Goal: Contribute content: Contribute content

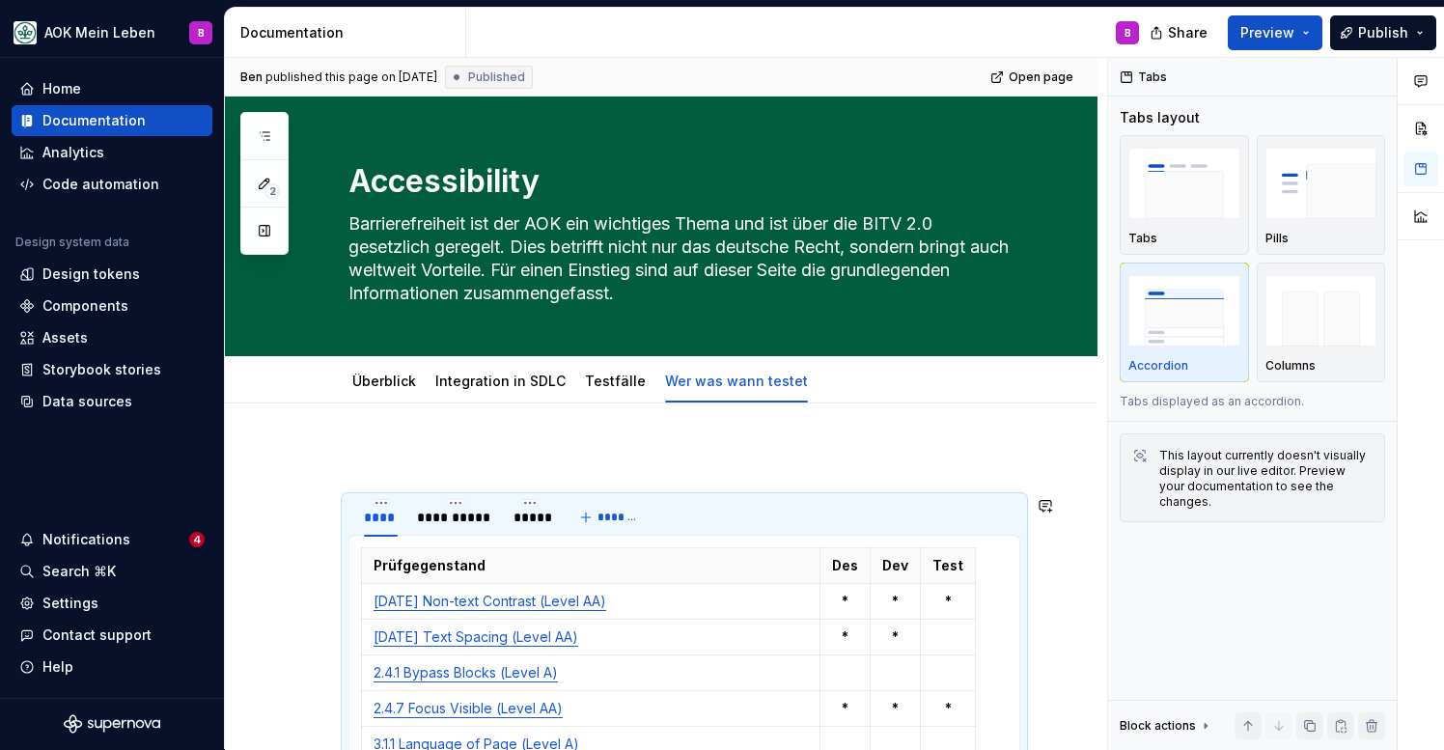
type textarea "*"
click at [443, 525] on div "**********" at bounding box center [455, 517] width 77 height 19
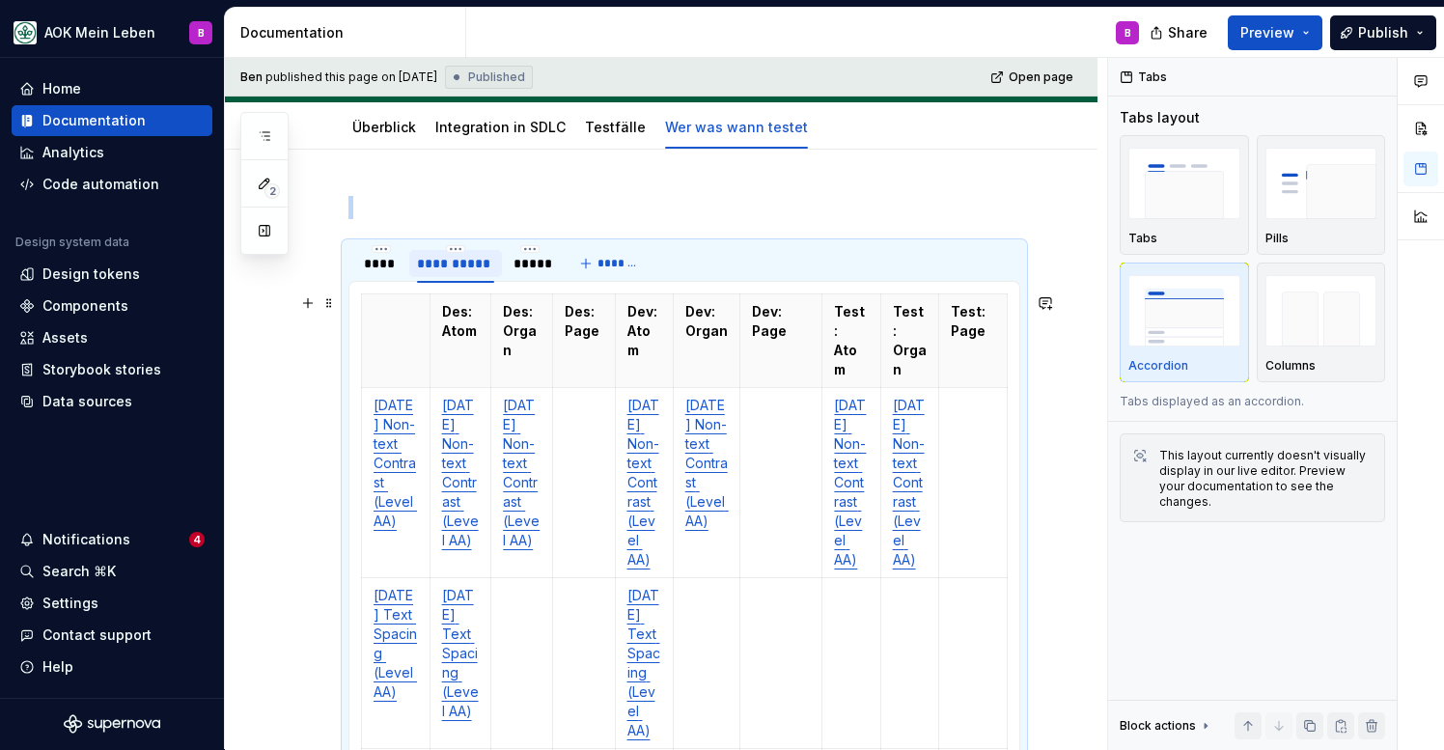
scroll to position [256, 0]
click at [482, 567] on td "[DATE] Non-text Contrast (Level AA)" at bounding box center [461, 481] width 62 height 190
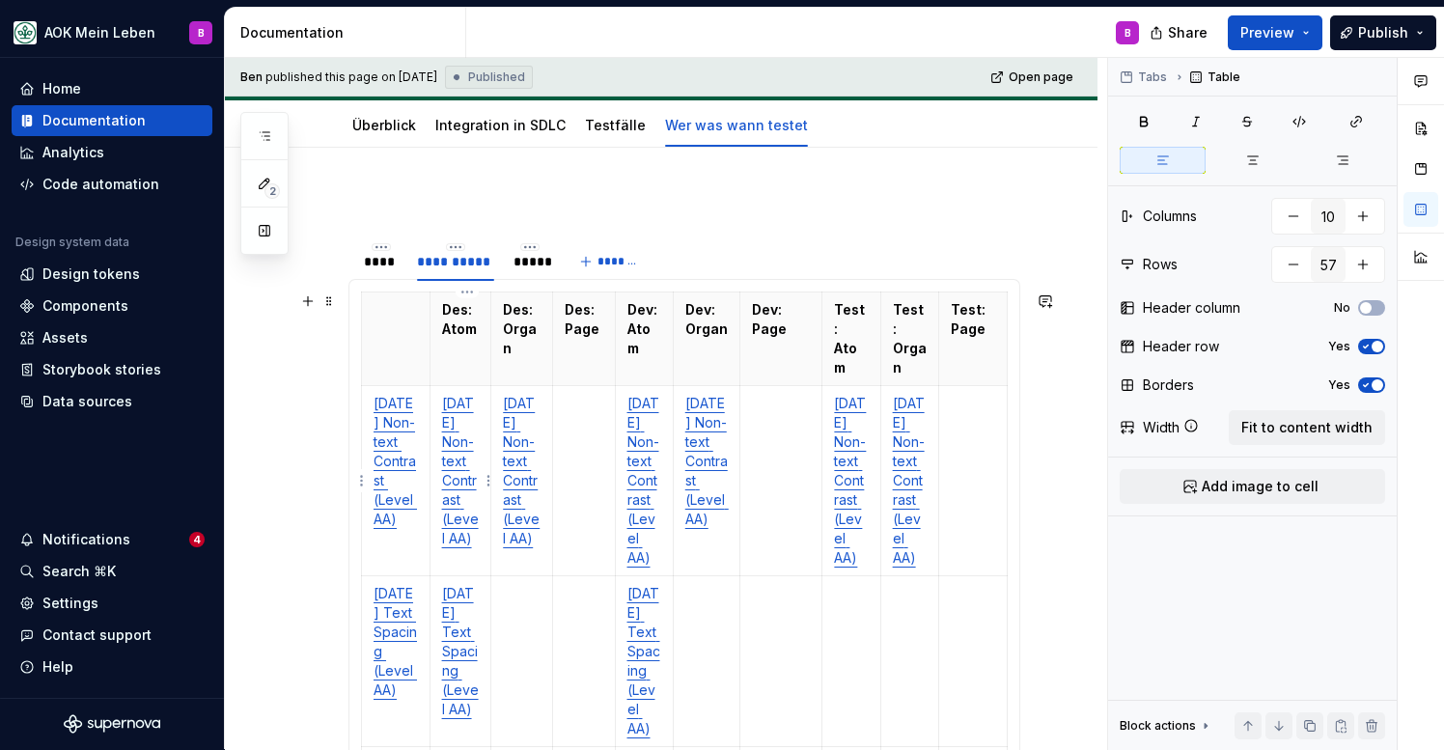
click at [482, 567] on td "[DATE] Non-text Contrast (Level AA)" at bounding box center [461, 481] width 62 height 190
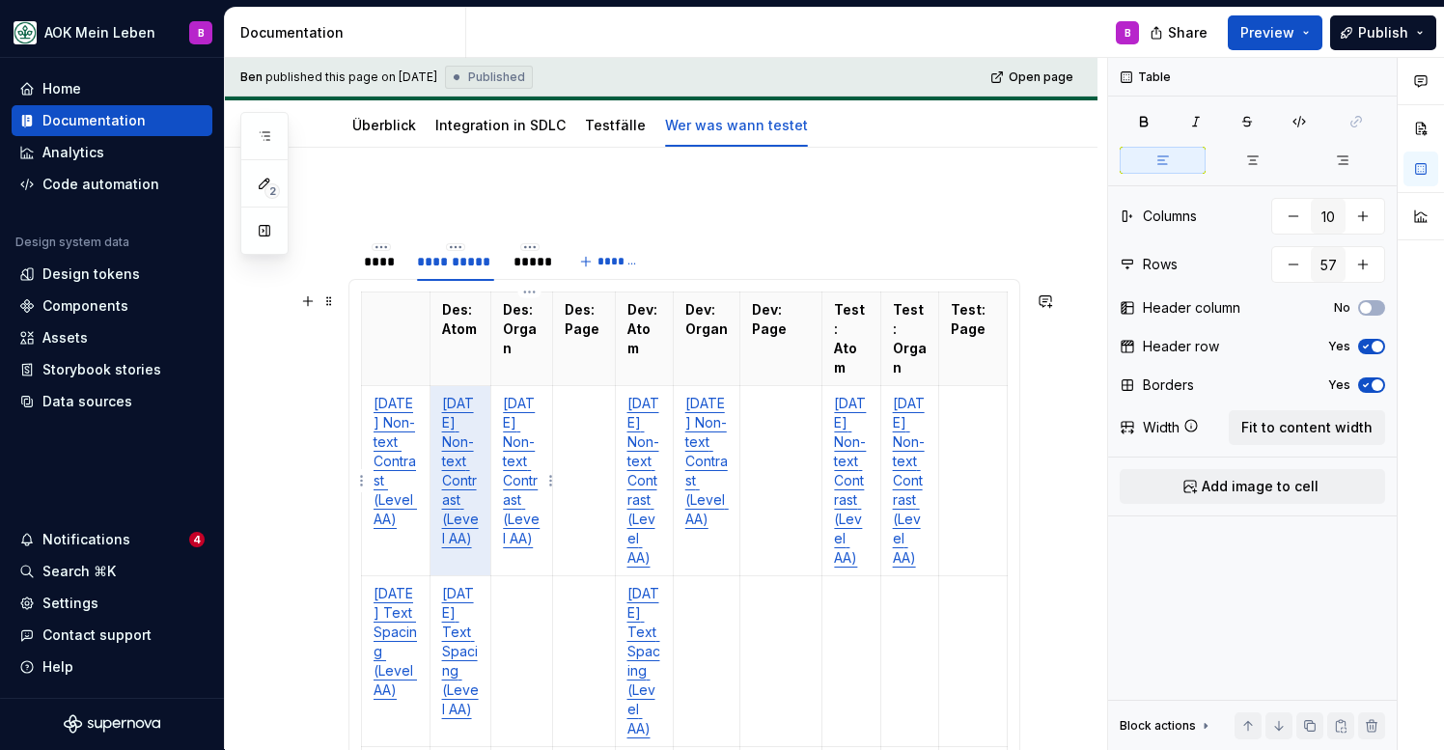
click at [516, 567] on td "[DATE] Non-text Contrast (Level AA)" at bounding box center [522, 481] width 62 height 190
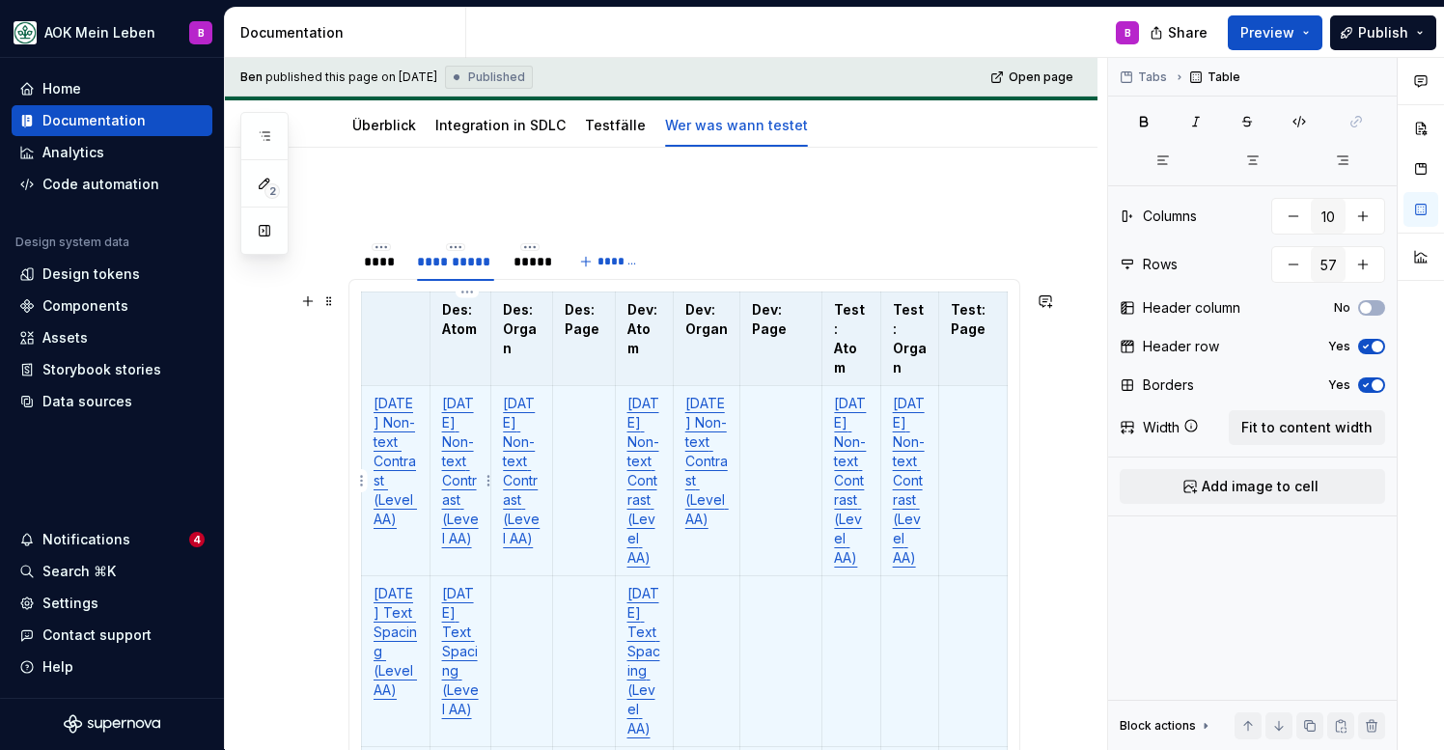
click at [456, 552] on td "[DATE] Non-text Contrast (Level AA)" at bounding box center [461, 481] width 62 height 190
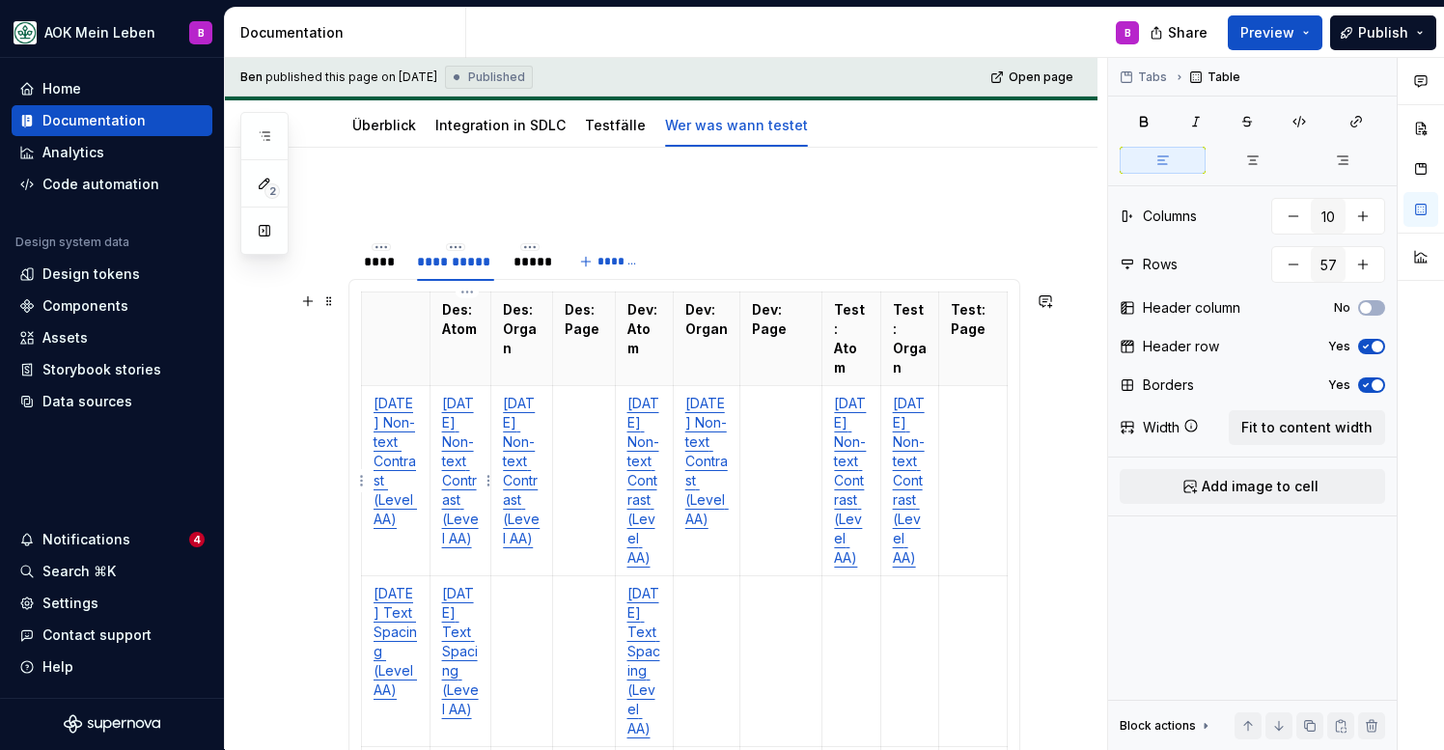
click at [470, 560] on td "[DATE] Non-text Contrast (Level AA)" at bounding box center [461, 481] width 62 height 190
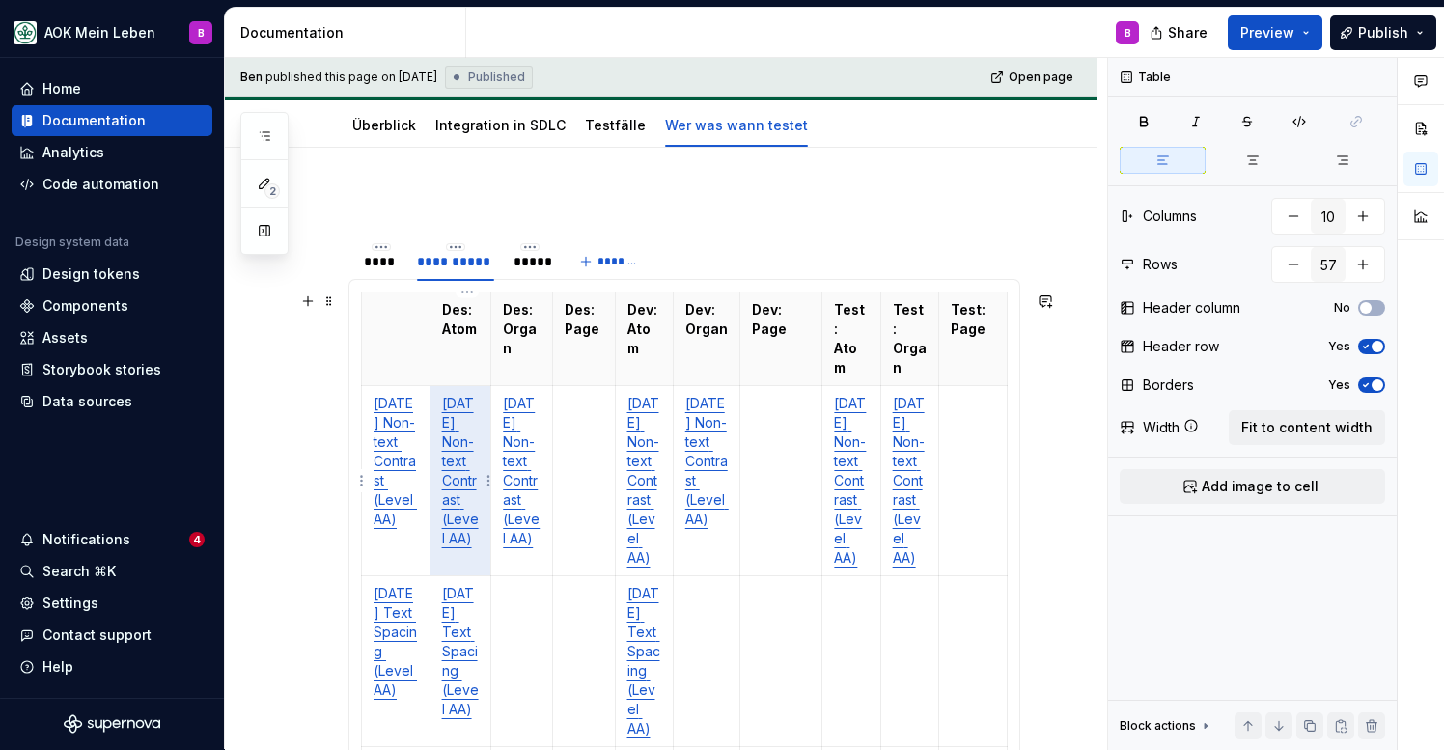
click at [470, 560] on td "[DATE] Non-text Contrast (Level AA)" at bounding box center [461, 481] width 62 height 190
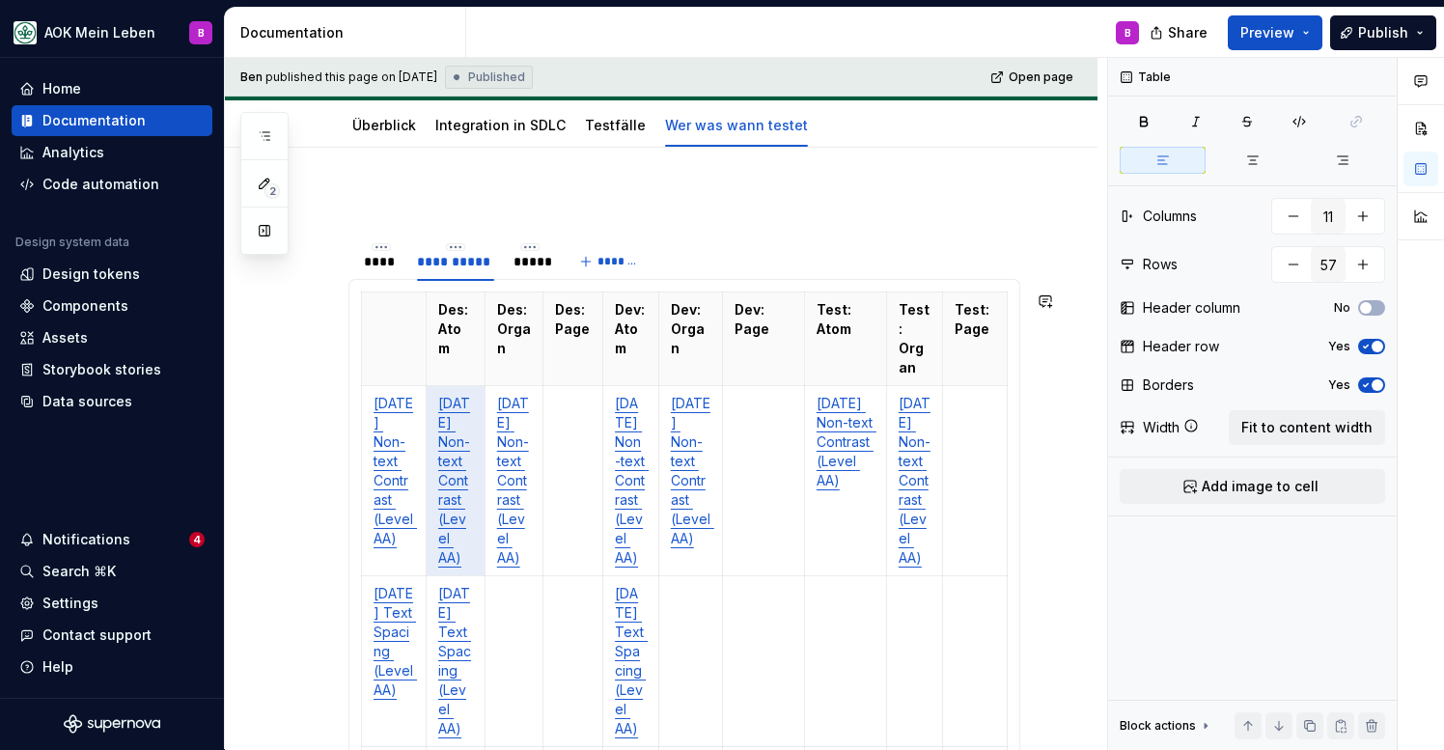
type input "10"
click at [531, 576] on td "[DATE] Non-text Contrast (Level AA)" at bounding box center [514, 481] width 59 height 190
drag, startPoint x: 538, startPoint y: 595, endPoint x: 461, endPoint y: 582, distance: 77.3
click at [461, 576] on tr "1.4.11 Non-text Contrast (Level AA) 1.4.11 Non-text Contrast (Level AA) 1.4.11 …" at bounding box center [685, 481] width 646 height 190
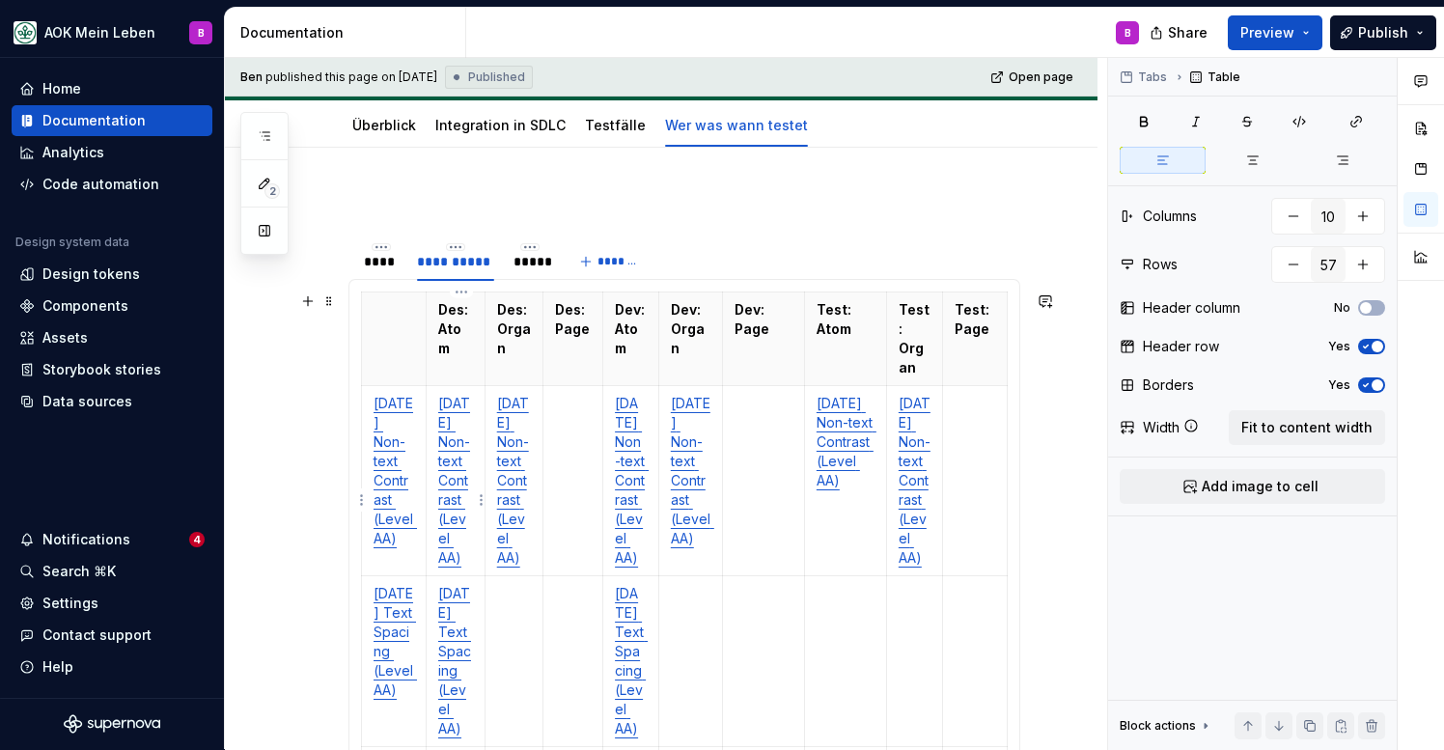
click at [467, 576] on td "[DATE] Non-text Contrast (Level AA)" at bounding box center [455, 481] width 59 height 190
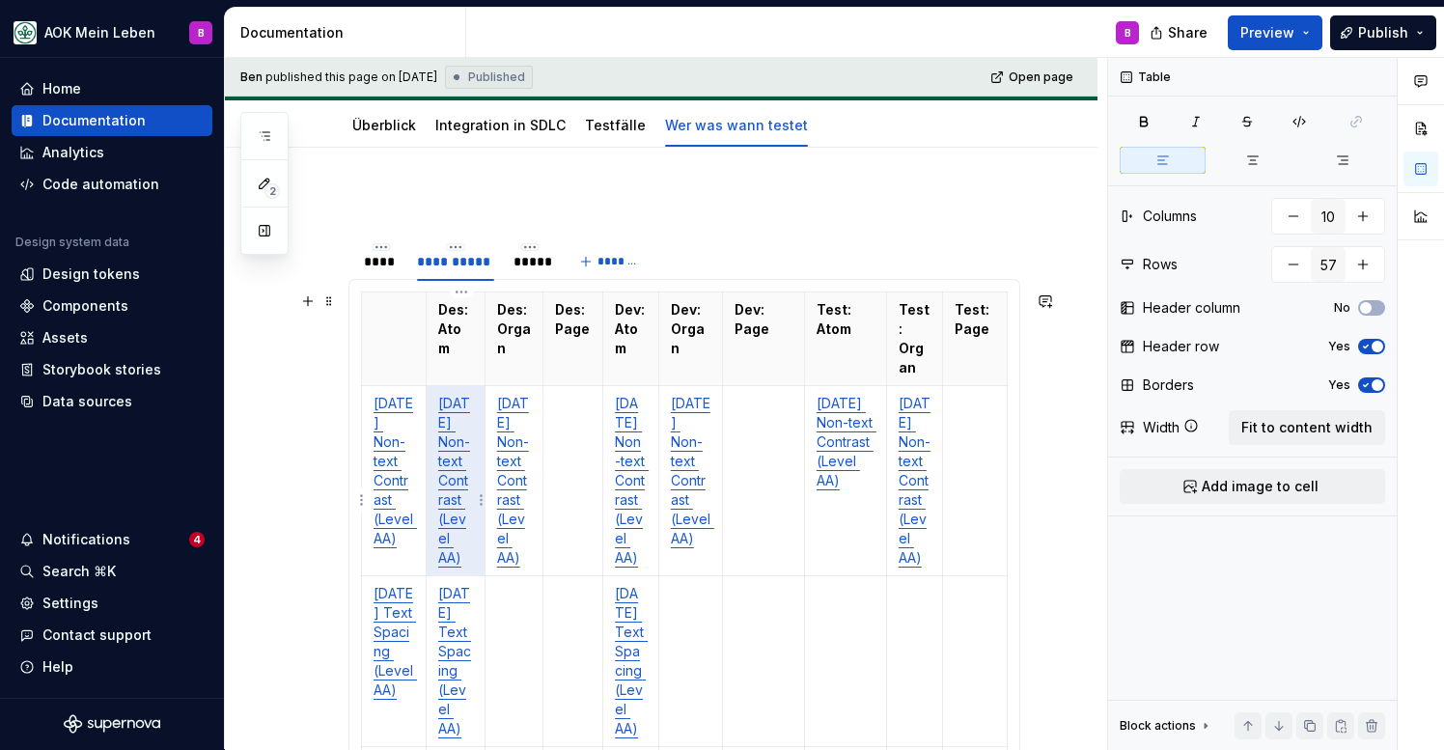
click at [467, 576] on td "[DATE] Non-text Contrast (Level AA)" at bounding box center [455, 481] width 59 height 190
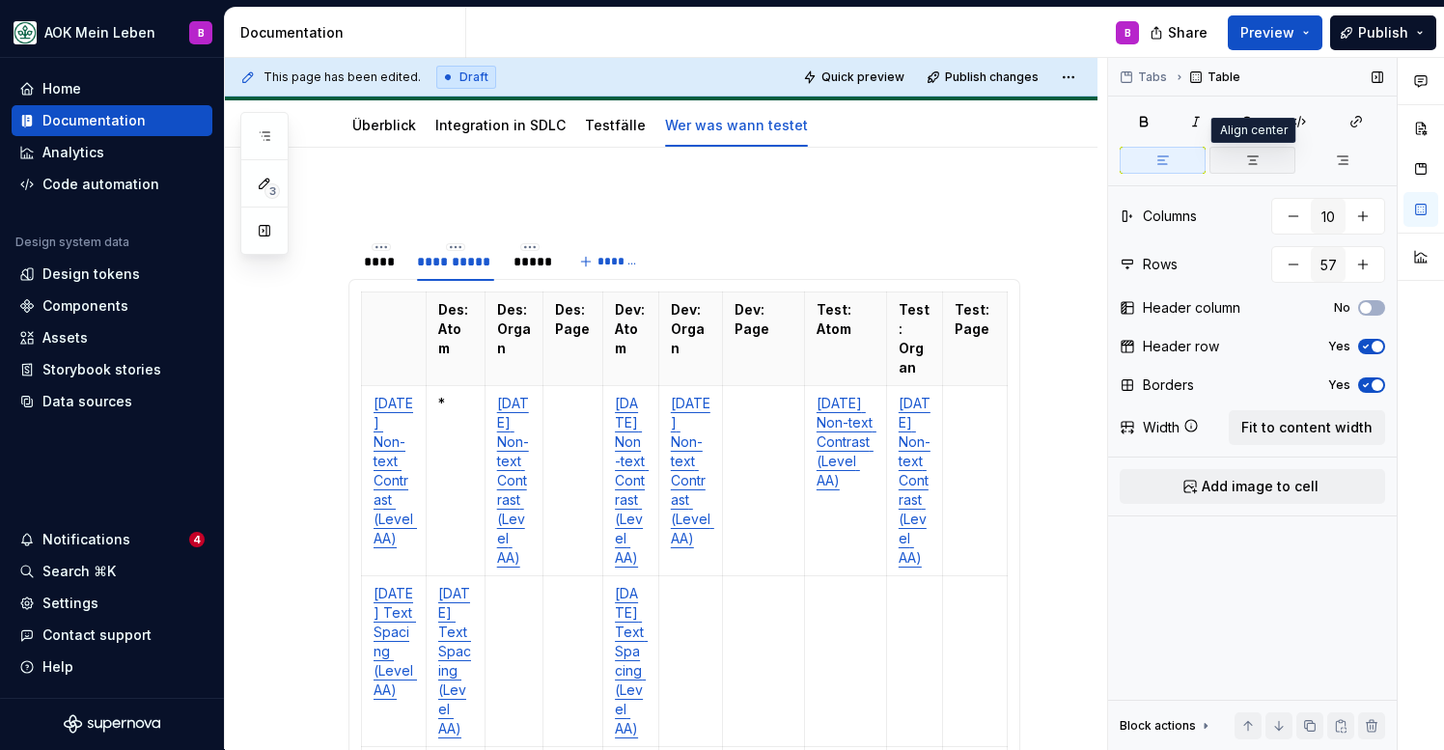
click at [1260, 163] on icon "button" at bounding box center [1252, 160] width 15 height 15
click at [1152, 119] on button "button" at bounding box center [1144, 121] width 48 height 27
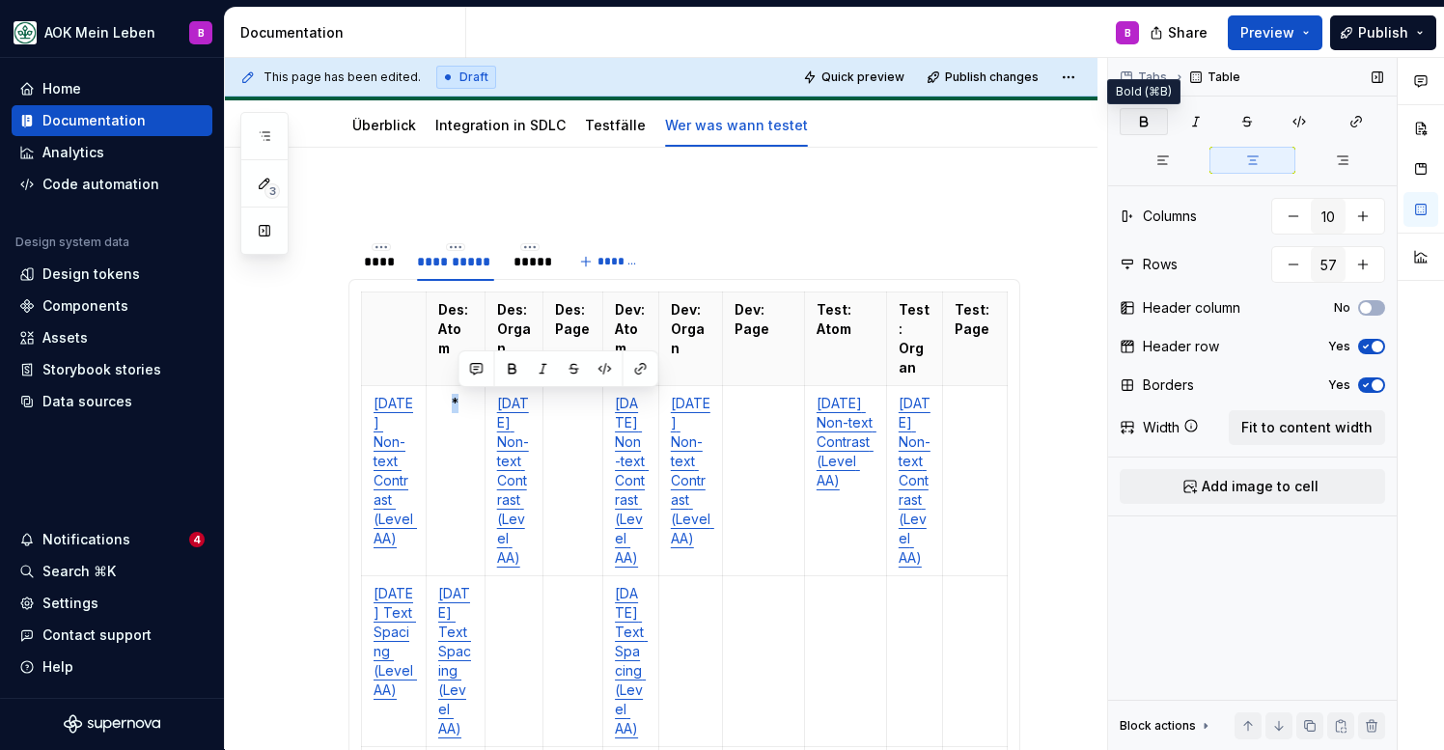
click at [1138, 126] on icon "button" at bounding box center [1143, 121] width 15 height 15
click at [461, 576] on td "*" at bounding box center [455, 481] width 59 height 190
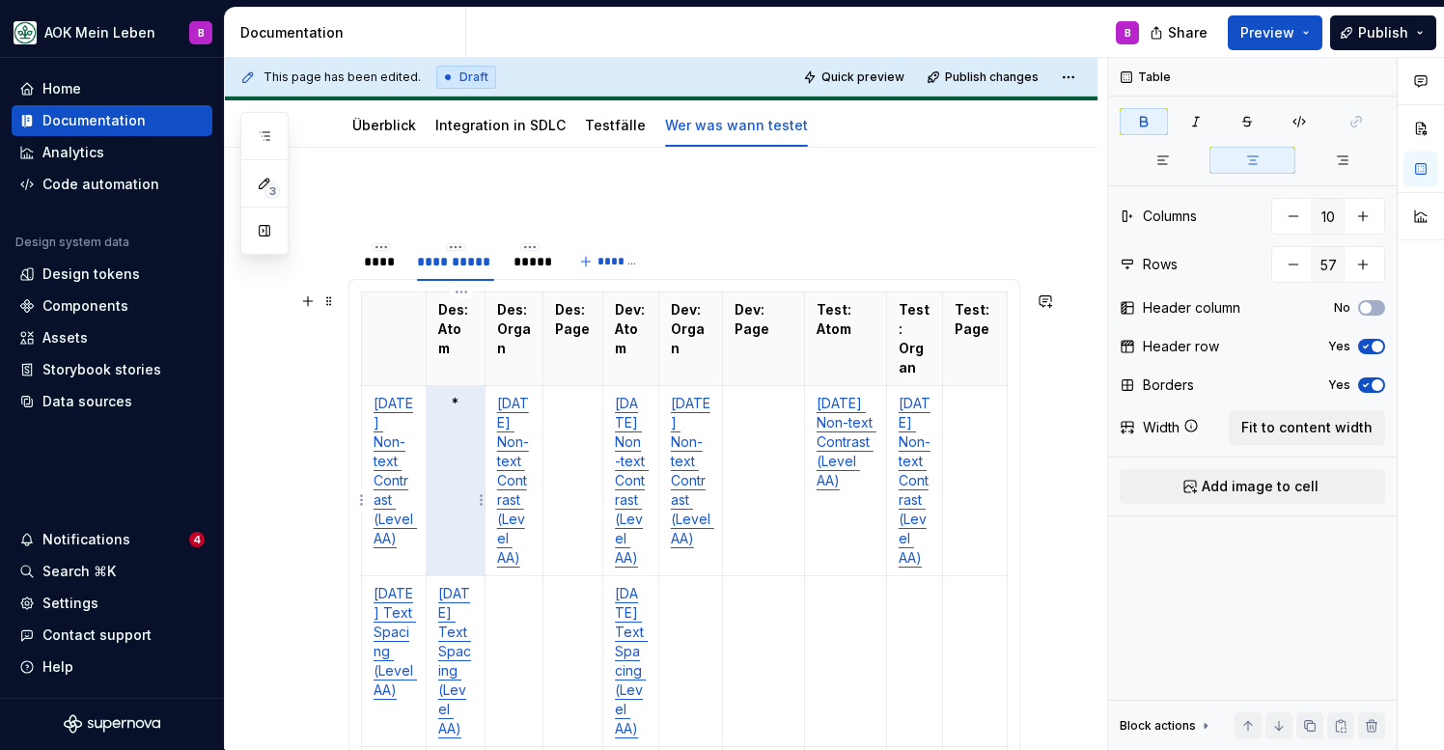
click at [461, 576] on td "*" at bounding box center [455, 481] width 59 height 190
click at [533, 576] on td "[DATE] Non-text Contrast (Level AA)" at bounding box center [514, 481] width 59 height 190
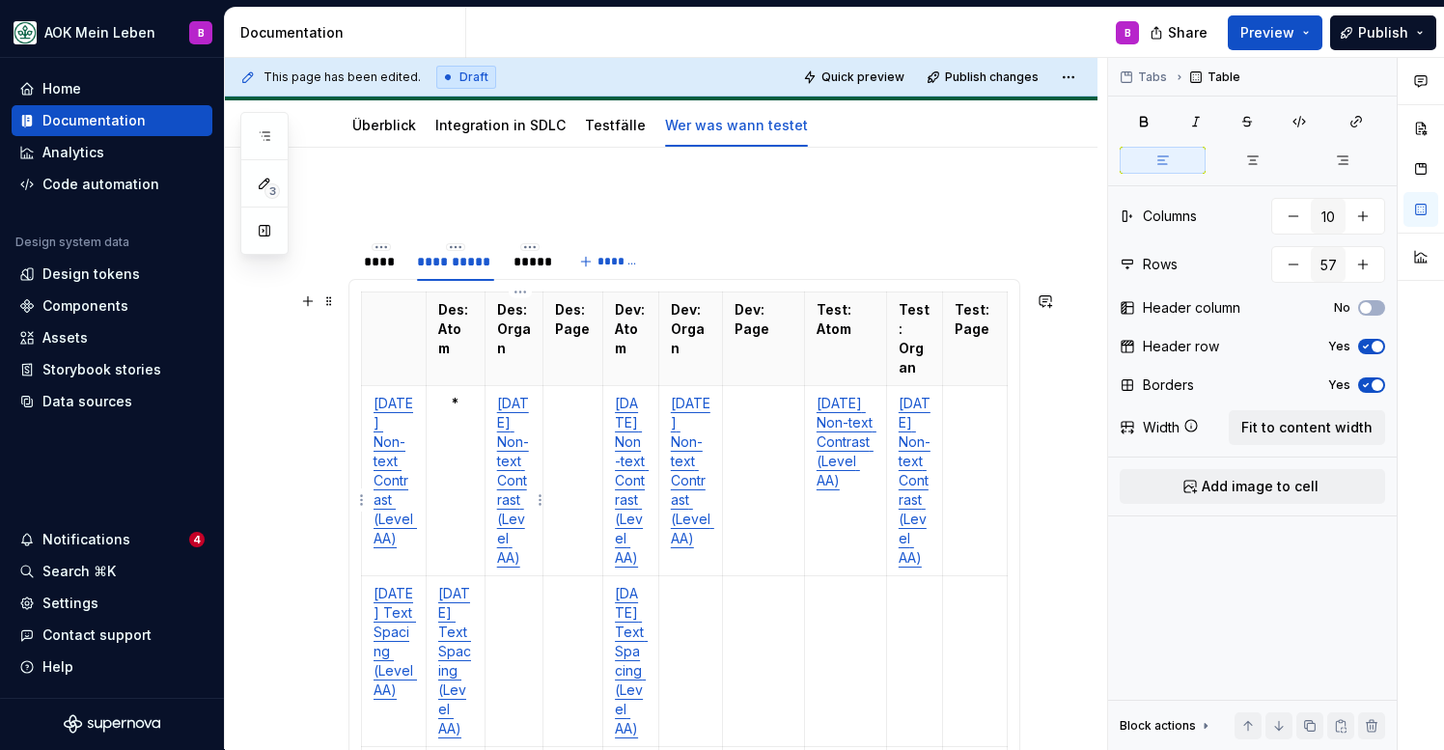
click at [533, 576] on td "[DATE] Non-text Contrast (Level AA)" at bounding box center [514, 481] width 59 height 190
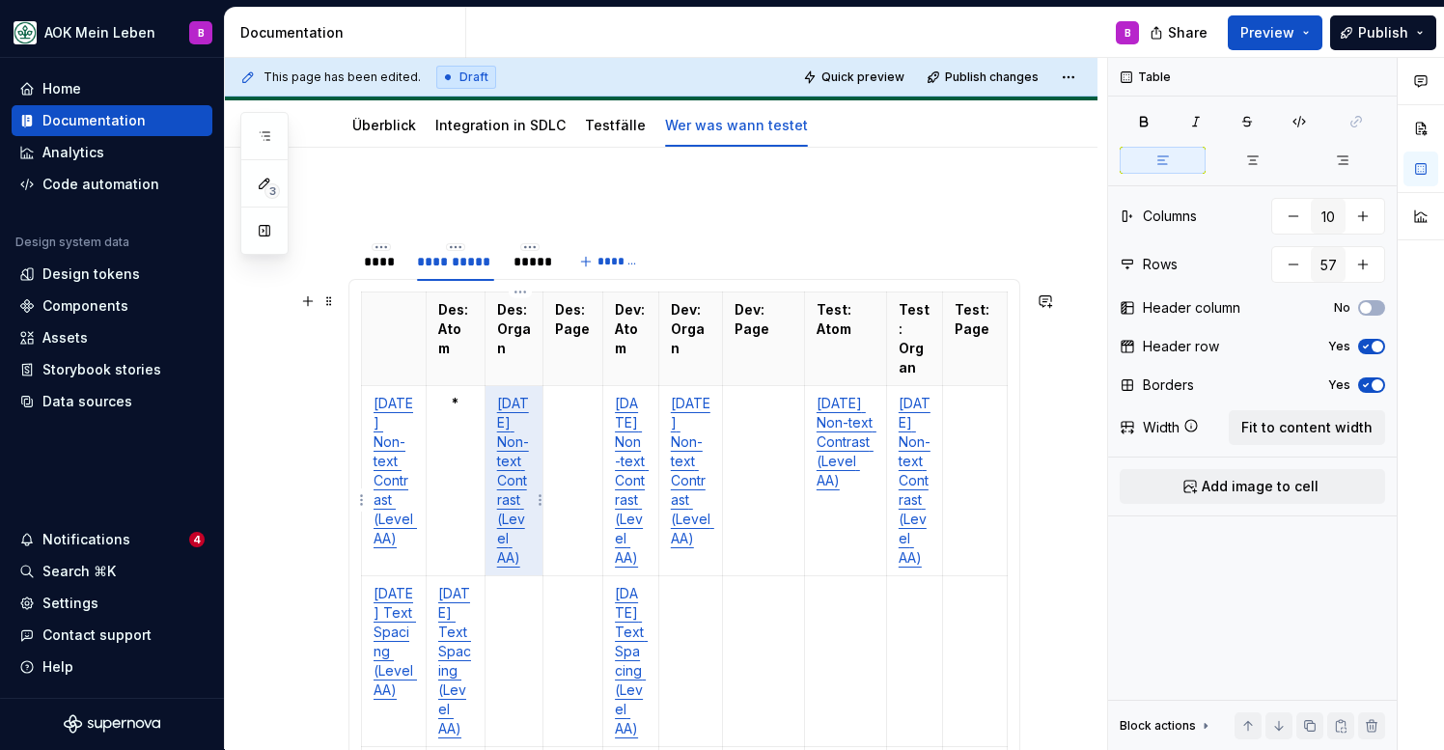
click at [533, 576] on td "[DATE] Non-text Contrast (Level AA)" at bounding box center [514, 481] width 59 height 190
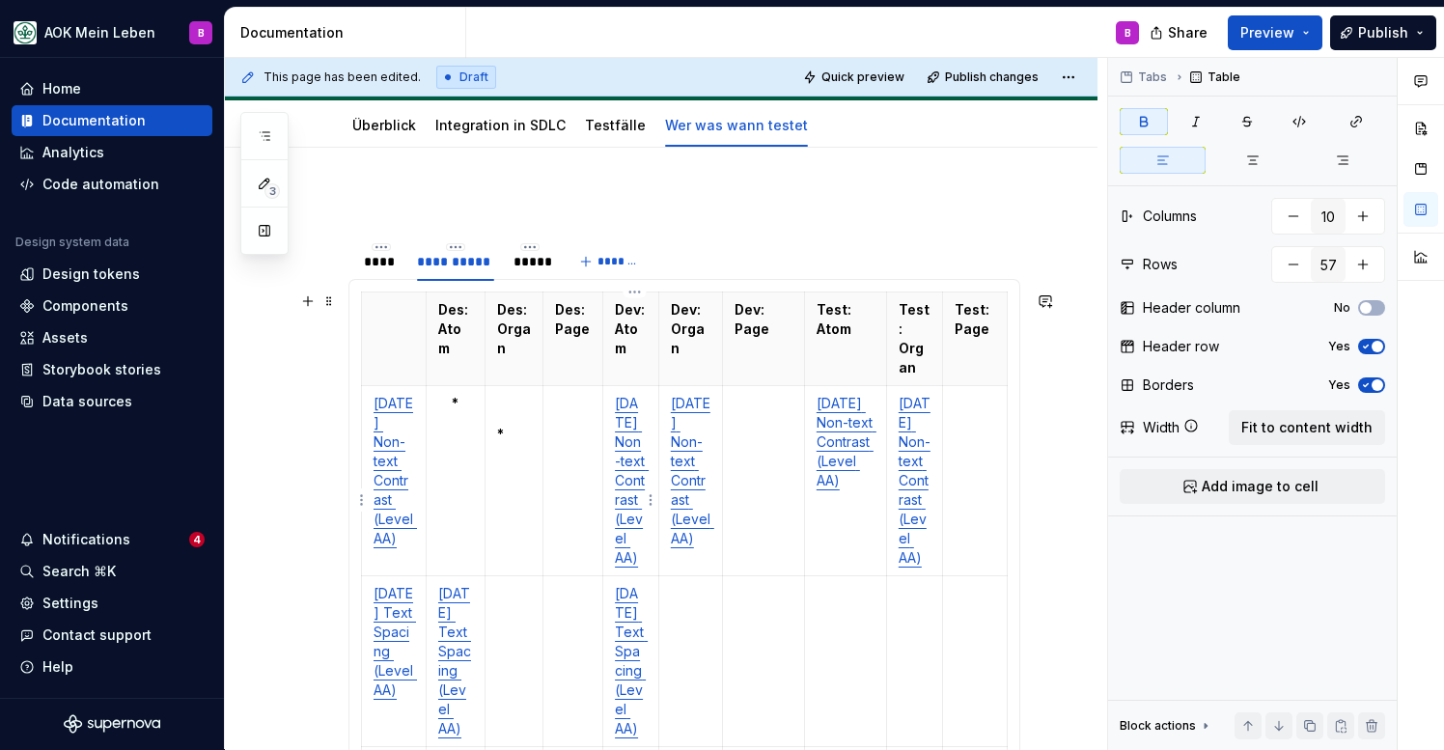
click at [655, 576] on td "[DATE] Non-text Contrast (Level AA)" at bounding box center [631, 481] width 56 height 190
click at [514, 571] on td "*" at bounding box center [514, 481] width 59 height 190
click at [713, 576] on td "[DATE] Non-text Contrast (Level AA)" at bounding box center [690, 481] width 64 height 190
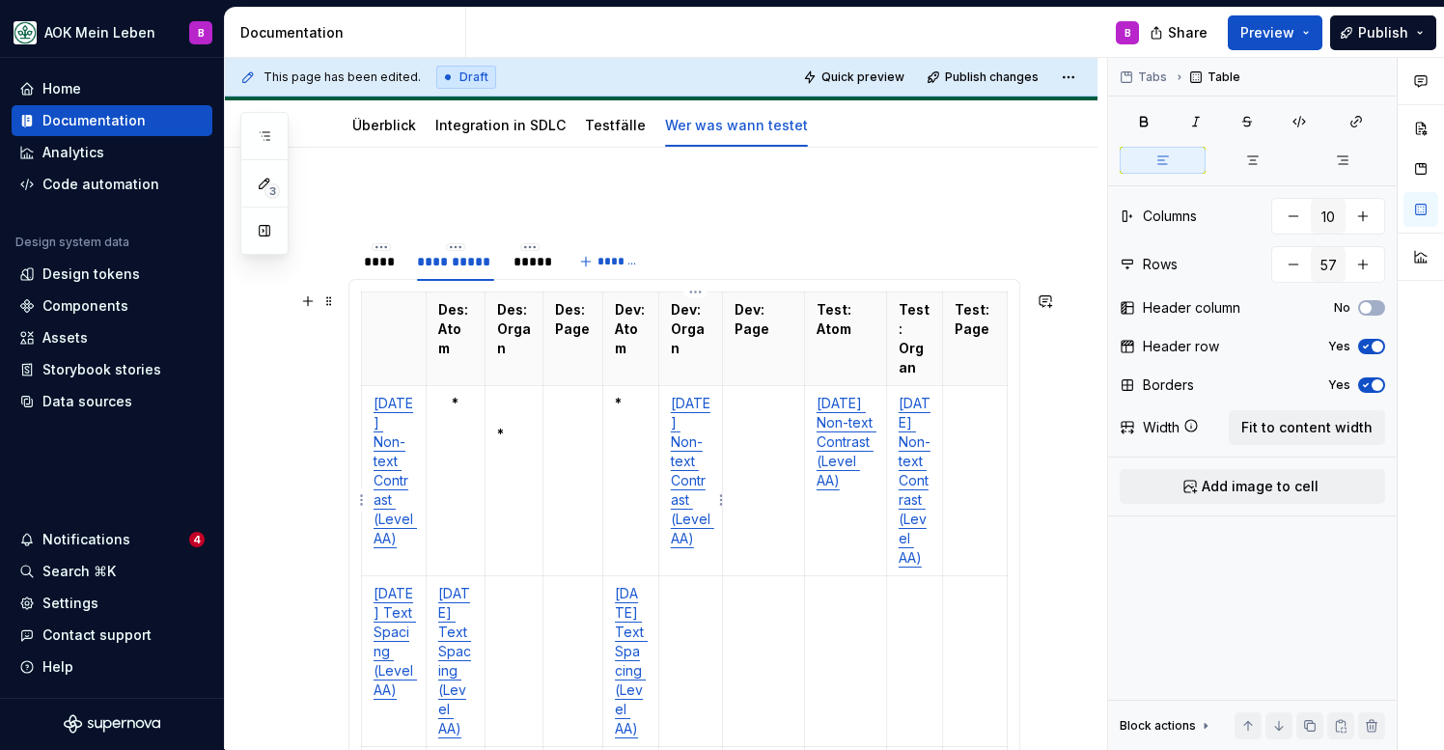
click at [713, 576] on td "[DATE] Non-text Contrast (Level AA)" at bounding box center [690, 481] width 64 height 190
click at [853, 576] on td "[DATE] Non-text Contrast (Level AA)" at bounding box center [845, 481] width 82 height 190
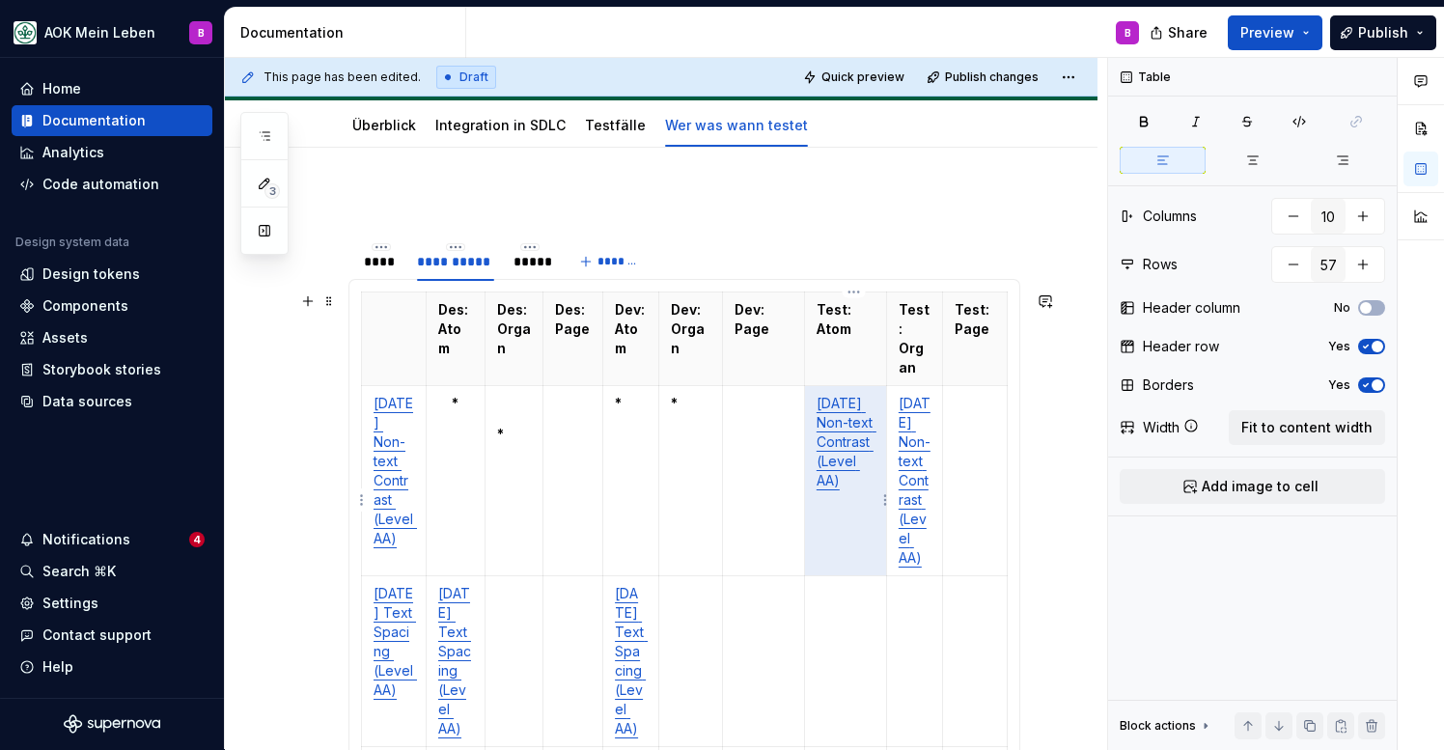
click at [853, 576] on td "[DATE] Non-text Contrast (Level AA)" at bounding box center [845, 481] width 82 height 190
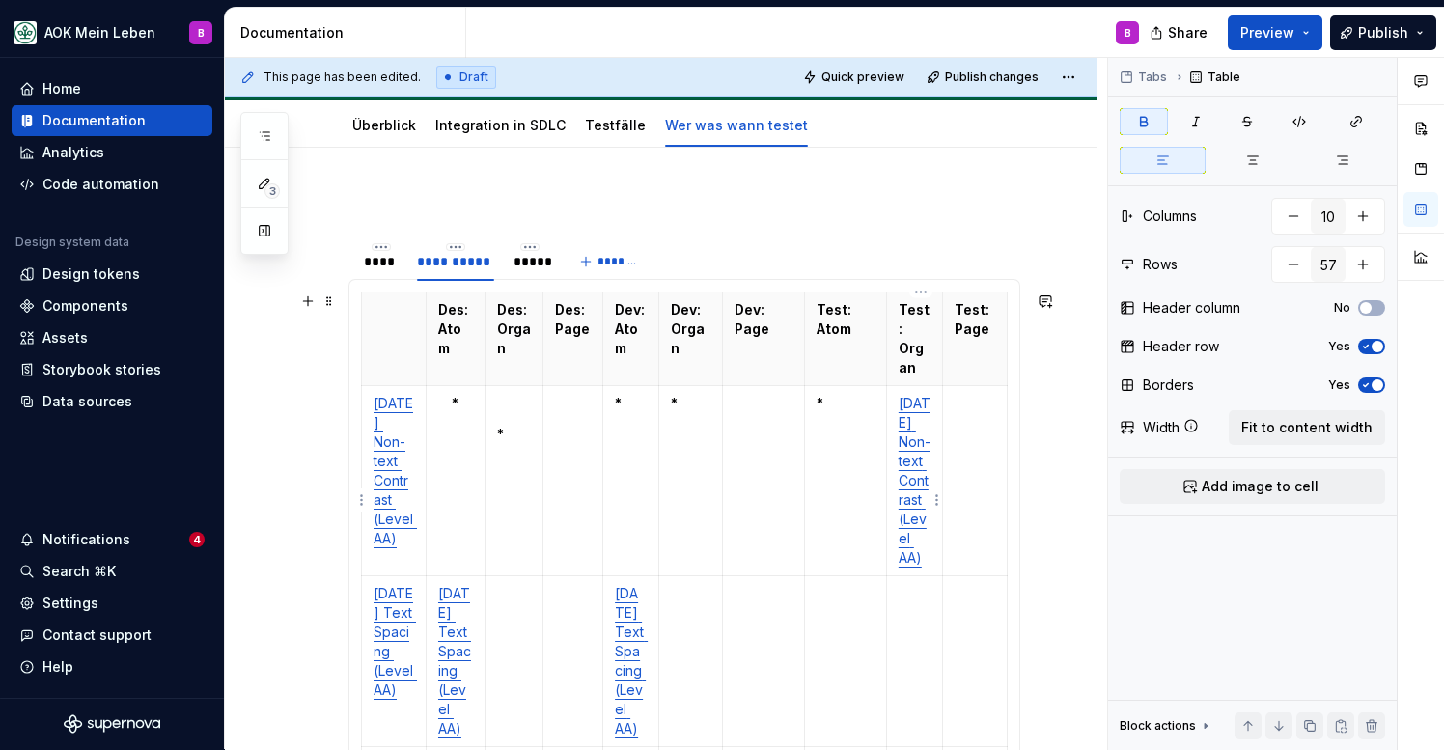
click at [940, 576] on td "[DATE] Non-text Contrast (Level AA)" at bounding box center [914, 481] width 56 height 190
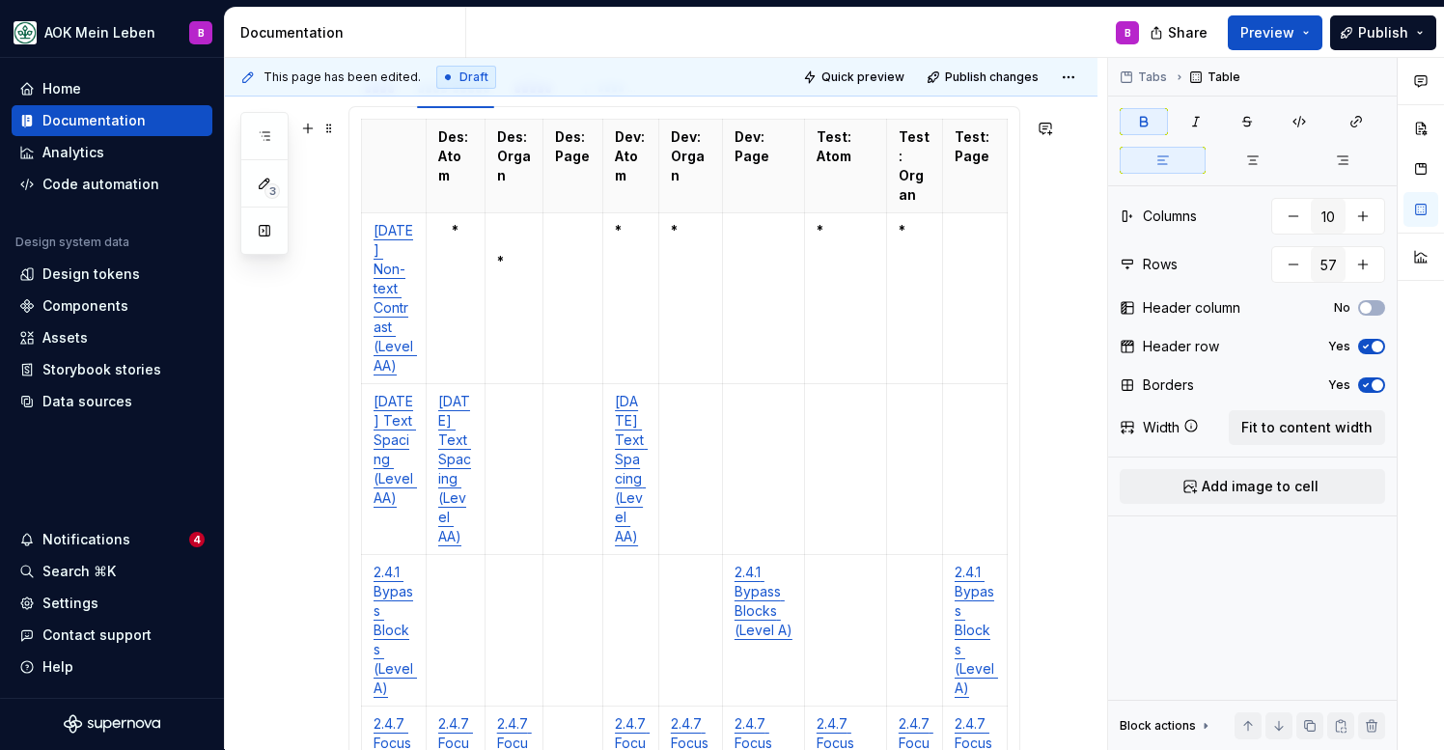
scroll to position [432, 0]
click at [481, 520] on td "[DATE] Text Spacing (Level AA)" at bounding box center [455, 466] width 59 height 171
click at [653, 523] on td "[DATE] Text Spacing (Level AA)" at bounding box center [631, 466] width 56 height 171
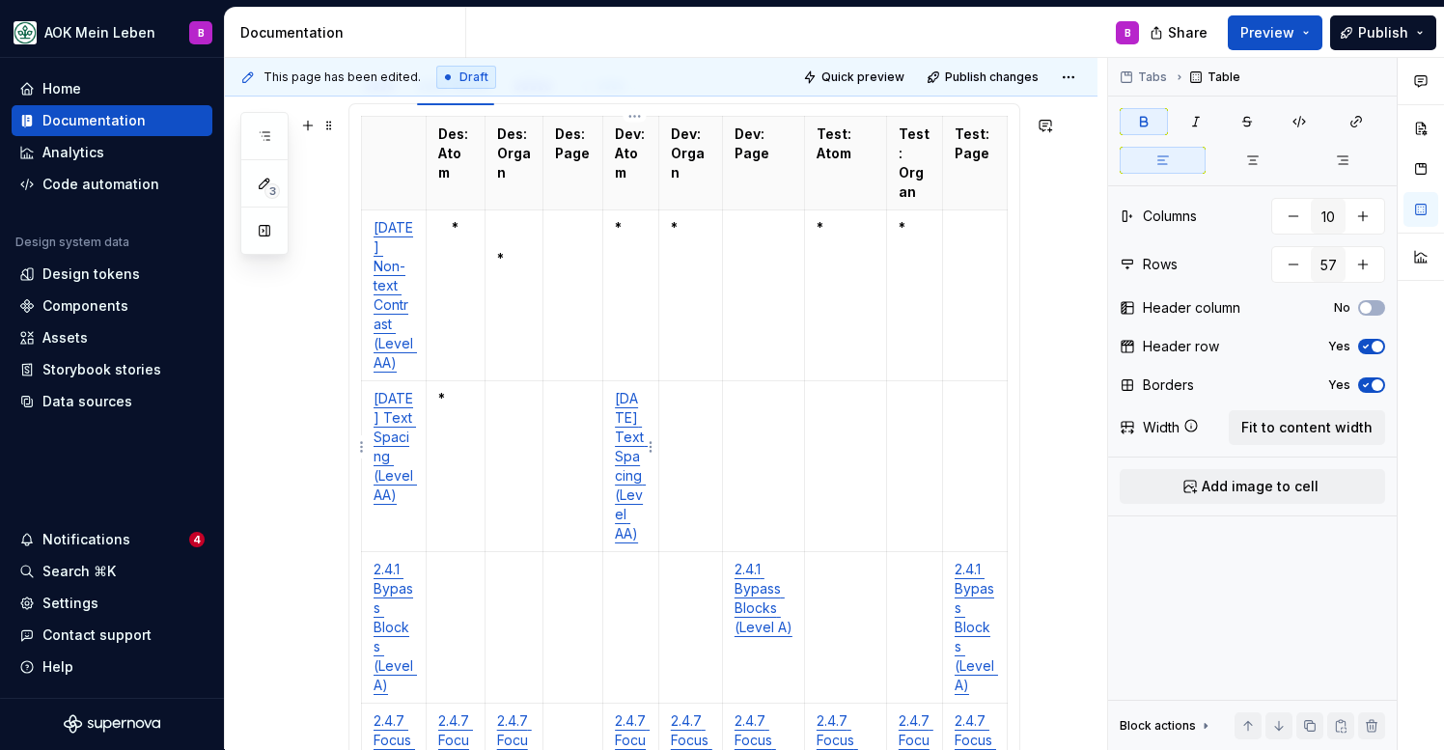
click at [653, 523] on td "[DATE] Text Spacing (Level AA)" at bounding box center [631, 466] width 56 height 171
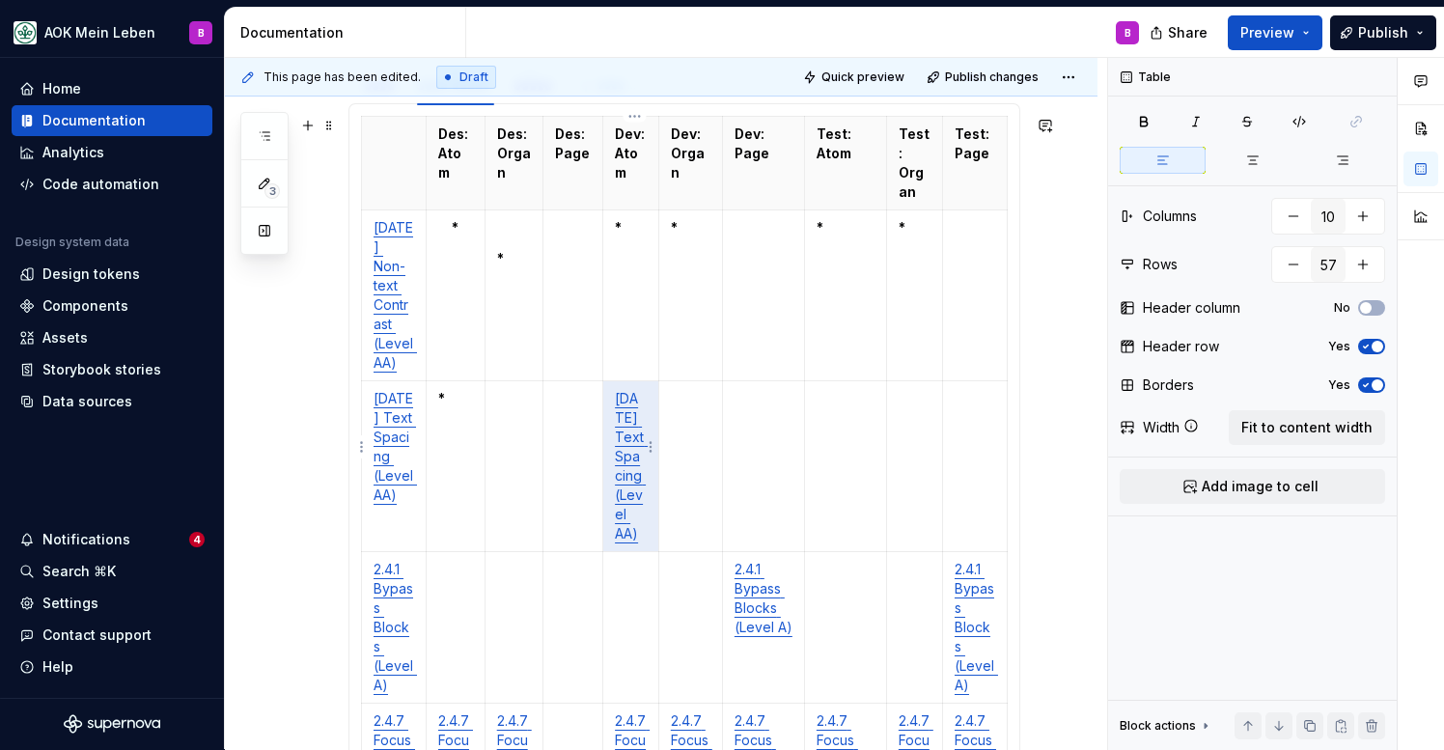
click at [653, 523] on td "[DATE] Text Spacing (Level AA)" at bounding box center [631, 466] width 56 height 171
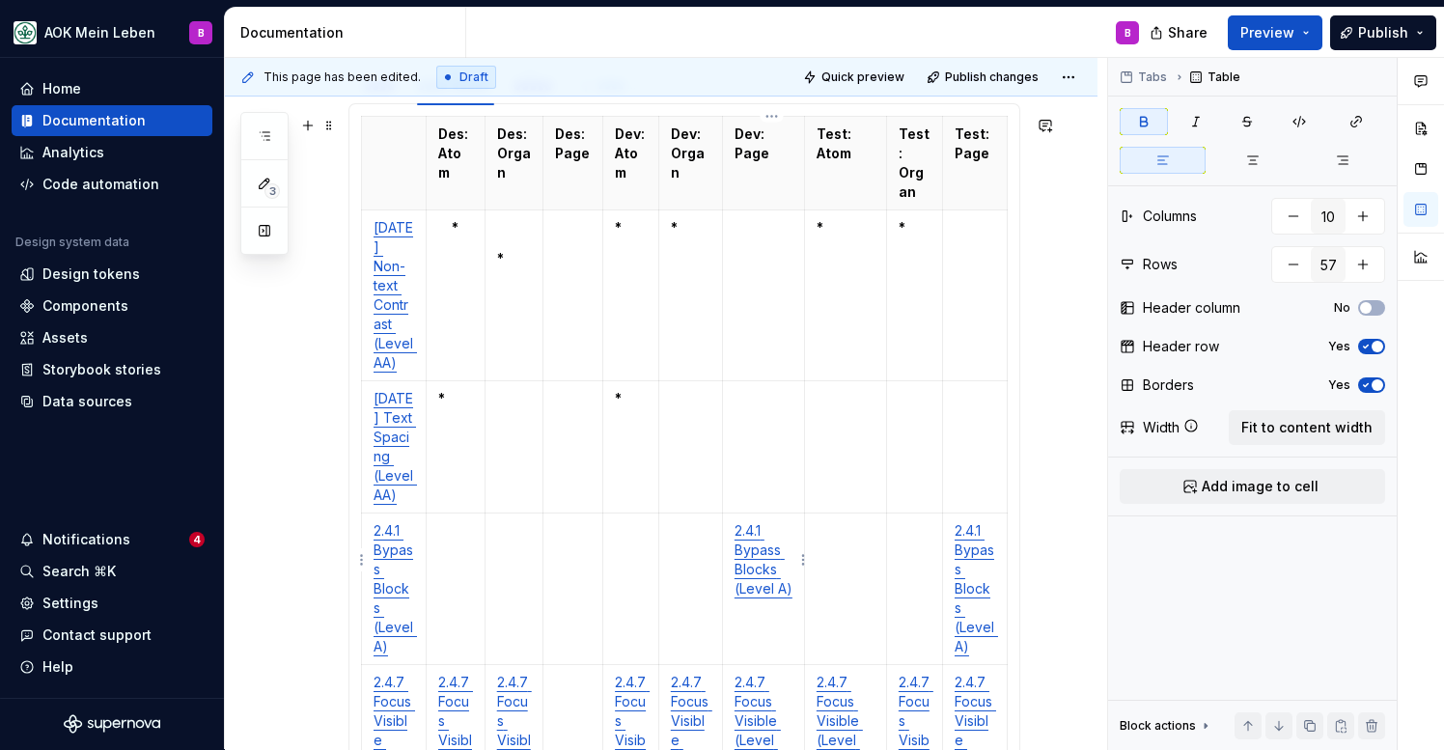
click at [773, 609] on td "2.4.1 Bypass Blocks (Level A)" at bounding box center [763, 590] width 82 height 152
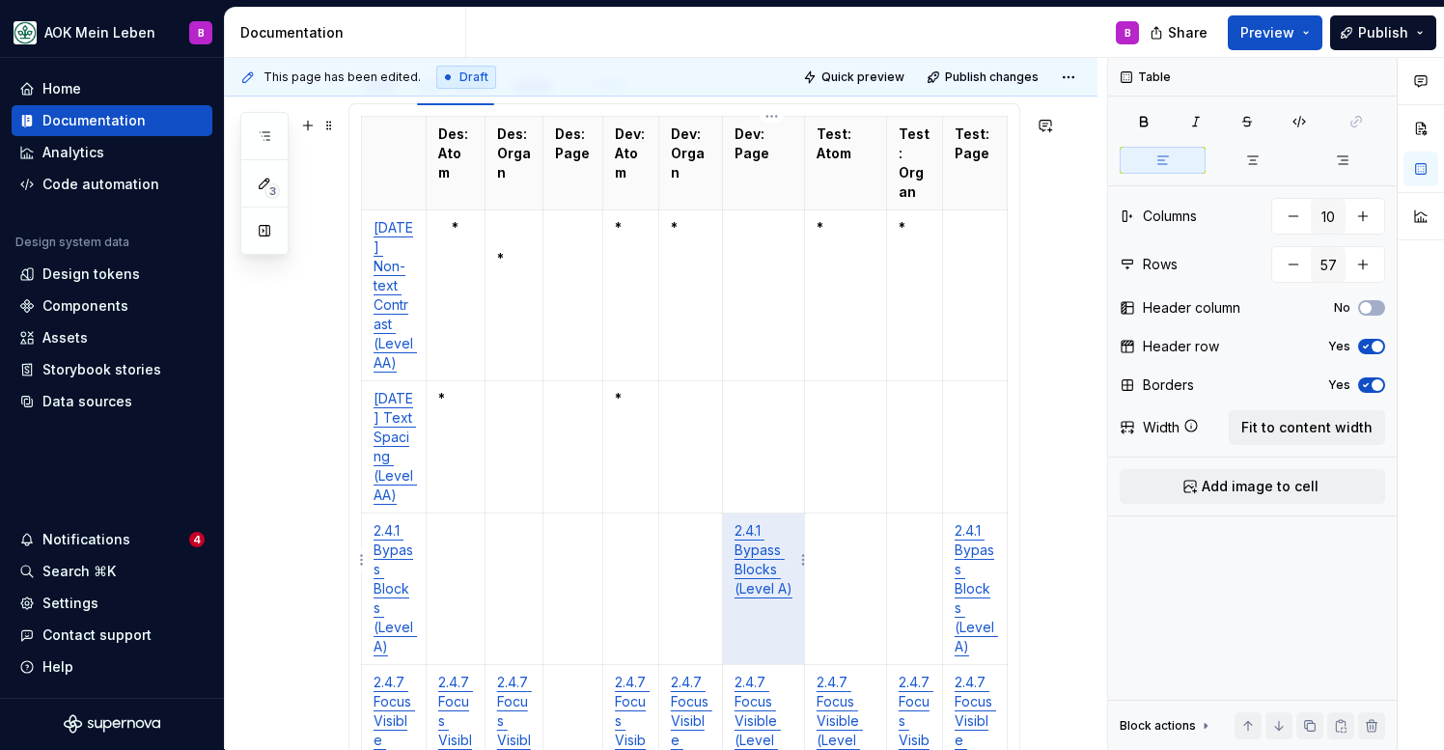
click at [773, 609] on td "2.4.1 Bypass Blocks (Level A)" at bounding box center [763, 590] width 82 height 152
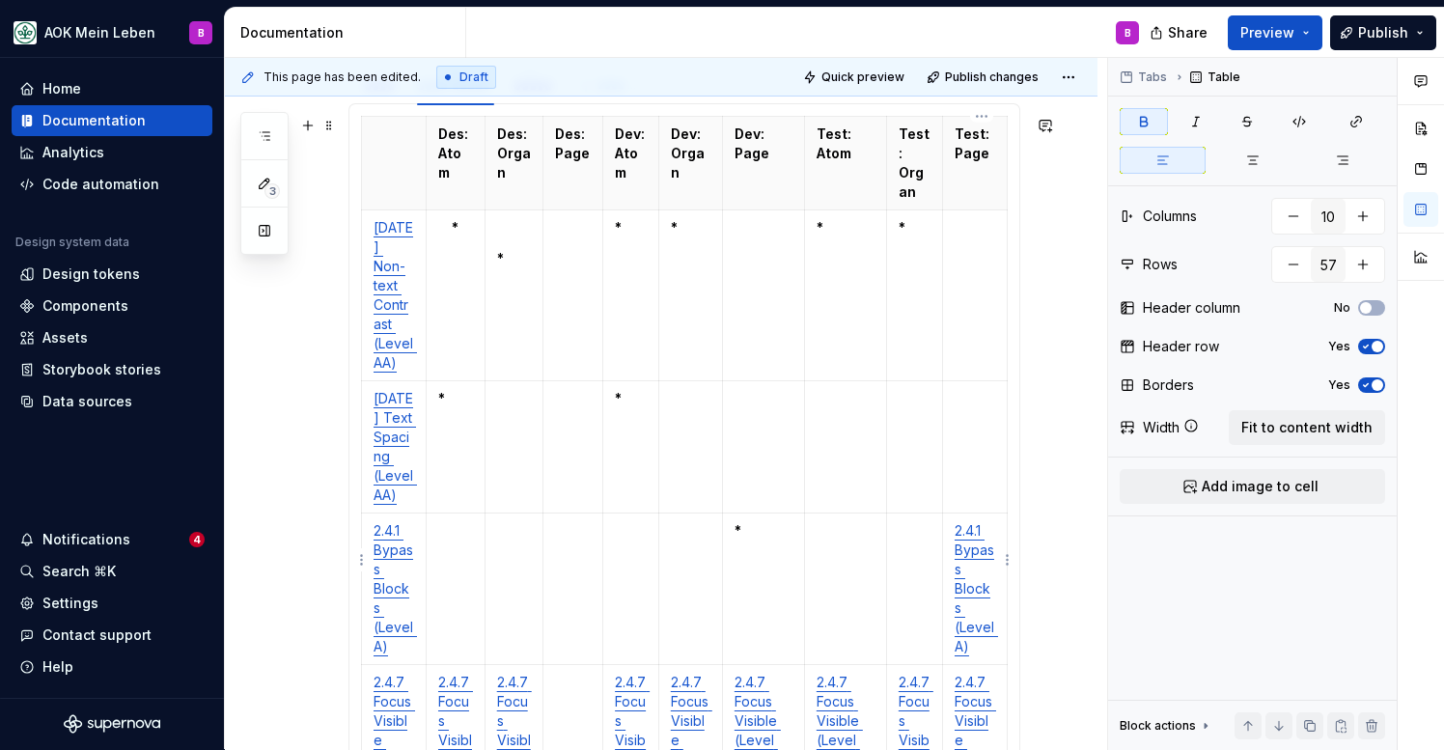
click at [993, 622] on td "2.4.1 Bypass Blocks (Level A)" at bounding box center [974, 590] width 65 height 152
click at [483, 684] on td "2.4.7 Focus Visible (Level AA)" at bounding box center [455, 750] width 59 height 171
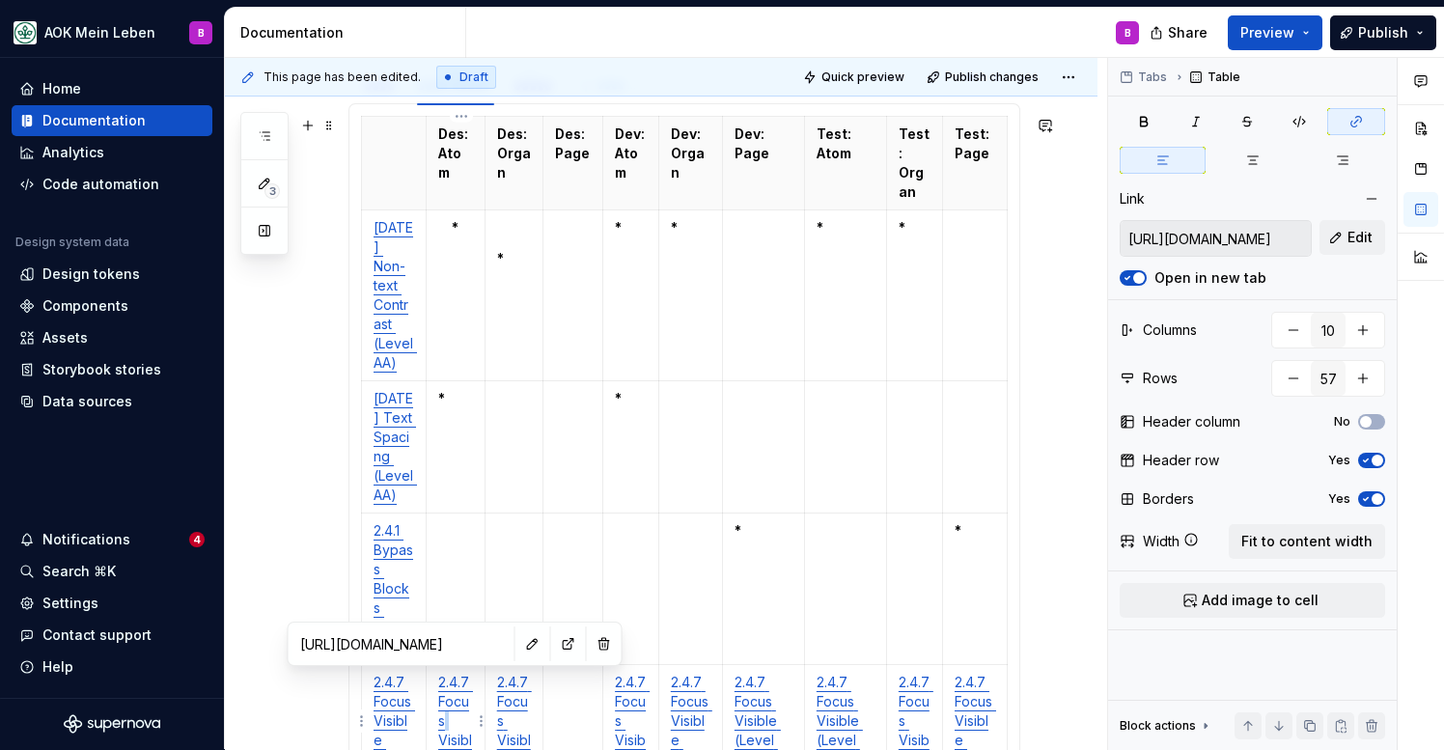
click at [483, 684] on td "2.4.7 Focus Visible (Level AA)" at bounding box center [455, 750] width 59 height 171
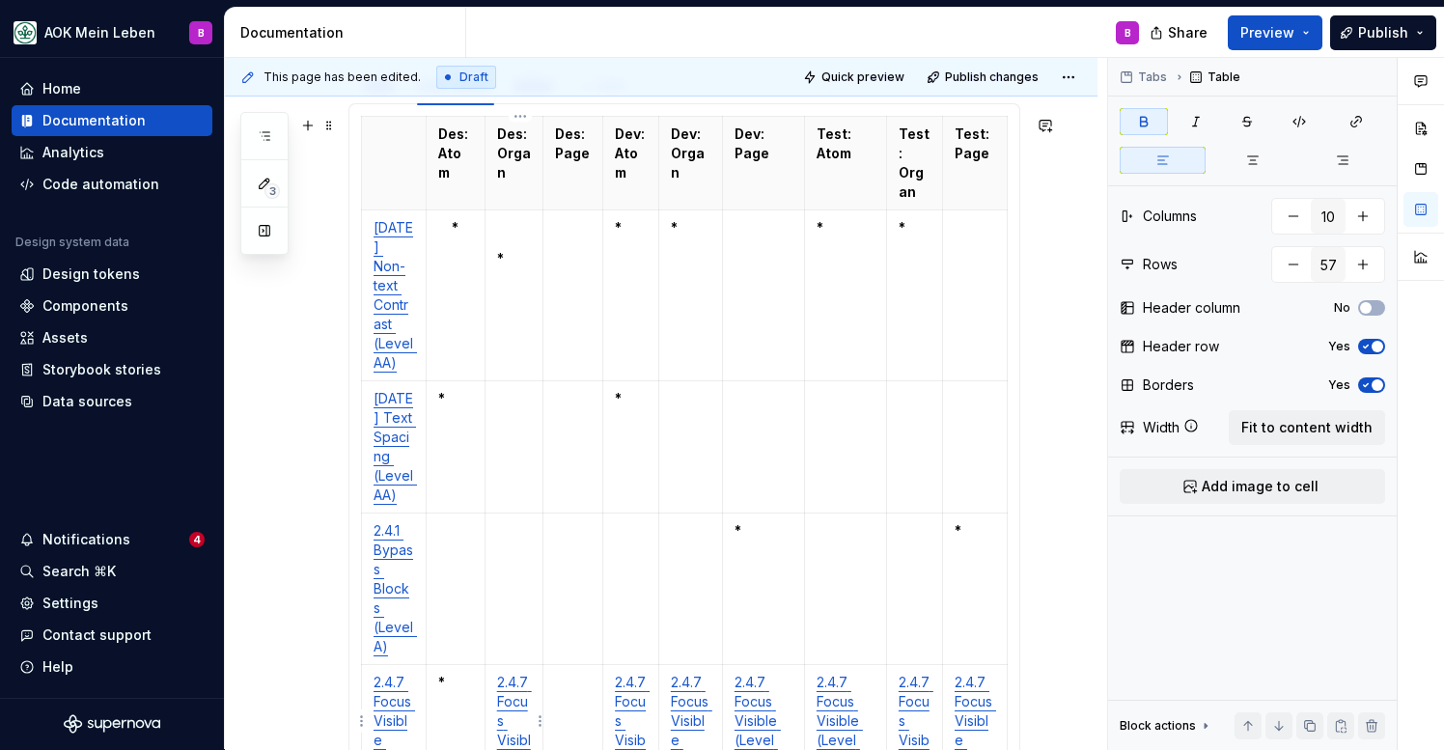
click at [544, 681] on td "2.4.7 Focus Visible (Level AA)" at bounding box center [514, 750] width 59 height 171
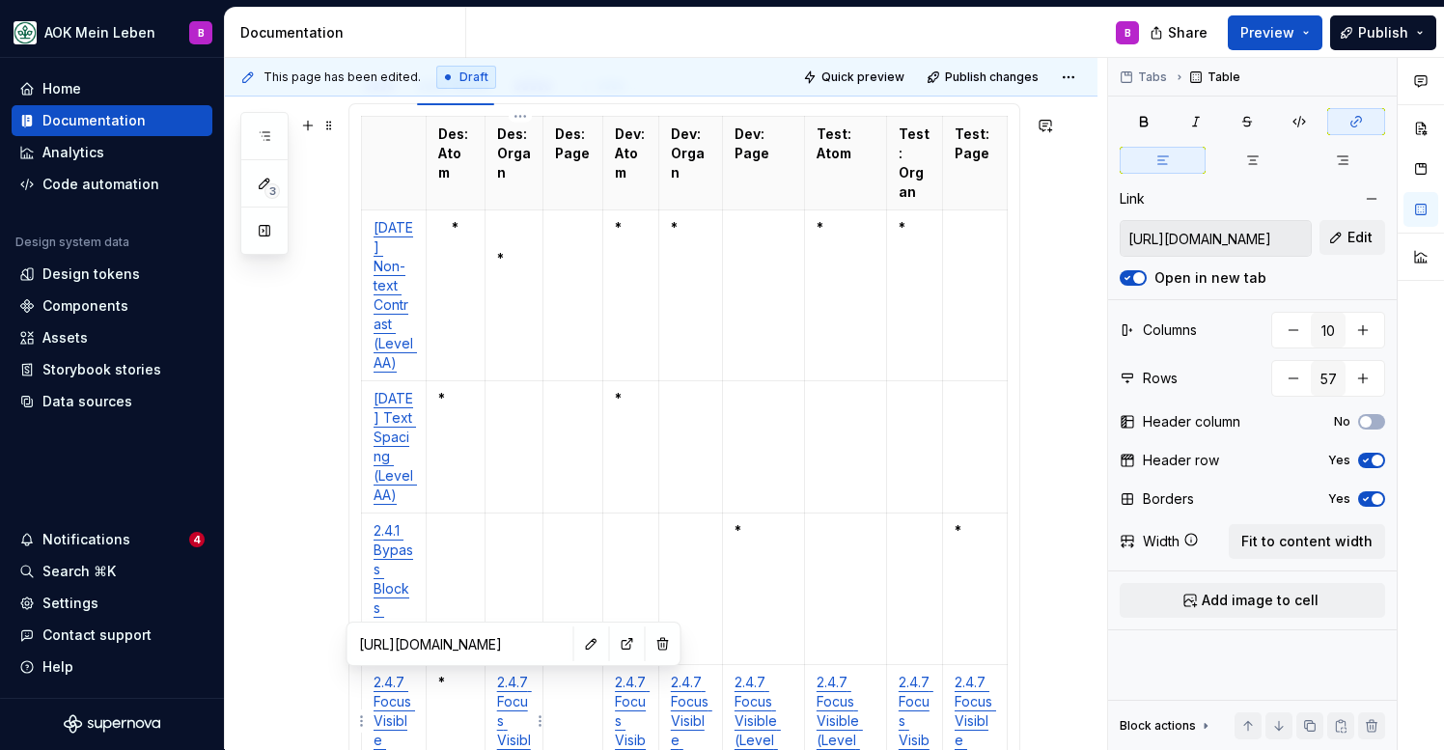
click at [544, 681] on td "2.4.7 Focus Visible (Level AA)" at bounding box center [514, 750] width 59 height 171
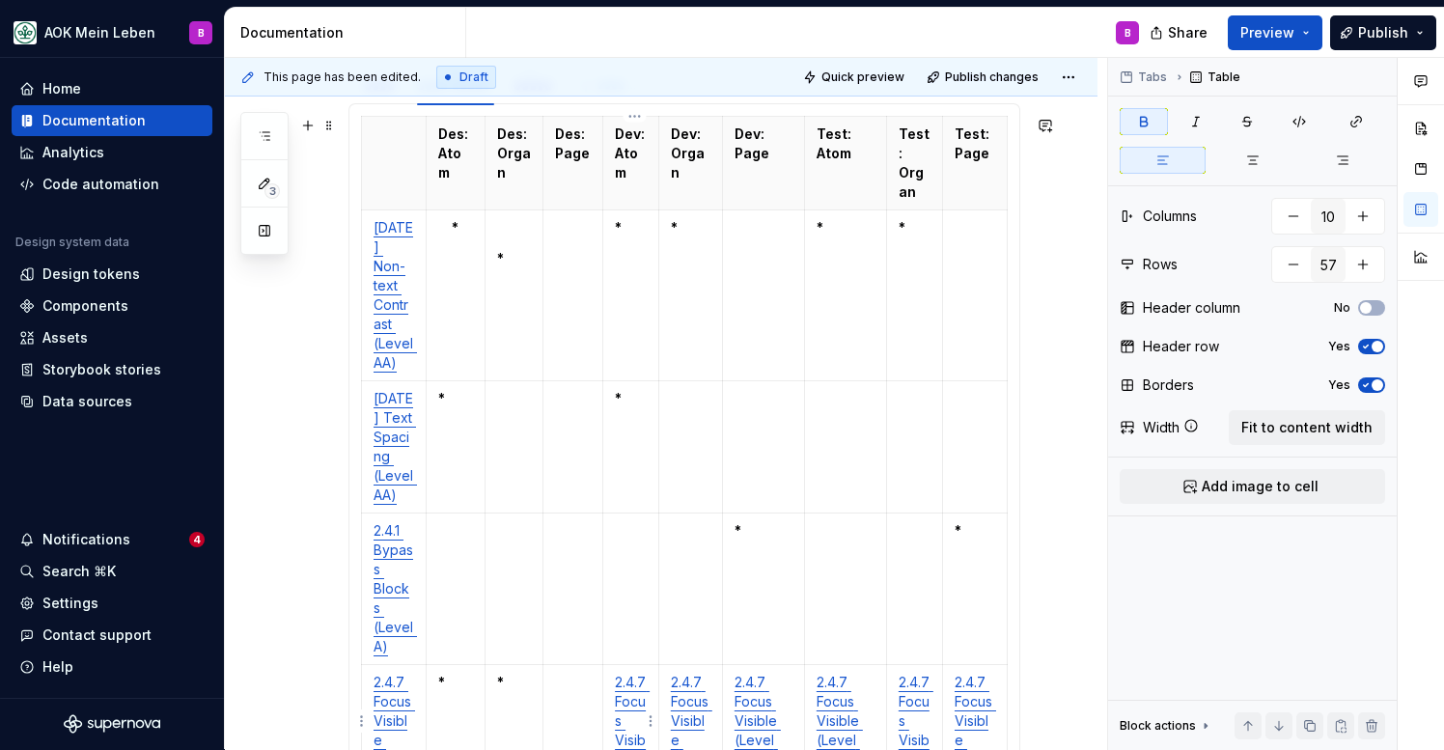
click at [655, 671] on td "2.4.7 Focus Visible (Level AA)" at bounding box center [631, 750] width 56 height 171
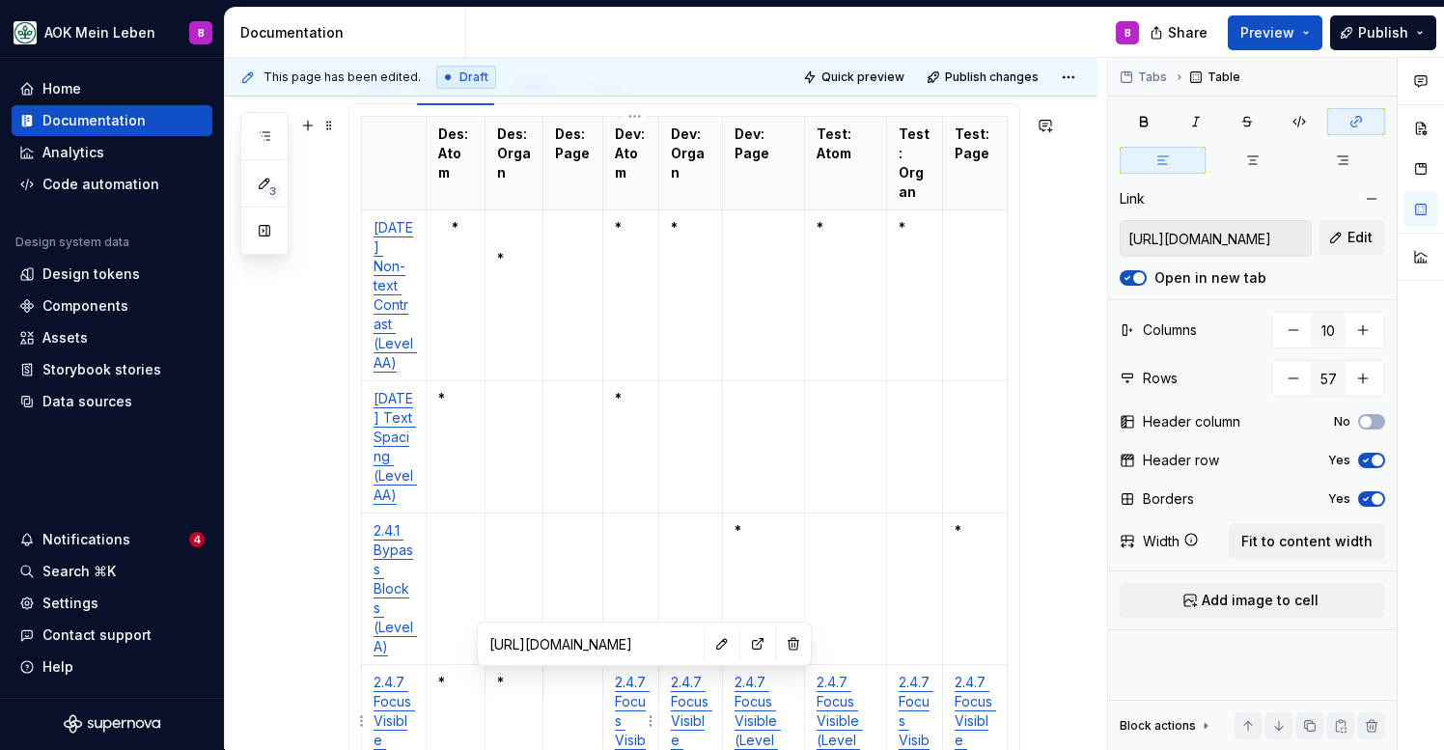
click at [655, 671] on td "2.4.7 Focus Visible (Level AA)" at bounding box center [631, 750] width 56 height 171
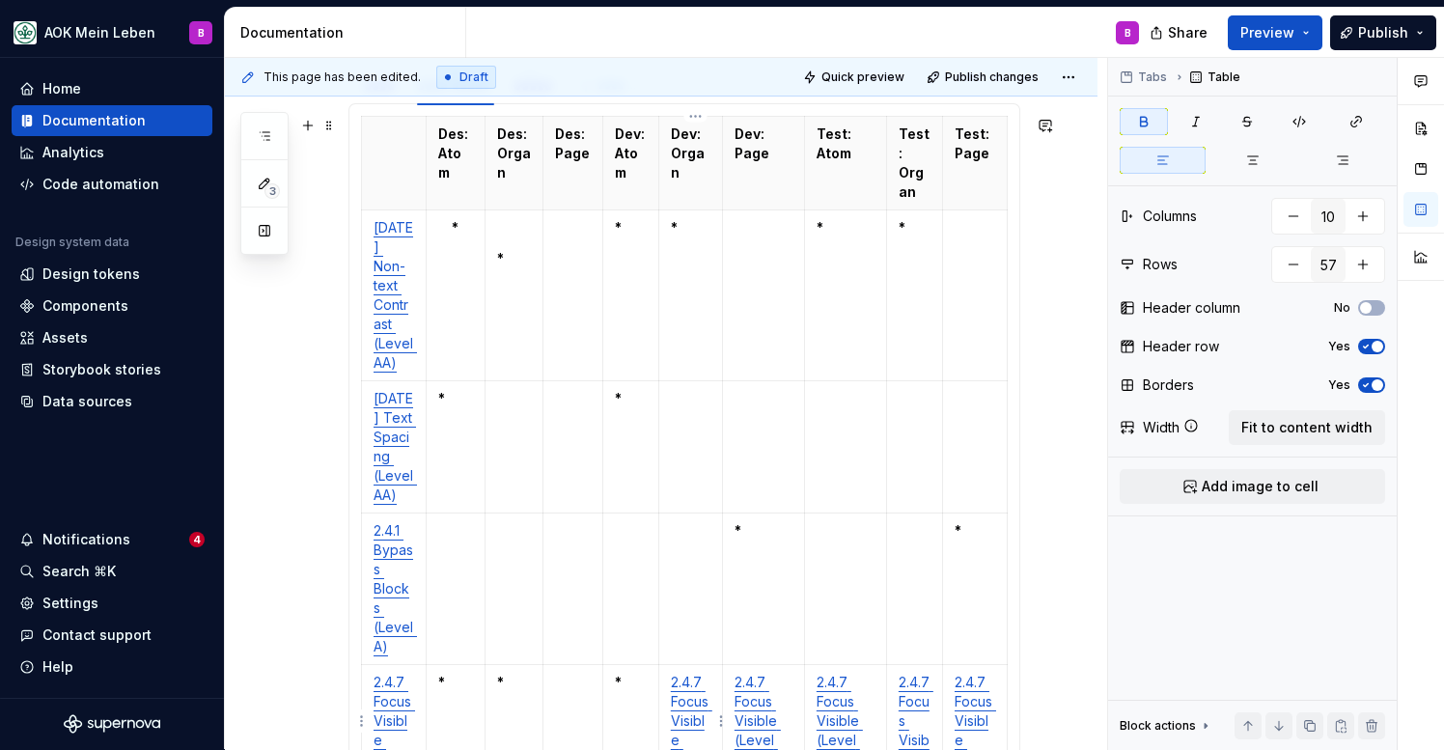
click at [722, 673] on td "2.4.7 Focus Visible (Level AA)" at bounding box center [690, 750] width 64 height 171
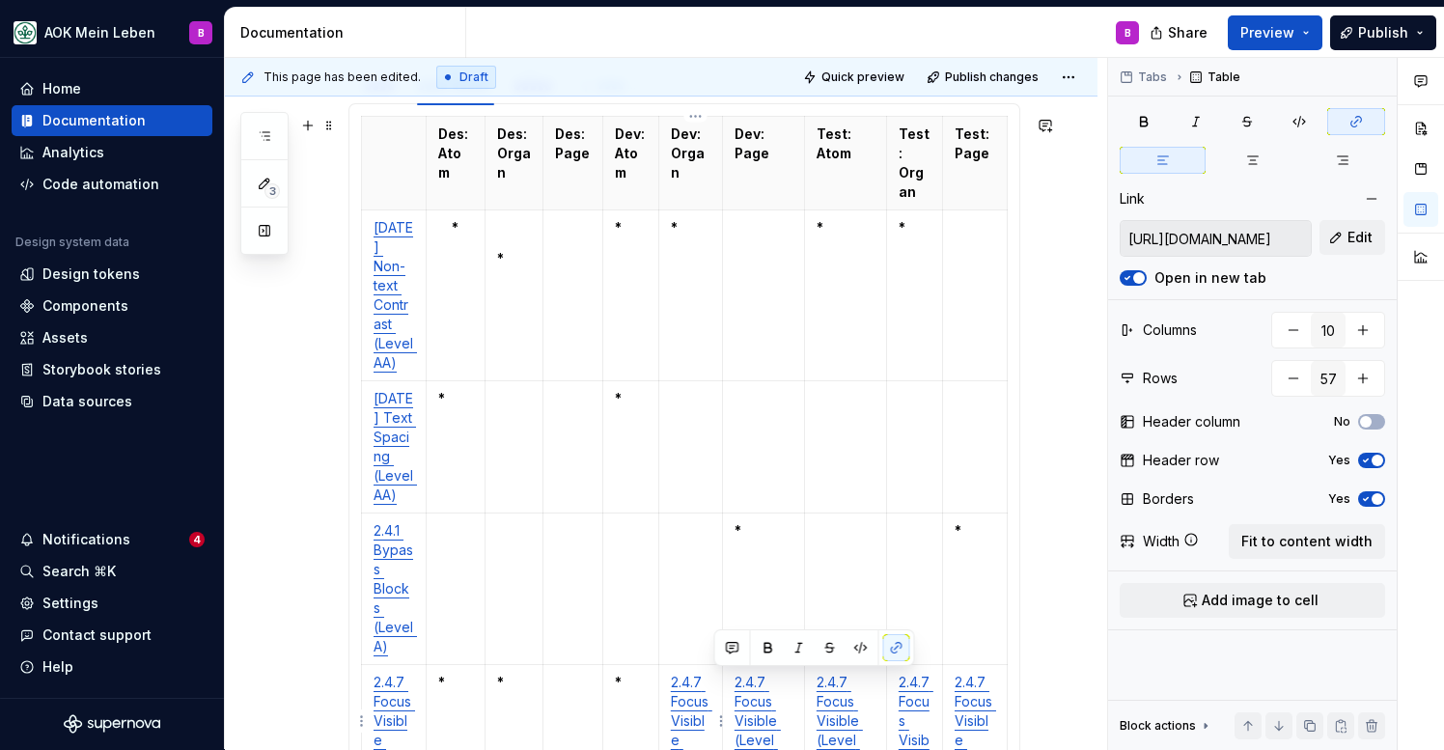
click at [722, 673] on td "2.4.7 Focus Visible (Level AA)" at bounding box center [690, 750] width 64 height 171
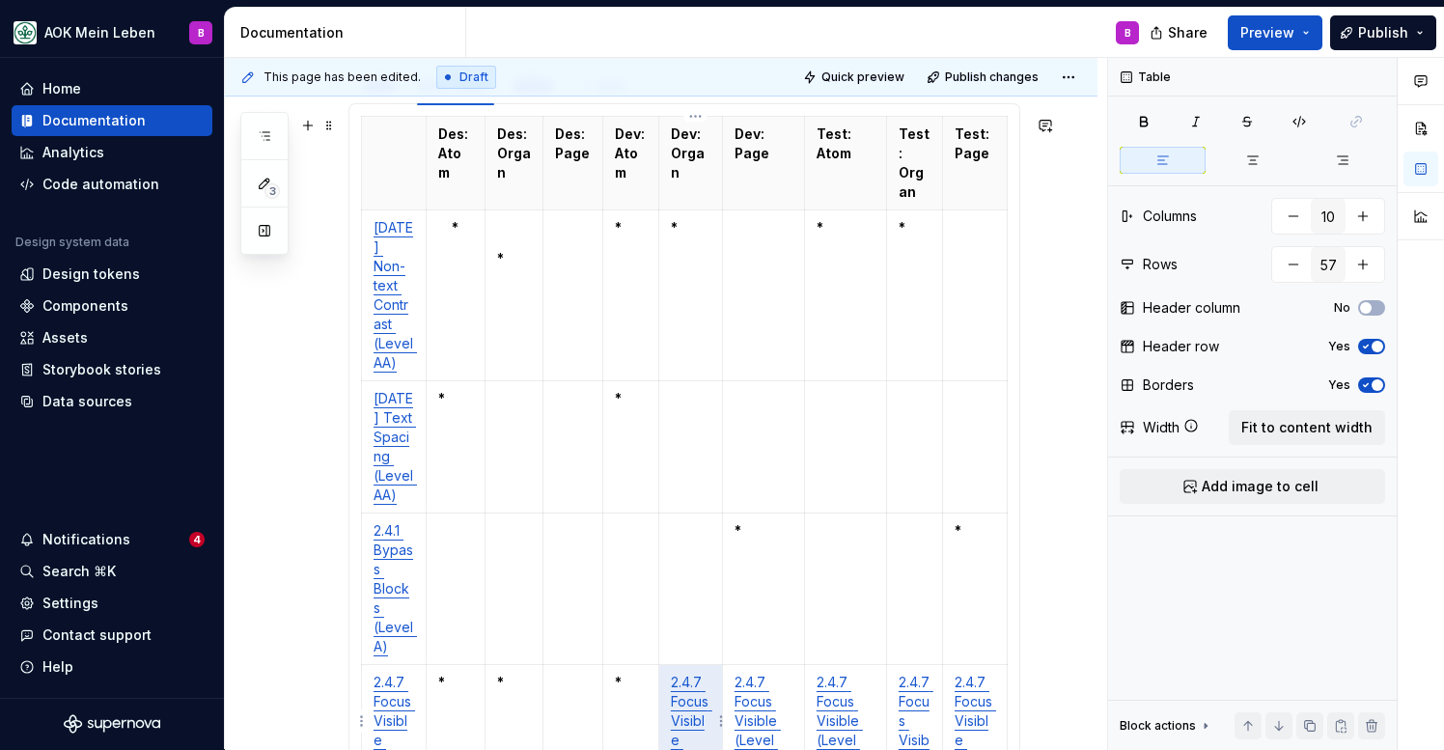
click at [722, 673] on td "2.4.7 Focus Visible (Level AA)" at bounding box center [690, 750] width 64 height 171
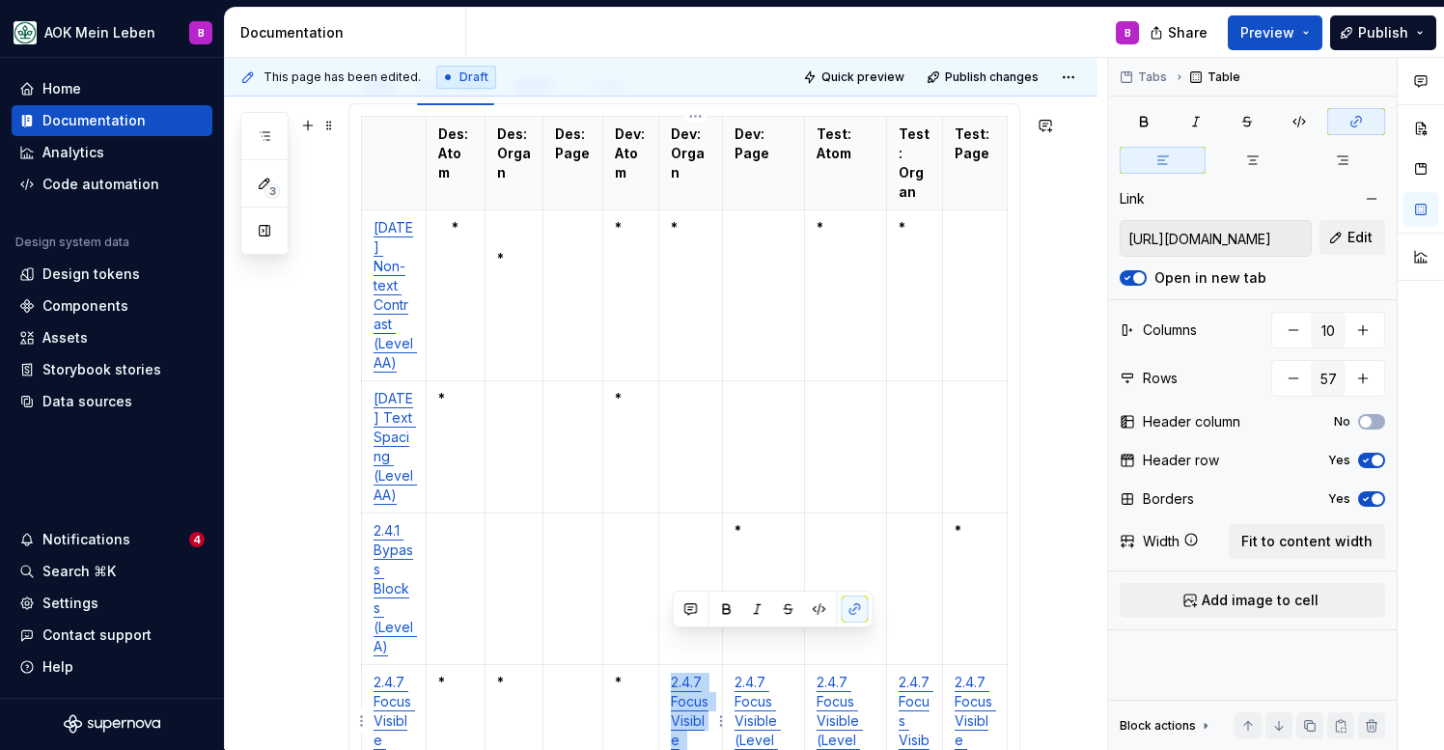
click at [722, 673] on td "2.4.7 Focus Visible (Level AA)" at bounding box center [690, 750] width 64 height 171
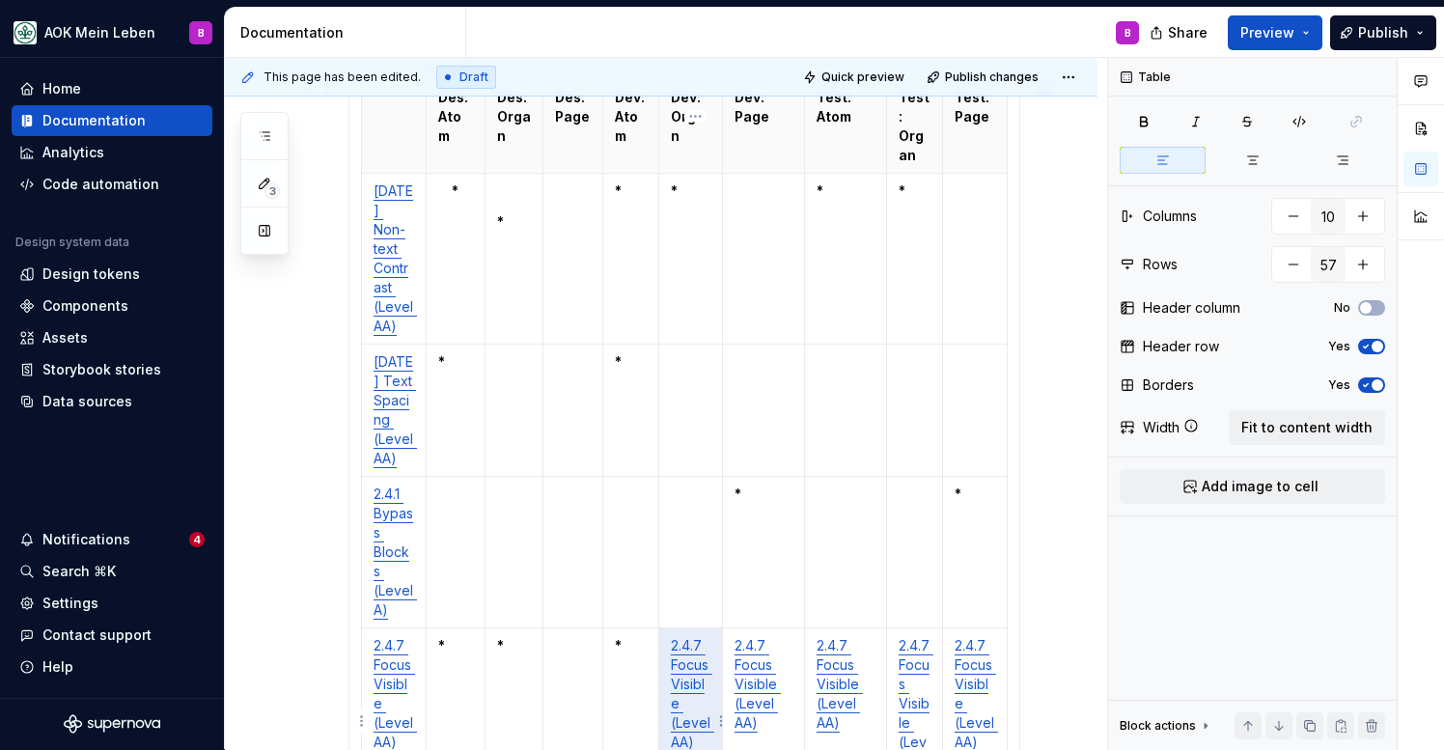
click at [722, 673] on td "2.4.7 Focus Visible (Level AA)" at bounding box center [690, 713] width 64 height 171
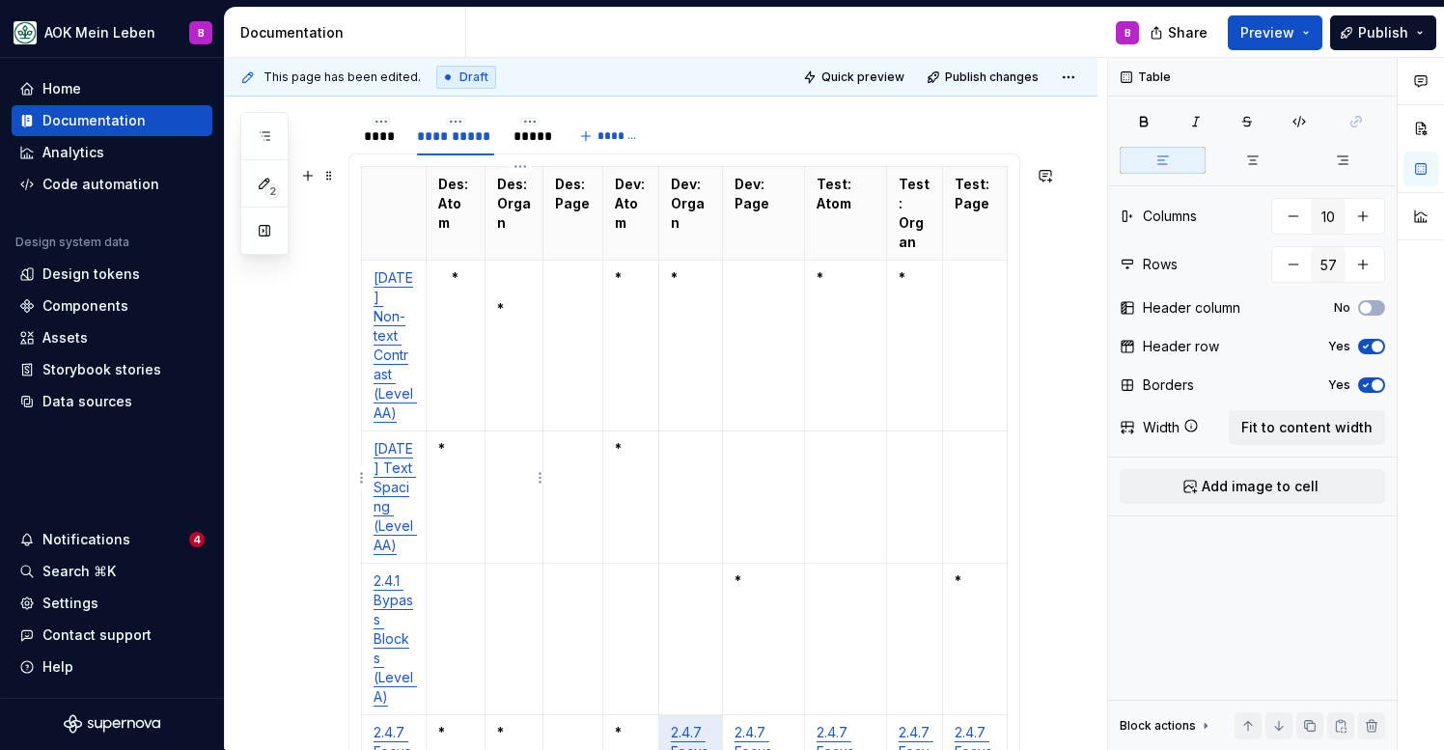
type textarea "*"
click at [329, 177] on span at bounding box center [328, 175] width 15 height 27
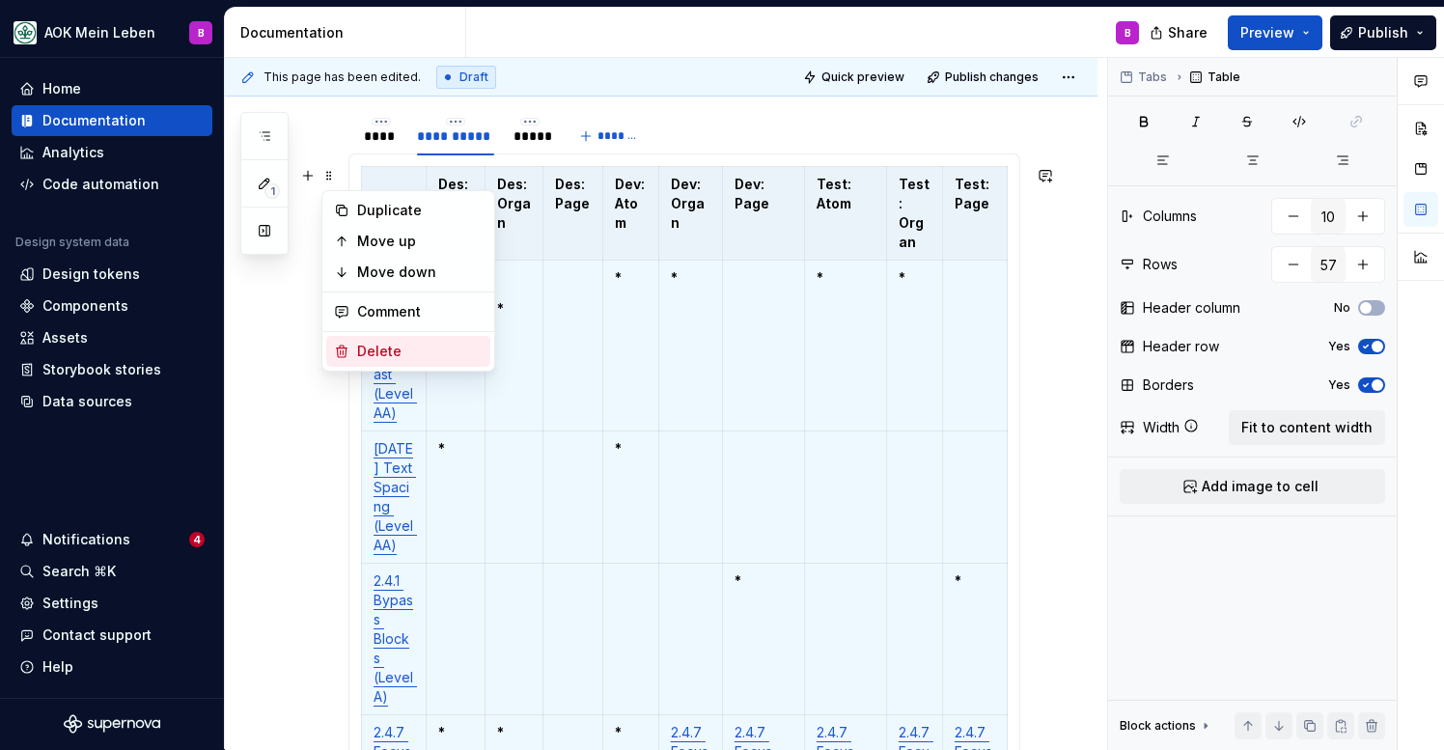
click at [376, 345] on div "Delete" at bounding box center [419, 351] width 125 height 19
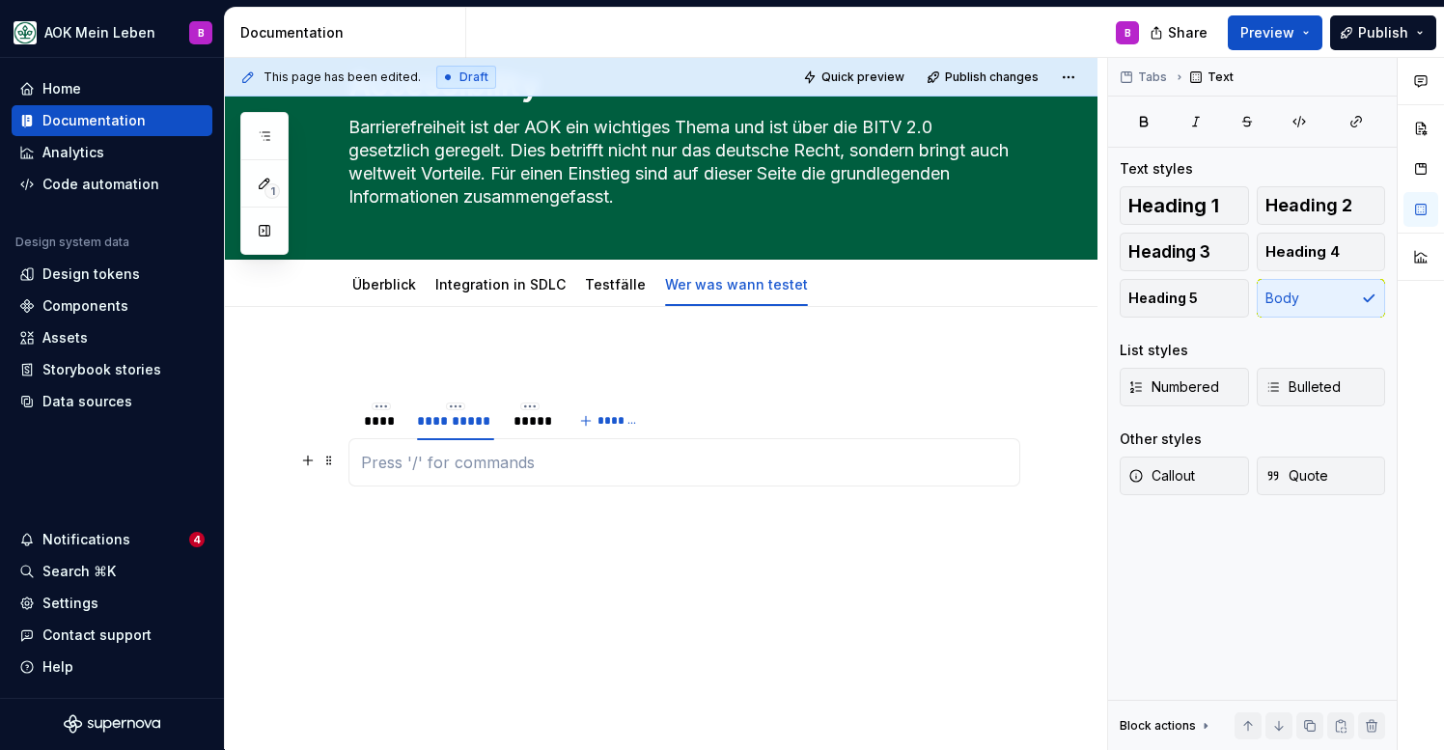
scroll to position [73, 0]
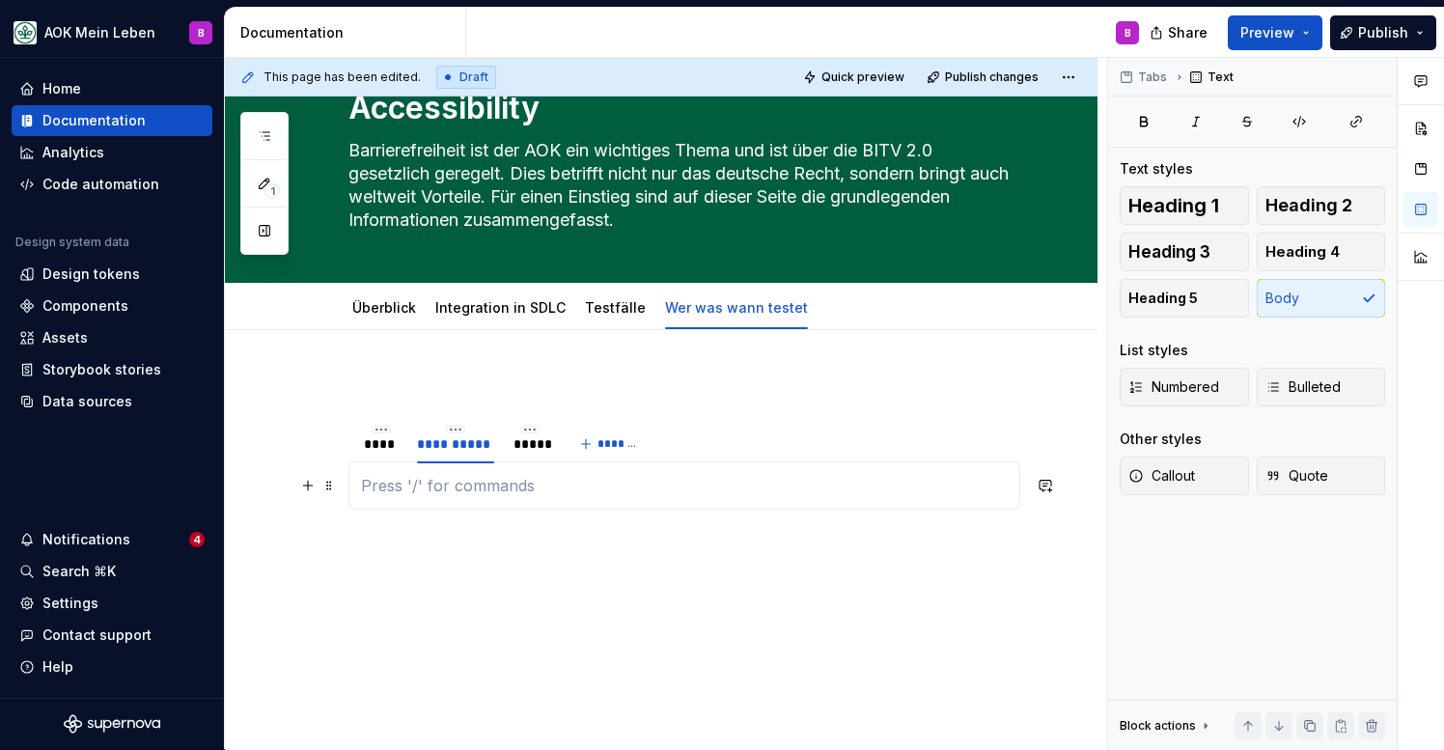
click at [429, 488] on p at bounding box center [684, 485] width 647 height 23
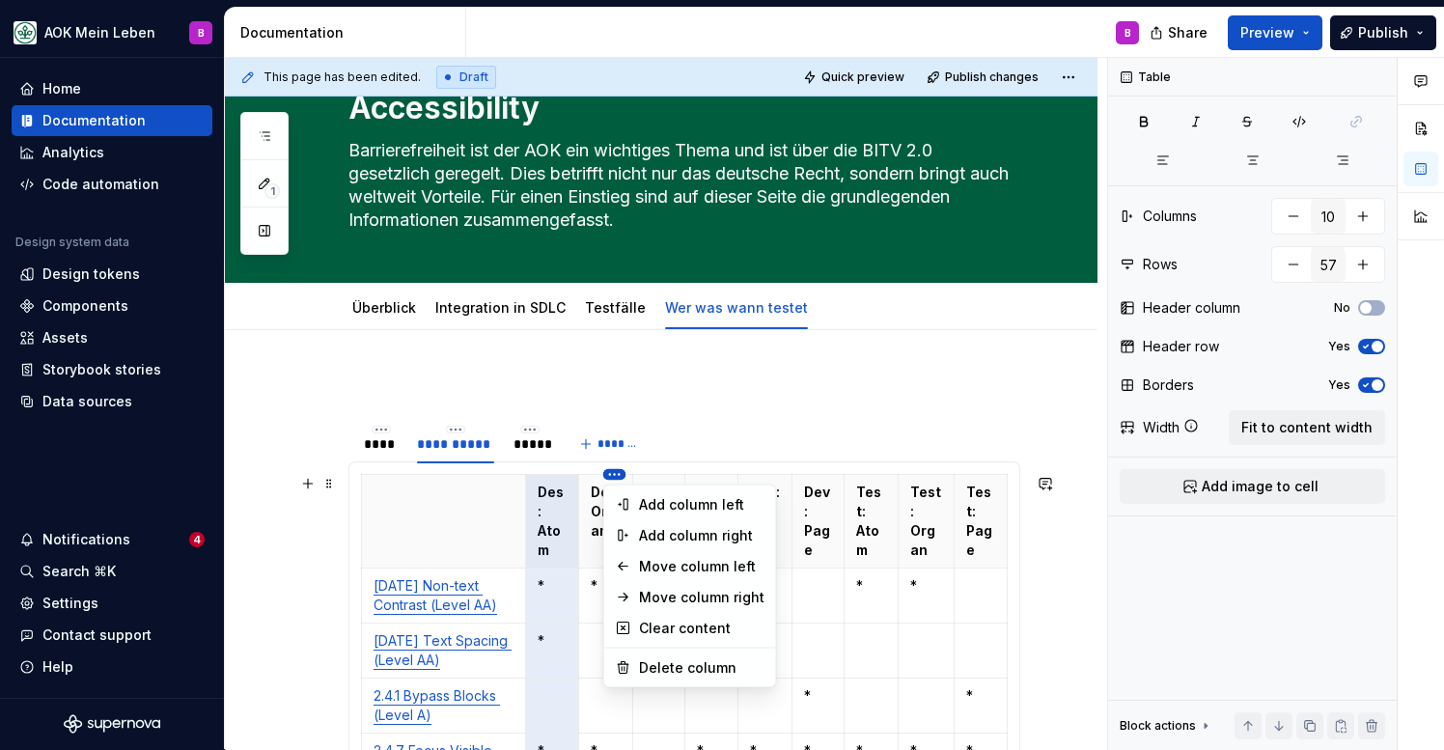
click at [616, 479] on html "AOK Mein Leben B Home Documentation Analytics Code automation Design system dat…" at bounding box center [722, 375] width 1444 height 750
click at [651, 658] on div "Delete column" at bounding box center [701, 667] width 125 height 19
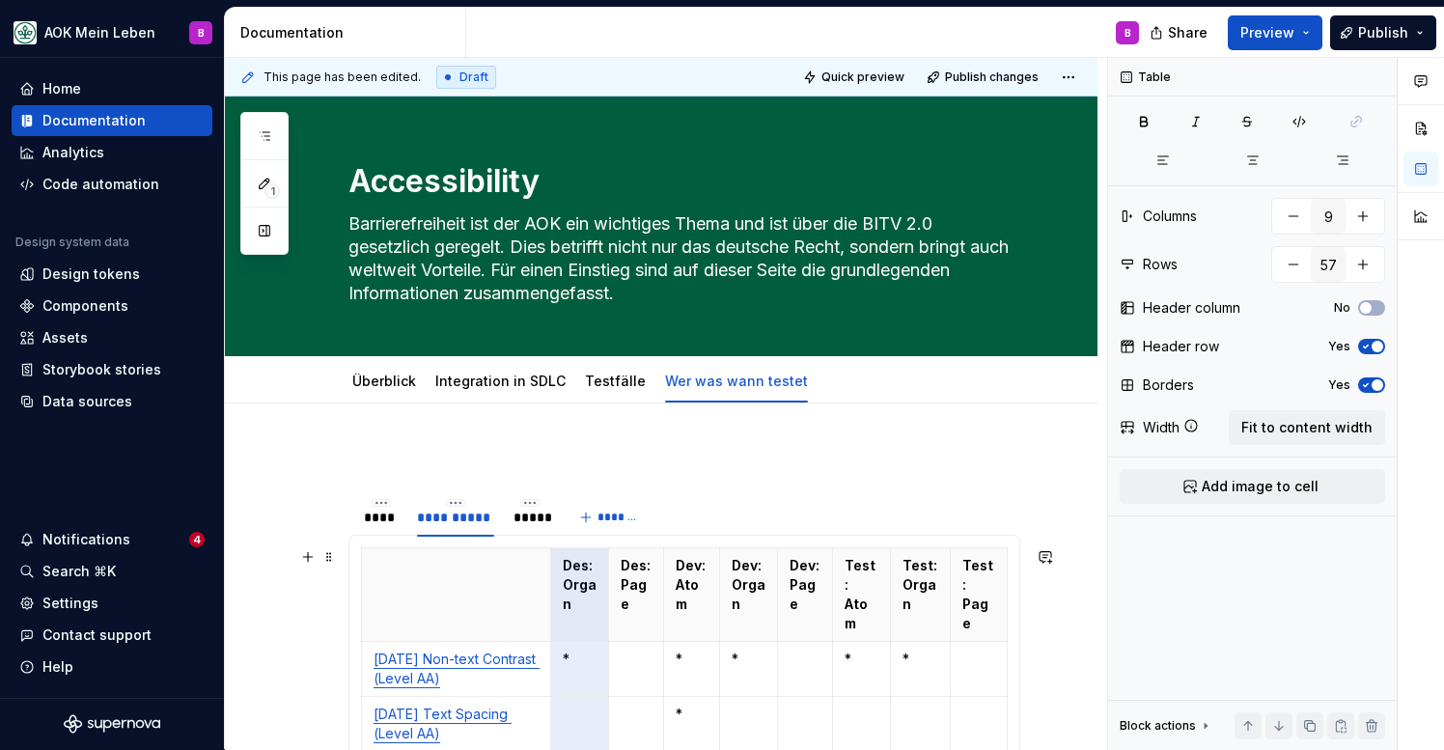
scroll to position [0, 0]
click at [635, 546] on html "AOK Mein Leben B Home Documentation Analytics Code automation Design system dat…" at bounding box center [722, 375] width 1444 height 750
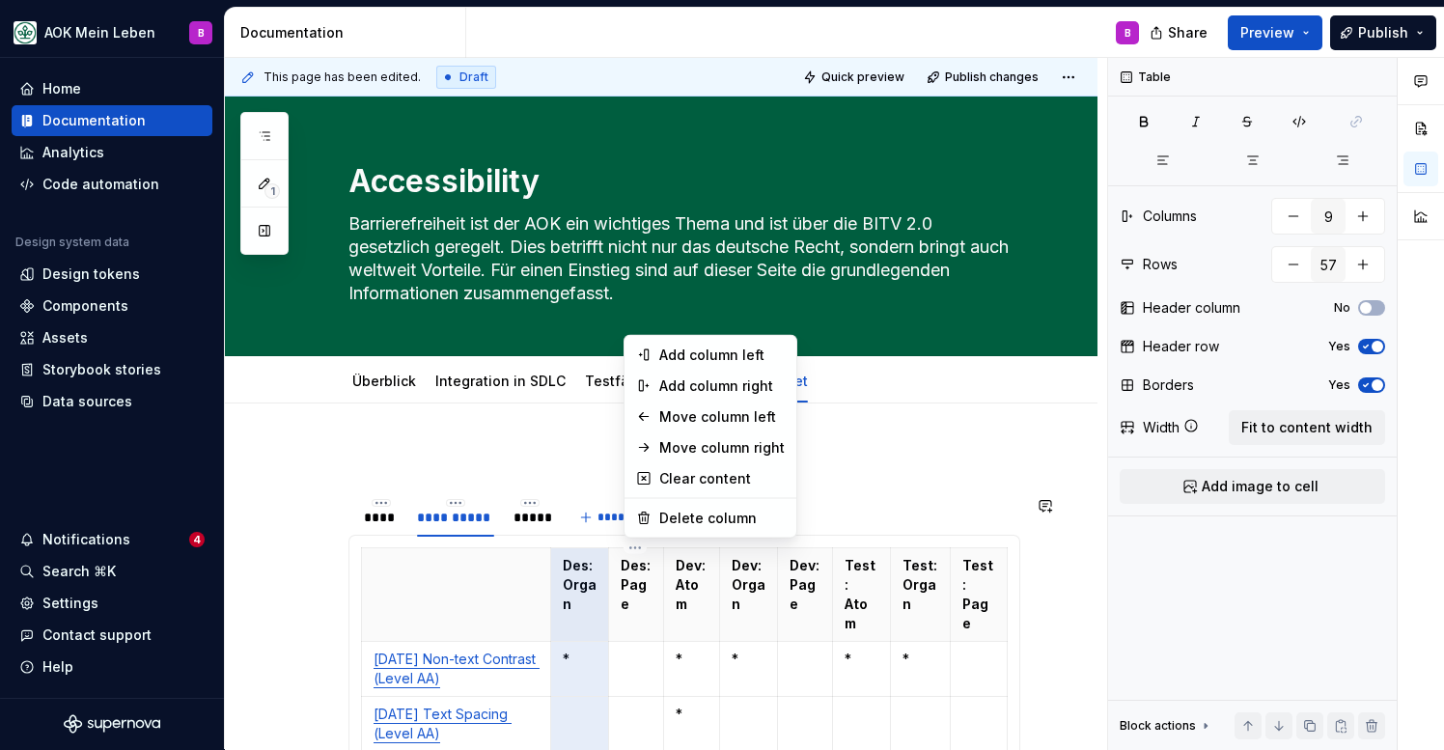
click at [692, 629] on html "AOK Mein Leben B Home Documentation Analytics Code automation Design system dat…" at bounding box center [722, 375] width 1444 height 750
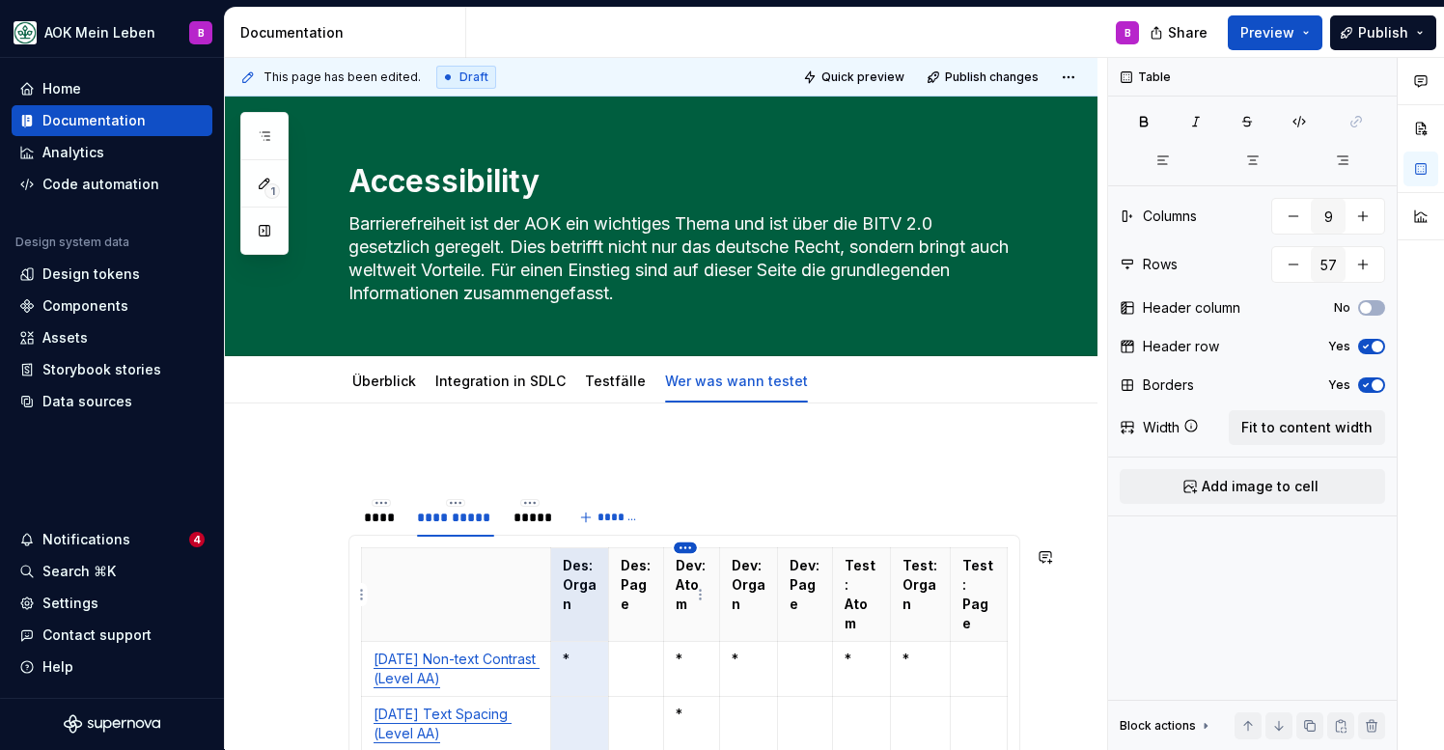
click at [692, 548] on html "AOK Mein Leben B Home Documentation Analytics Code automation Design system dat…" at bounding box center [722, 375] width 1444 height 750
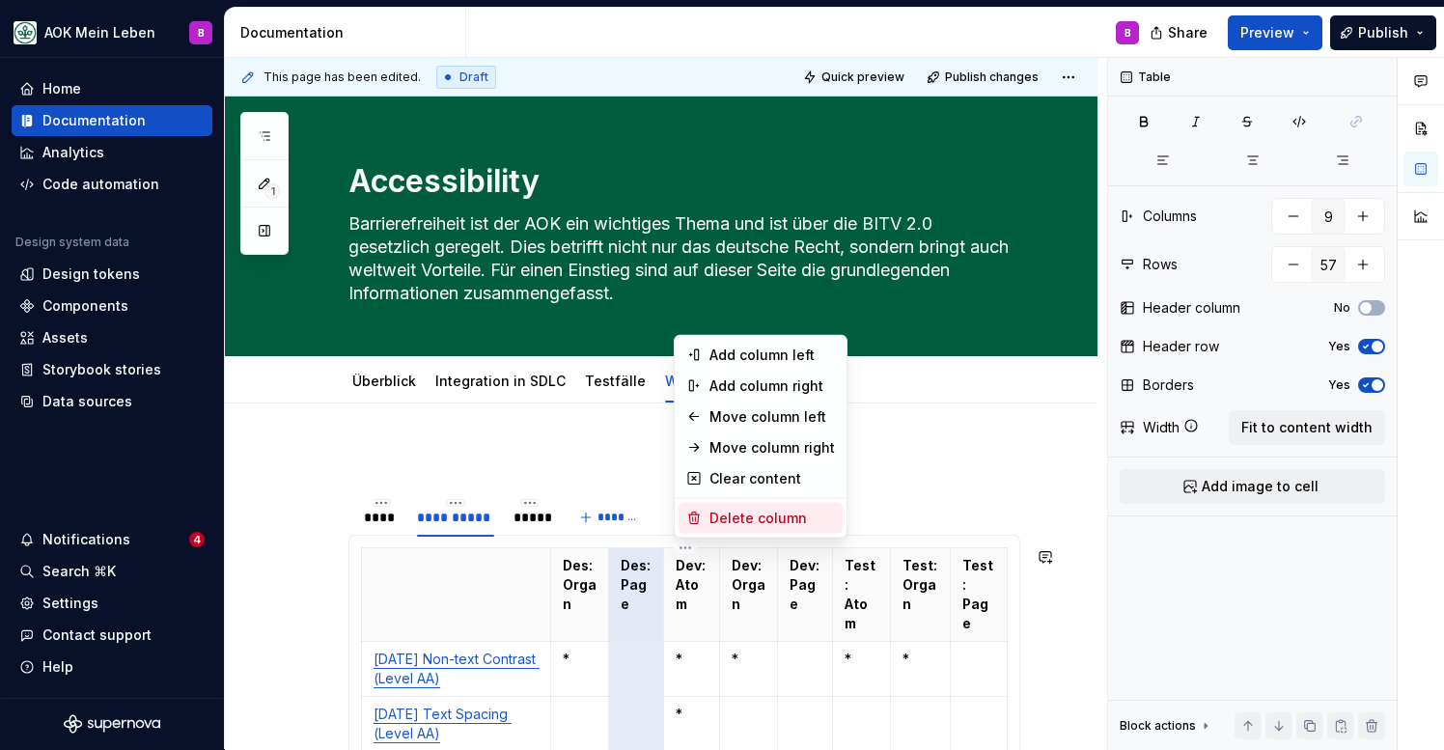
click at [727, 518] on div "Delete column" at bounding box center [772, 518] width 125 height 19
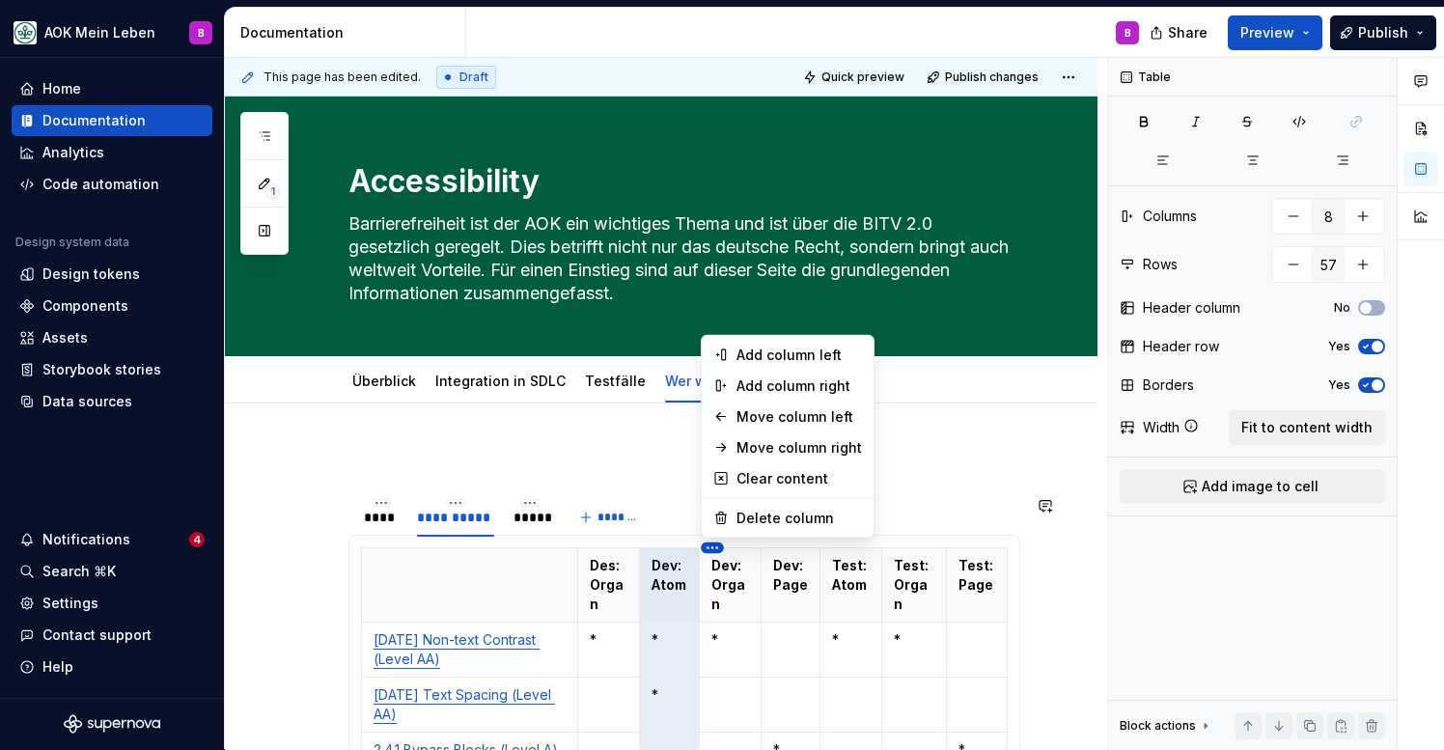
click at [711, 544] on html "AOK Mein Leben B Home Documentation Analytics Code automation Design system dat…" at bounding box center [722, 375] width 1444 height 750
click at [756, 517] on div "Delete column" at bounding box center [799, 518] width 125 height 19
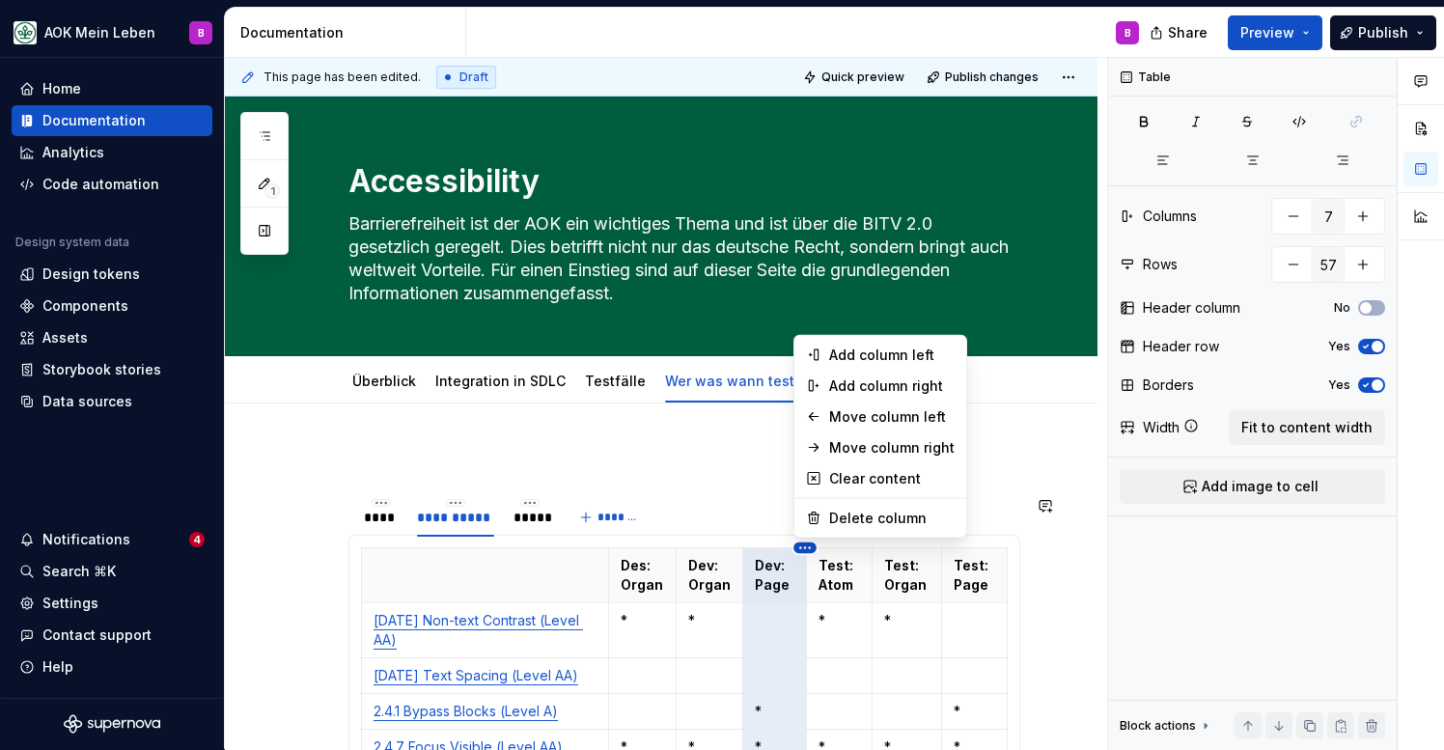
click at [805, 543] on html "AOK Mein Leben B Home Documentation Analytics Code automation Design system dat…" at bounding box center [722, 375] width 1444 height 750
click at [833, 518] on div "Delete column" at bounding box center [891, 518] width 125 height 19
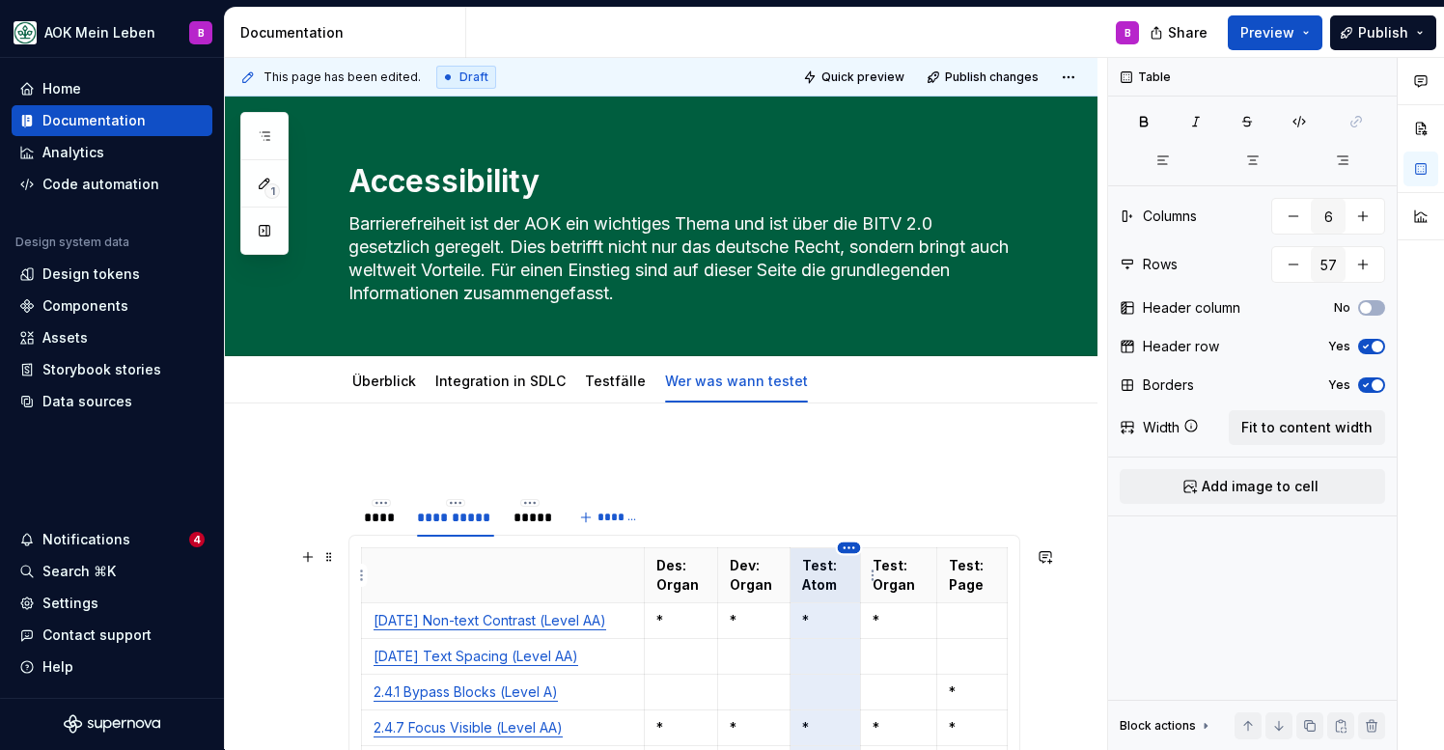
click at [850, 549] on html "AOK Mein Leben B Home Documentation Analytics Code automation Design system dat…" at bounding box center [722, 375] width 1444 height 750
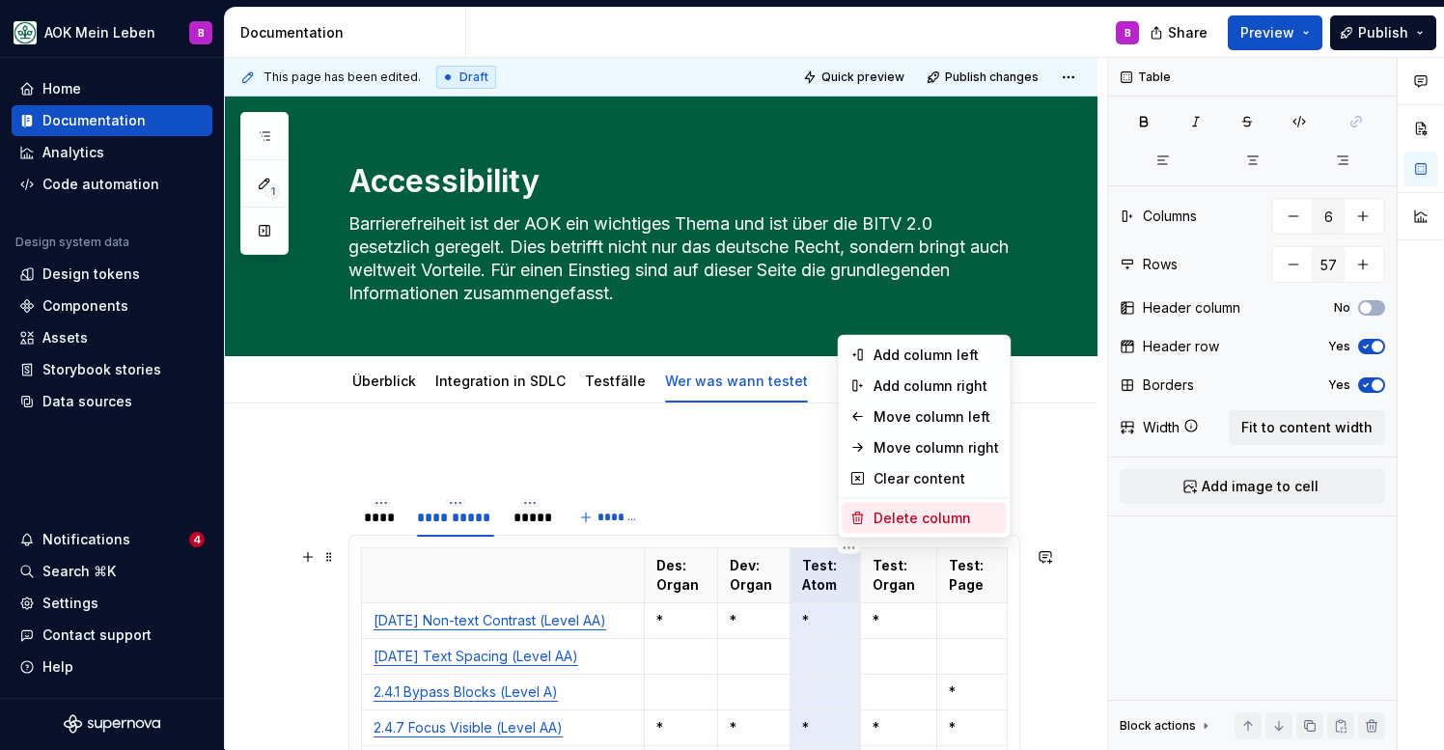
click at [887, 519] on div "Delete column" at bounding box center [936, 518] width 125 height 19
type input "5"
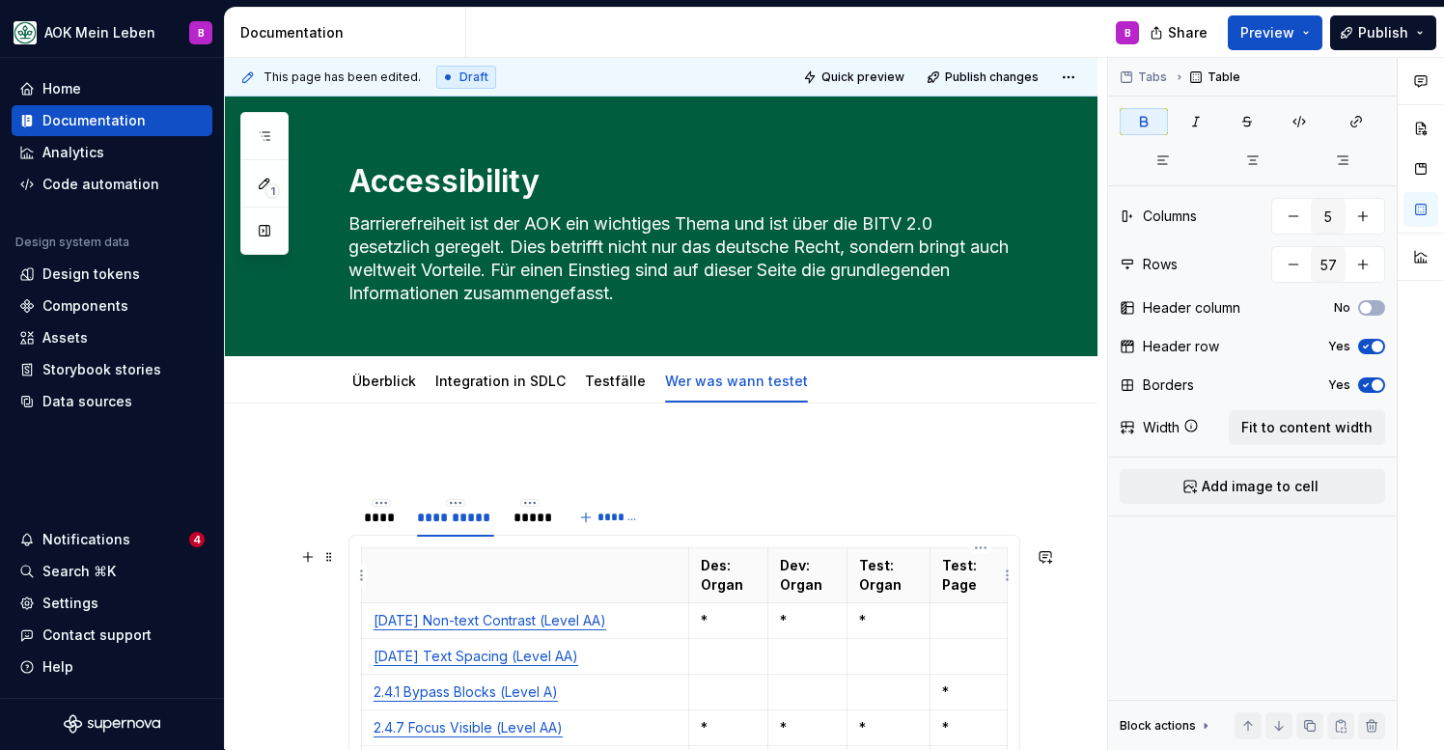
click at [995, 590] on p "Test: Page" at bounding box center [968, 575] width 53 height 39
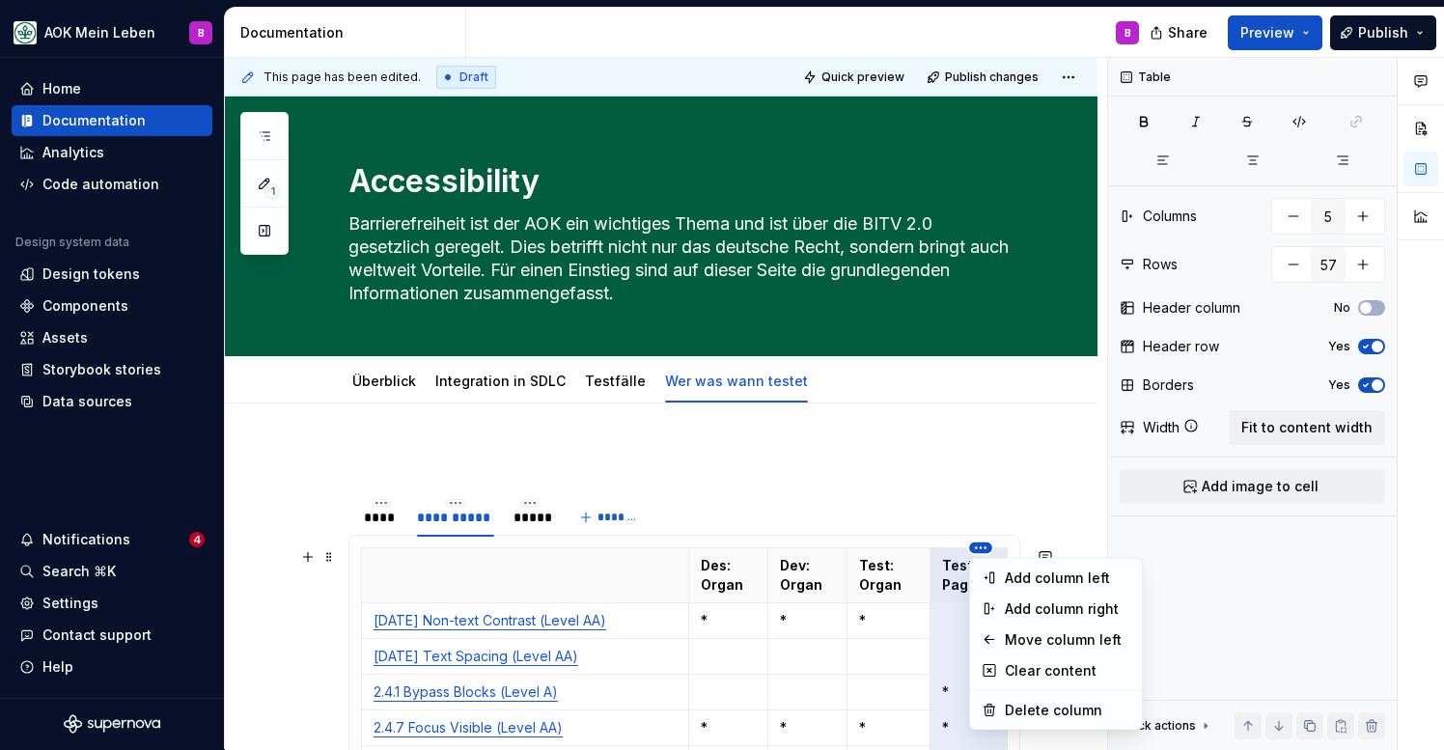
click at [986, 552] on html "AOK Mein Leben B Home Documentation Analytics Code automation Design system dat…" at bounding box center [722, 375] width 1444 height 750
click at [1030, 717] on div "Delete column" at bounding box center [1067, 710] width 125 height 19
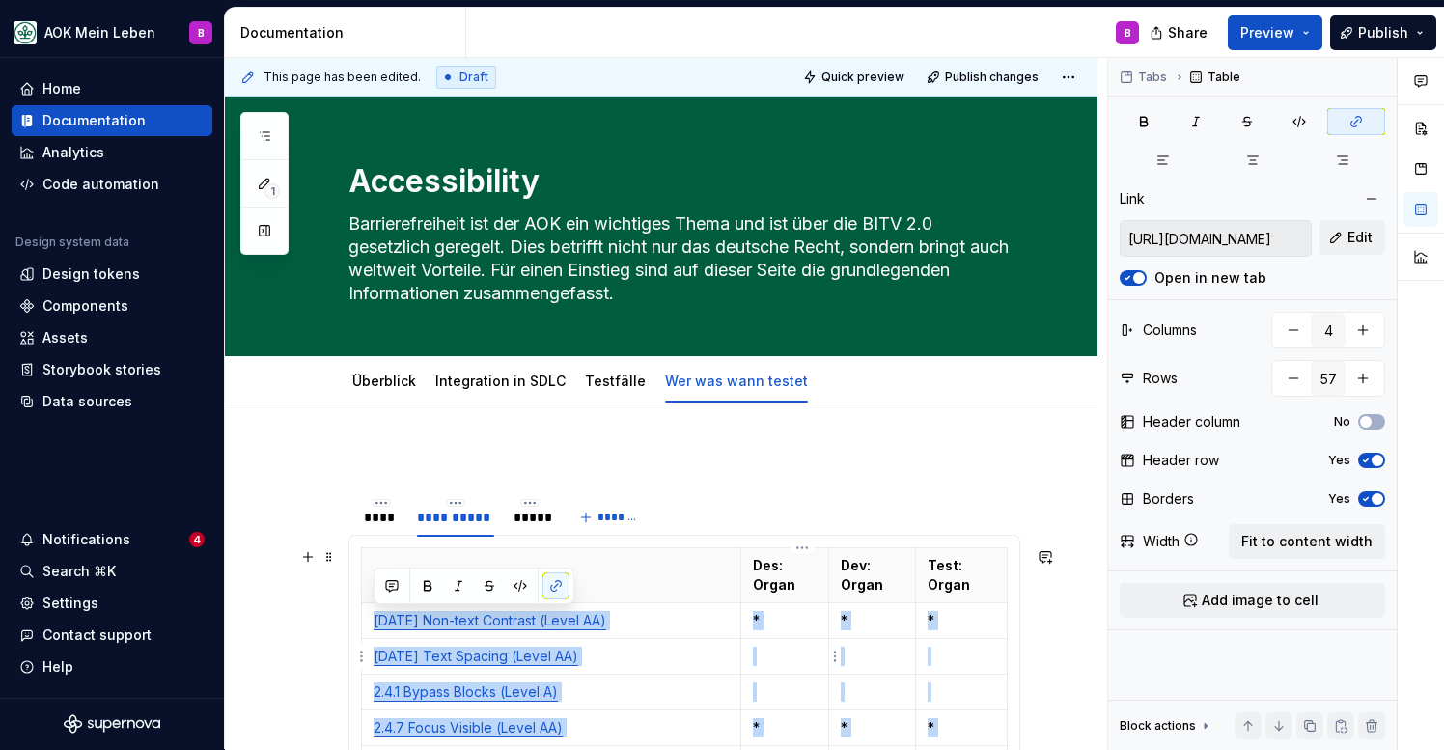
click at [786, 639] on td at bounding box center [784, 657] width 87 height 36
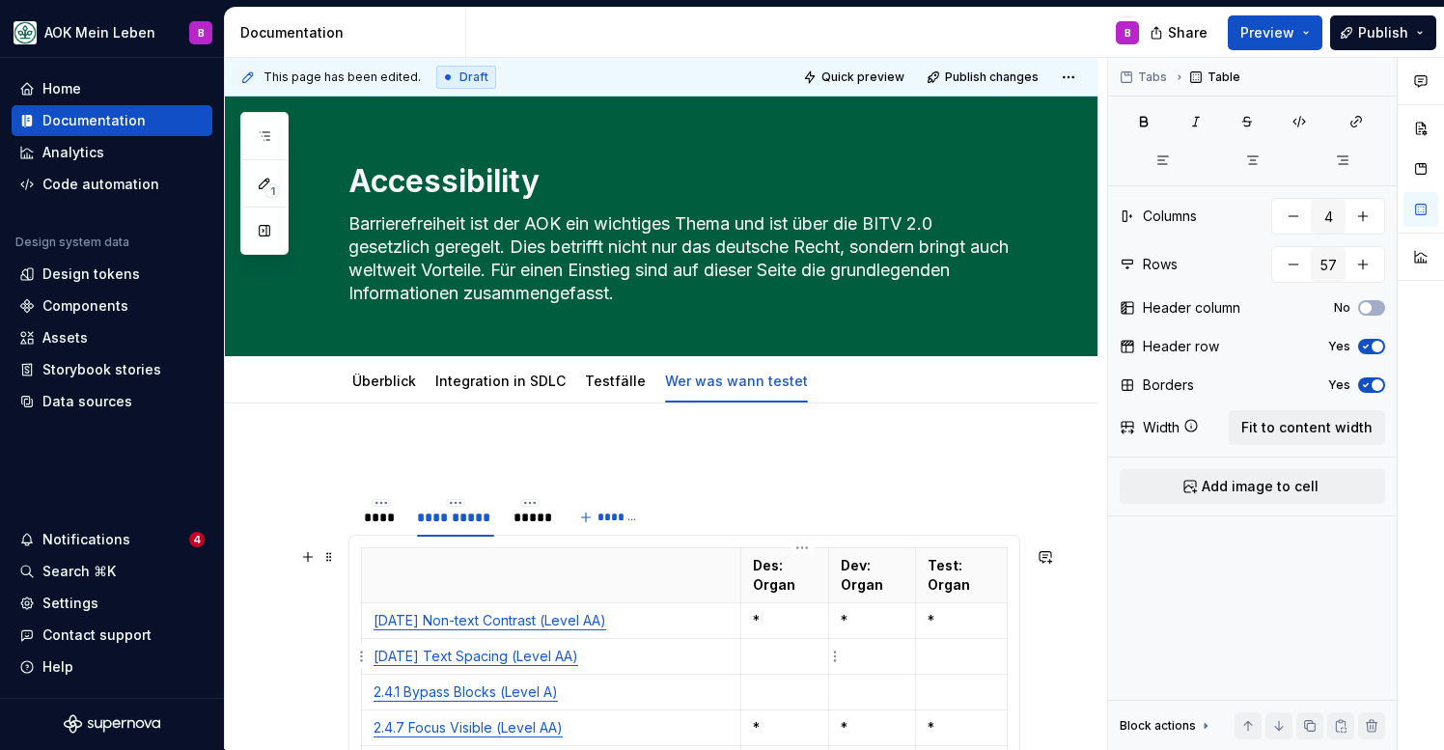
scroll to position [11, 0]
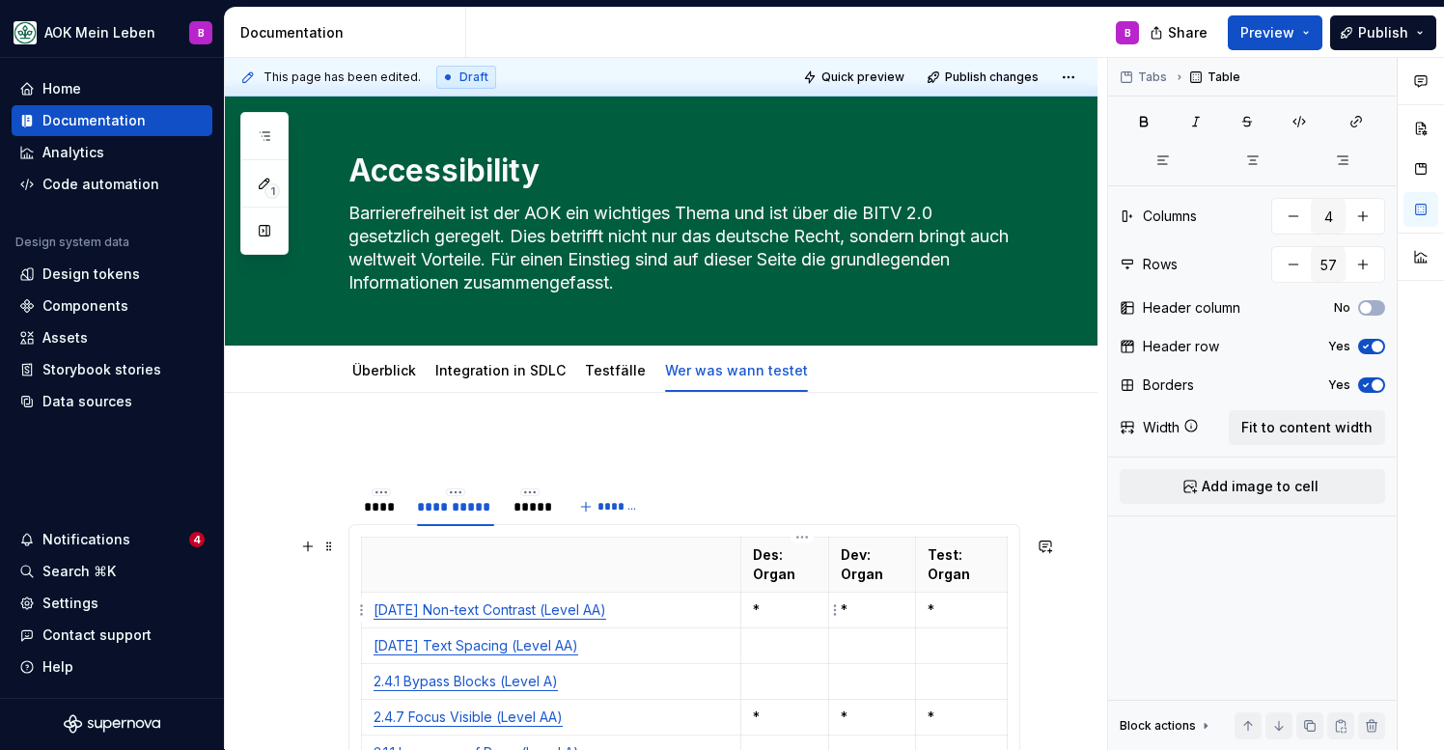
click at [786, 619] on p "*" at bounding box center [784, 609] width 63 height 19
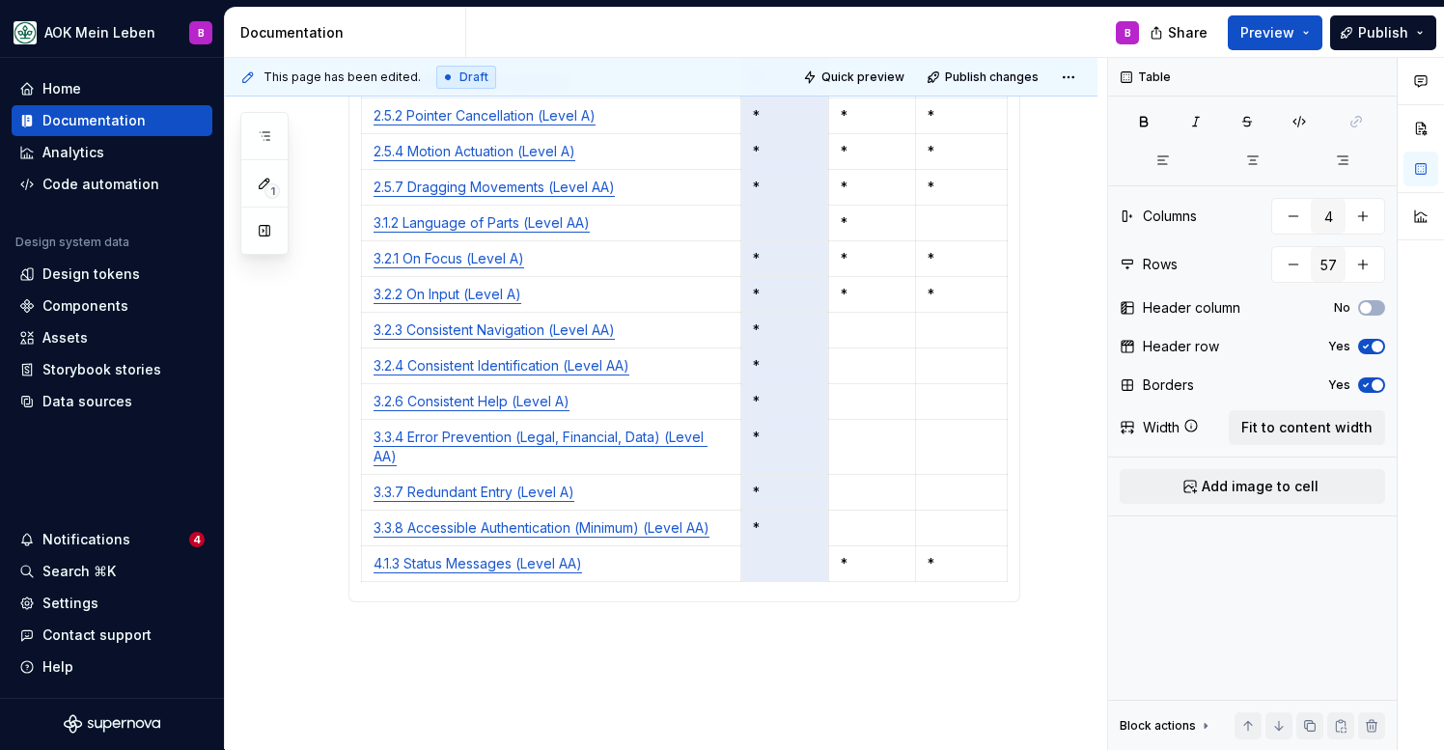
scroll to position [2109, 0]
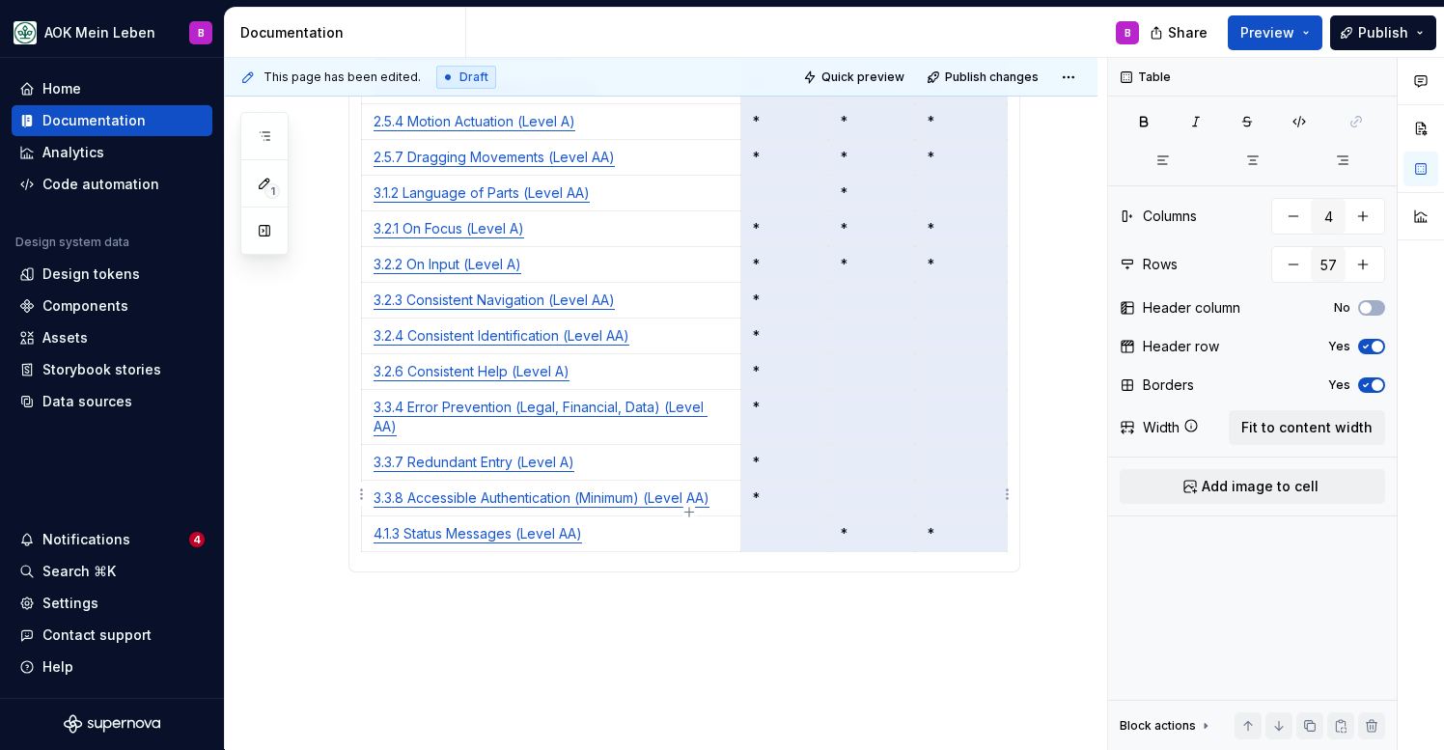
drag, startPoint x: 786, startPoint y: 619, endPoint x: 953, endPoint y: 483, distance: 215.5
click at [1155, 125] on button "button" at bounding box center [1144, 121] width 48 height 27
click at [1245, 161] on icon "button" at bounding box center [1252, 160] width 15 height 15
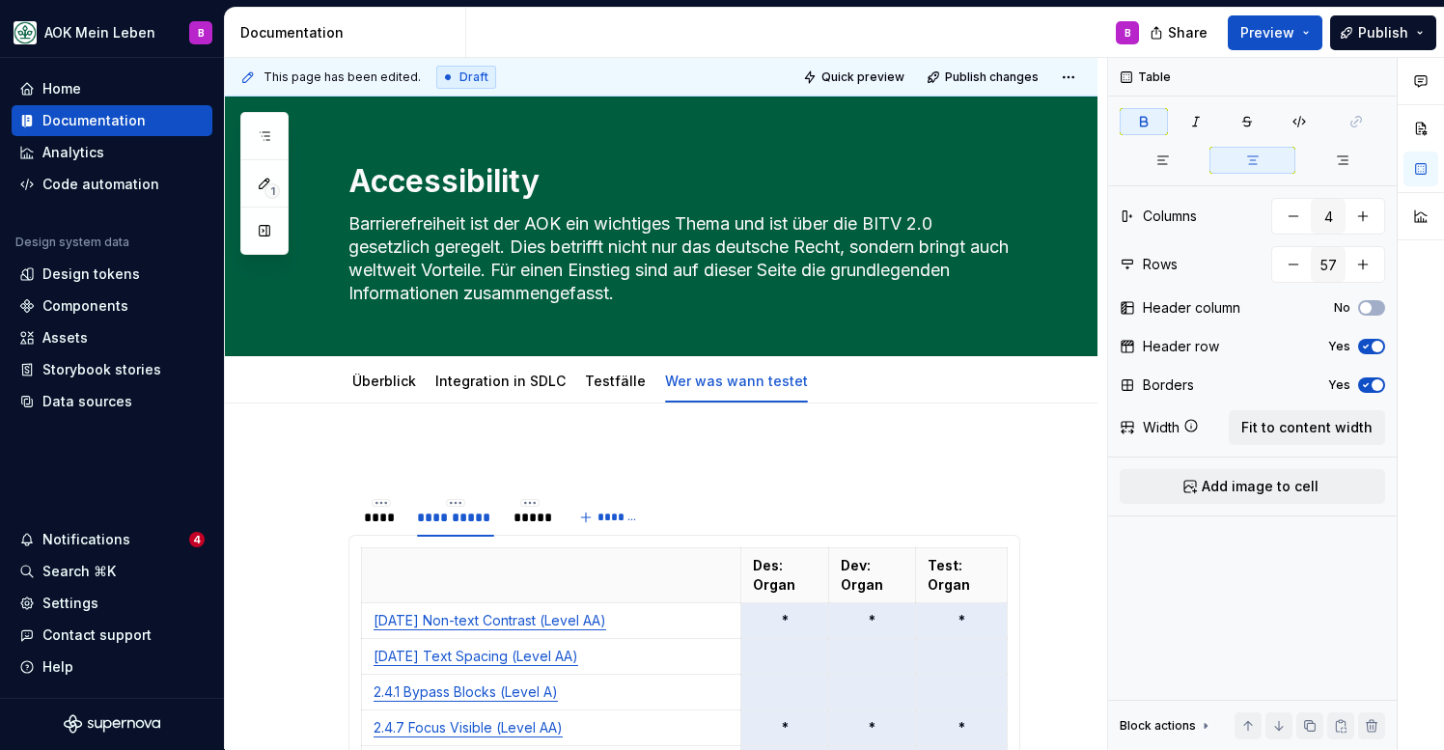
scroll to position [-1, 0]
type textarea "*"
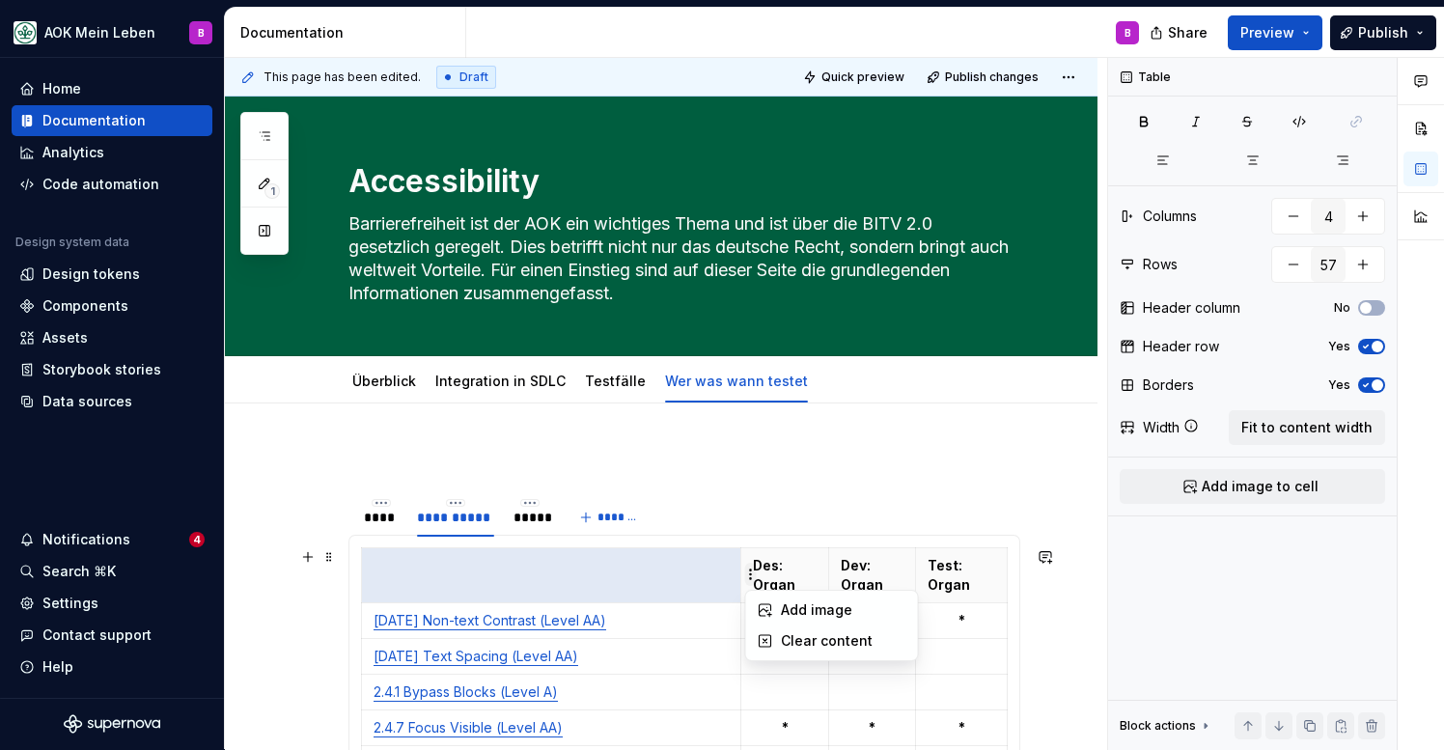
click at [767, 571] on html "AOK Mein Leben B Home Documentation Analytics Code automation Design system dat…" at bounding box center [722, 375] width 1444 height 750
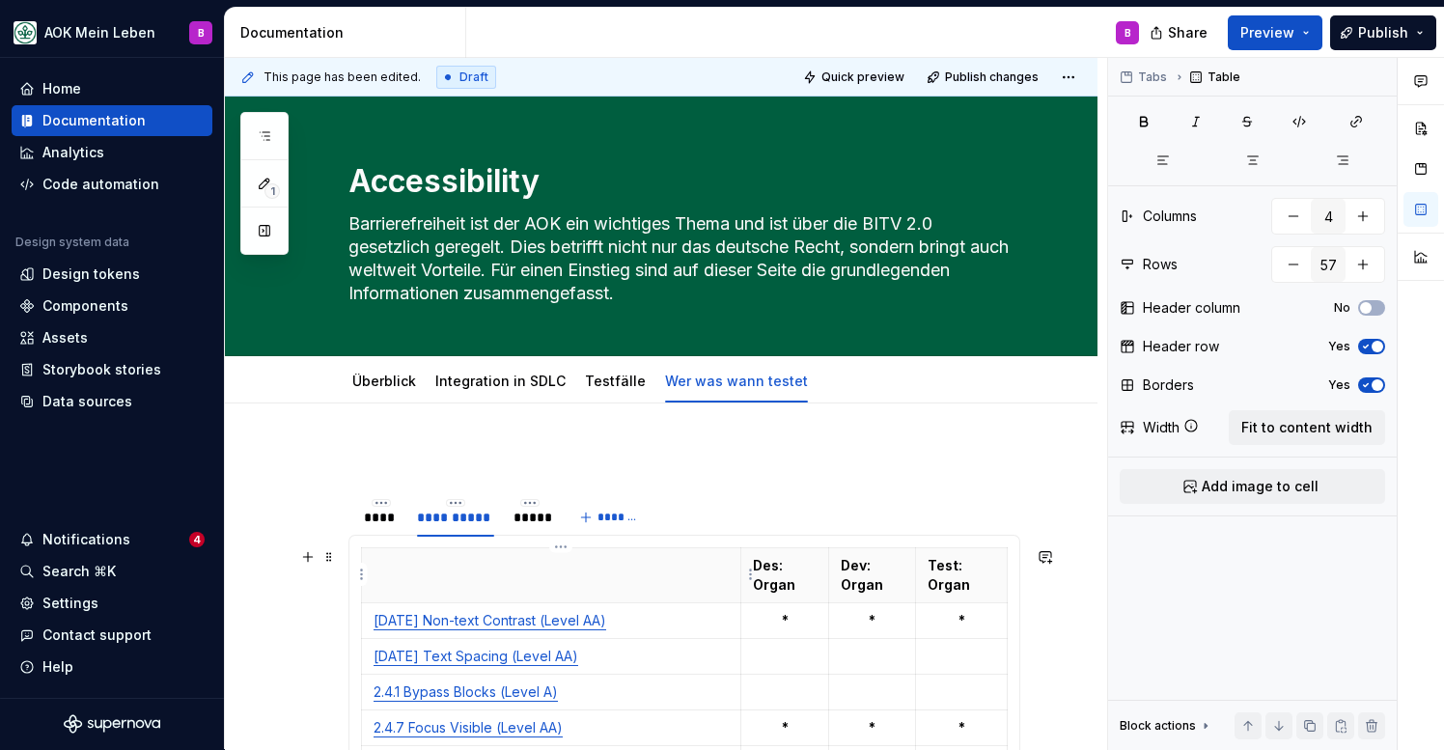
click at [678, 569] on html "AOK Mein Leben B Home Documentation Analytics Code automation Design system dat…" at bounding box center [722, 375] width 1444 height 750
click at [932, 630] on td "*" at bounding box center [962, 621] width 92 height 36
click at [376, 510] on div "****" at bounding box center [381, 517] width 34 height 19
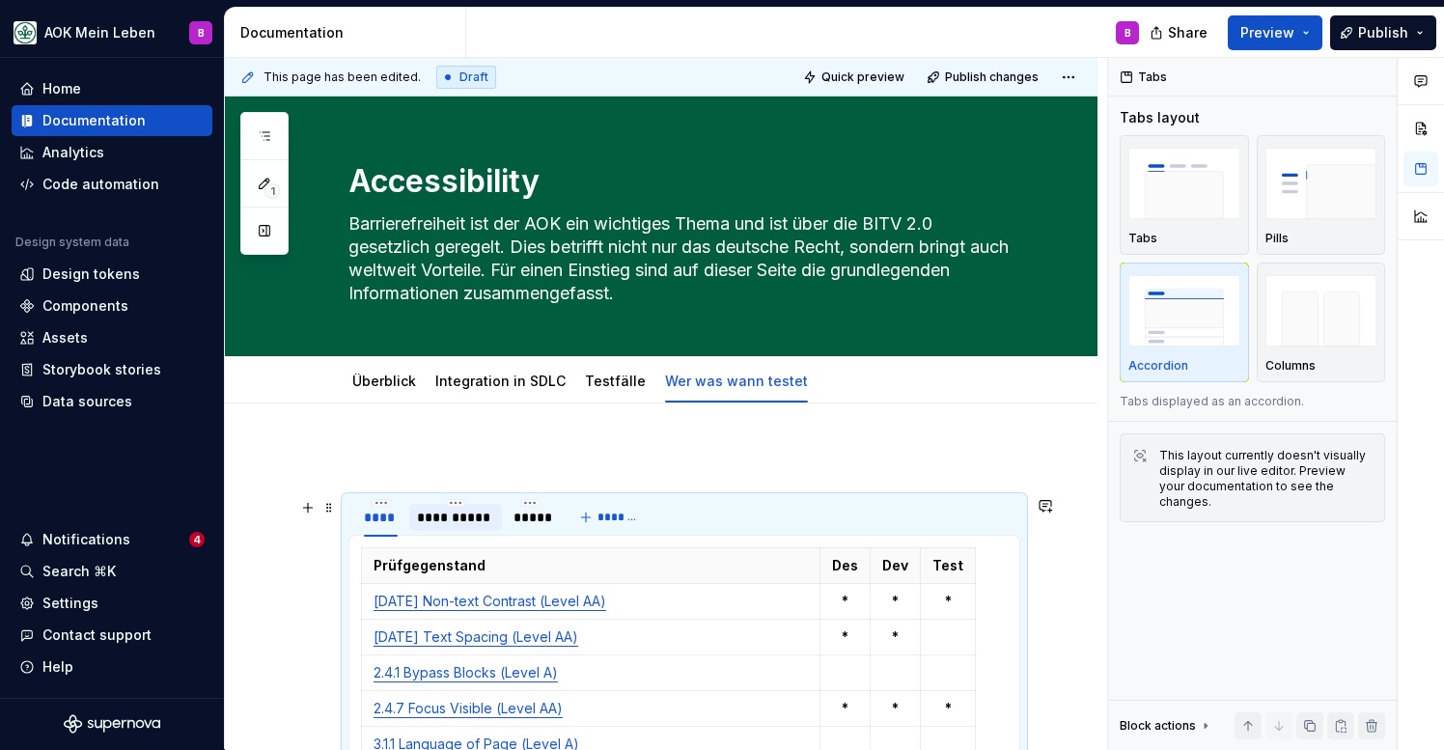
click at [439, 520] on div "**********" at bounding box center [455, 517] width 77 height 19
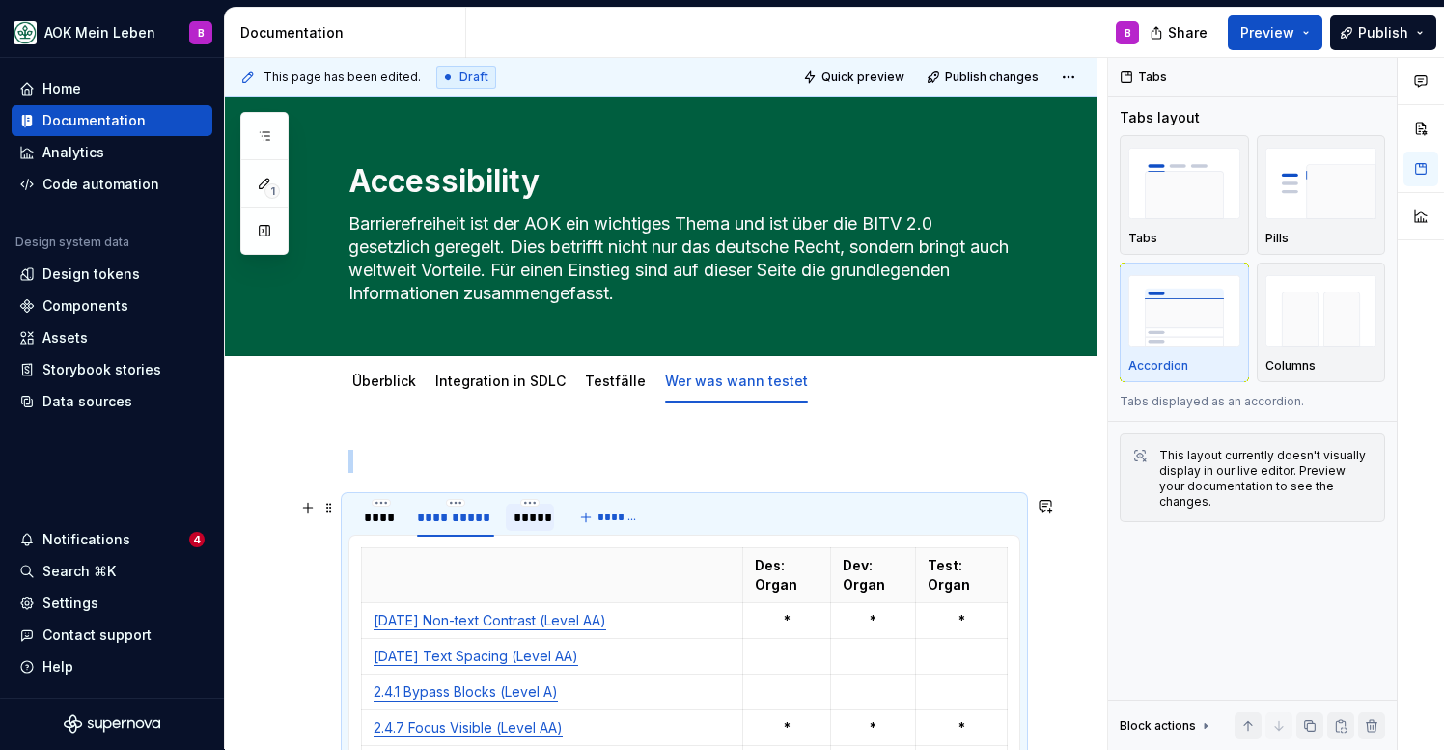
click at [515, 516] on div "*****" at bounding box center [530, 517] width 33 height 19
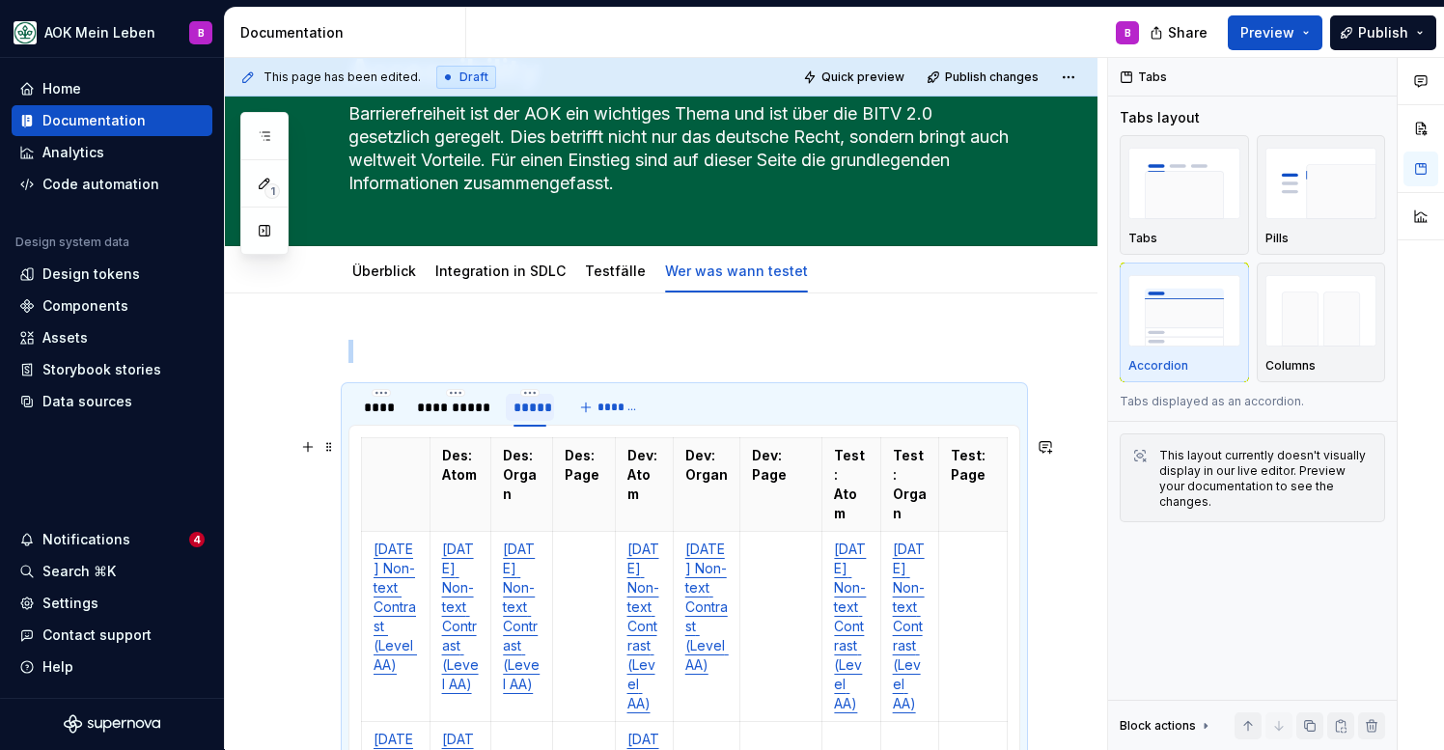
scroll to position [116, 0]
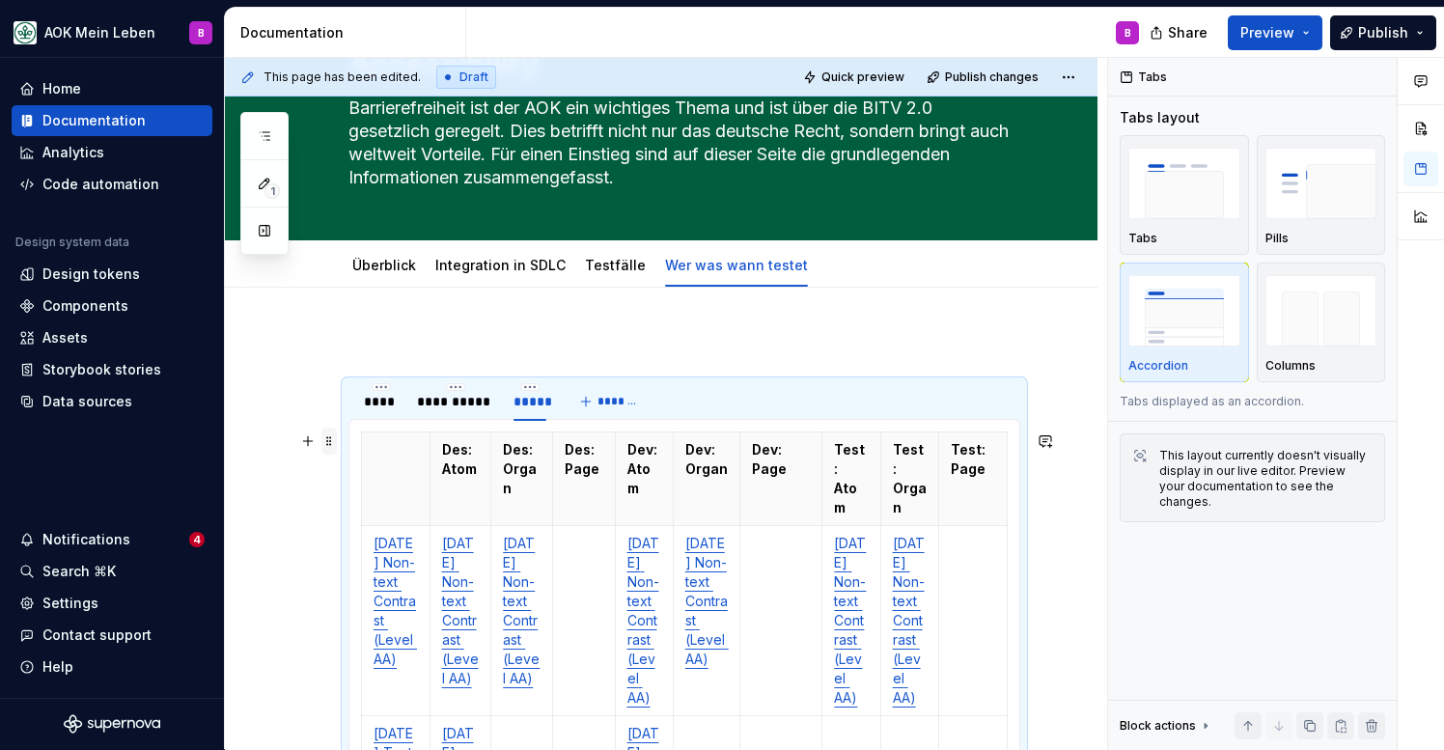
click at [325, 439] on span at bounding box center [328, 441] width 15 height 27
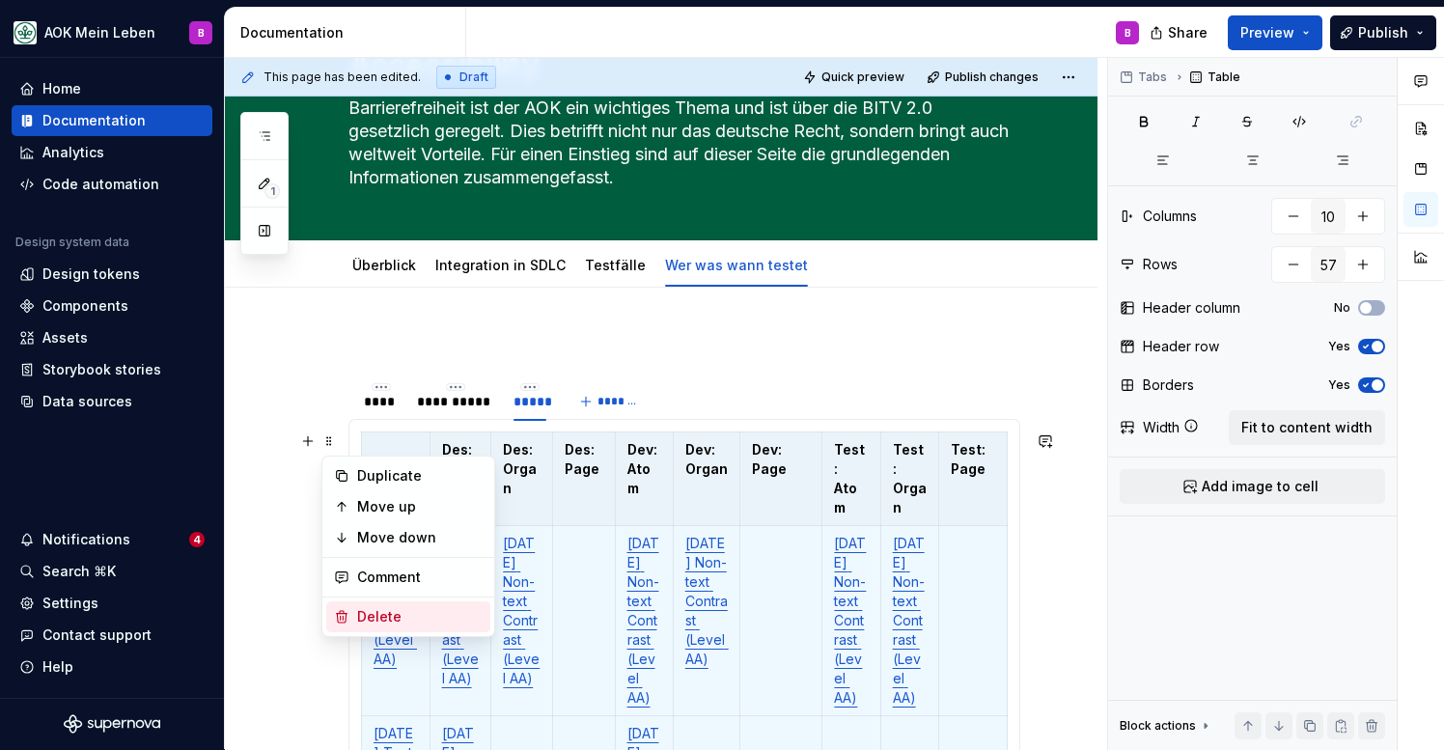
click at [373, 611] on div "Delete" at bounding box center [419, 616] width 125 height 19
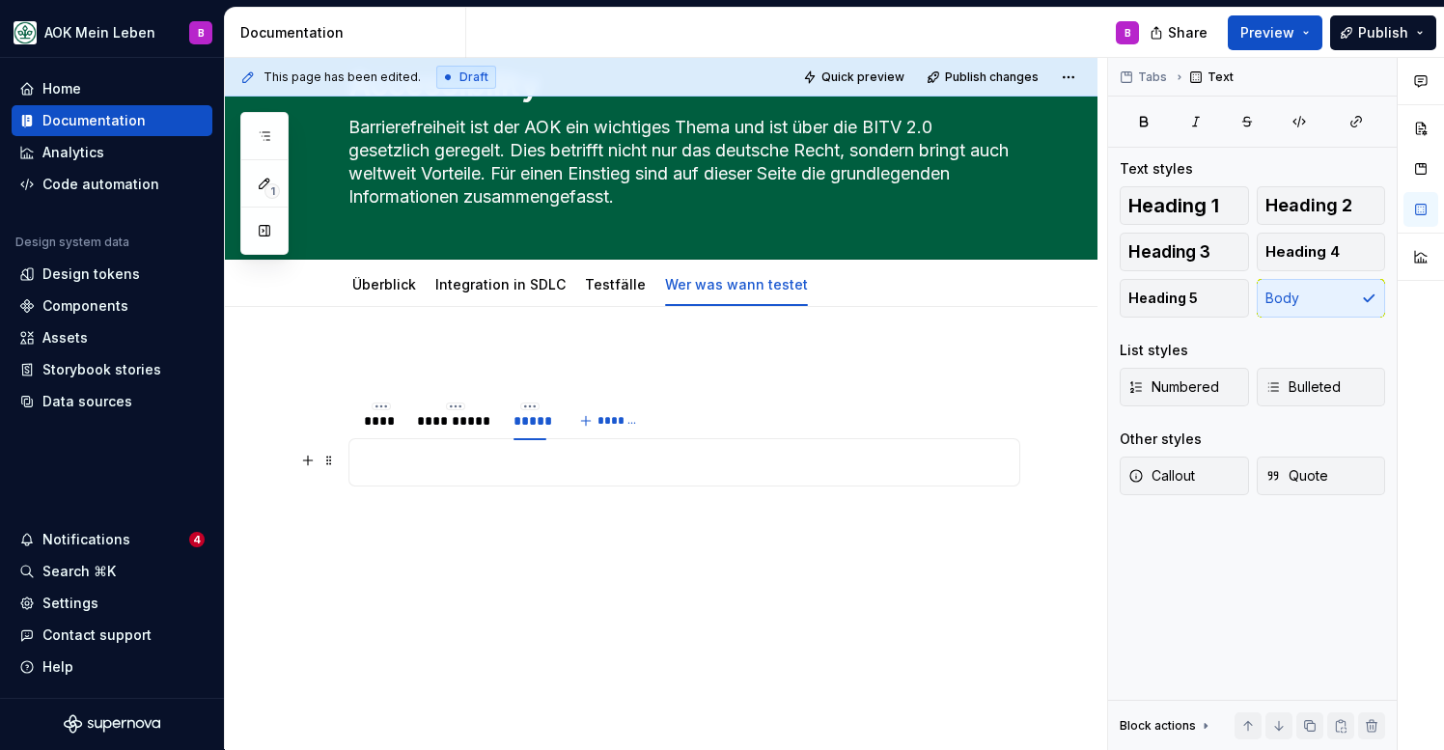
scroll to position [73, 0]
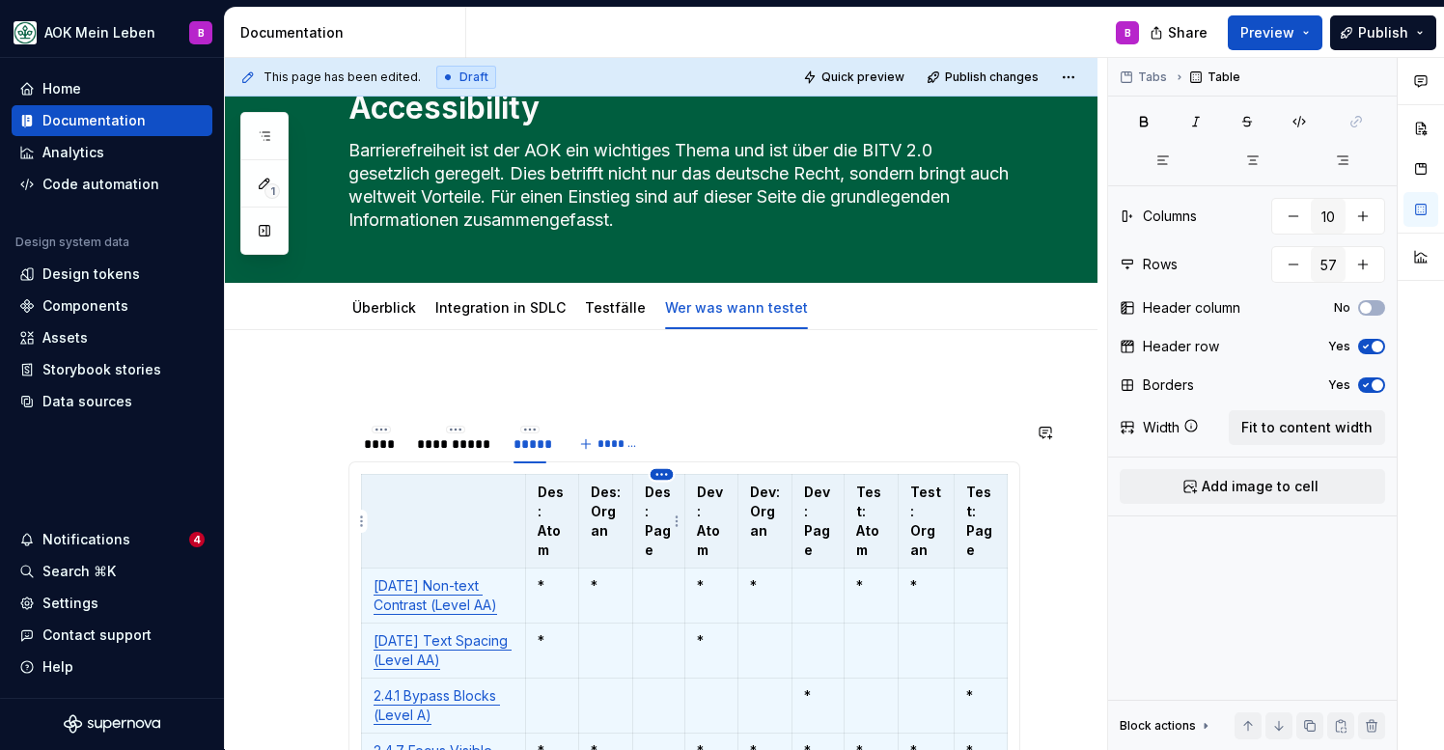
click at [661, 472] on html "AOK Mein Leben B Home Documentation Analytics Code automation Design system dat…" at bounding box center [722, 375] width 1444 height 750
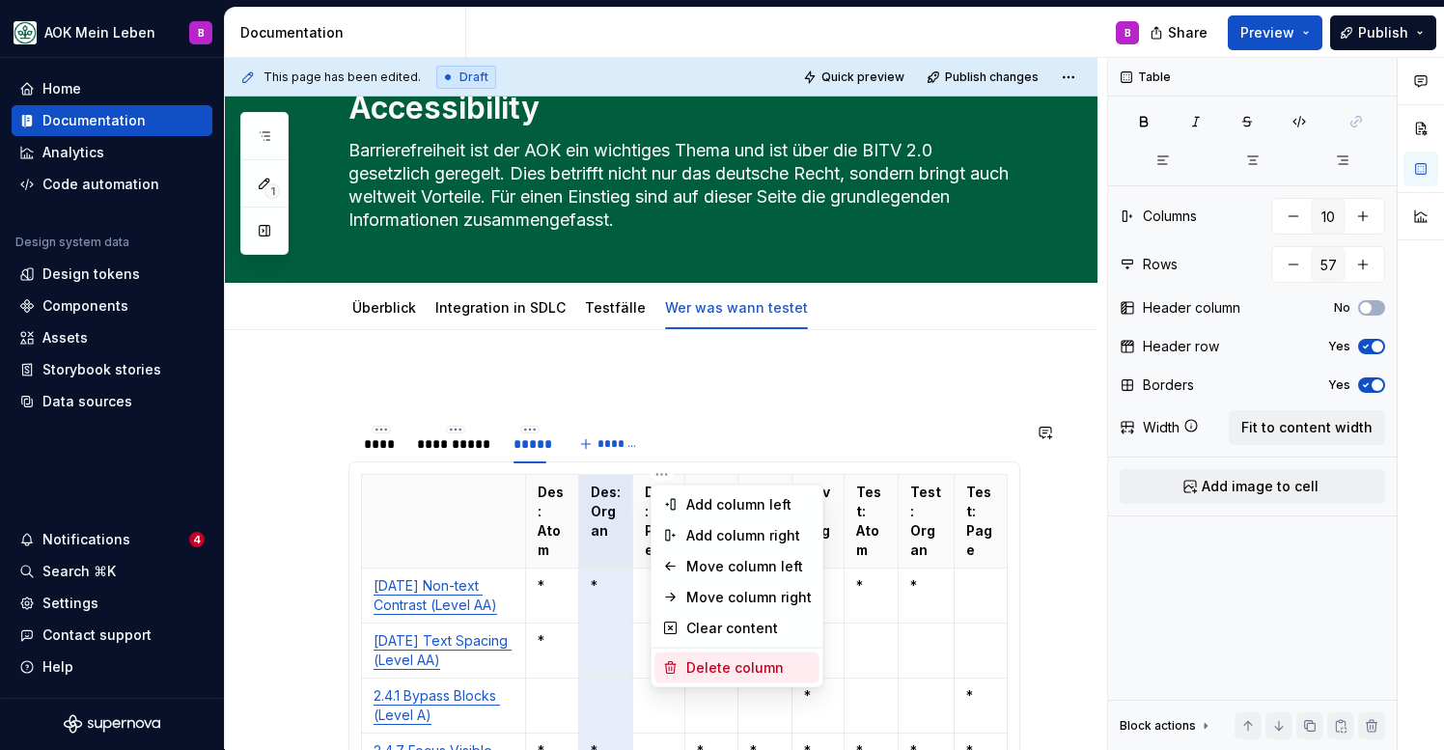
click at [696, 672] on div "Delete column" at bounding box center [748, 667] width 125 height 19
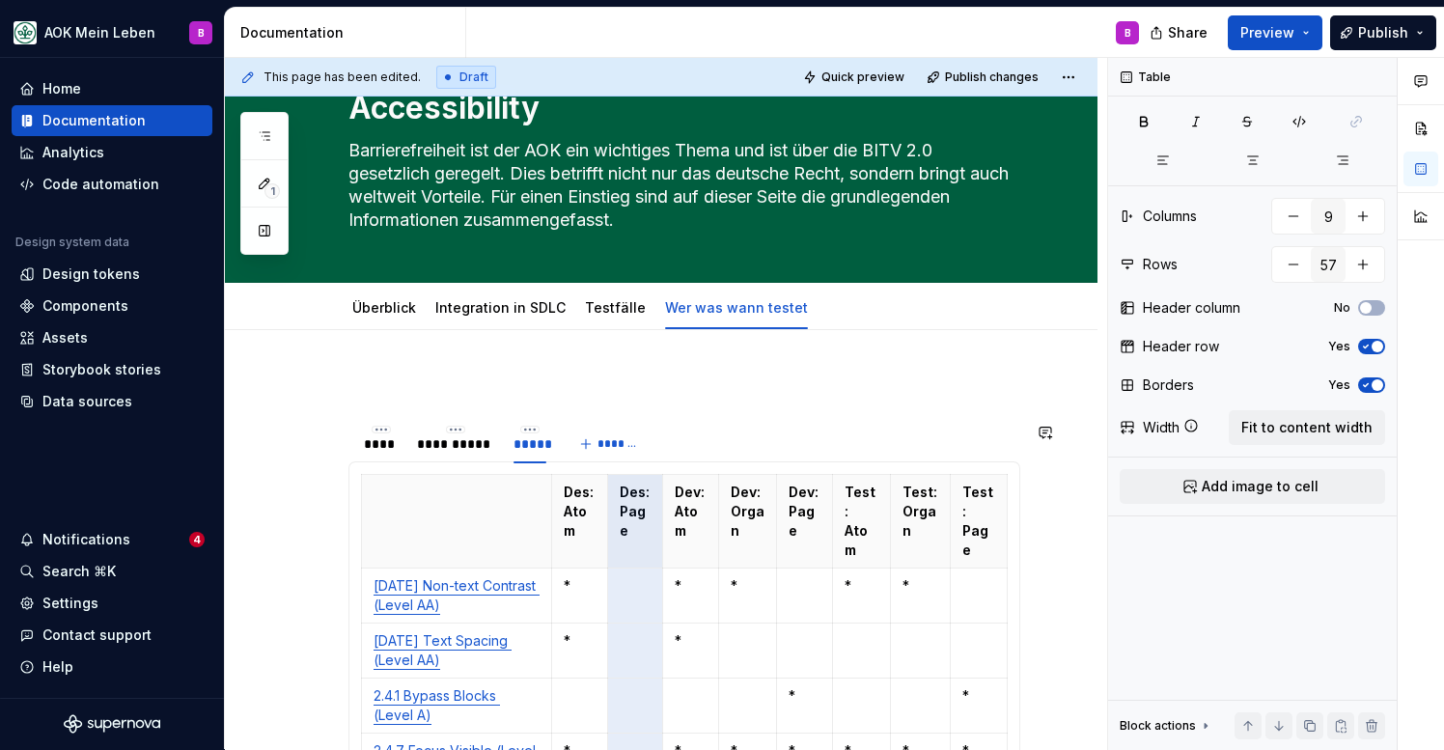
type input "9"
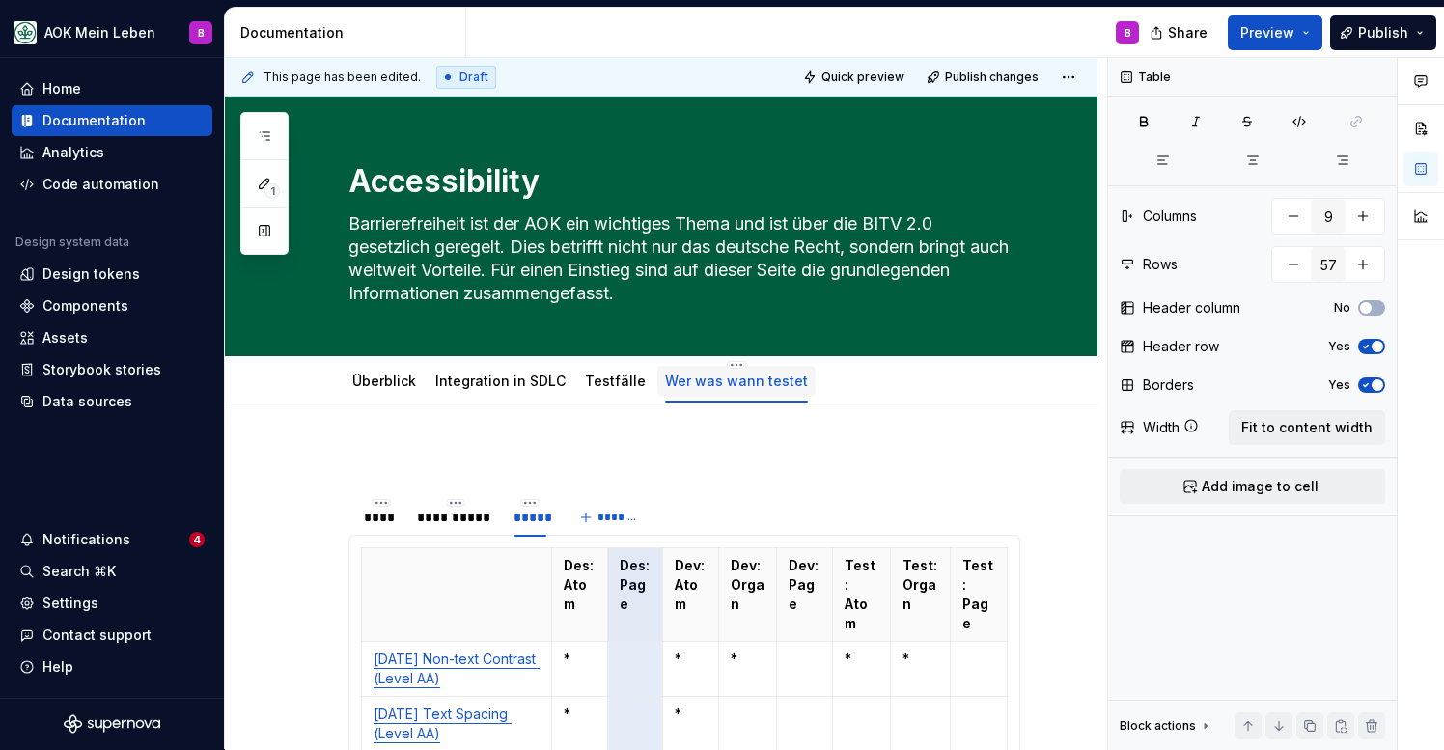
scroll to position [-2, 0]
type textarea "*"
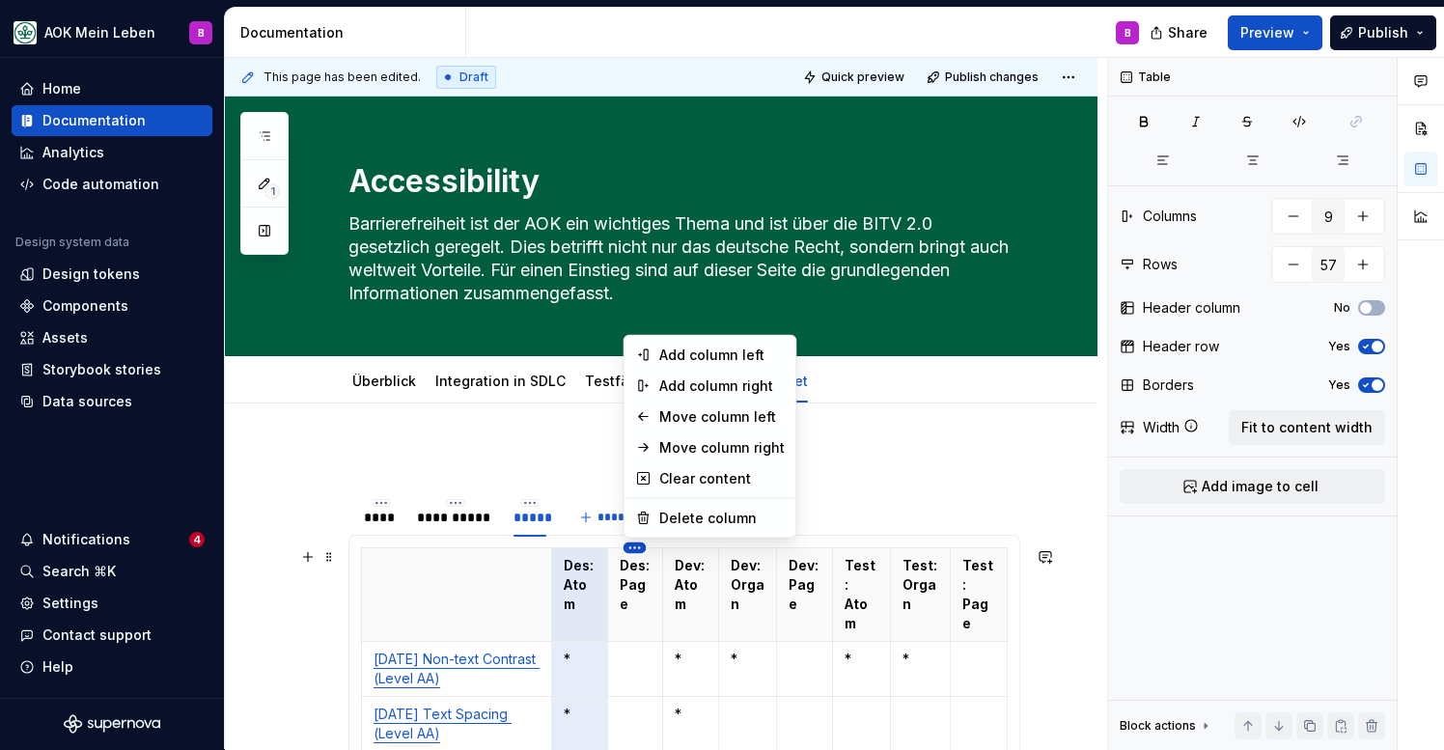
click at [632, 551] on html "AOK Mein Leben B Home Documentation Analytics Code automation Design system dat…" at bounding box center [722, 375] width 1444 height 750
click at [671, 517] on div "Delete column" at bounding box center [721, 518] width 125 height 19
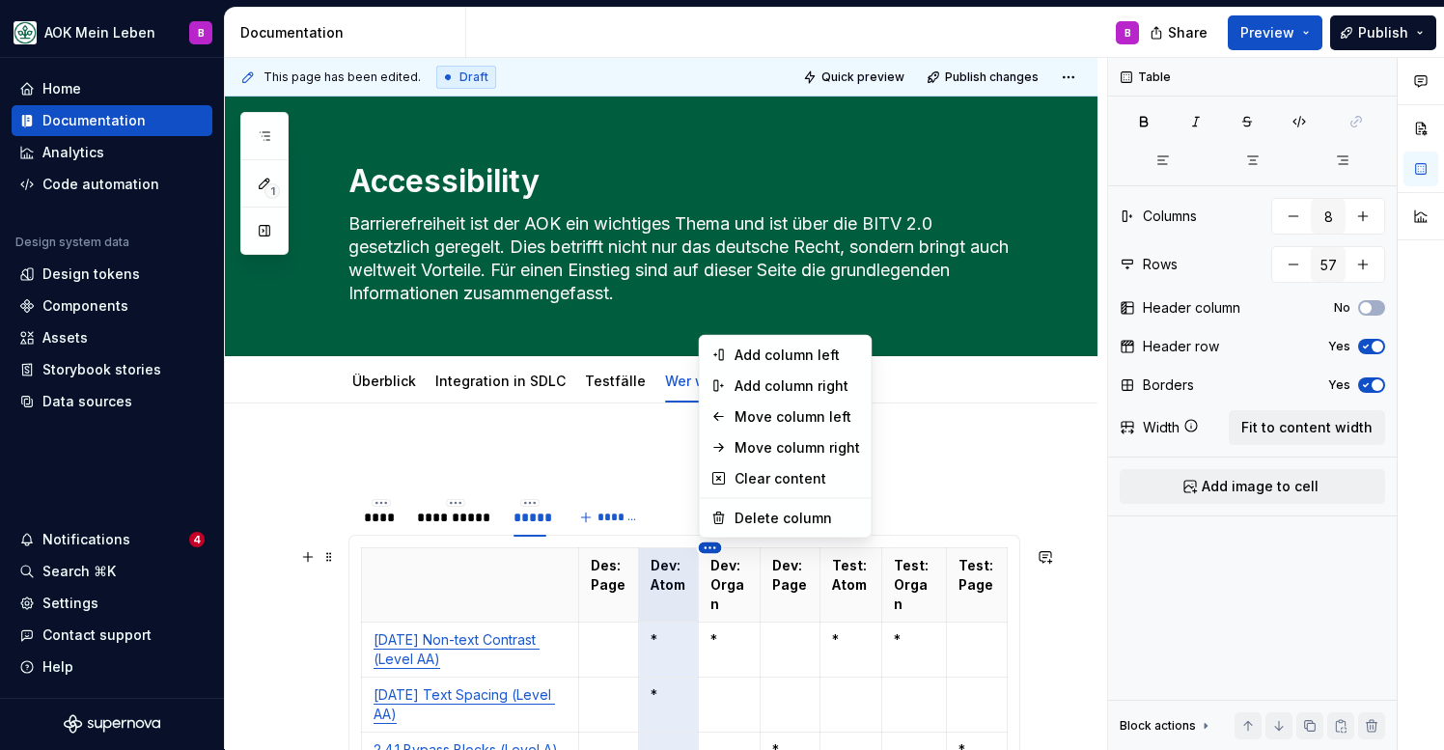
click at [718, 548] on html "AOK Mein Leben B Home Documentation Analytics Code automation Design system dat…" at bounding box center [722, 375] width 1444 height 750
click at [744, 519] on div "Delete column" at bounding box center [797, 518] width 125 height 19
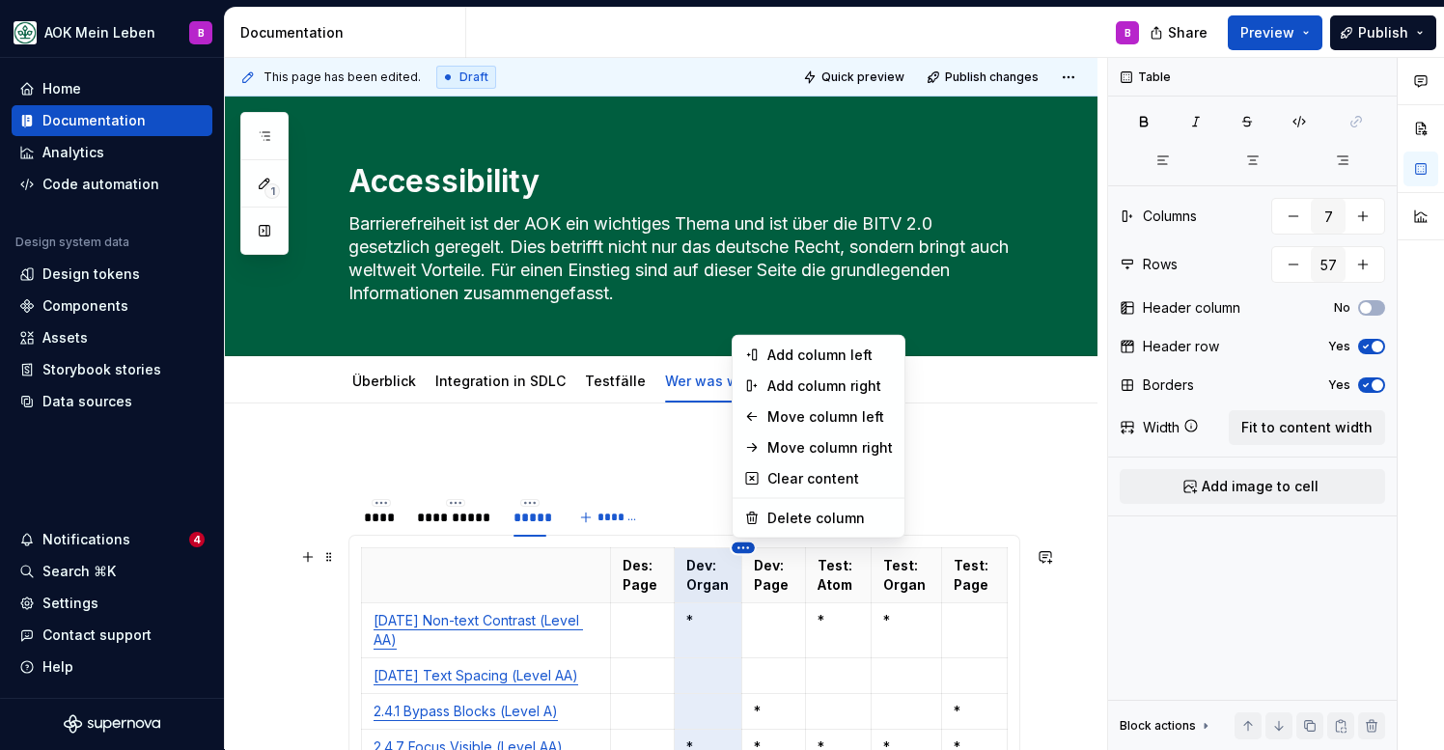
click at [744, 550] on html "AOK Mein Leben B Home Documentation Analytics Code automation Design system dat…" at bounding box center [722, 375] width 1444 height 750
click at [780, 518] on div "Delete column" at bounding box center [829, 518] width 125 height 19
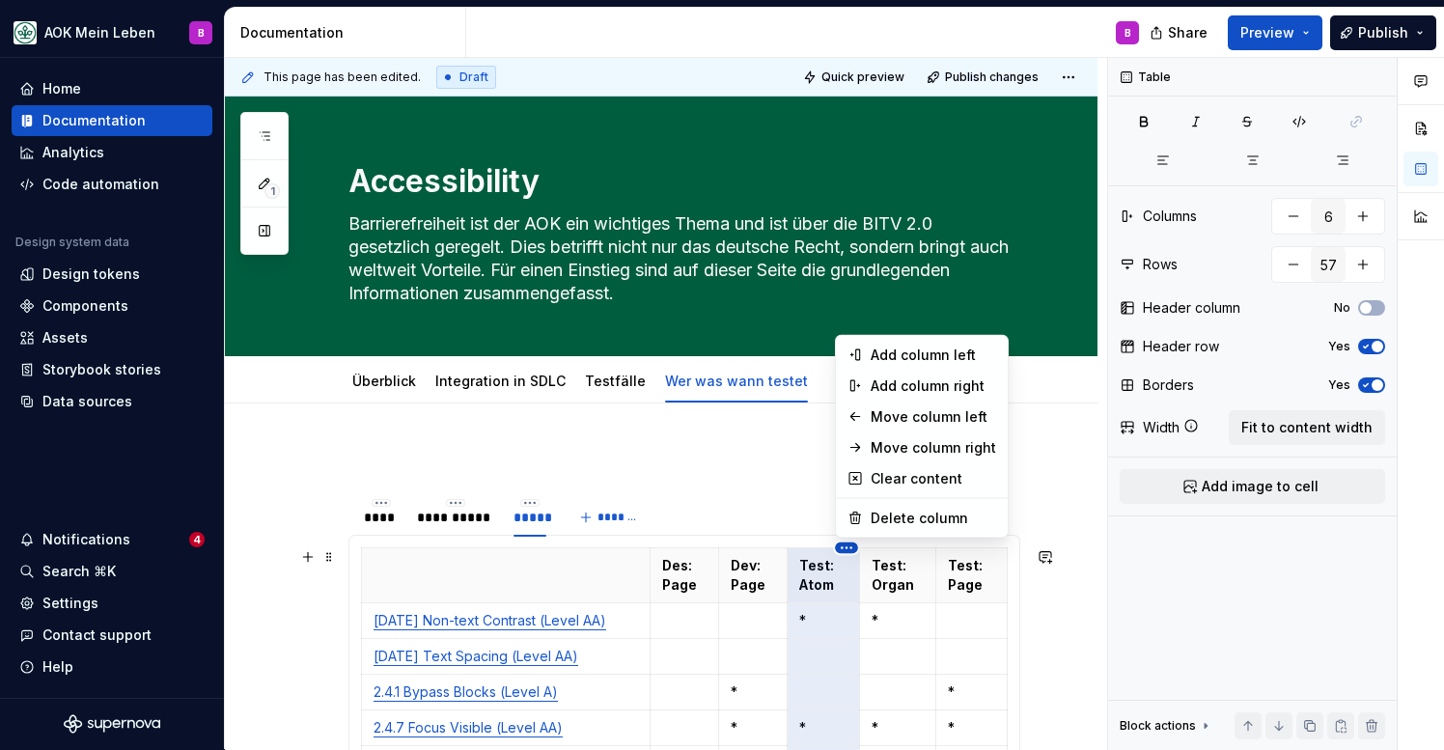
click at [851, 551] on html "AOK Mein Leben B Home Documentation Analytics Code automation Design system dat…" at bounding box center [722, 375] width 1444 height 750
click at [883, 521] on div "Delete column" at bounding box center [933, 518] width 125 height 19
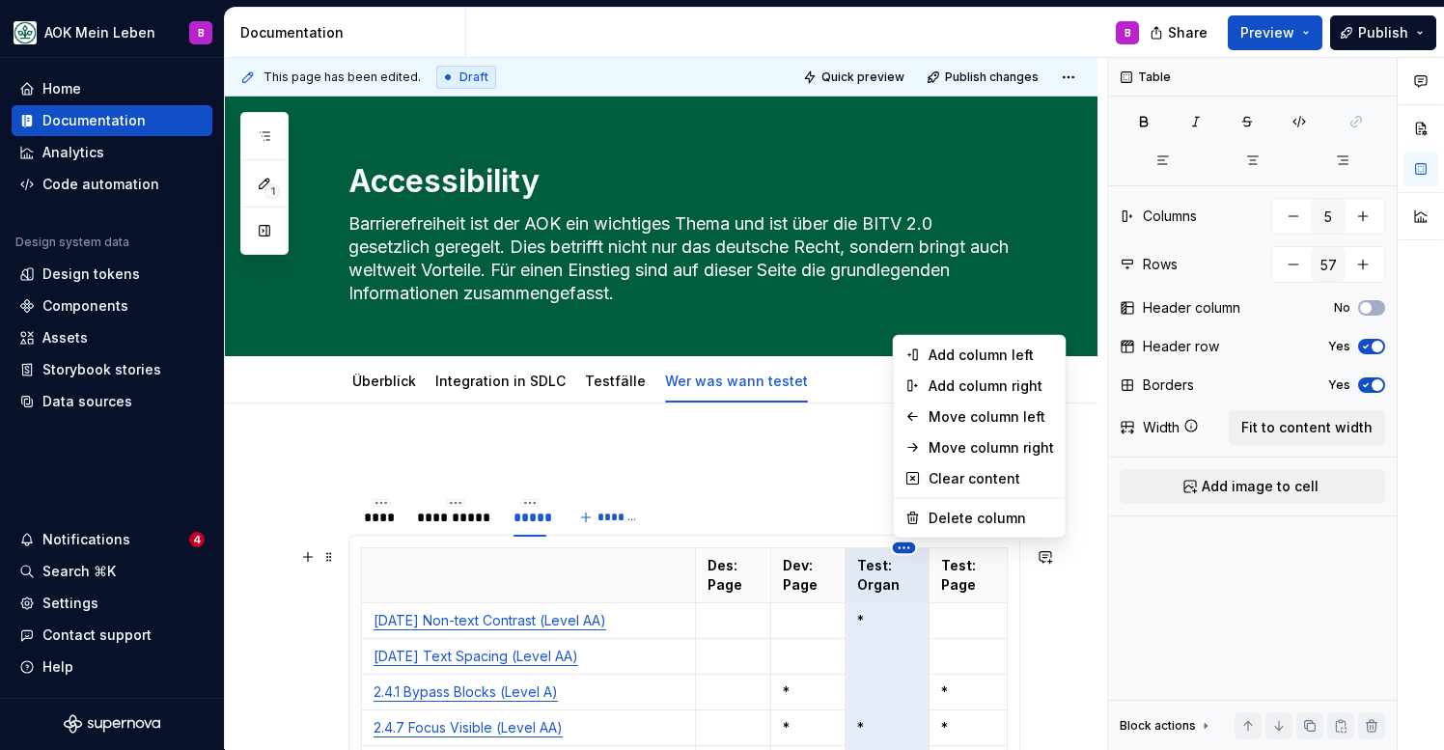
click at [903, 548] on html "AOK Mein Leben B Home Documentation Analytics Code automation Design system dat…" at bounding box center [722, 375] width 1444 height 750
click at [941, 523] on div "Delete column" at bounding box center [991, 518] width 125 height 19
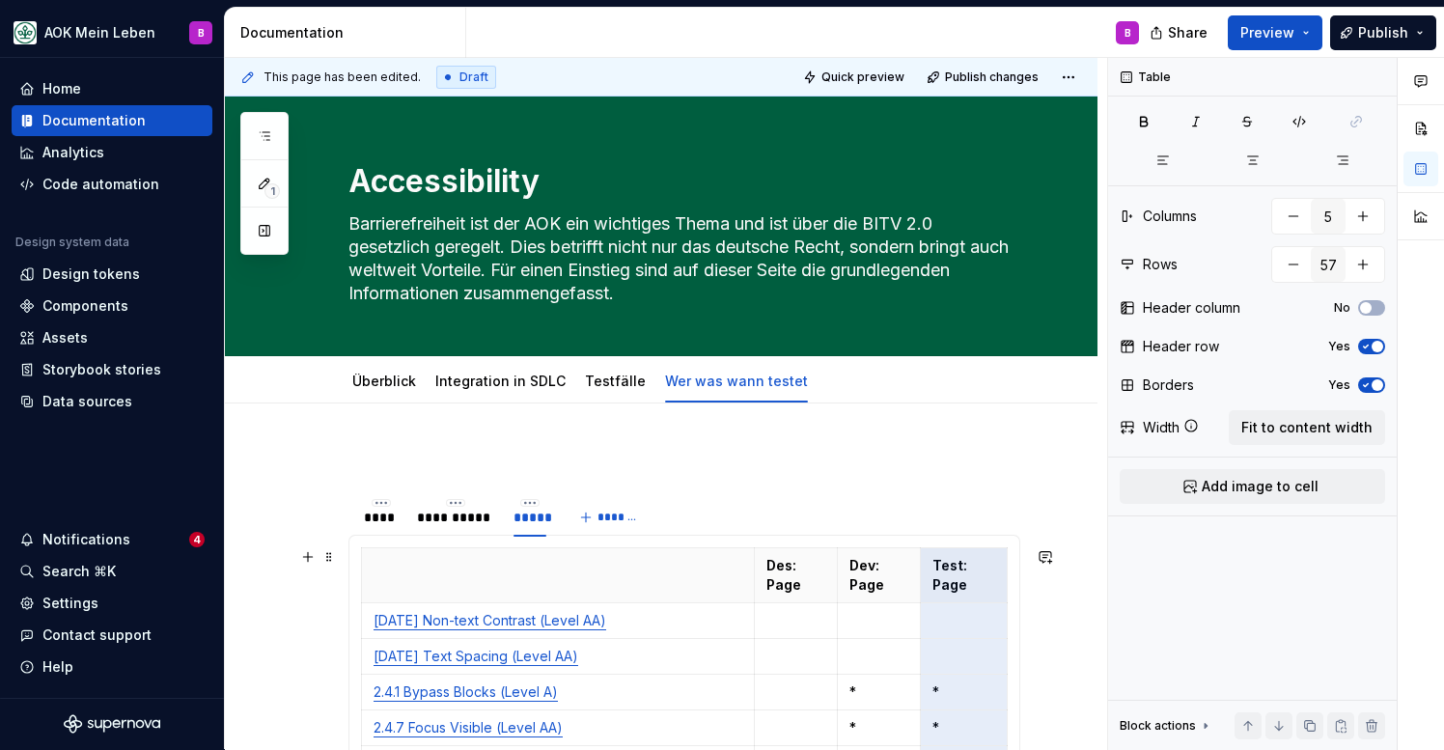
type input "4"
click at [822, 582] on p "Des: Page" at bounding box center [796, 575] width 59 height 39
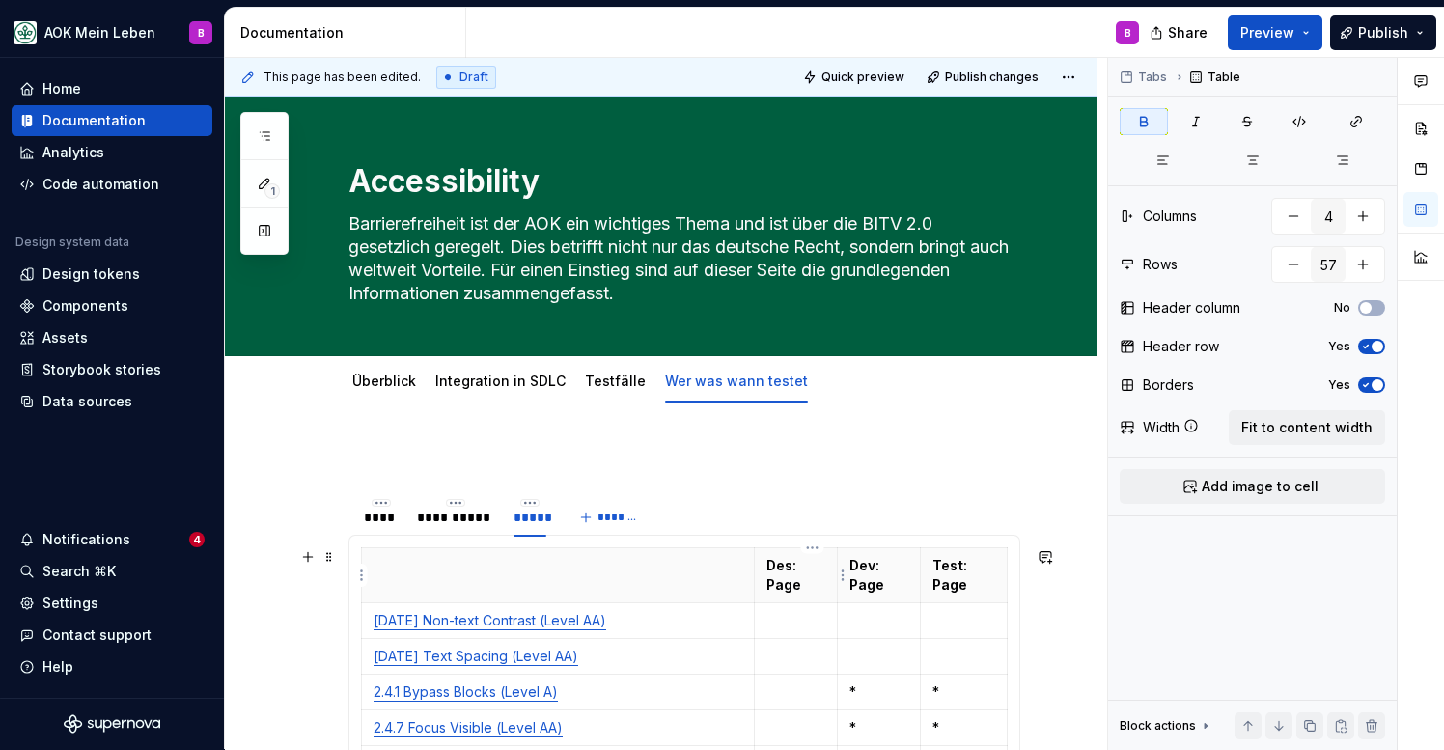
click at [822, 582] on p "Des: Page" at bounding box center [796, 575] width 59 height 39
click at [898, 592] on p "Dev: Page" at bounding box center [873, 575] width 63 height 39
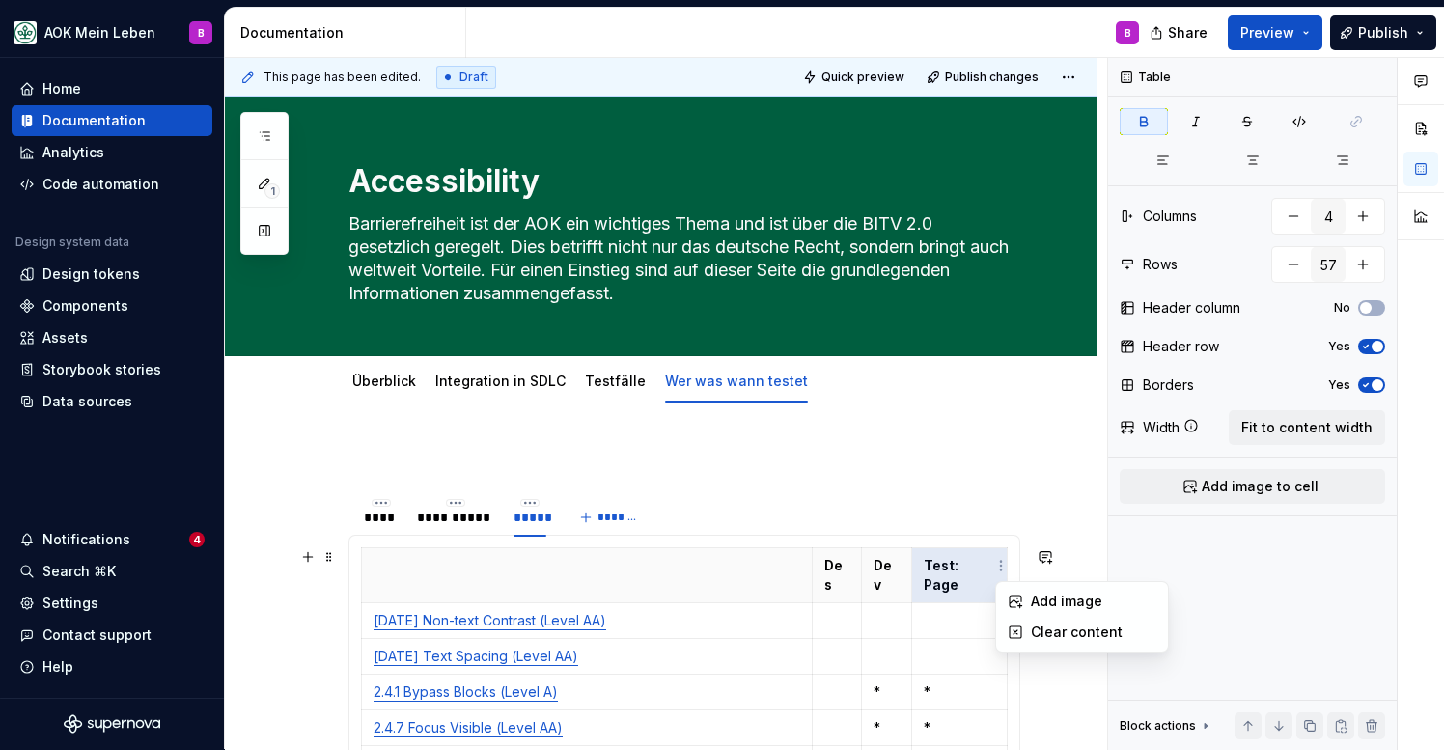
click at [1005, 569] on html "AOK Mein Leben B Home Documentation Analytics Code automation Design system dat…" at bounding box center [722, 375] width 1444 height 750
click at [969, 566] on html "AOK Mein Leben B Home Documentation Analytics Code automation Design system dat…" at bounding box center [722, 375] width 1444 height 750
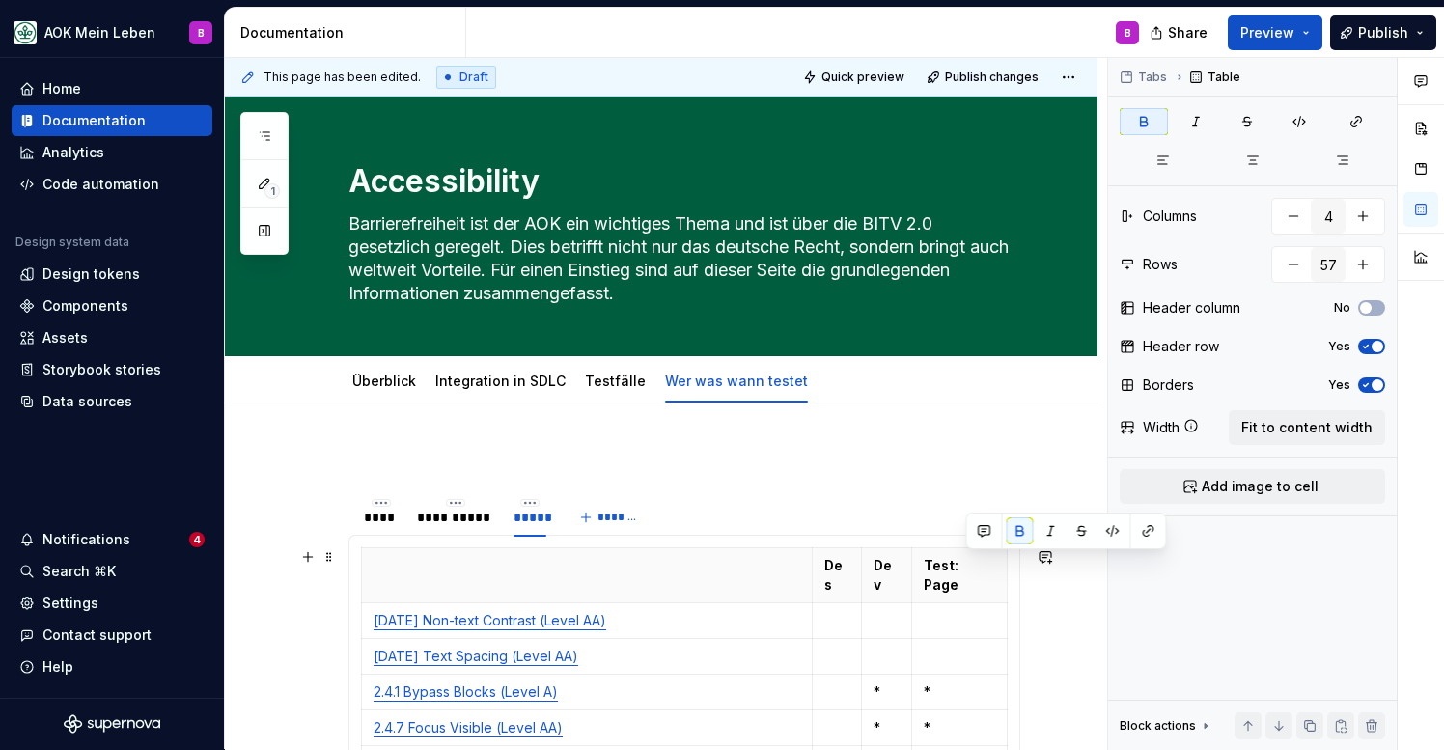
click at [962, 566] on strong "Test: Page" at bounding box center [943, 575] width 38 height 36
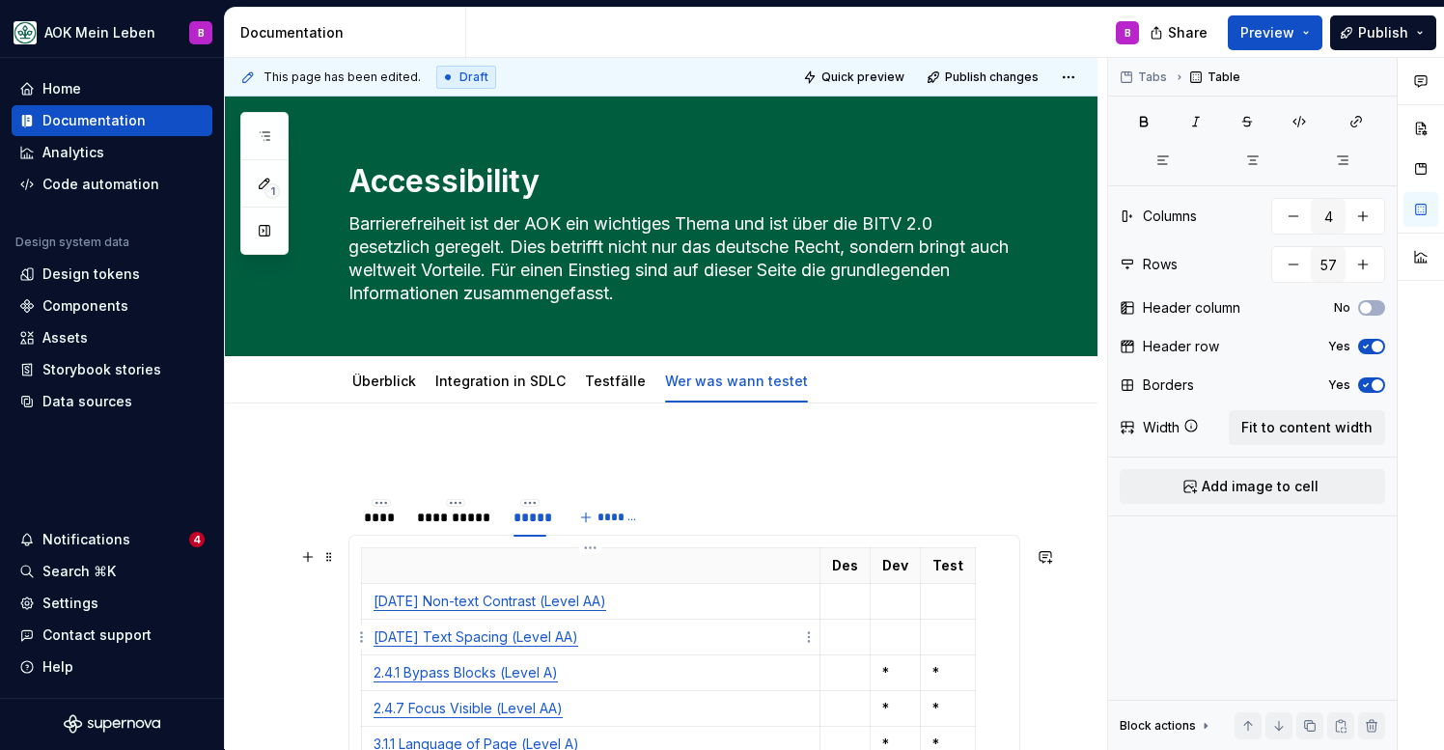
click at [720, 626] on td "[DATE] Text Spacing (Level AA)" at bounding box center [591, 638] width 459 height 36
click at [460, 525] on div "**********" at bounding box center [455, 517] width 77 height 19
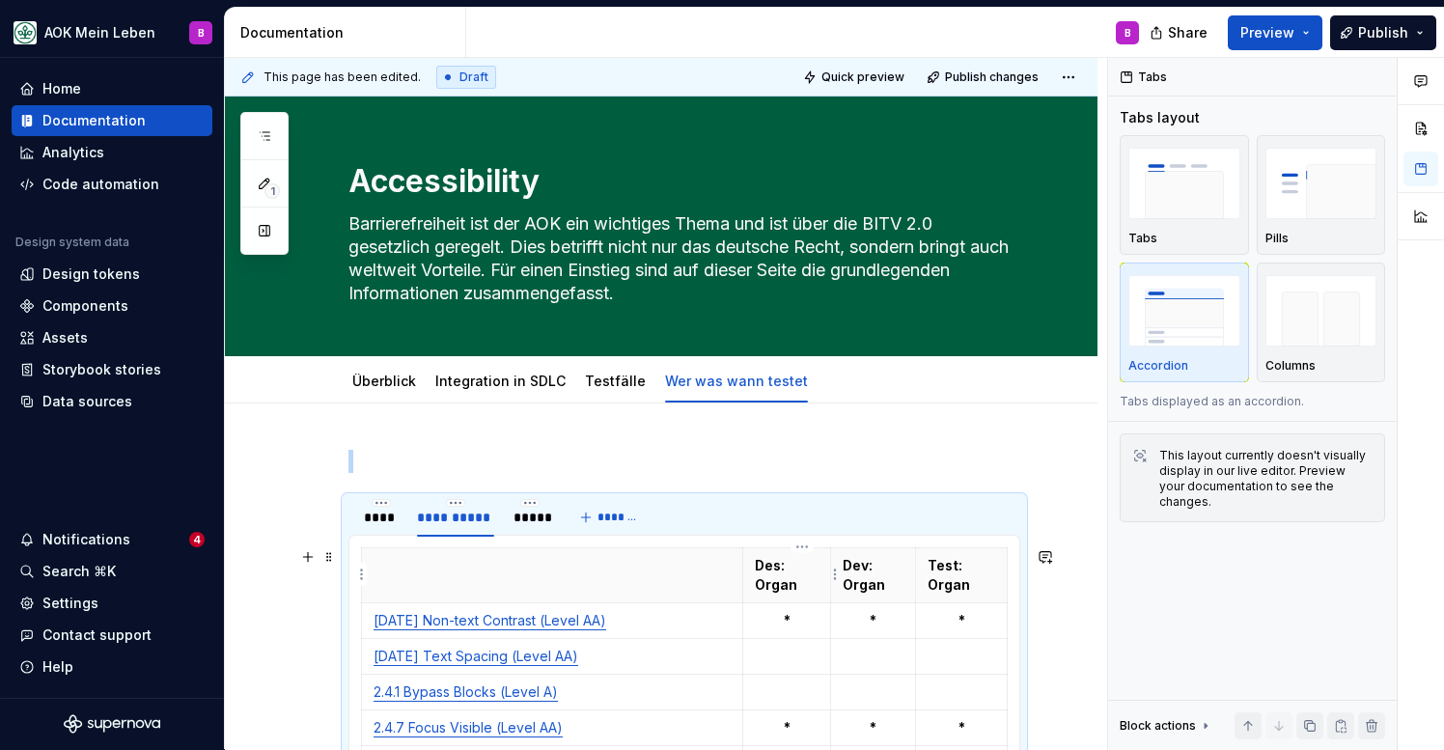
click at [819, 584] on p "Des: Organ" at bounding box center [787, 575] width 64 height 39
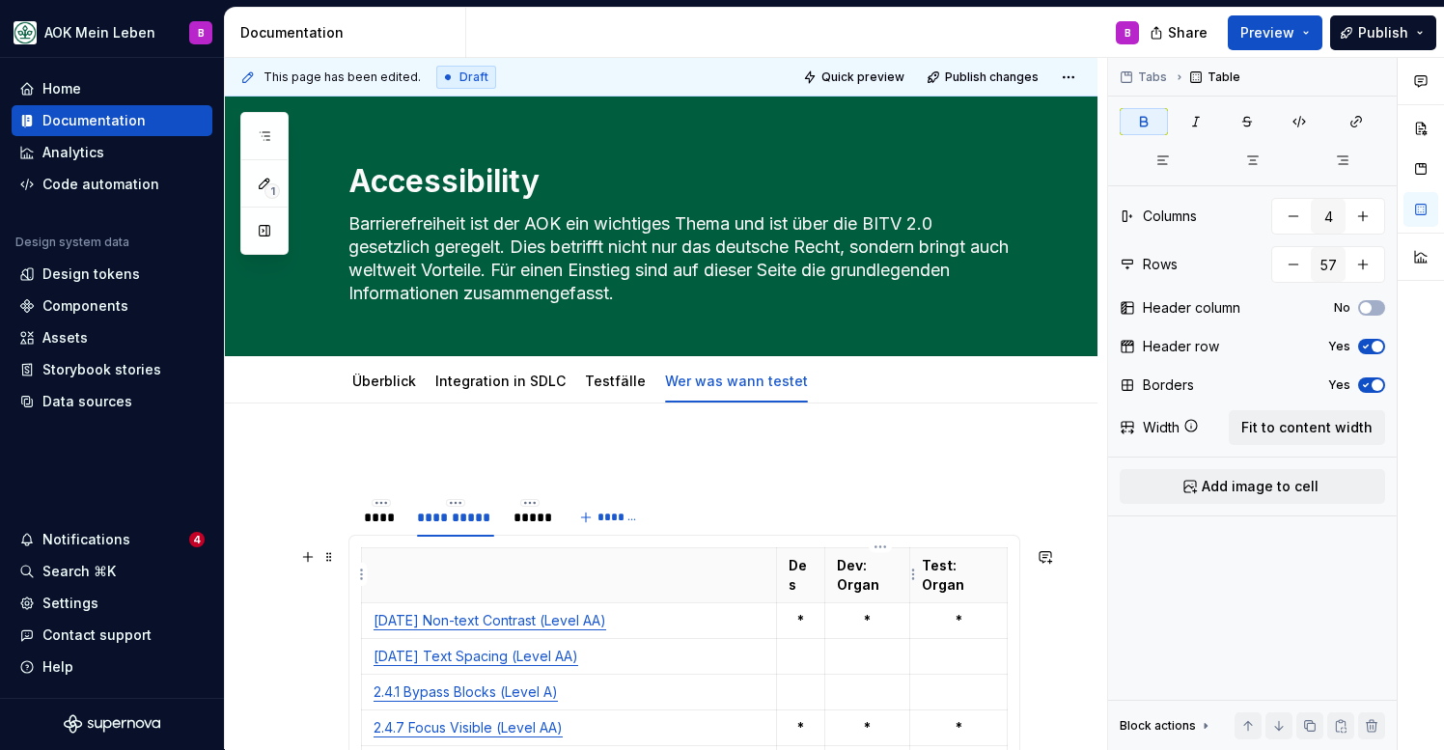
click at [897, 581] on p "Dev: Organ" at bounding box center [867, 575] width 61 height 39
click at [989, 584] on p "Test: Organ" at bounding box center [958, 575] width 73 height 39
click at [930, 566] on p "Dev" at bounding box center [909, 565] width 61 height 19
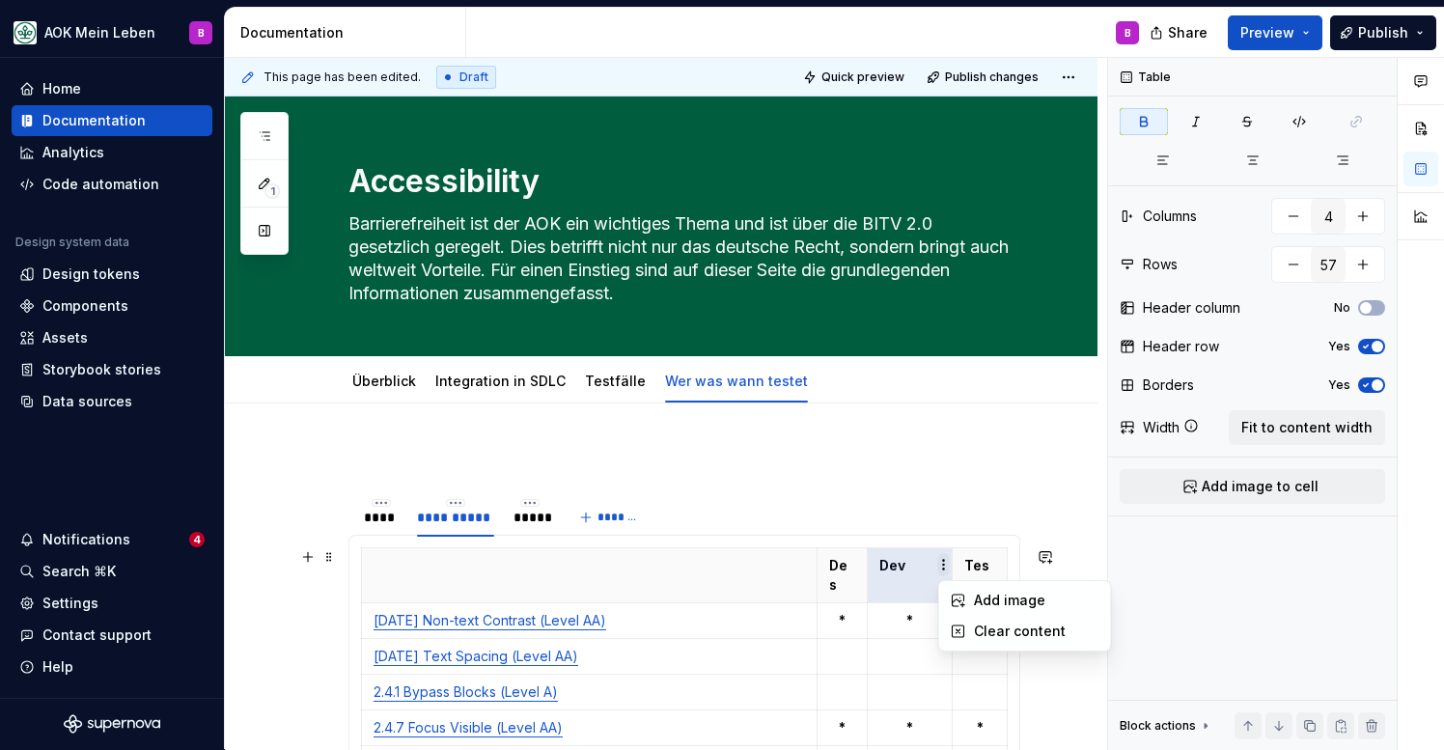
click at [940, 565] on html "AOK Mein Leben B Home Documentation Analytics Code automation Design system dat…" at bounding box center [722, 375] width 1444 height 750
click at [926, 565] on html "AOK Mein Leben B Home Documentation Analytics Code automation Design system dat…" at bounding box center [722, 375] width 1444 height 750
click at [932, 562] on p "Dev" at bounding box center [909, 565] width 61 height 19
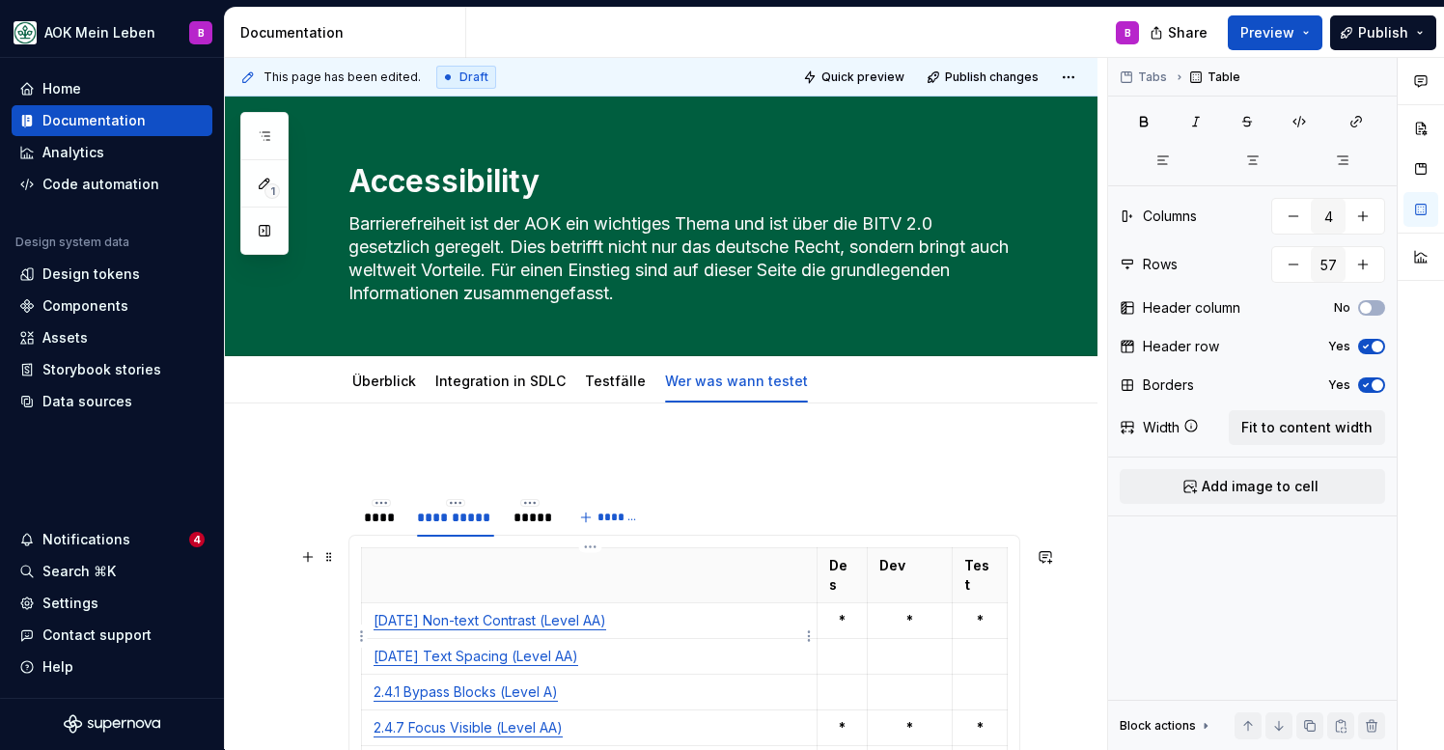
click at [699, 647] on td "[DATE] Text Spacing (Level AA)" at bounding box center [590, 657] width 456 height 36
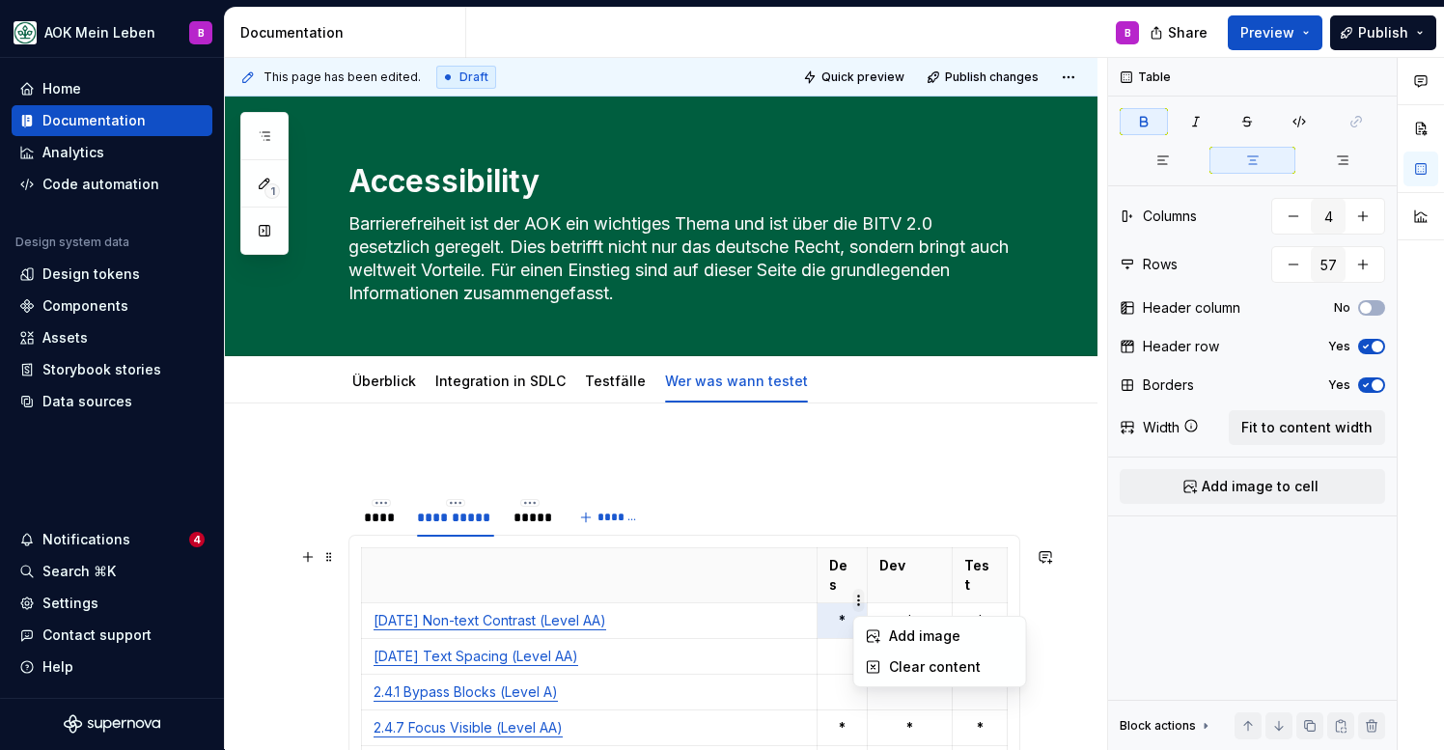
click at [888, 600] on html "AOK Mein Leben B Home Documentation Analytics Code automation Design system dat…" at bounding box center [722, 375] width 1444 height 750
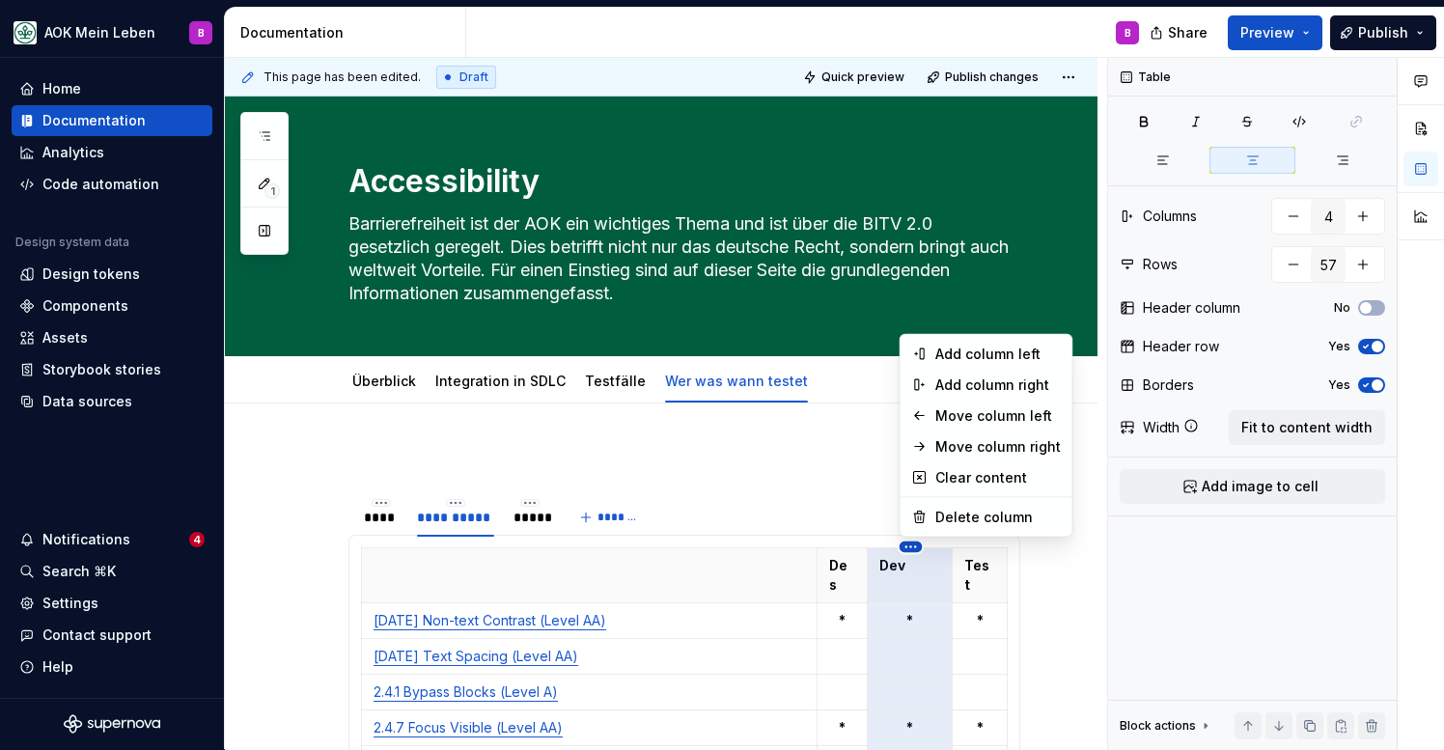
click at [902, 546] on html "AOK Mein Leben B Home Documentation Analytics Code automation Design system dat…" at bounding box center [722, 375] width 1444 height 750
click at [981, 453] on div "Move column right" at bounding box center [997, 446] width 125 height 19
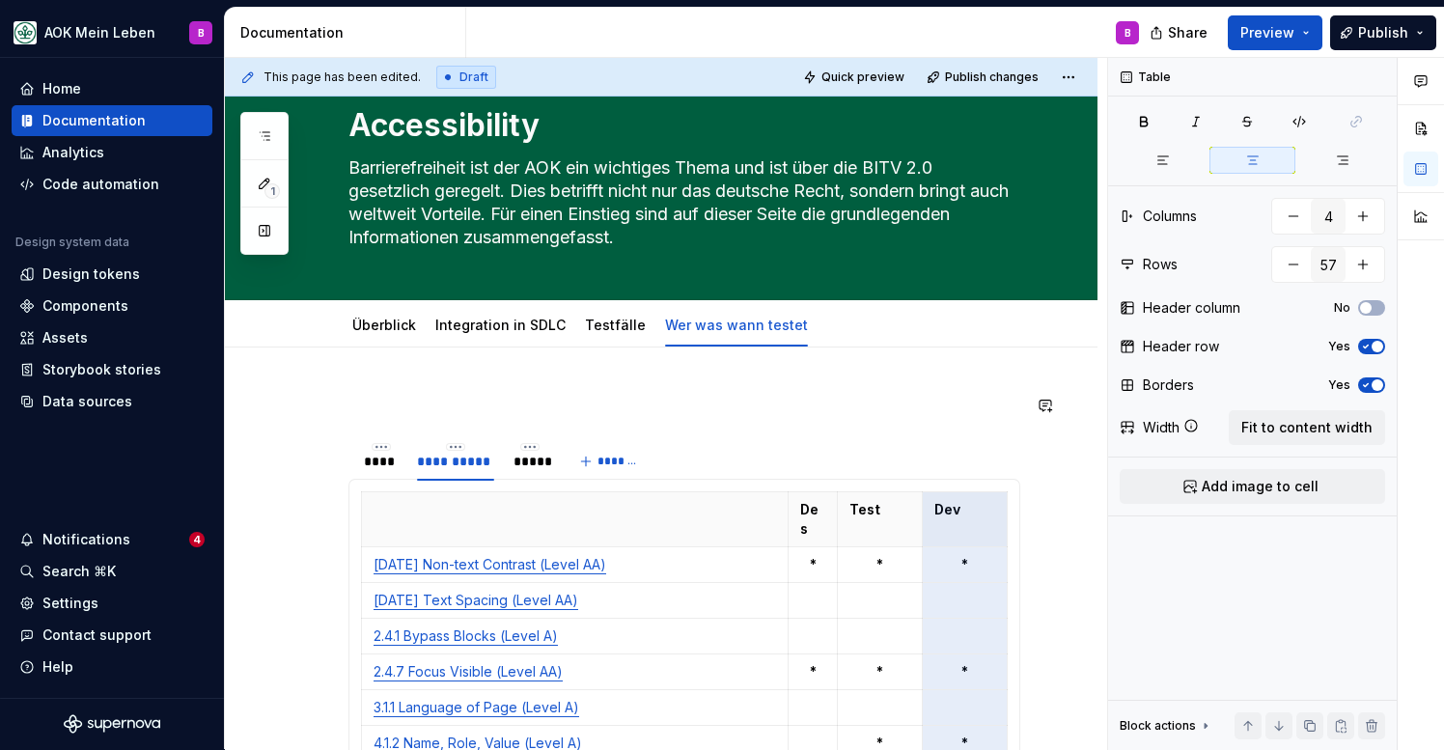
scroll to position [75, 0]
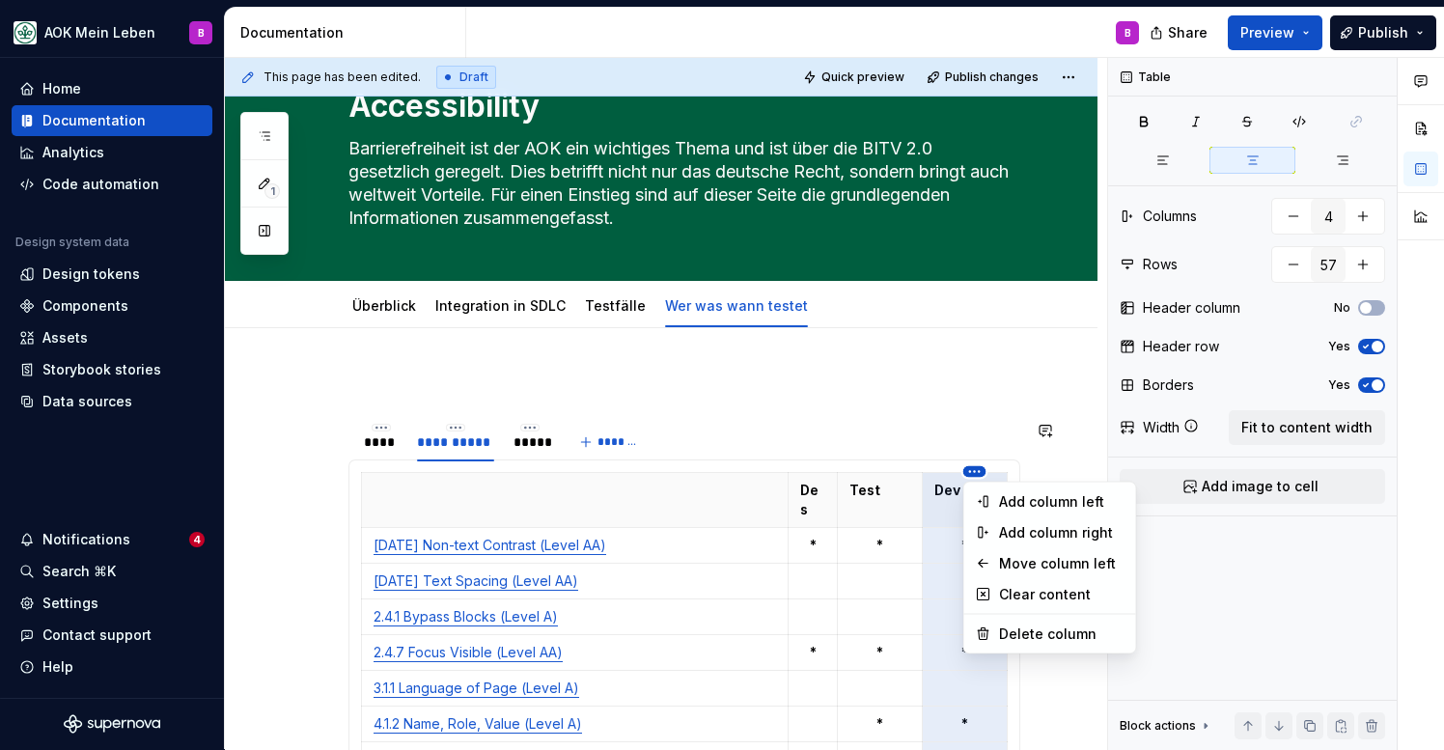
click at [971, 471] on html "AOK Mein Leben B Home Documentation Analytics Code automation Design system dat…" at bounding box center [722, 375] width 1444 height 750
click at [1013, 505] on div "Add column left" at bounding box center [1061, 501] width 125 height 19
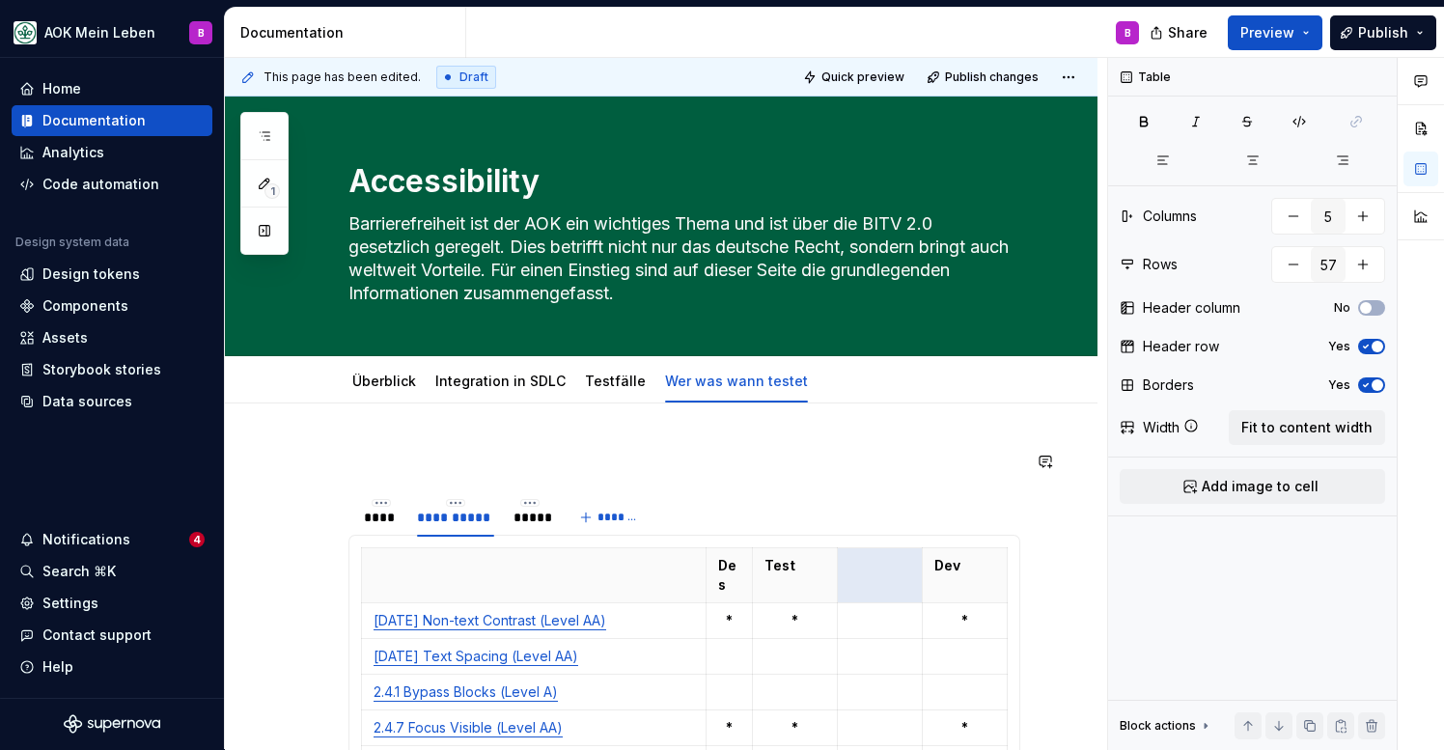
scroll to position [0, 0]
type input "4"
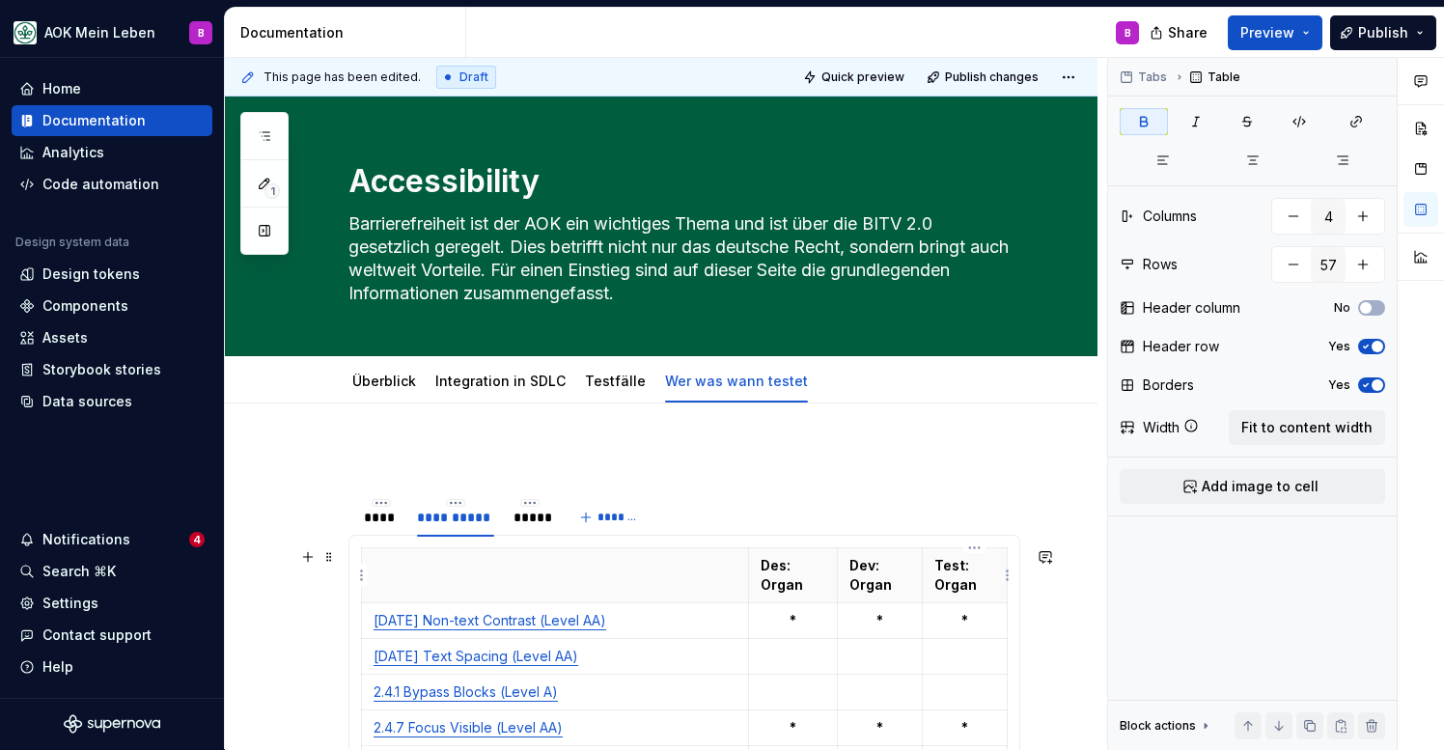
click at [986, 588] on p "Test: Organ" at bounding box center [964, 575] width 61 height 39
click at [910, 590] on p "Dev: Organ" at bounding box center [880, 575] width 61 height 39
click at [825, 587] on p "Des: Organ" at bounding box center [793, 575] width 65 height 39
click at [750, 613] on p "[DATE] Non-text Contrast (Level AA)" at bounding box center [575, 620] width 403 height 19
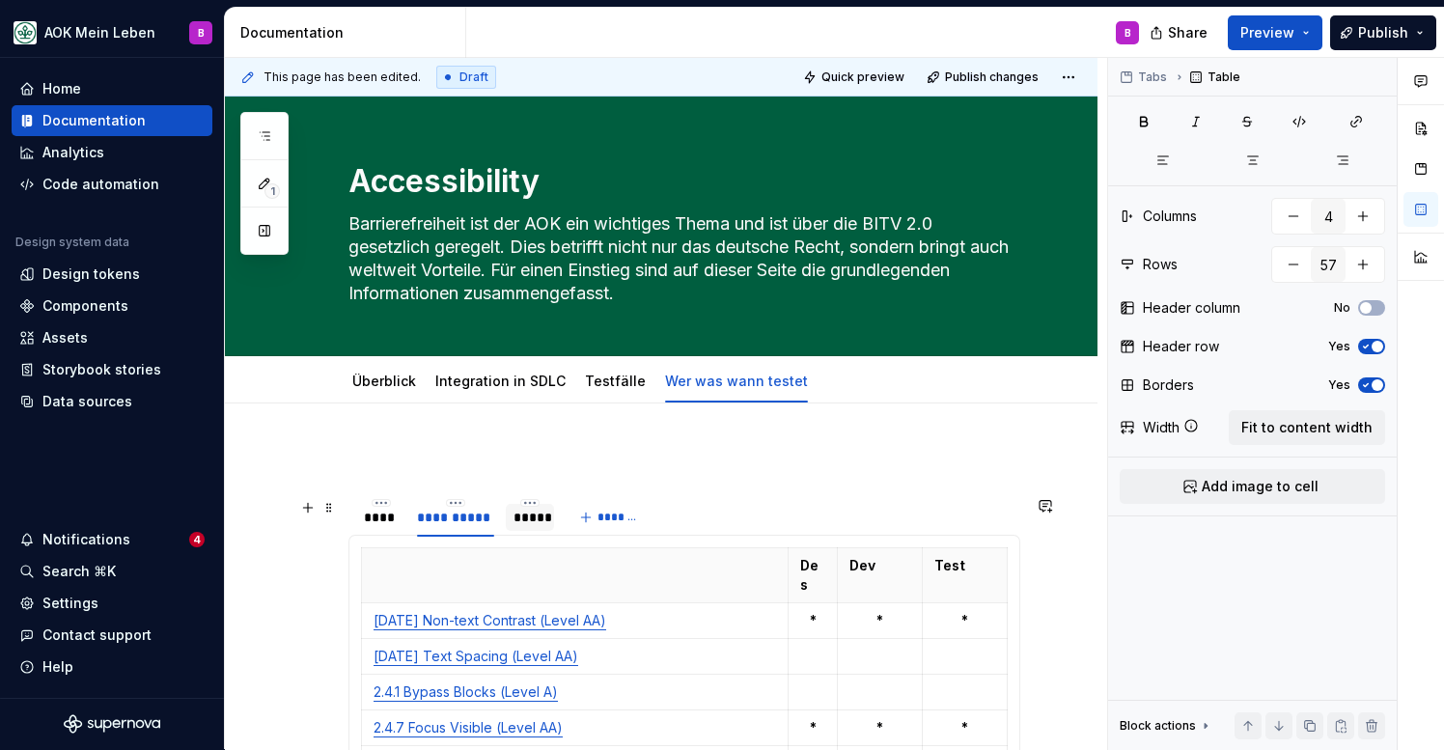
click at [537, 520] on div "*****" at bounding box center [530, 517] width 33 height 19
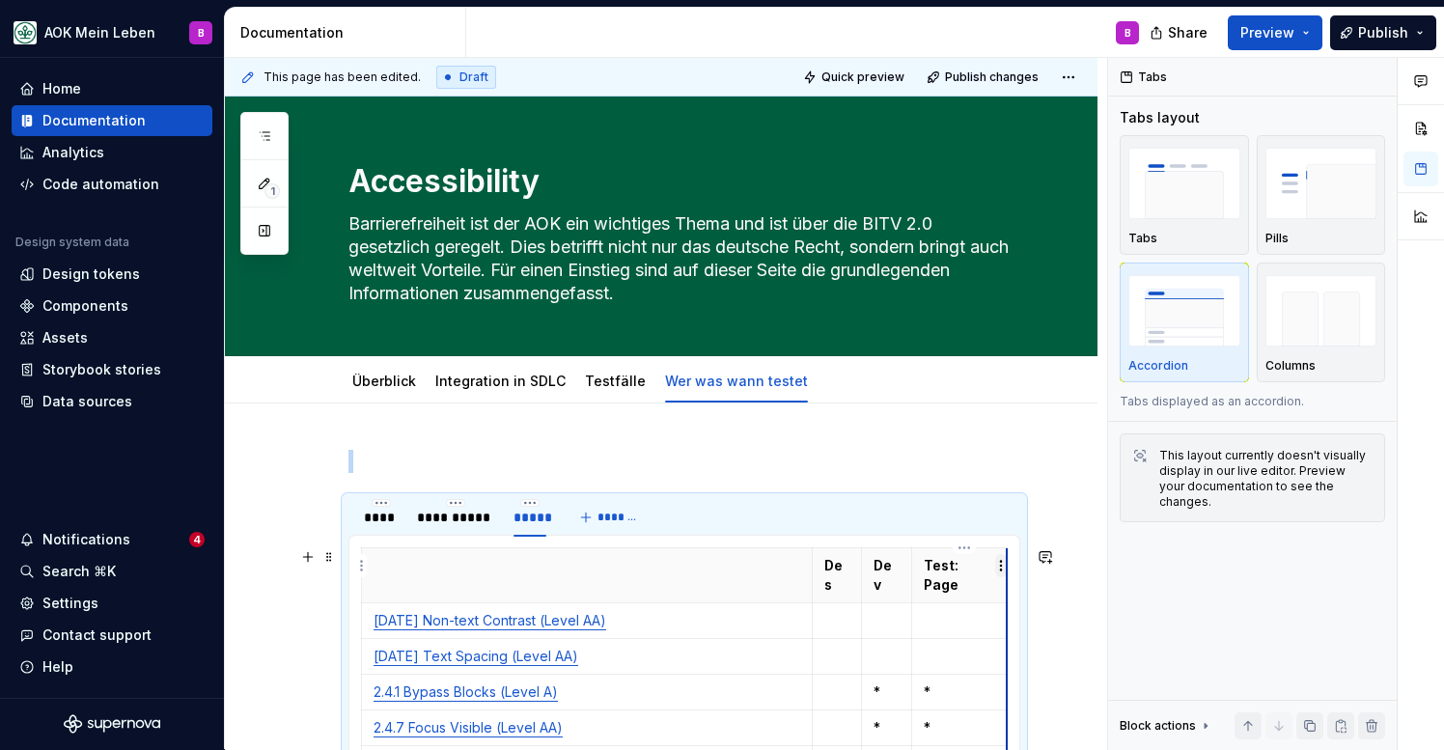
click at [1004, 568] on html "AOK Mein Leben B Home Documentation Analytics Code automation Design system dat…" at bounding box center [722, 375] width 1444 height 750
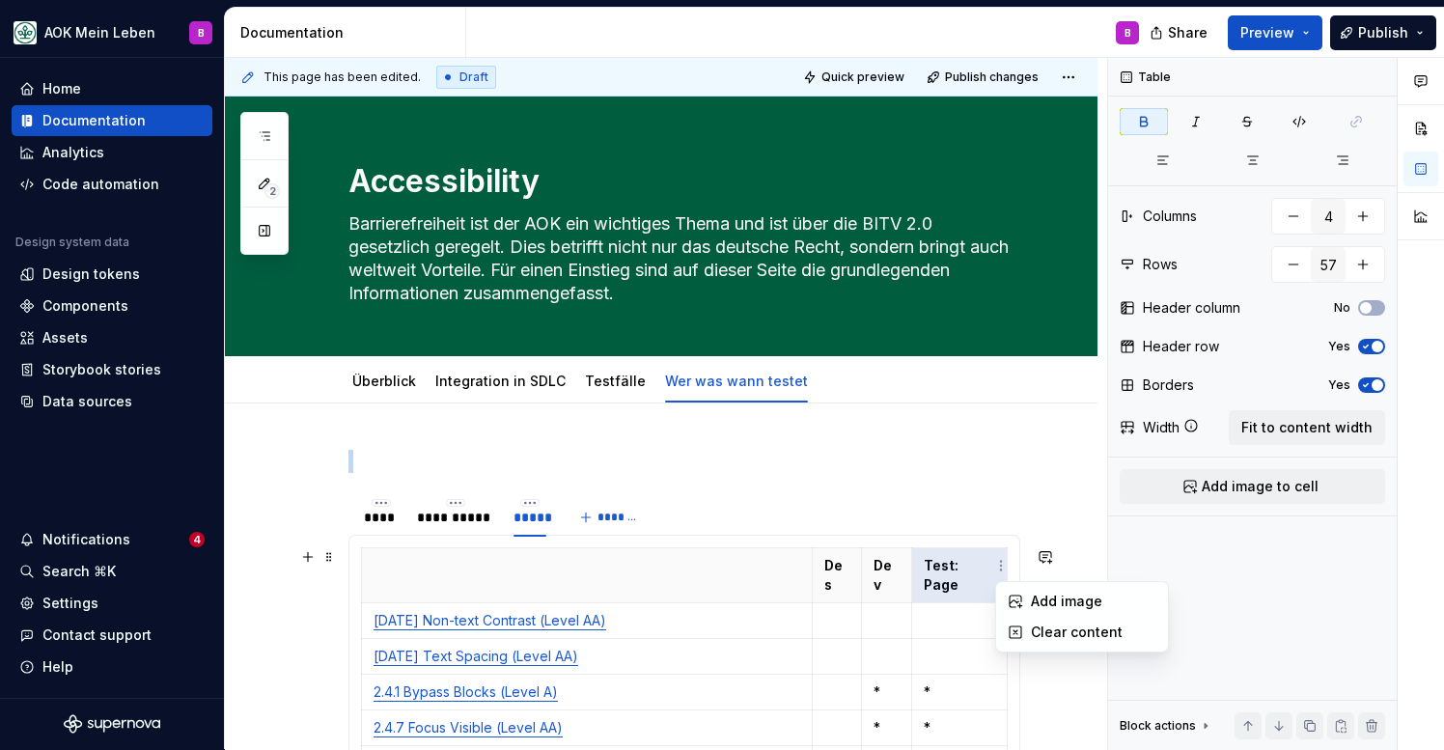
click at [970, 568] on html "AOK Mein Leben B Home Documentation Analytics Code automation Design system dat…" at bounding box center [722, 375] width 1444 height 750
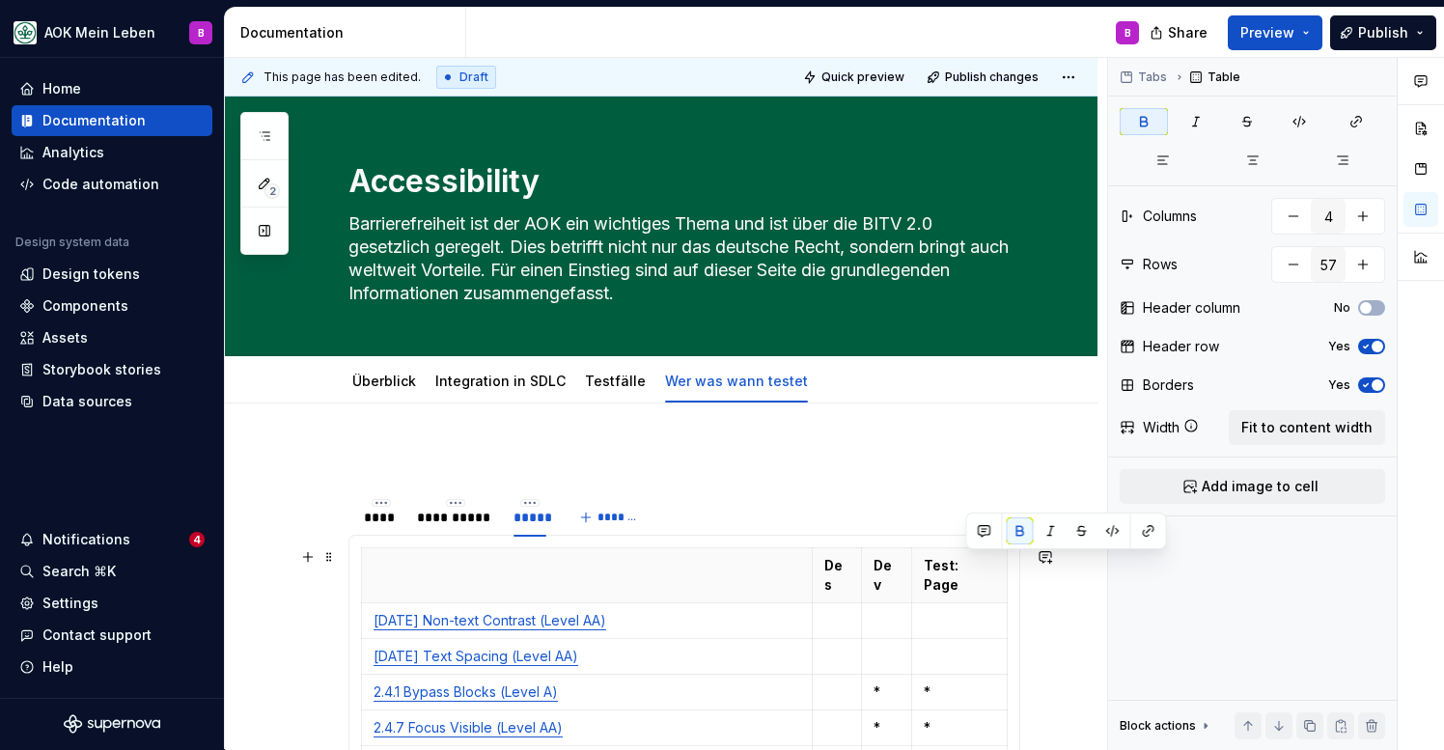
click at [962, 568] on strong "Test: Page" at bounding box center [943, 575] width 38 height 36
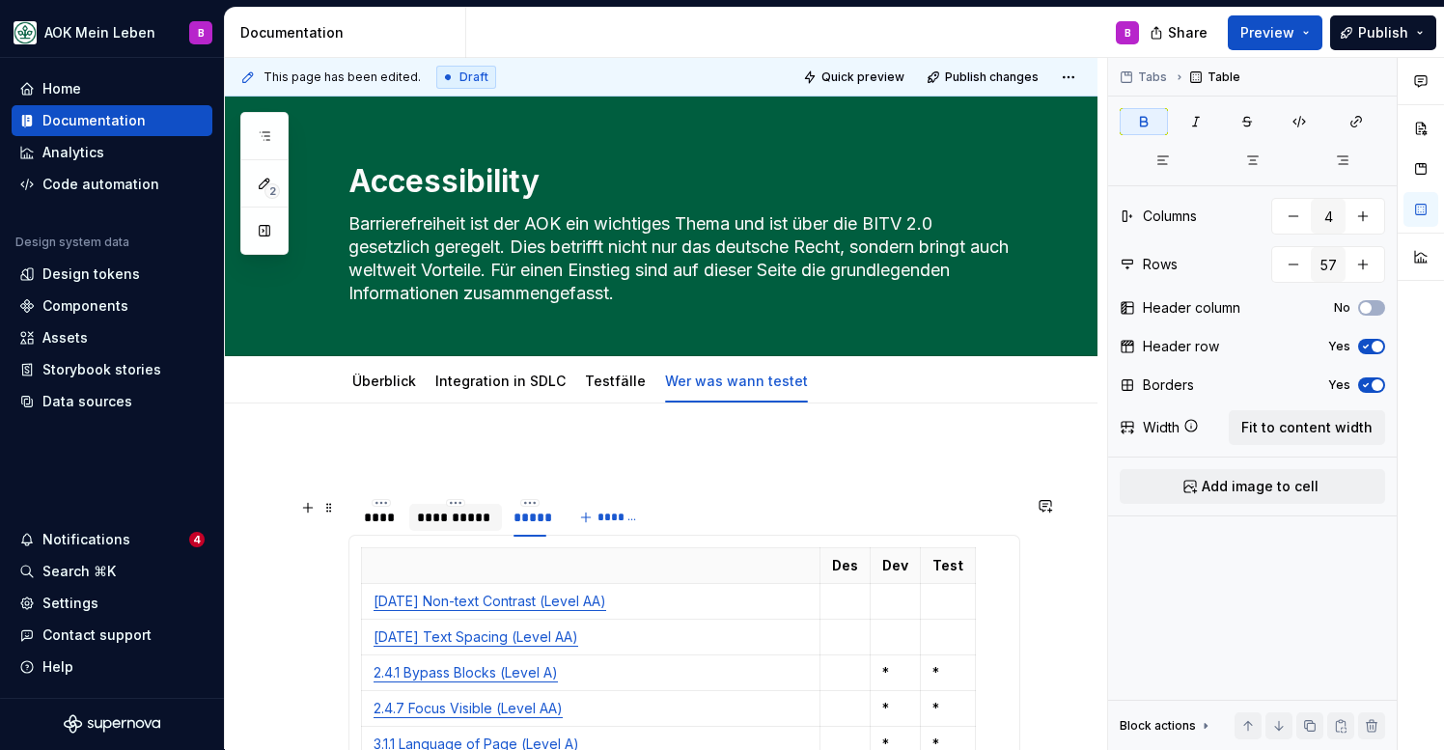
click at [471, 522] on div "**********" at bounding box center [455, 517] width 77 height 19
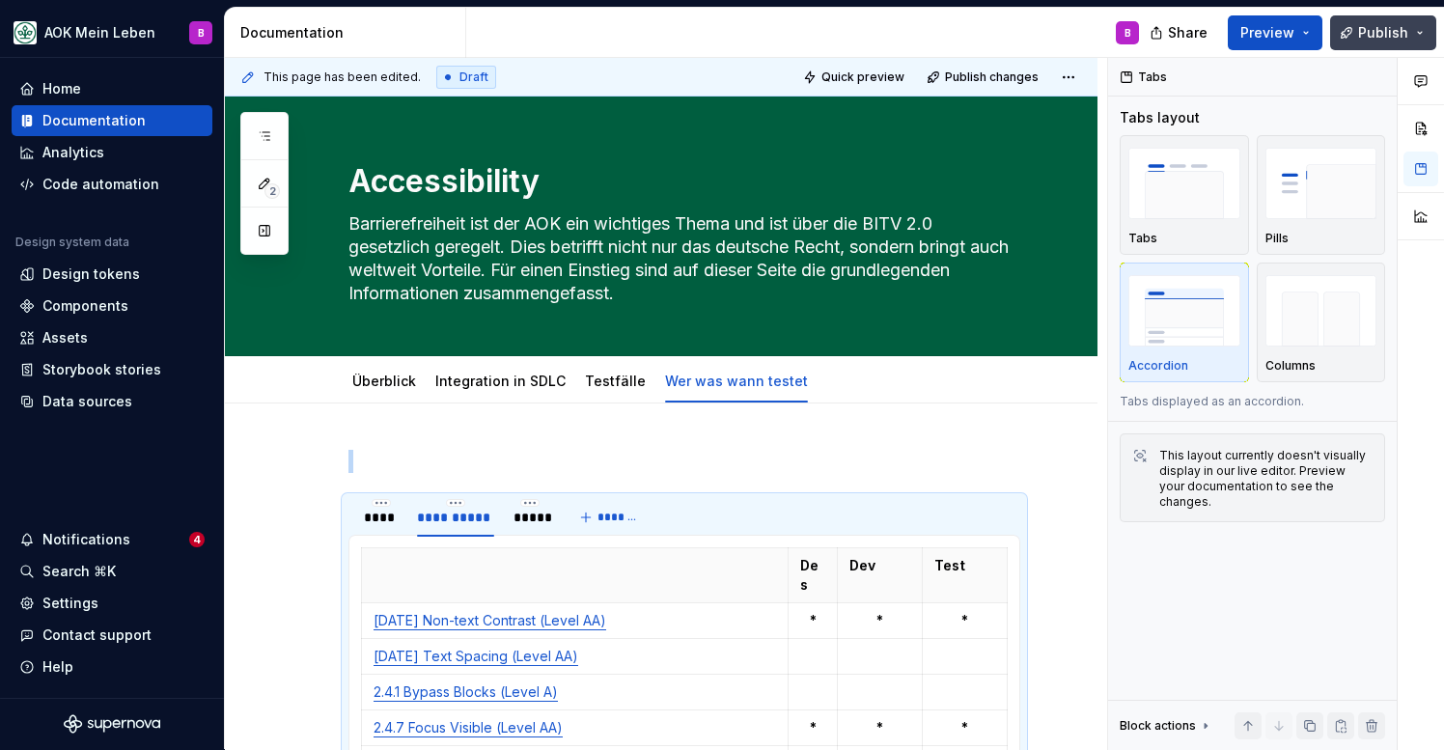
click at [1342, 41] on button "Publish" at bounding box center [1383, 32] width 106 height 35
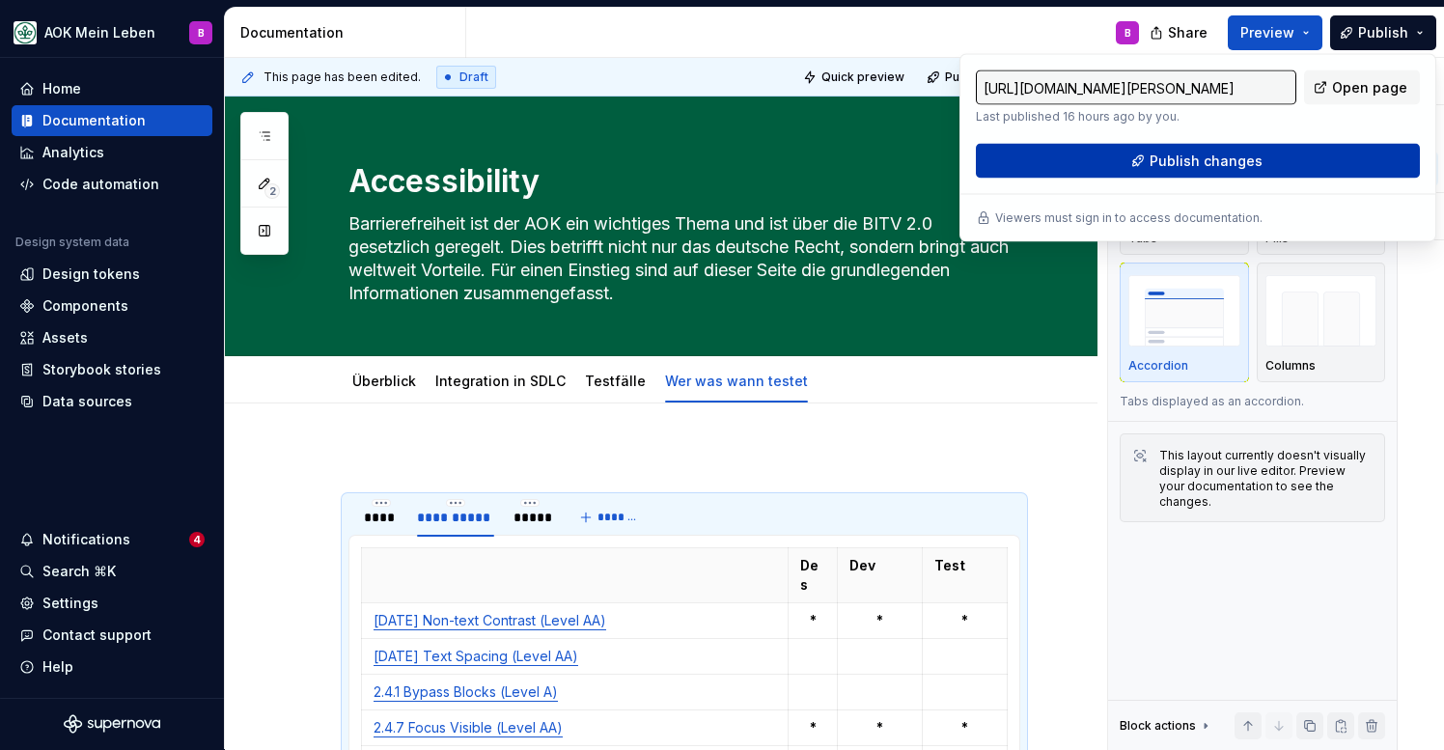
click at [1206, 161] on span "Publish changes" at bounding box center [1206, 161] width 113 height 19
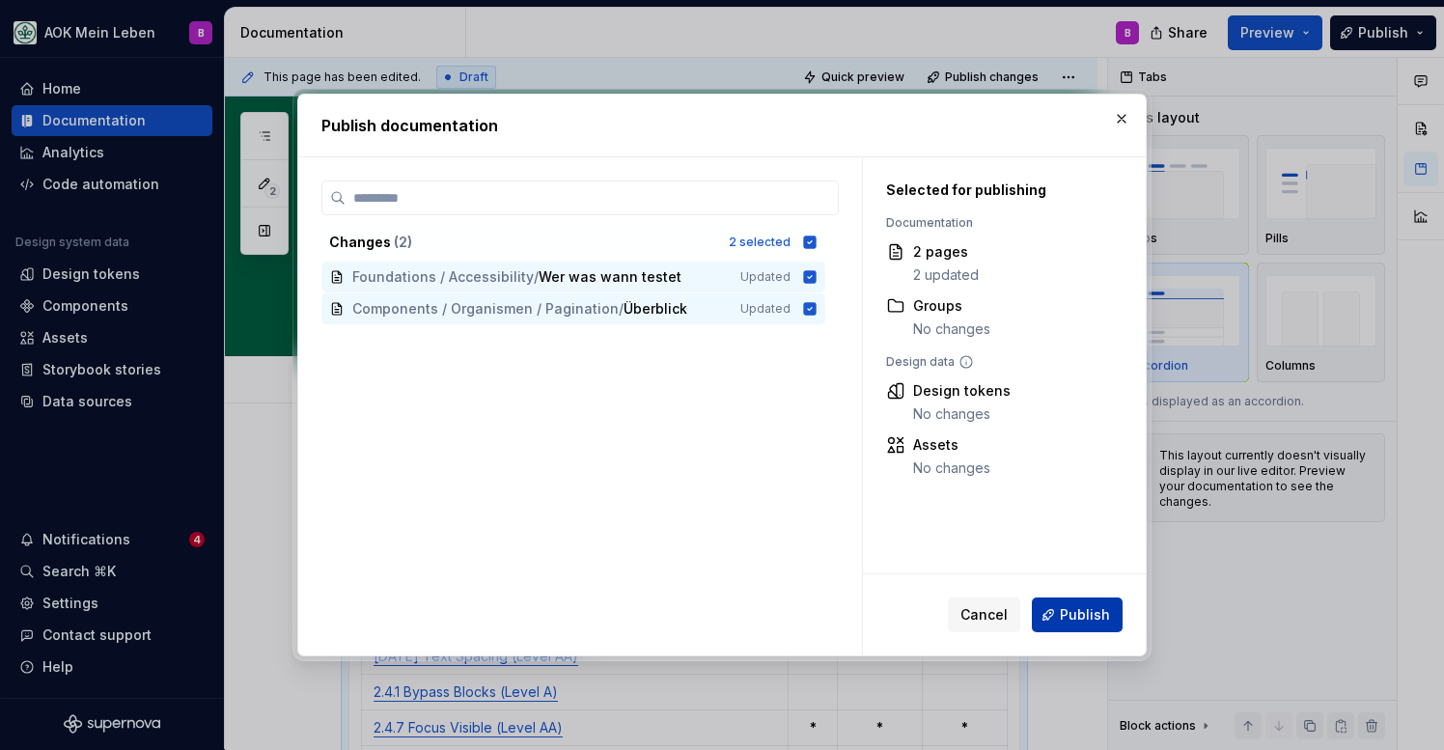
click at [1103, 616] on span "Publish" at bounding box center [1085, 614] width 50 height 19
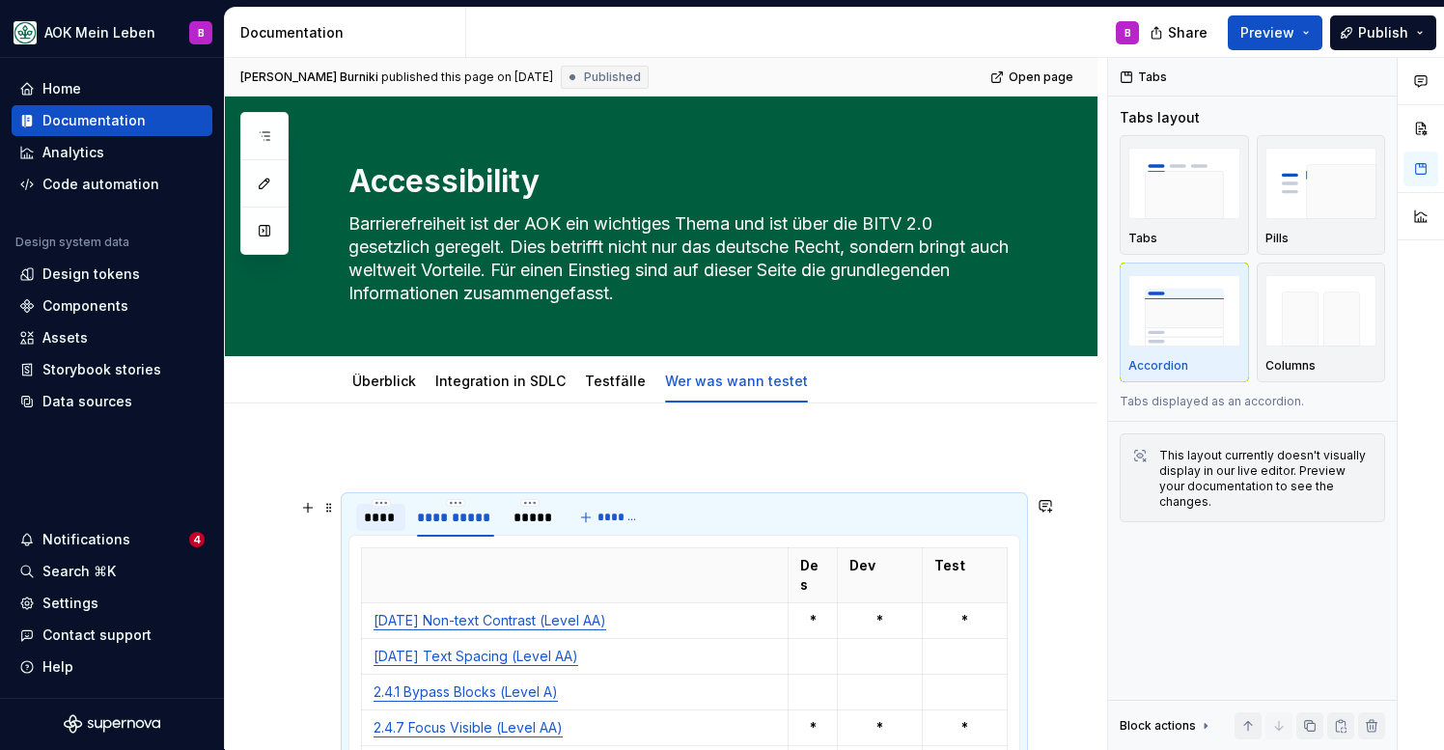
click at [391, 519] on div "****" at bounding box center [381, 517] width 34 height 19
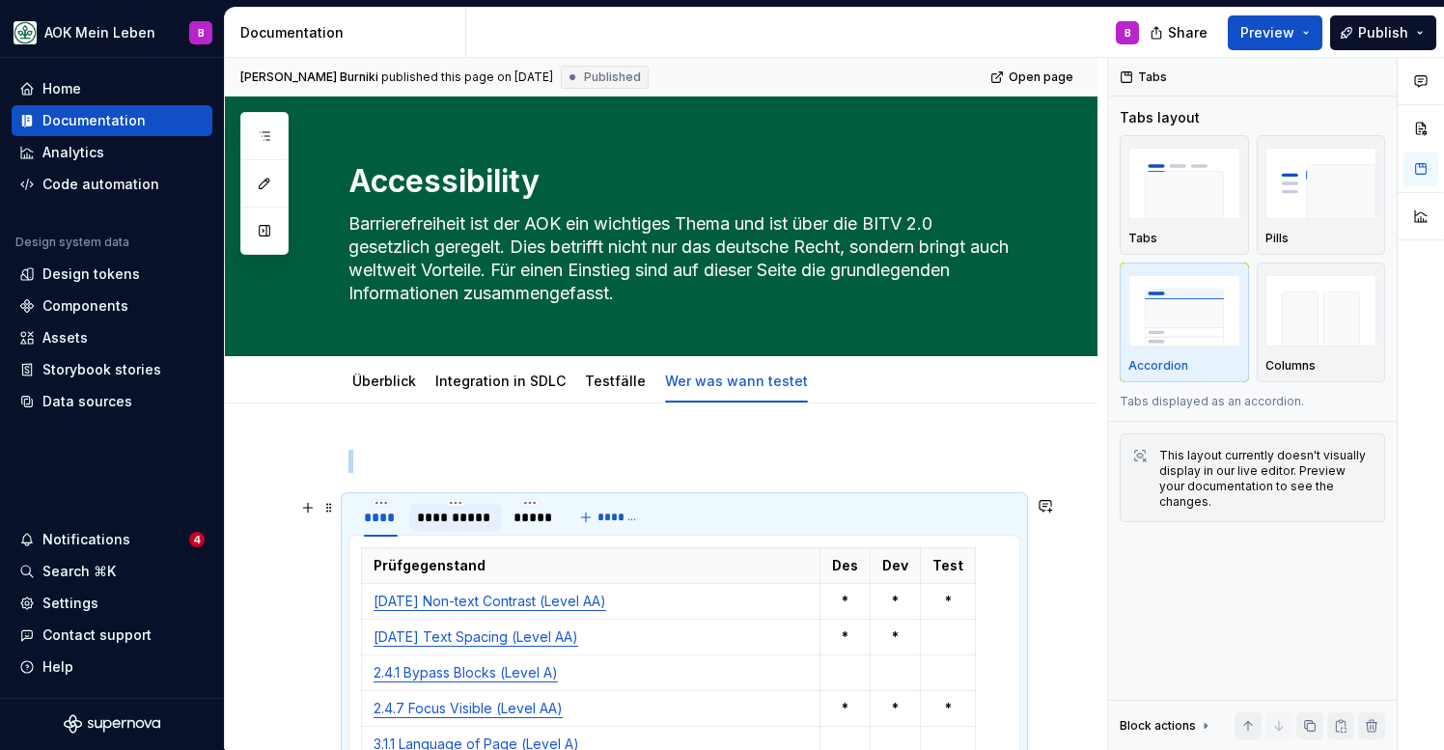
click at [445, 517] on div "**********" at bounding box center [455, 517] width 77 height 19
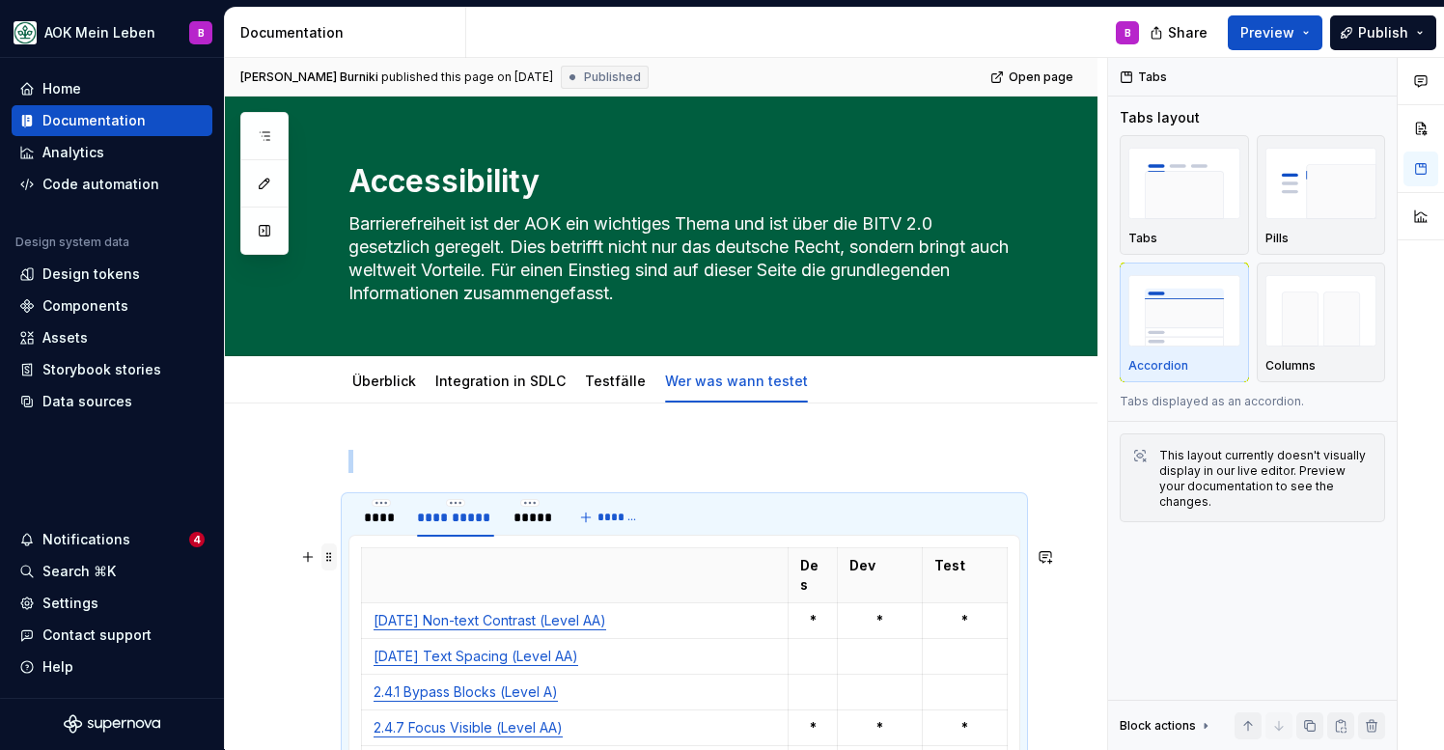
click at [327, 557] on span at bounding box center [328, 557] width 15 height 27
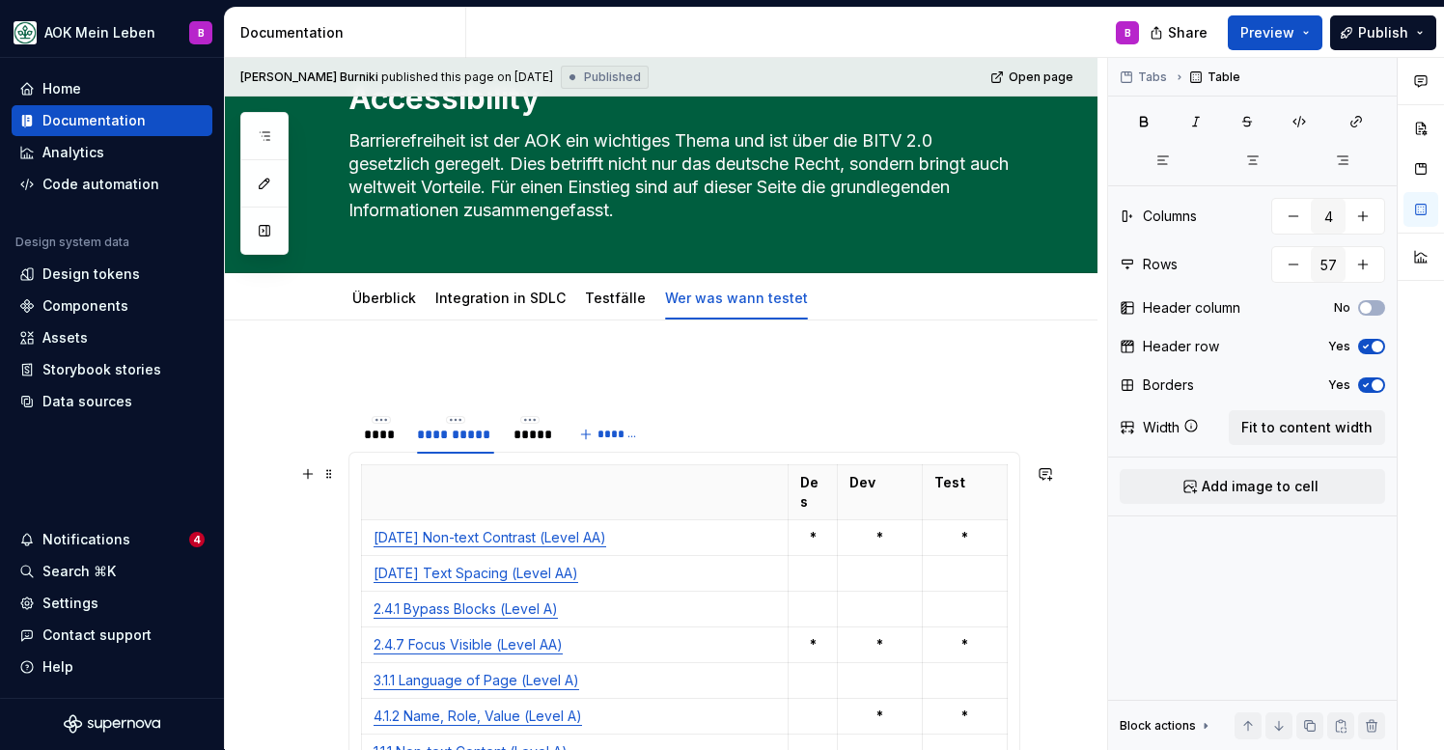
scroll to position [45, 0]
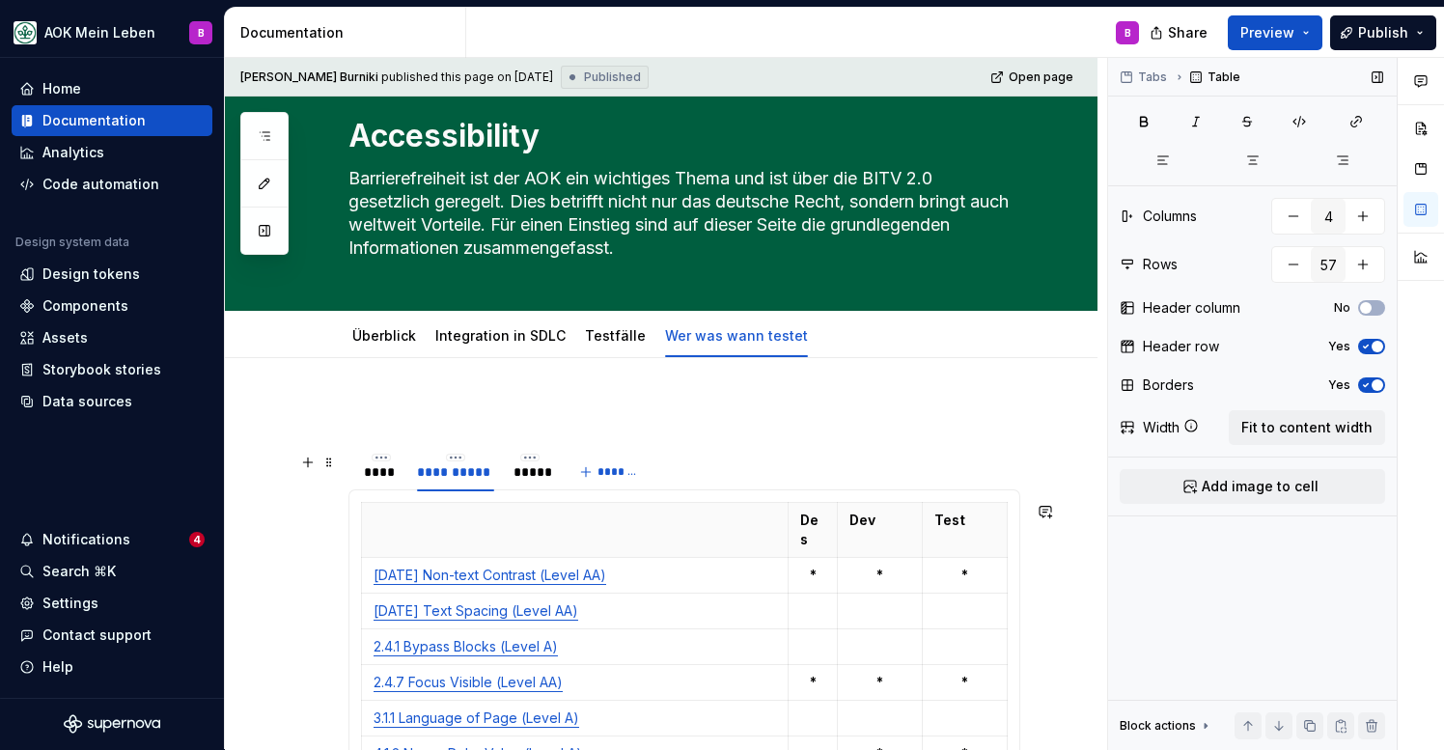
type textarea "*"
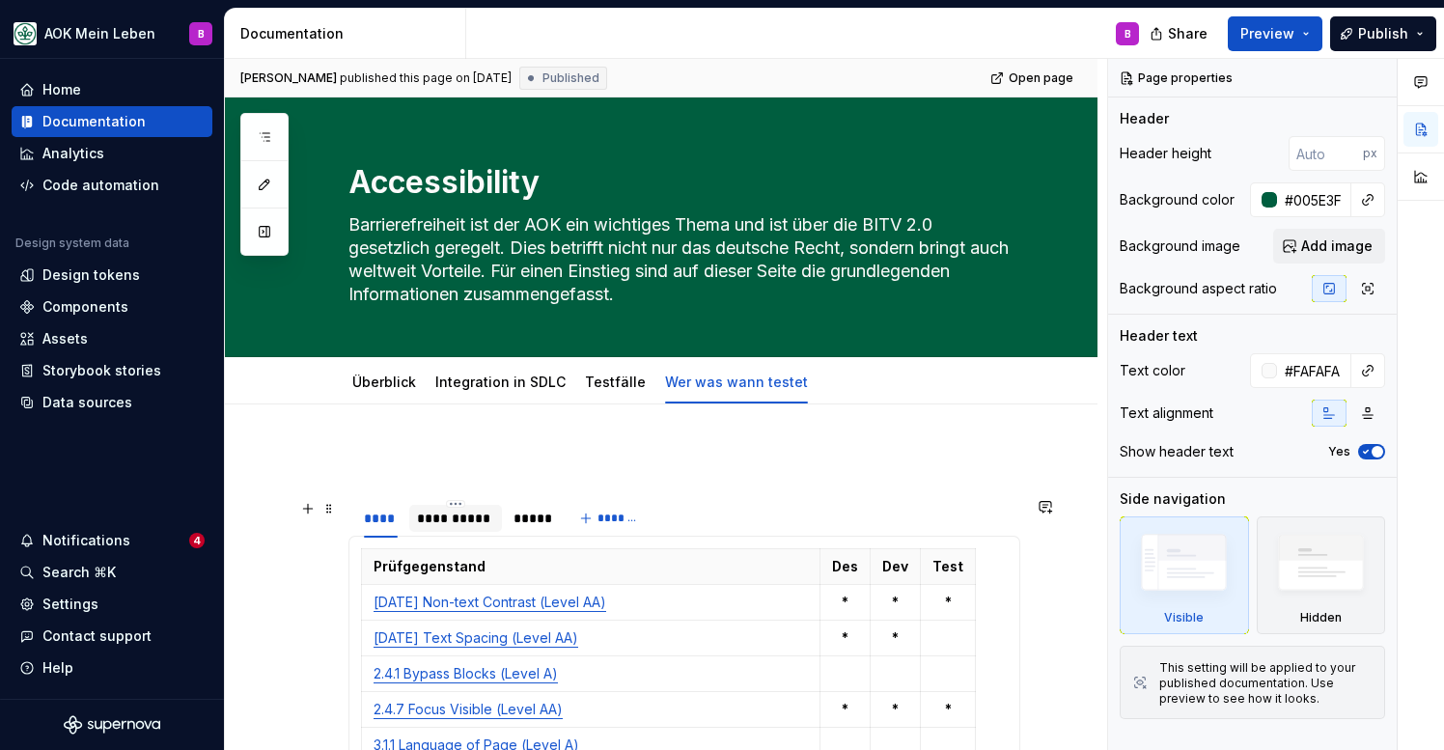
click at [464, 523] on div "**********" at bounding box center [455, 518] width 77 height 19
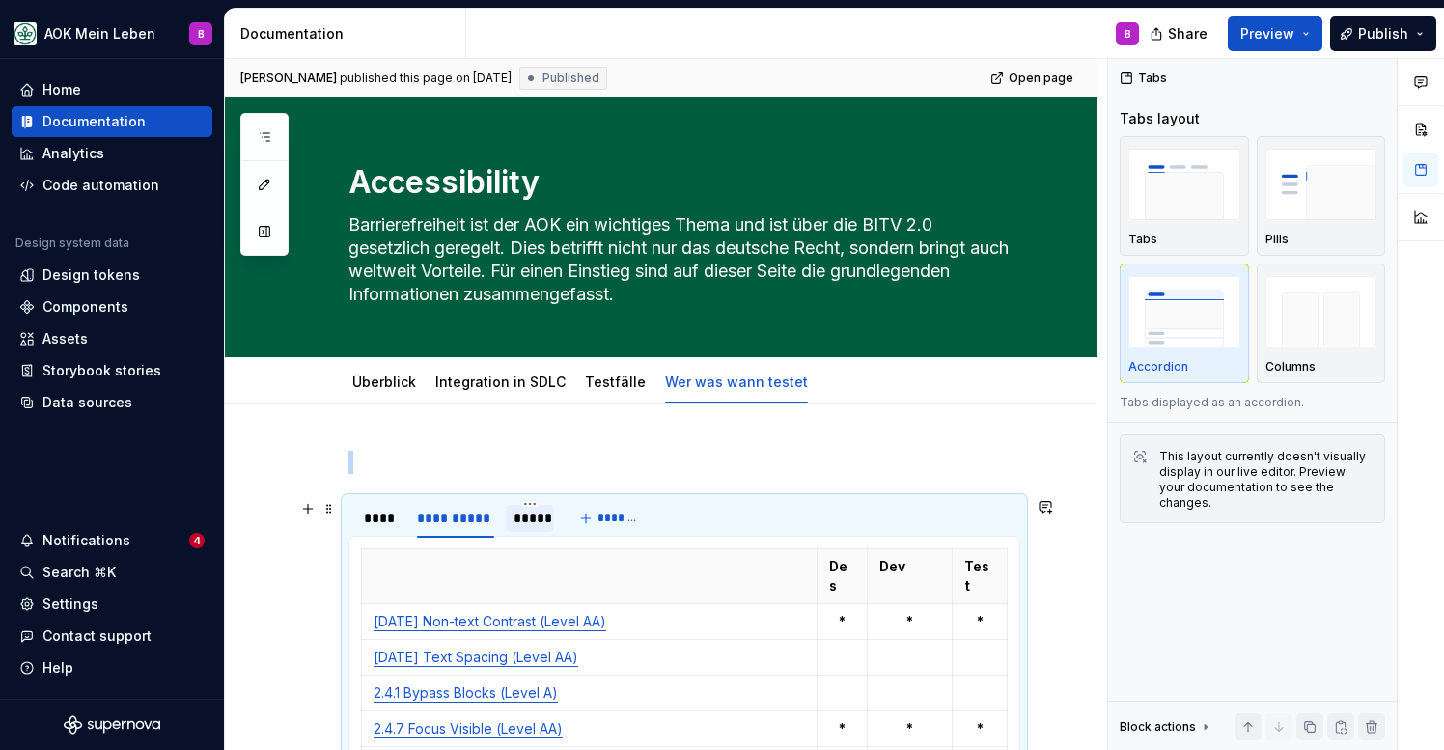
click at [529, 519] on div "*****" at bounding box center [530, 518] width 33 height 19
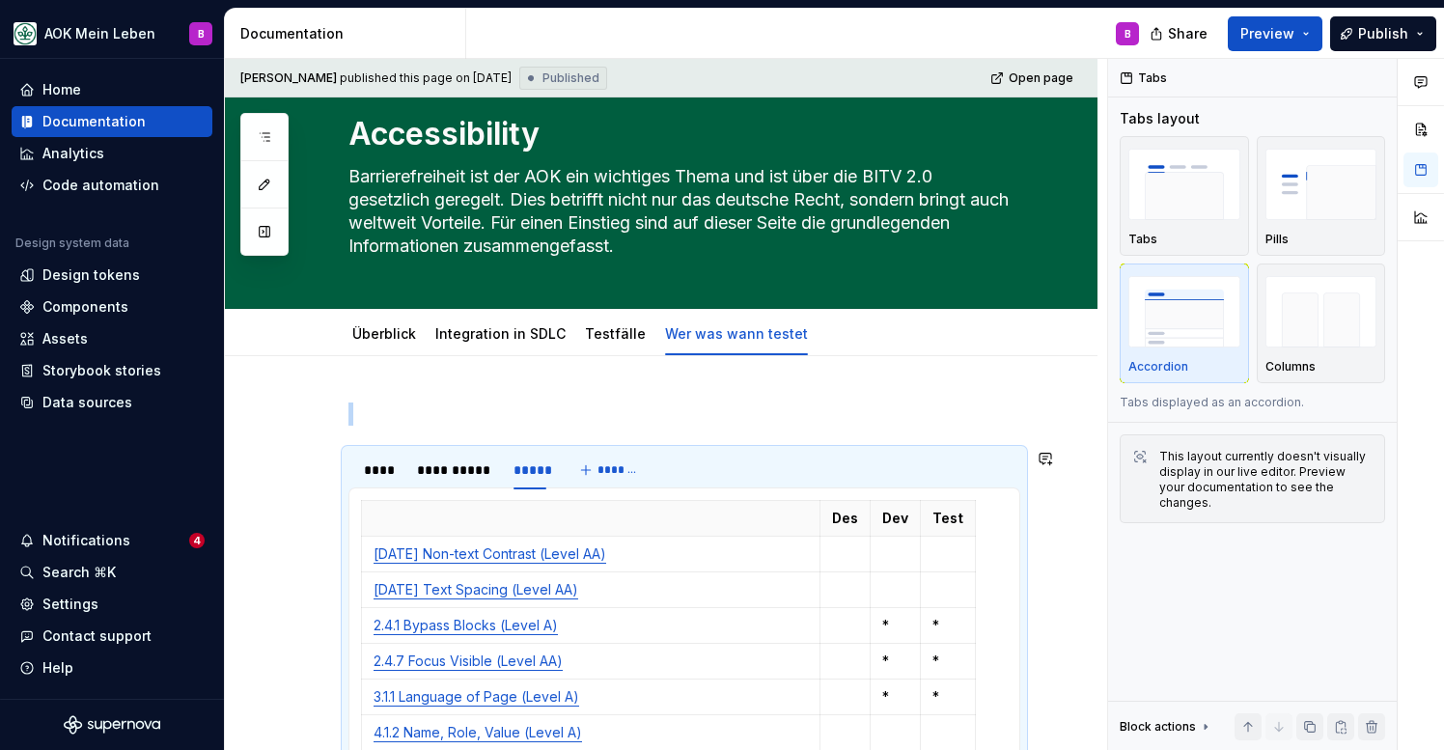
scroll to position [31, 0]
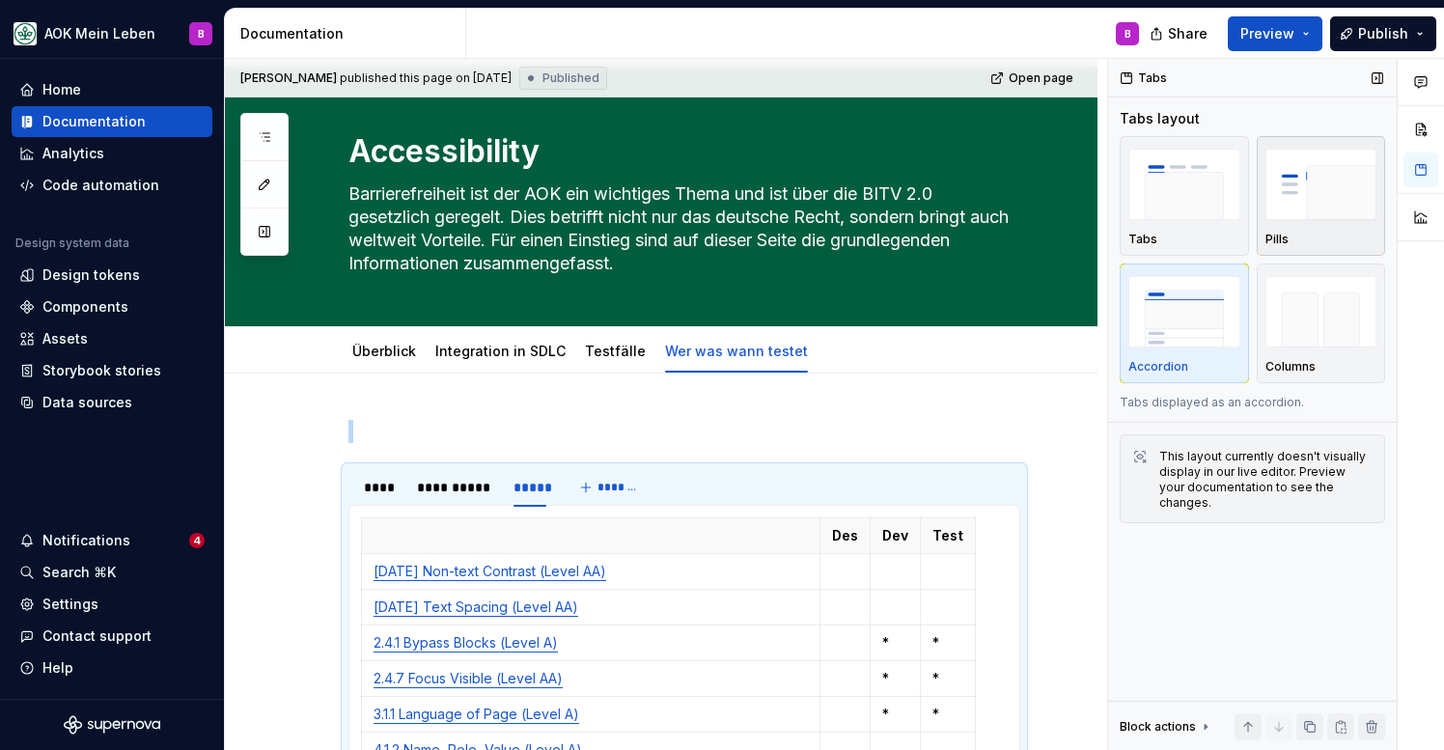
click at [1289, 198] on img "button" at bounding box center [1322, 184] width 112 height 70
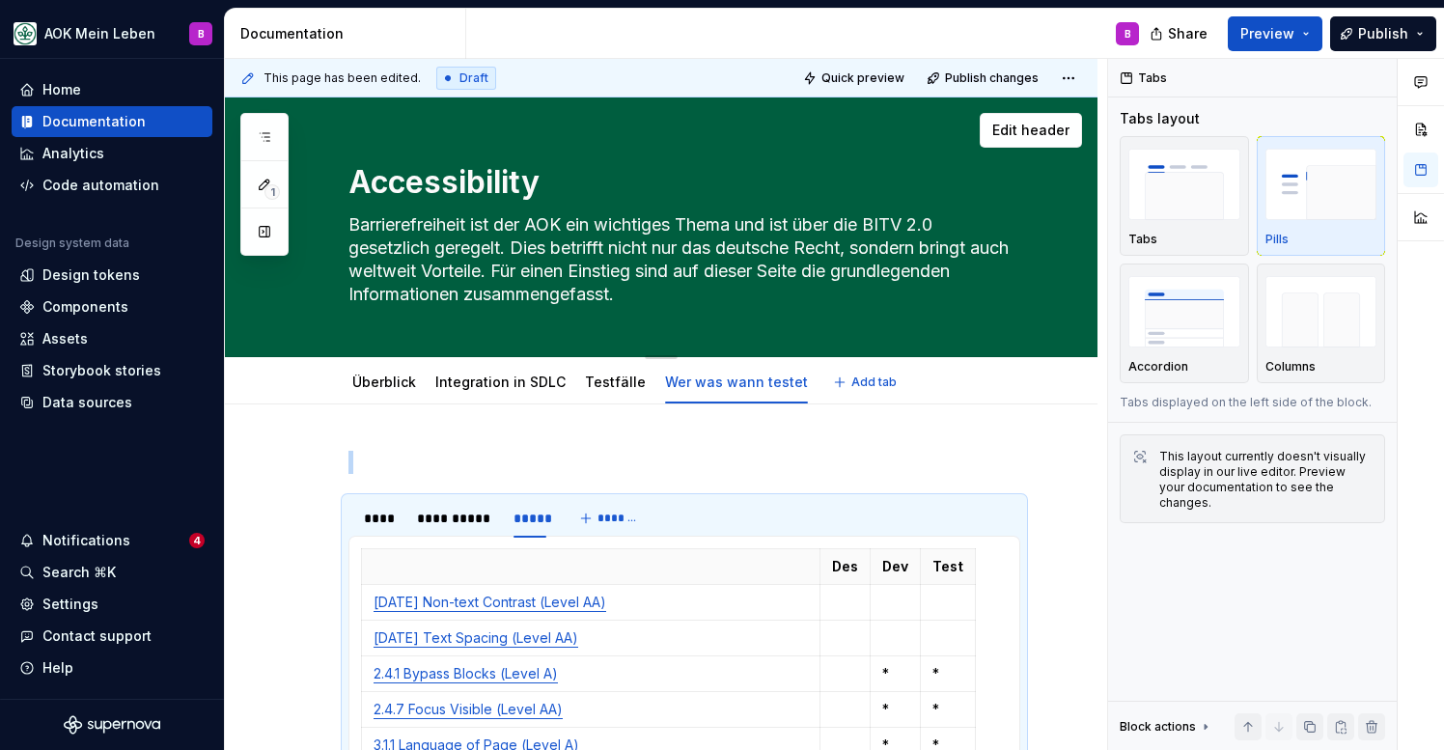
scroll to position [0, 0]
click at [1370, 41] on span "Publish" at bounding box center [1383, 33] width 50 height 19
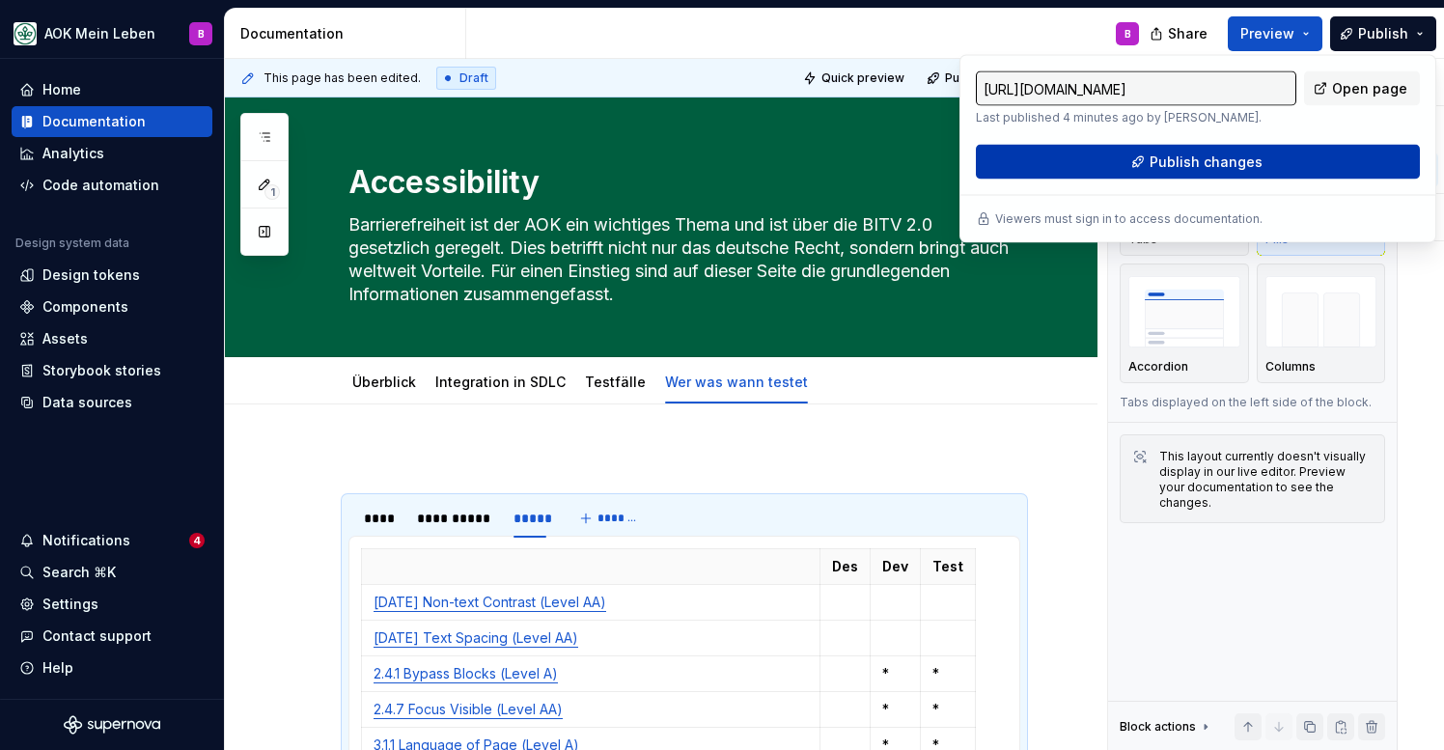
click at [1144, 166] on button "Publish changes" at bounding box center [1198, 162] width 444 height 35
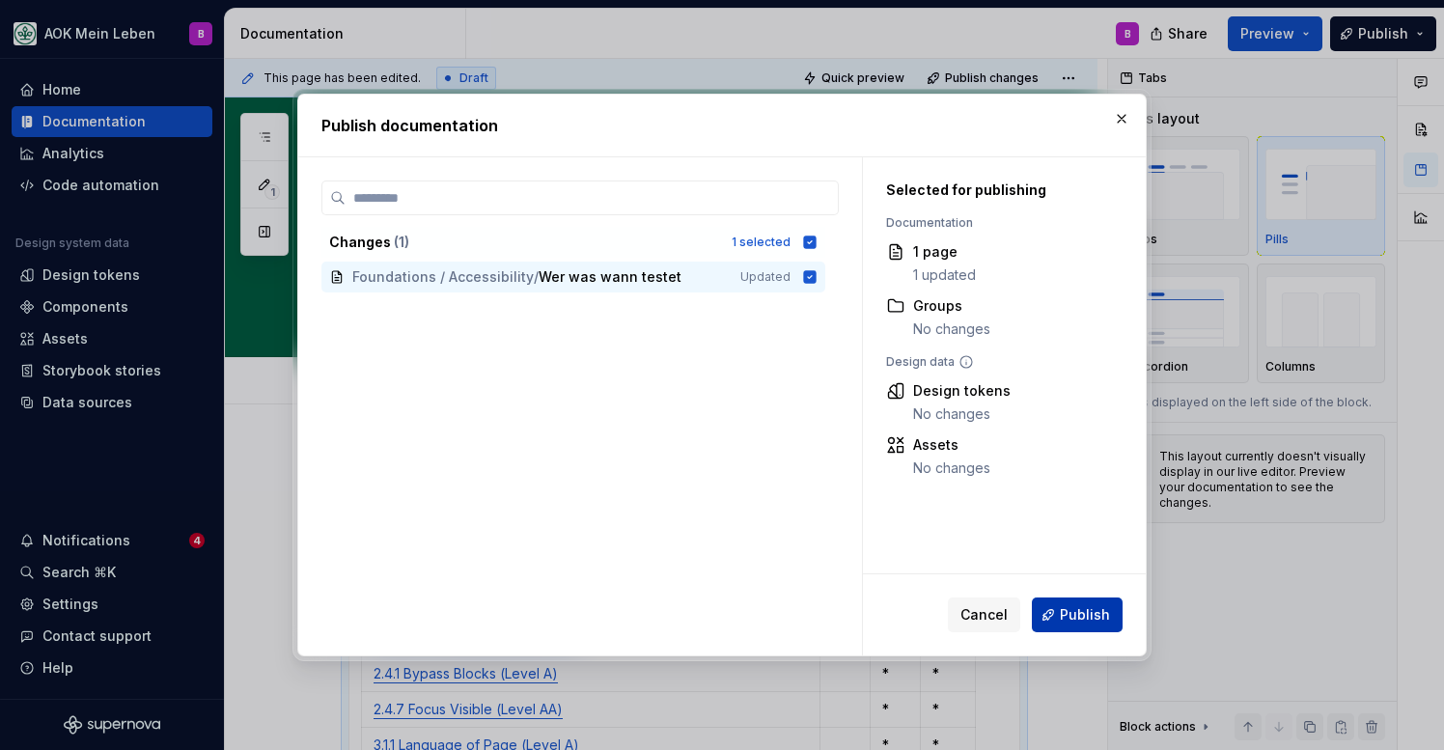
click at [1078, 620] on span "Publish" at bounding box center [1085, 614] width 50 height 19
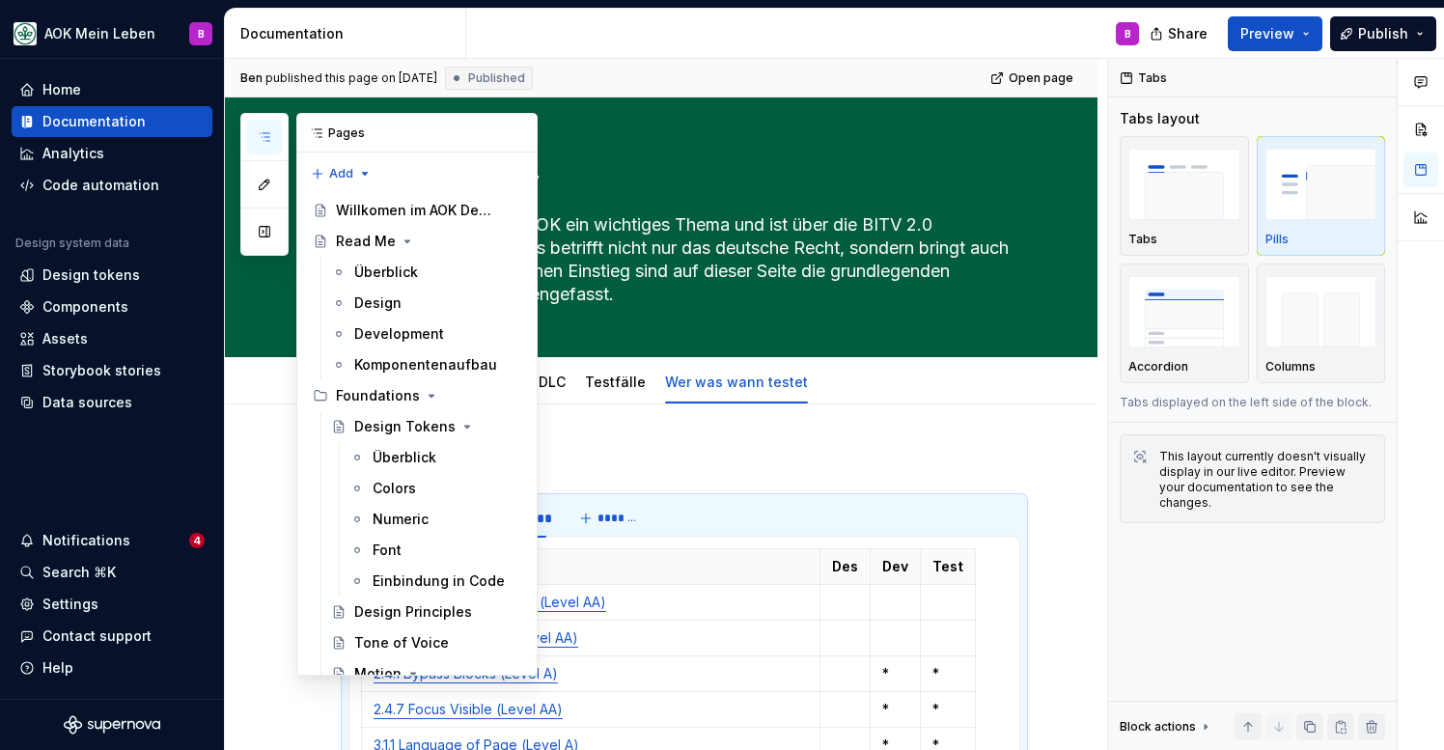
click at [260, 137] on icon "button" at bounding box center [264, 136] width 15 height 15
click at [395, 209] on div "Willkomen im AOK Designsystem!" at bounding box center [399, 210] width 127 height 19
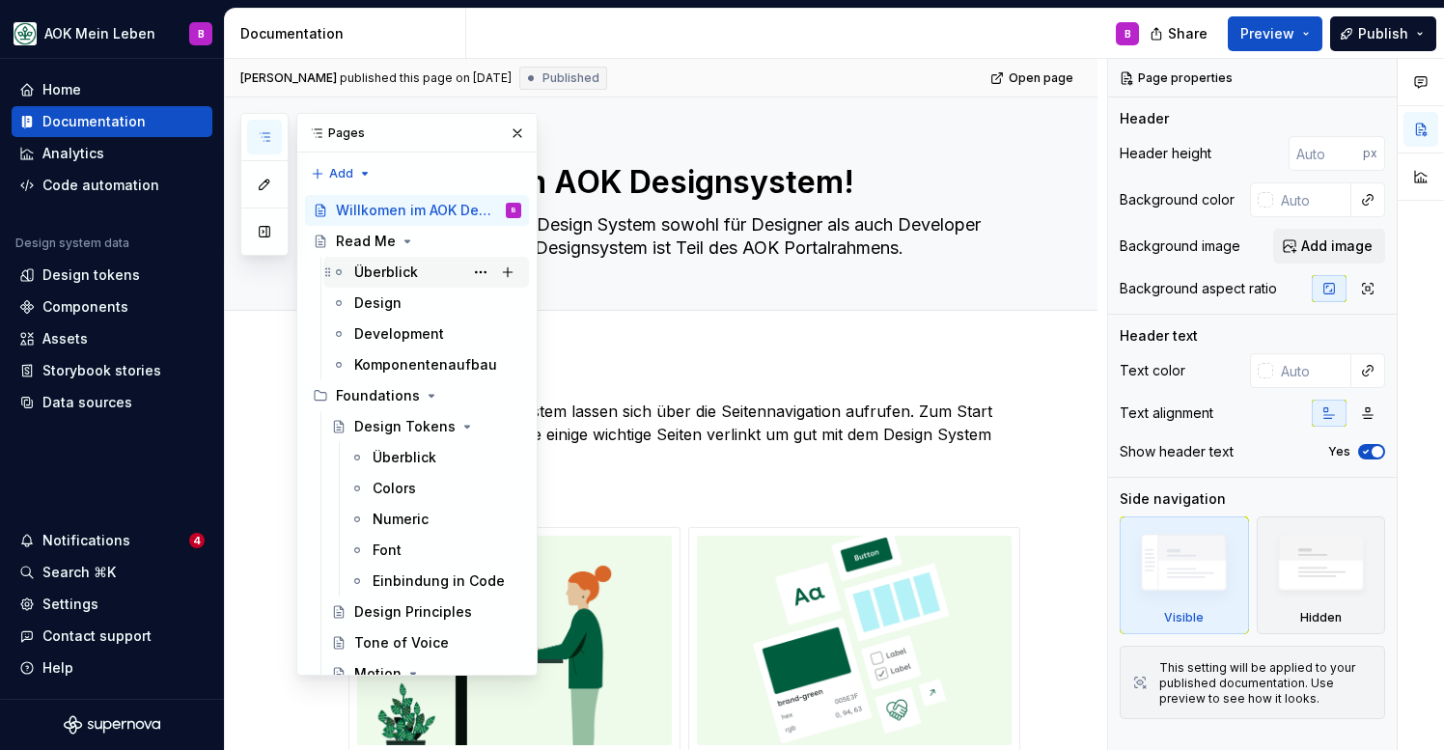
click at [384, 280] on div "Überblick" at bounding box center [386, 272] width 64 height 19
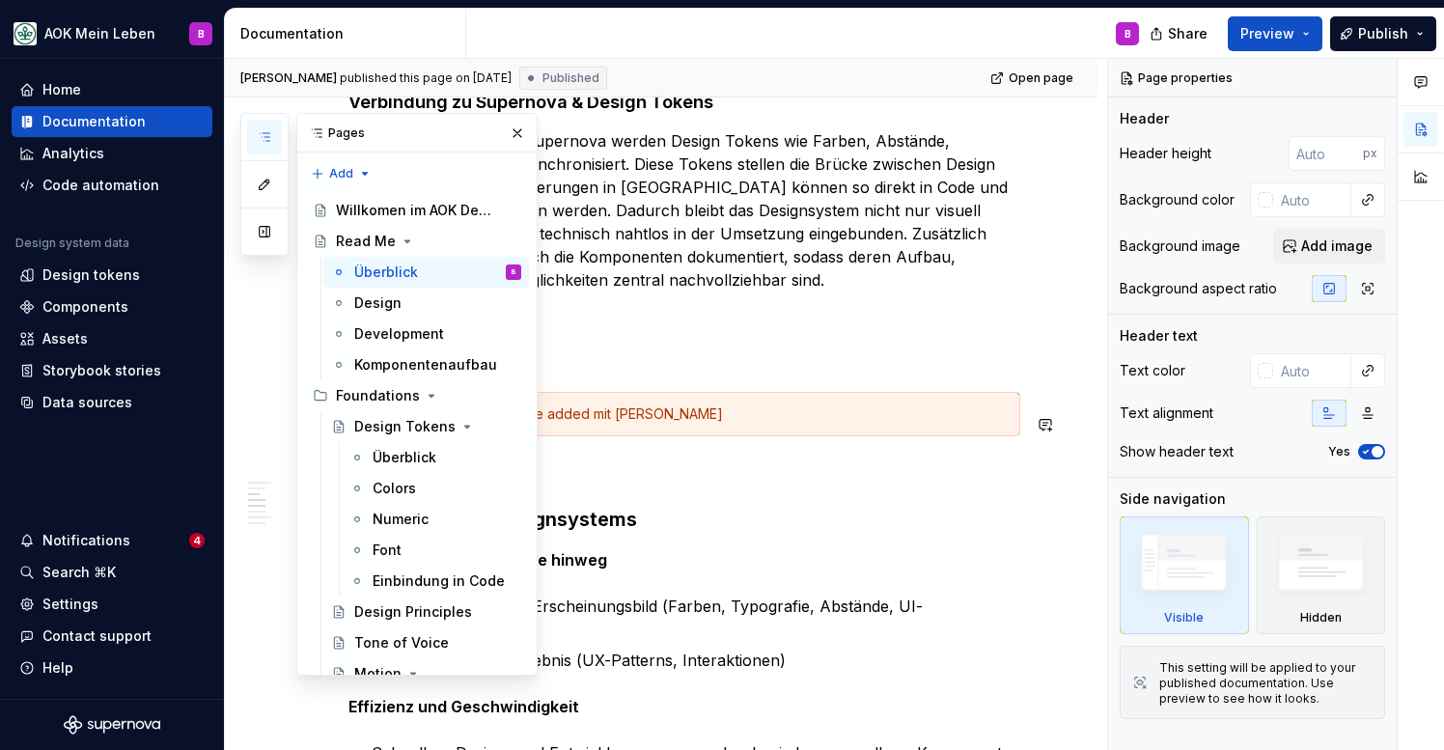
scroll to position [894, 0]
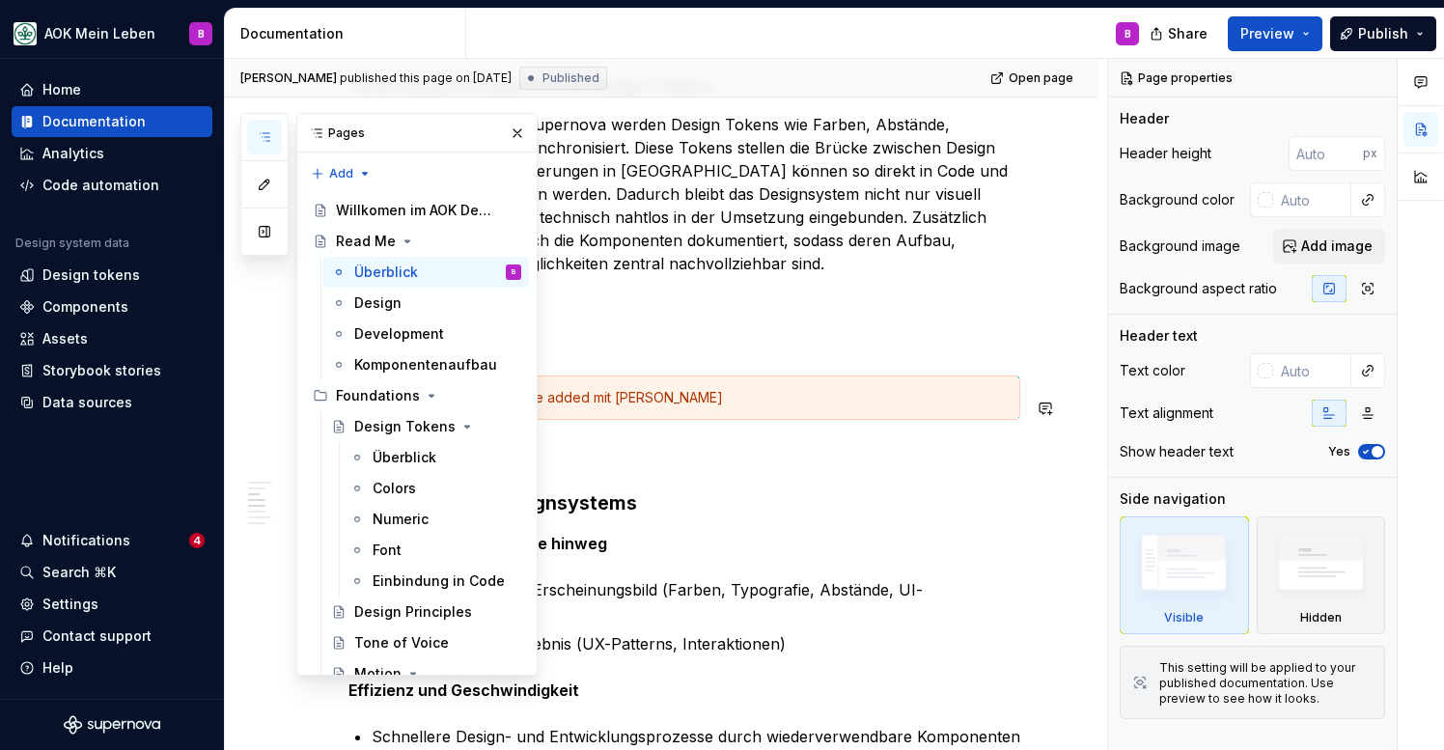
type textarea "*"
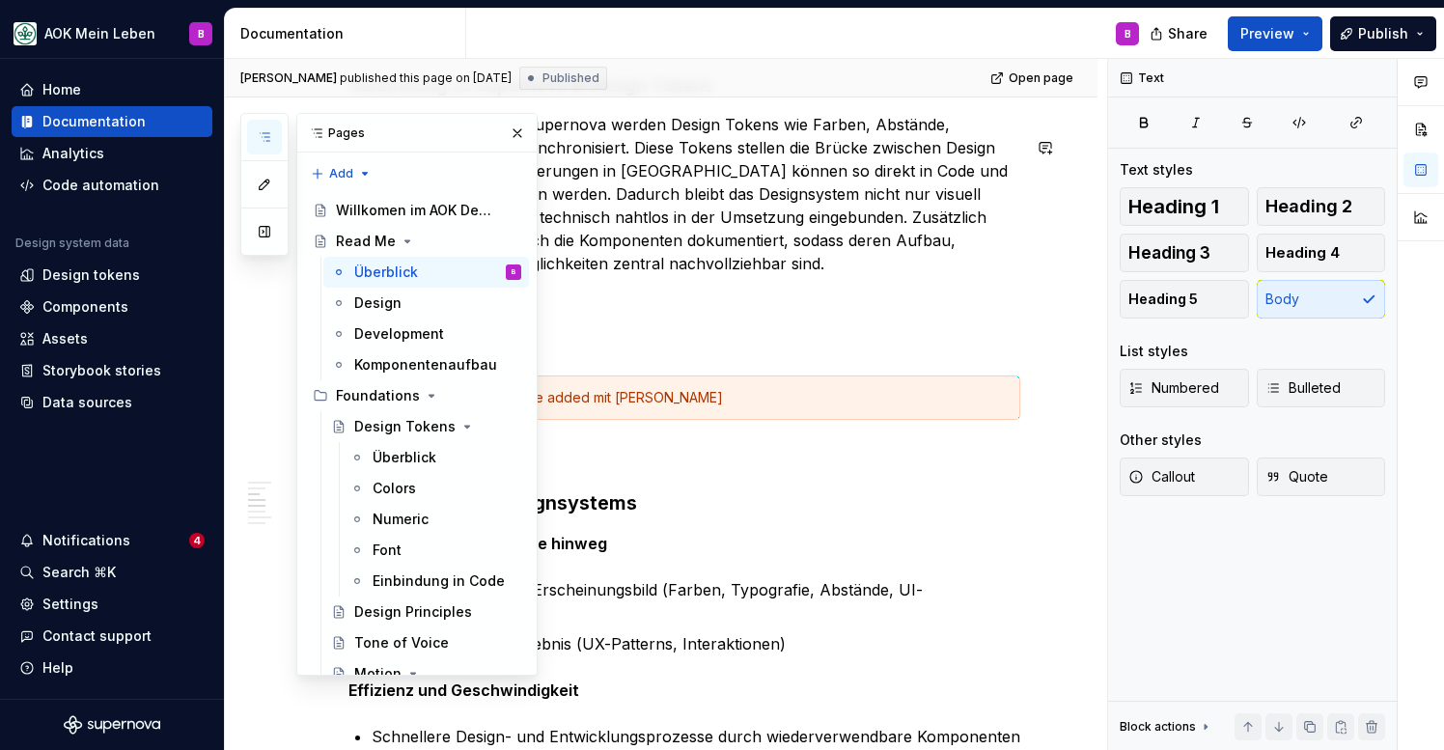
click at [265, 144] on icon "button" at bounding box center [264, 136] width 15 height 15
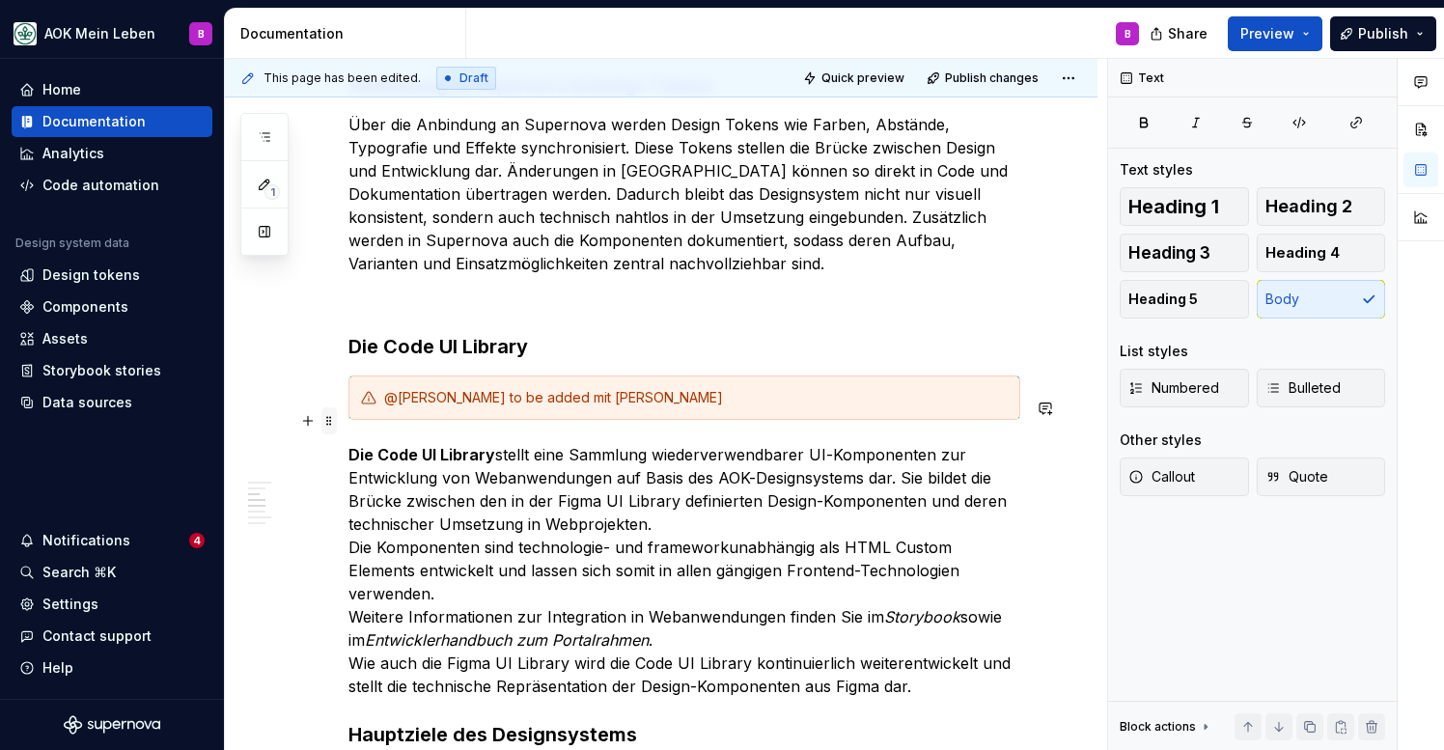
click at [329, 420] on span at bounding box center [328, 420] width 15 height 27
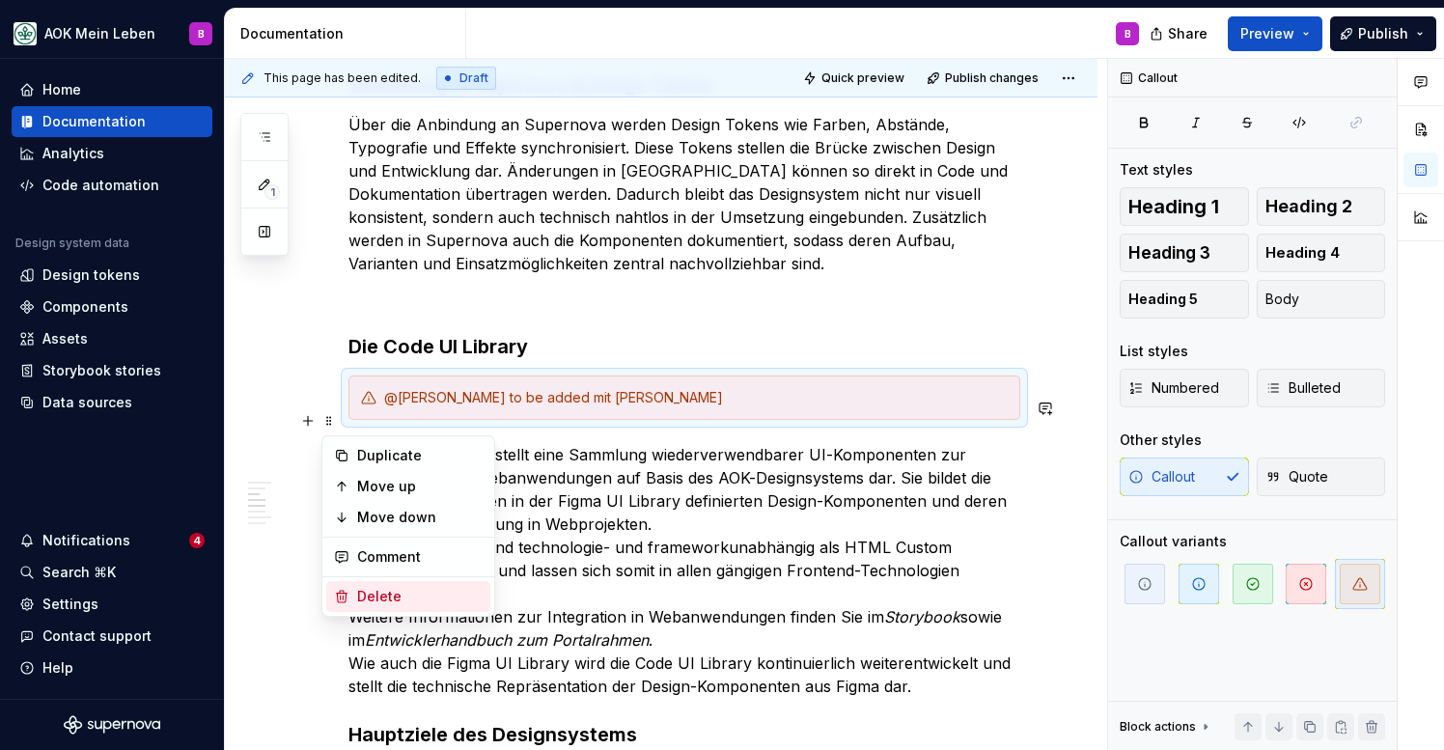
click at [373, 596] on div "Delete" at bounding box center [419, 596] width 125 height 19
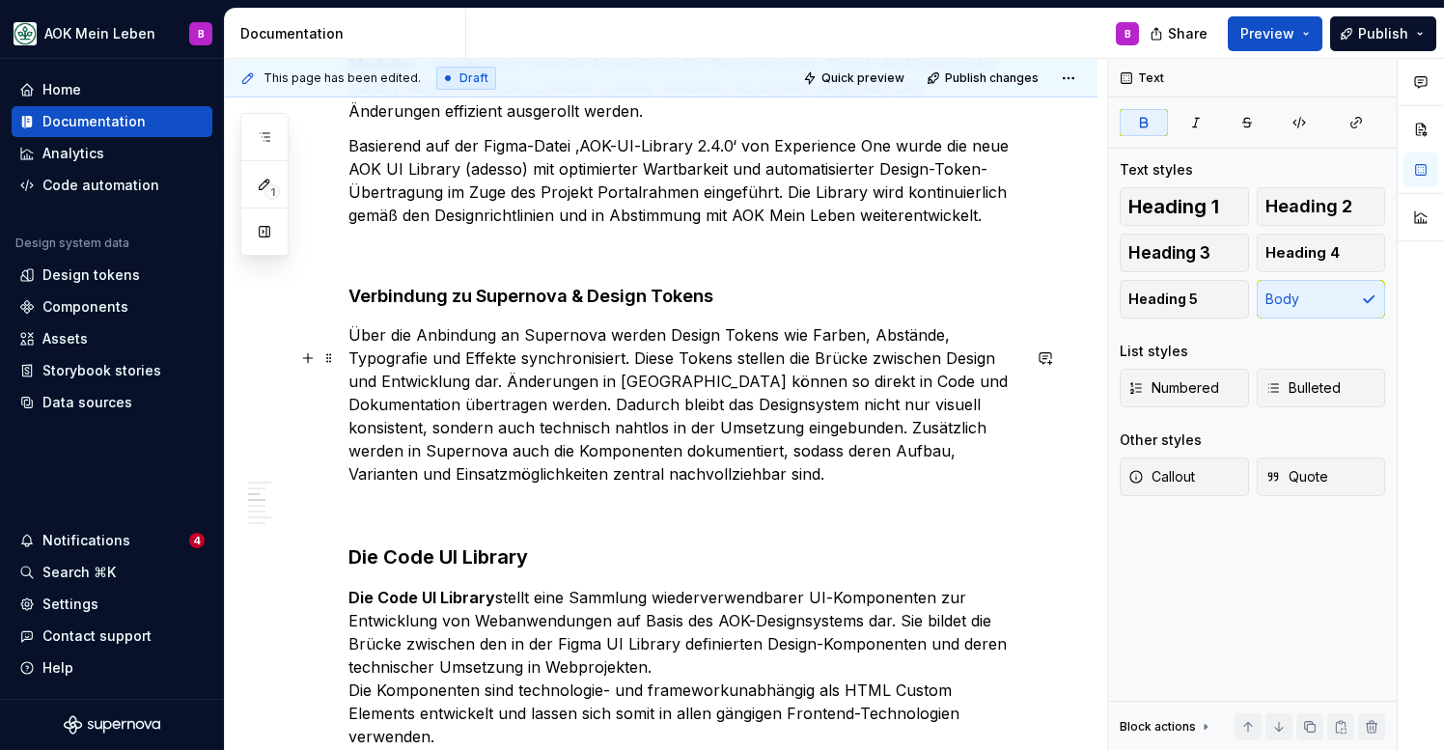
scroll to position [713, 0]
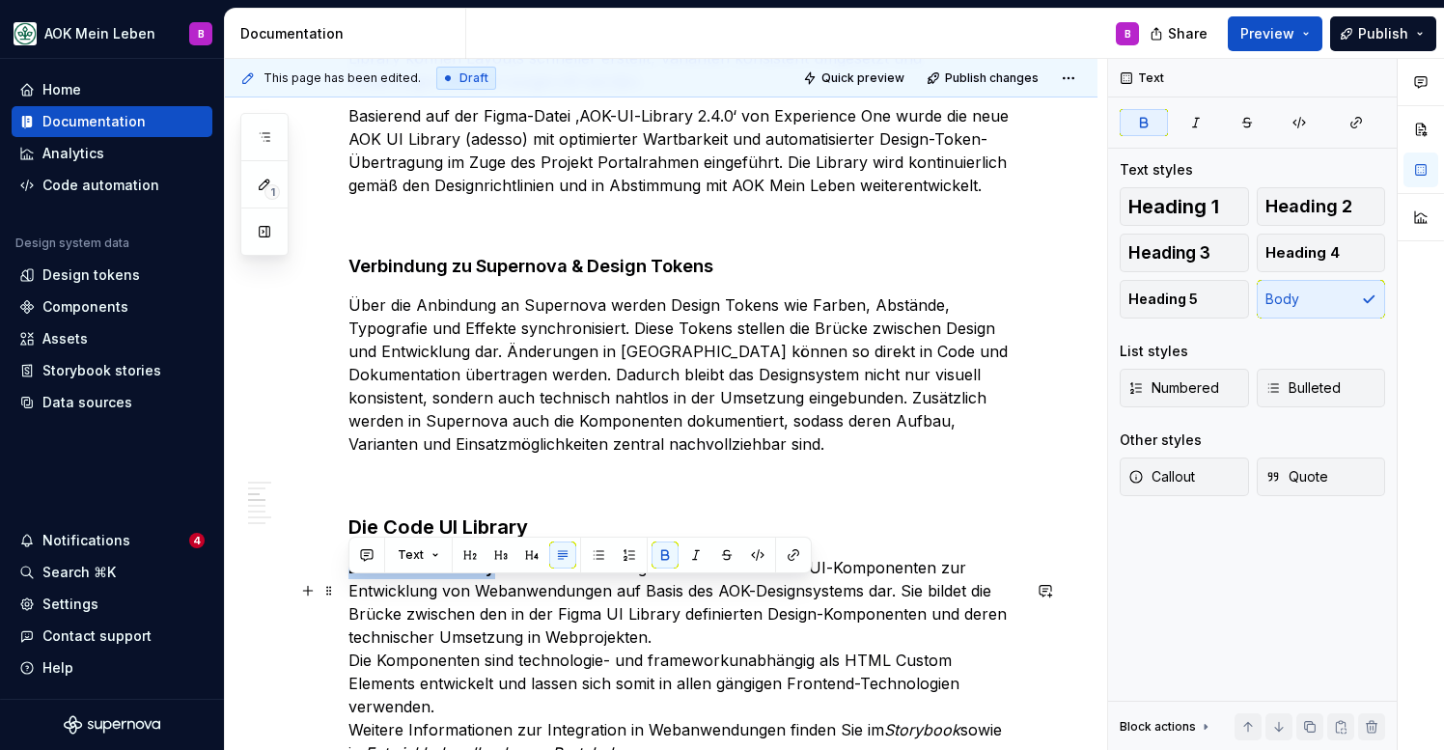
drag, startPoint x: 492, startPoint y: 588, endPoint x: 349, endPoint y: 586, distance: 142.9
click at [349, 586] on p "Die Code UI Library stellt eine Sammlung wiederverwendbarer UI-Komponenten zur …" at bounding box center [684, 683] width 672 height 255
click at [525, 654] on p "Die Code UI Library stellt eine Sammlung wiederverwendbarer UI-Komponenten zur …" at bounding box center [684, 683] width 672 height 255
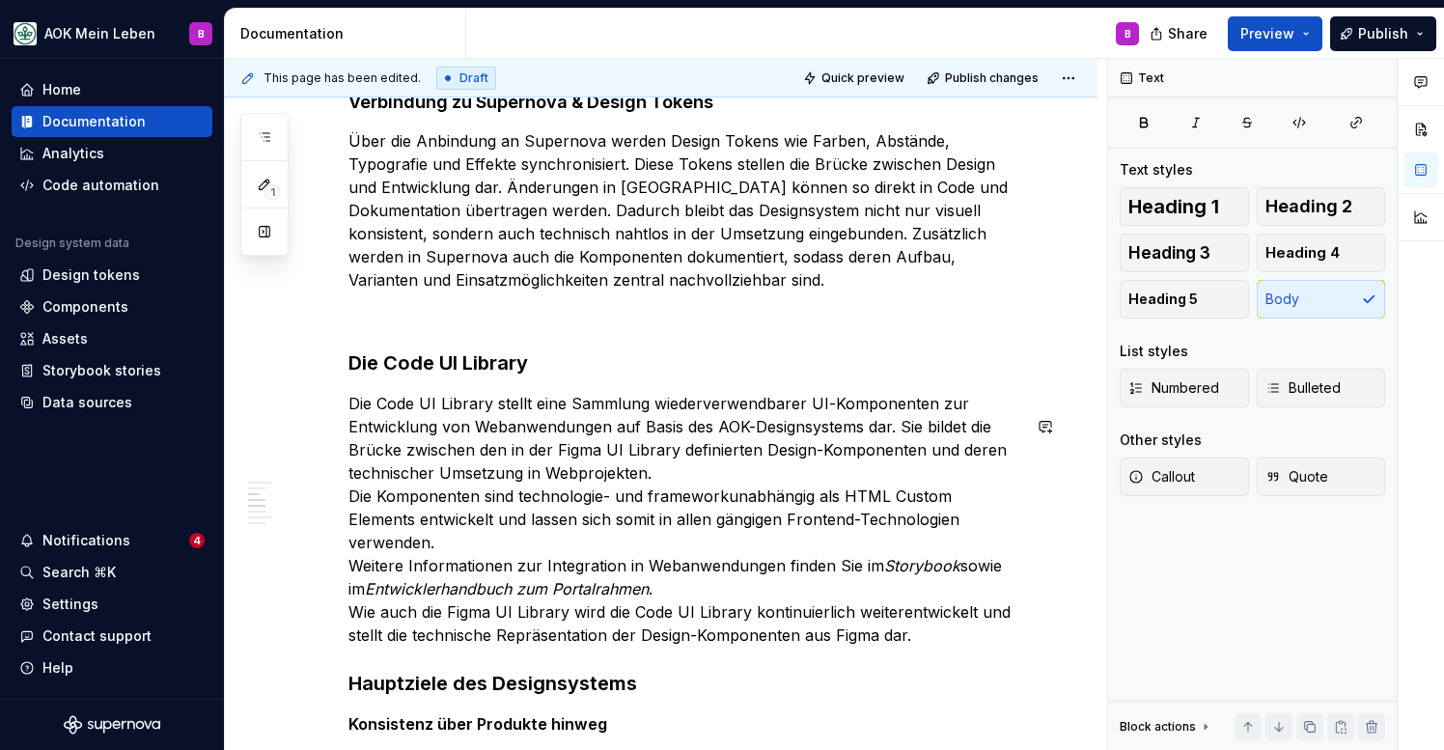
scroll to position [886, 0]
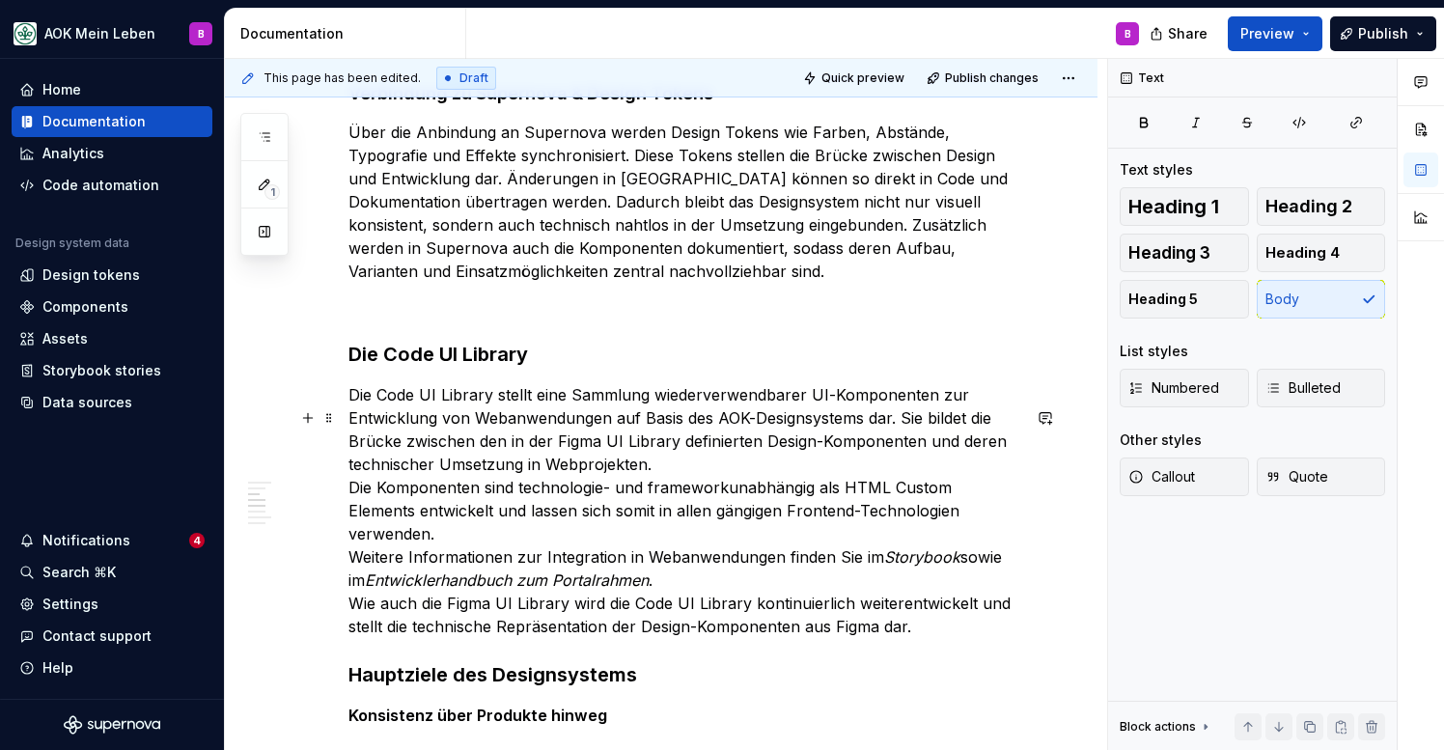
click at [692, 480] on p "Die Code UI Library stellt eine Sammlung wiederverwendbarer UI-Komponenten zur …" at bounding box center [684, 510] width 672 height 255
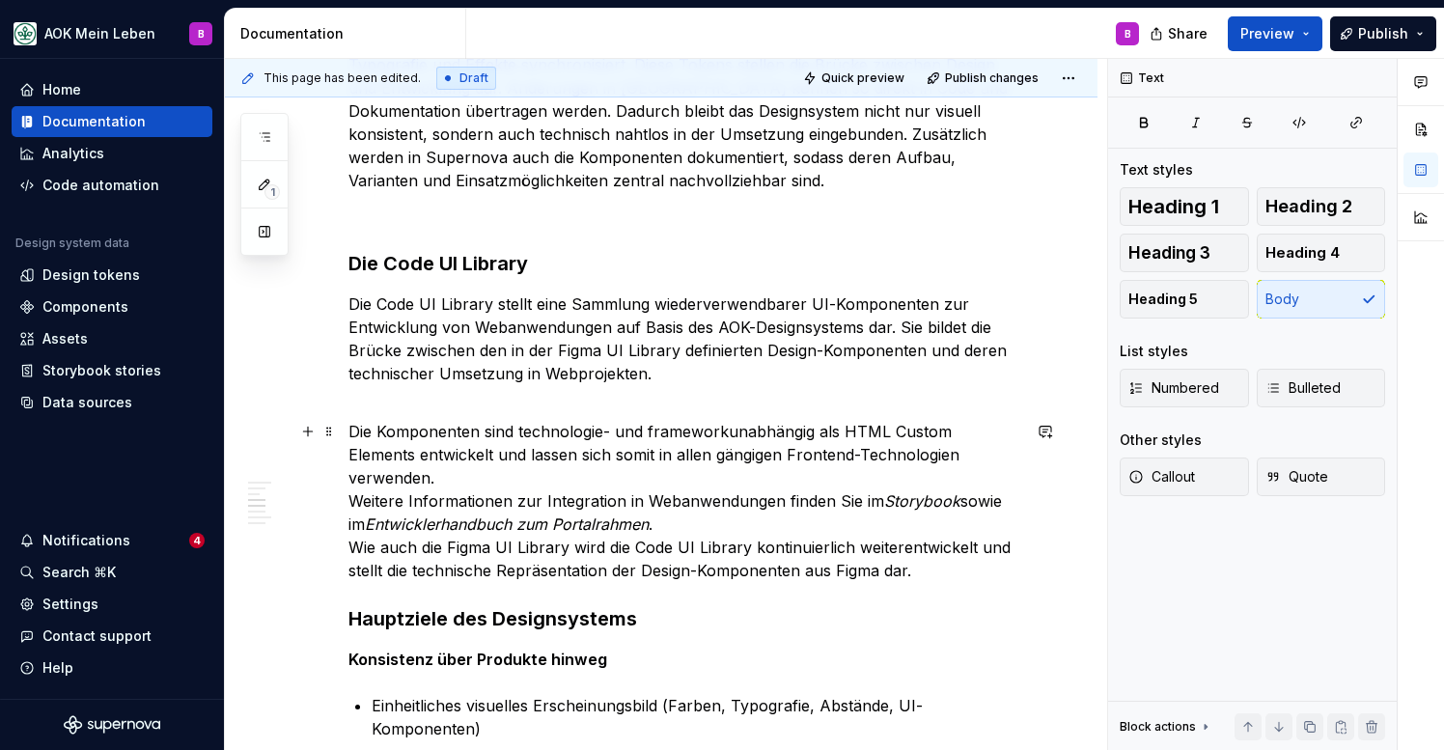
scroll to position [984, 0]
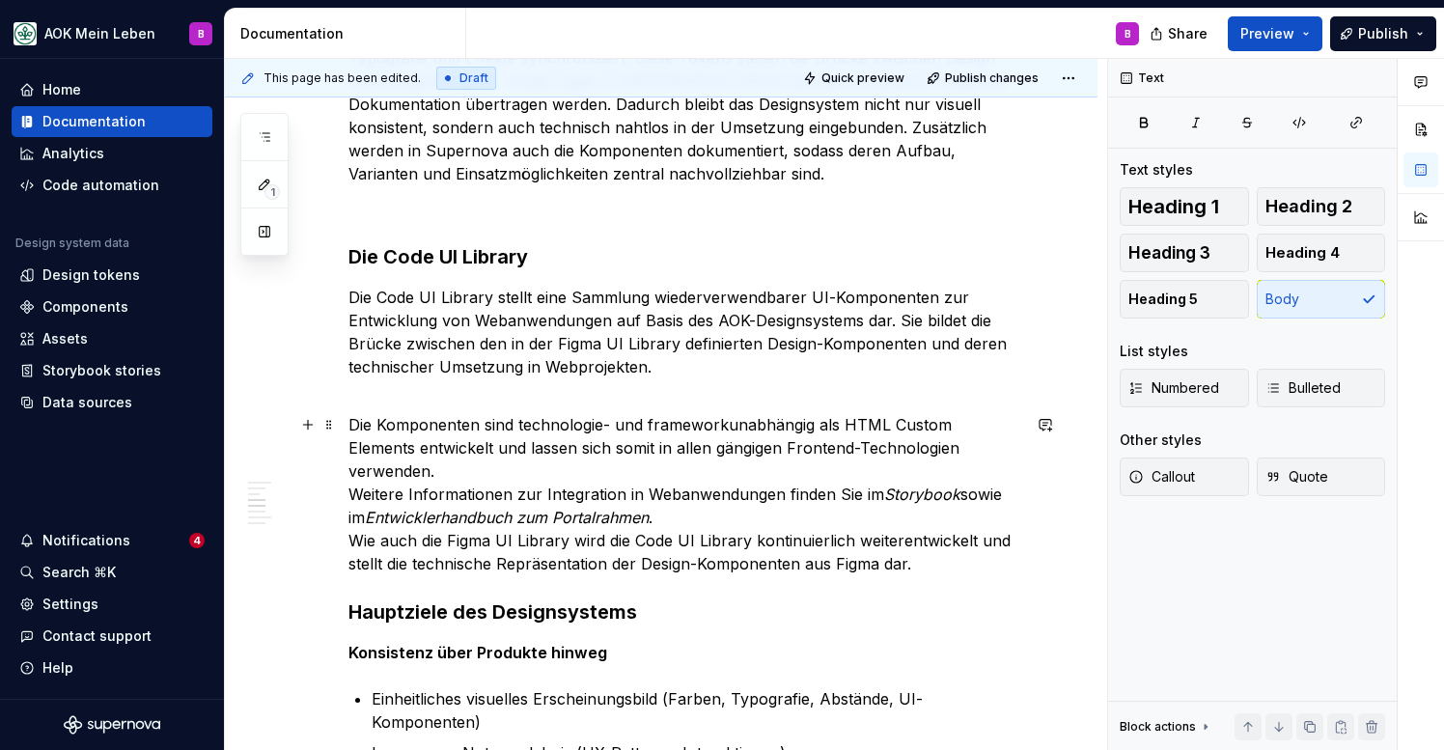
click at [699, 523] on p "Die Komponenten sind technologie- und frameworkunabhängig als HTML Custom Eleme…" at bounding box center [684, 482] width 672 height 185
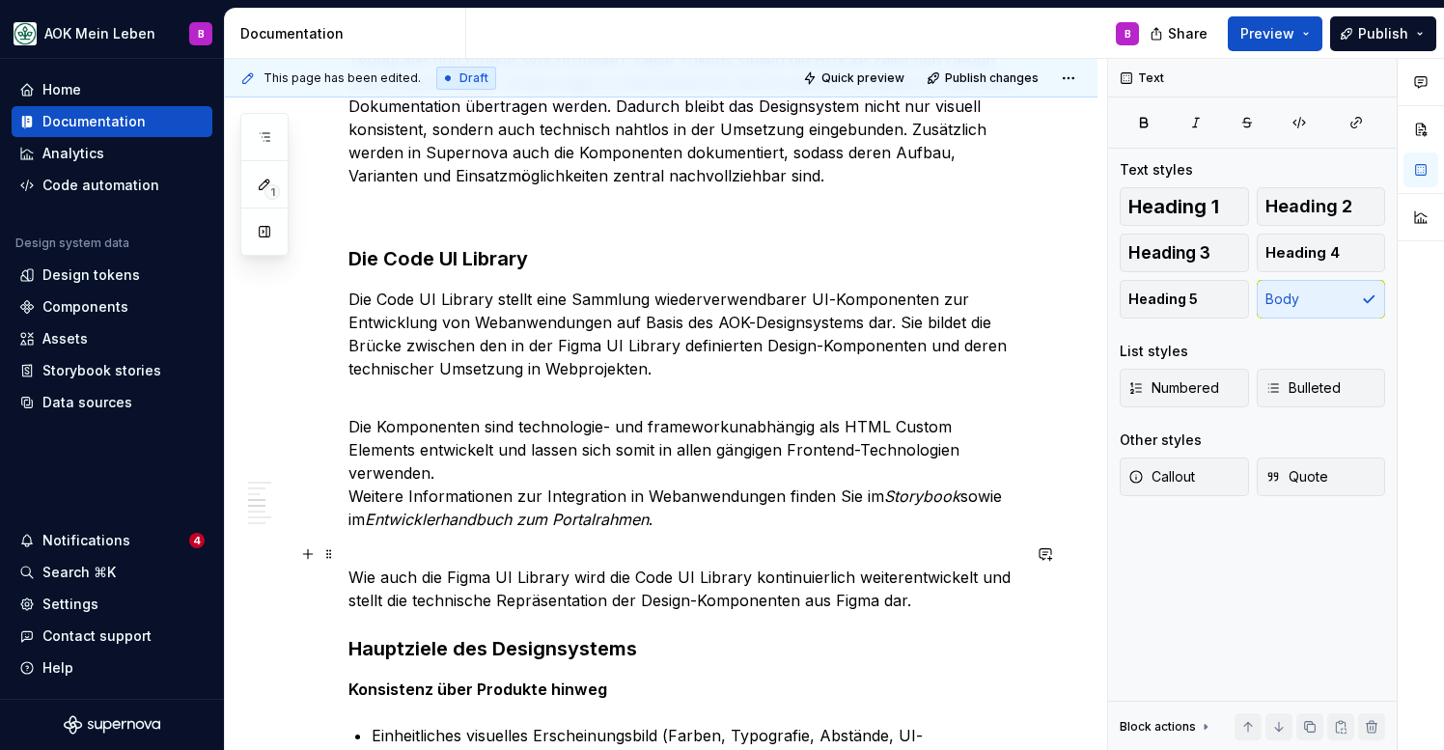
scroll to position [1004, 0]
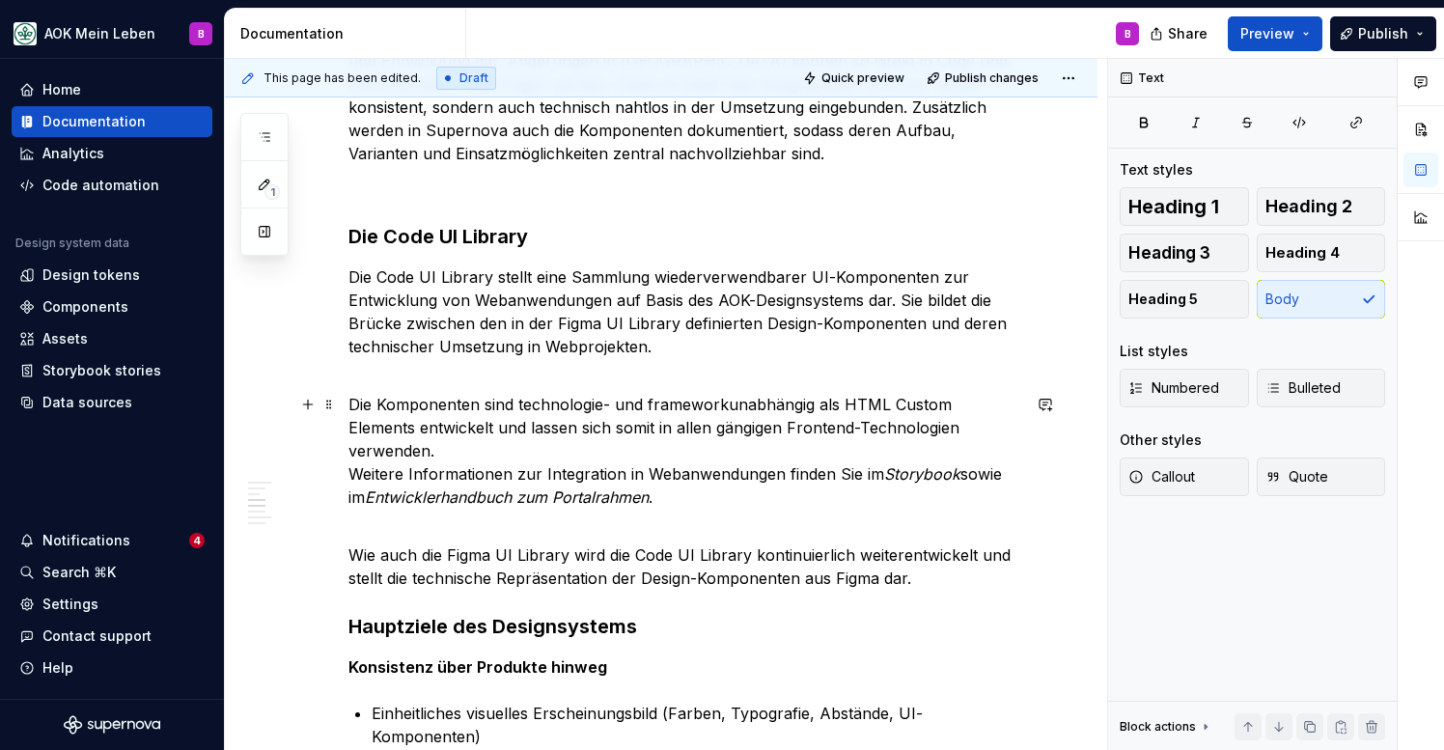
click at [926, 475] on em "Storybook" at bounding box center [922, 473] width 76 height 19
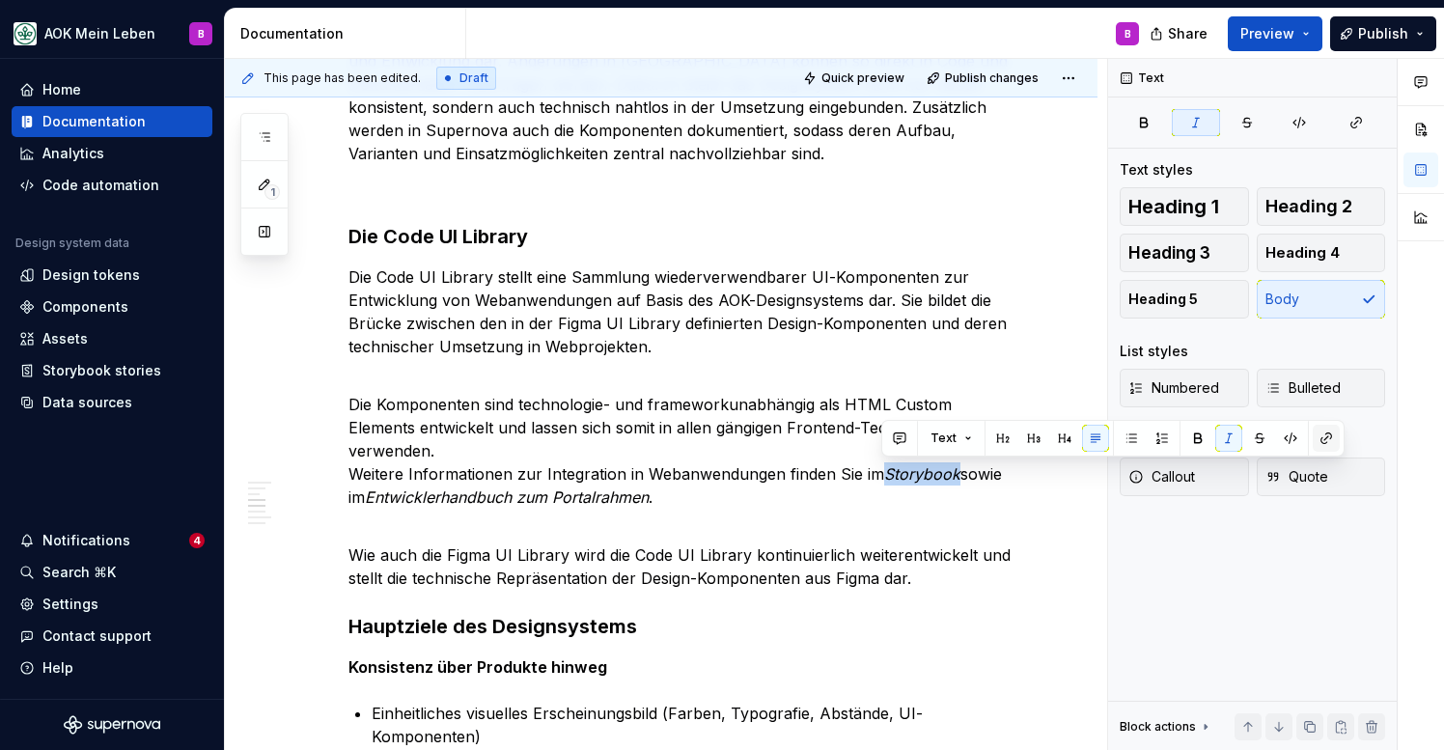
click at [1329, 443] on button "button" at bounding box center [1326, 438] width 27 height 27
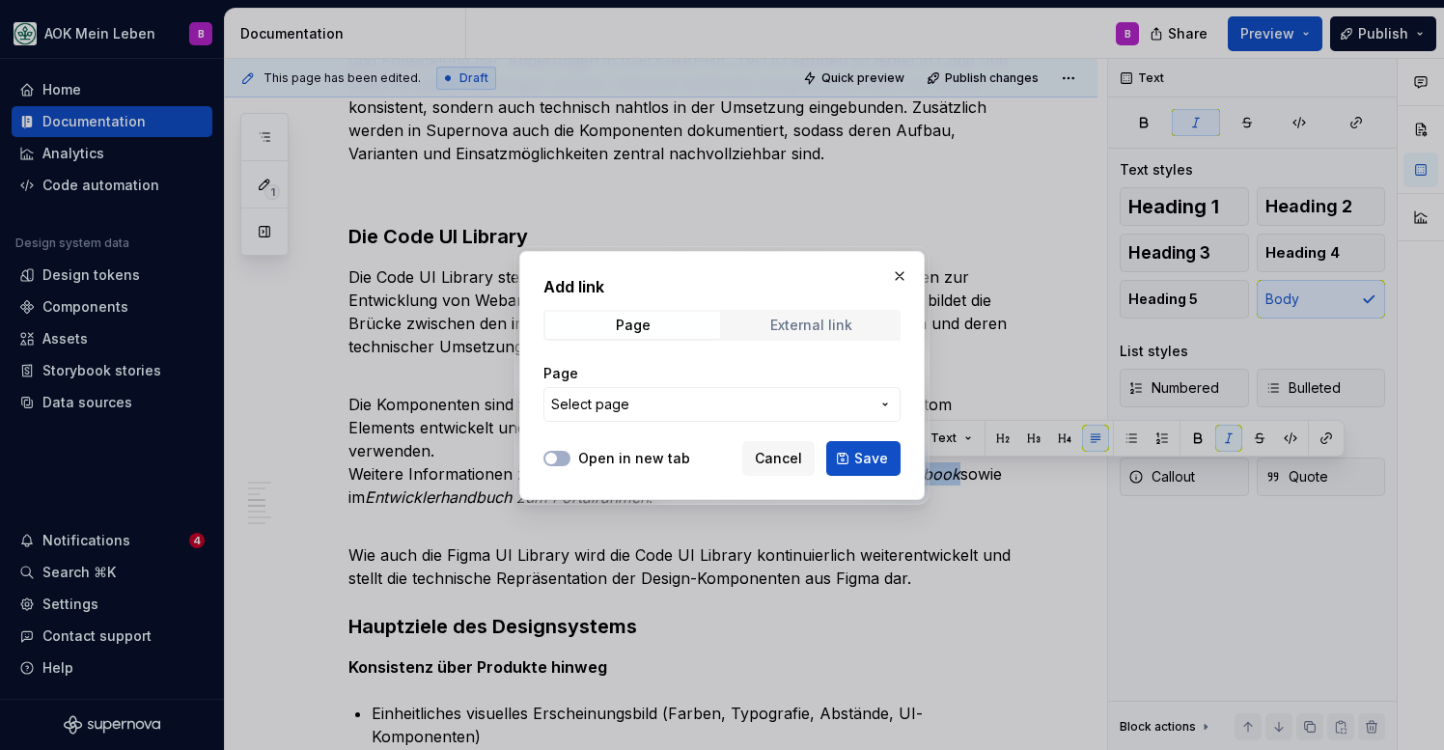
click at [814, 331] on div "External link" at bounding box center [811, 325] width 82 height 15
click at [691, 403] on input "URL" at bounding box center [722, 404] width 357 height 35
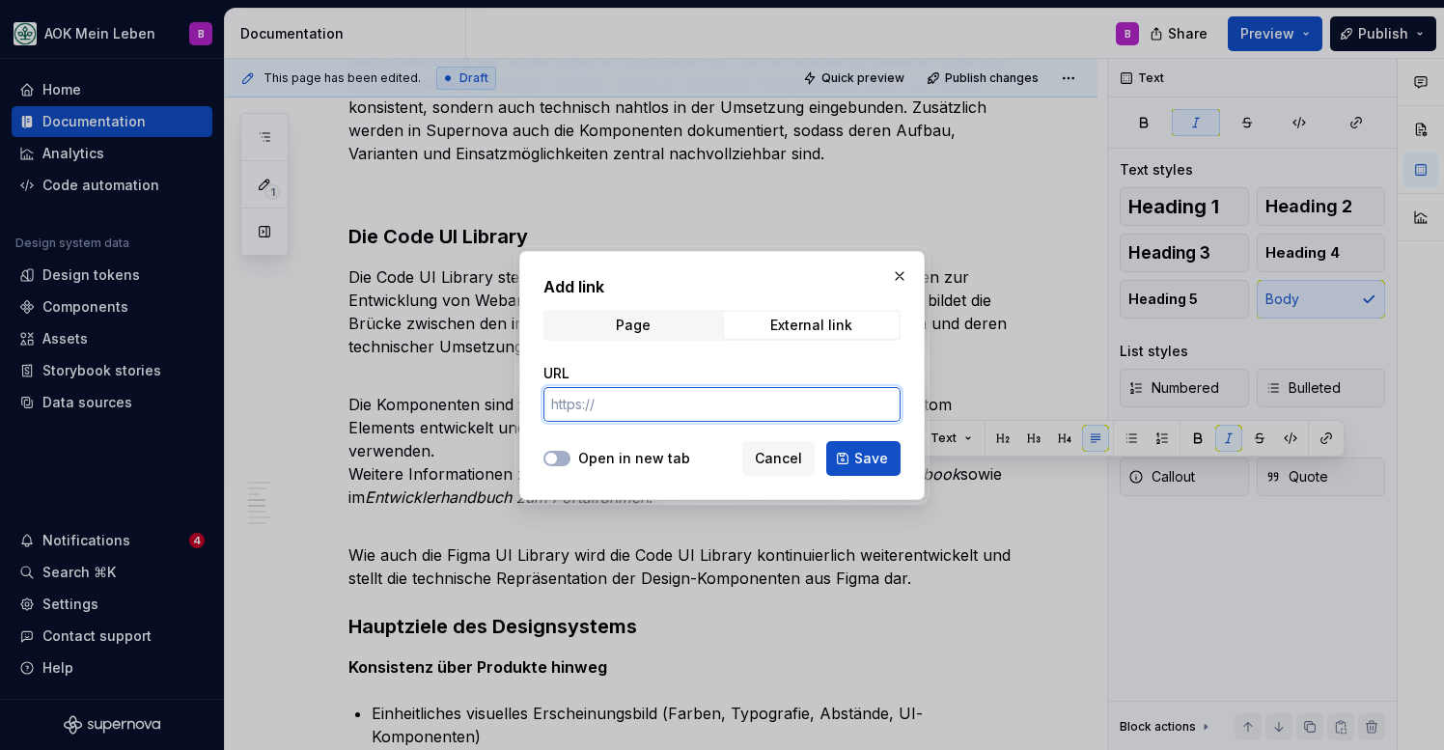
type textarea "*"
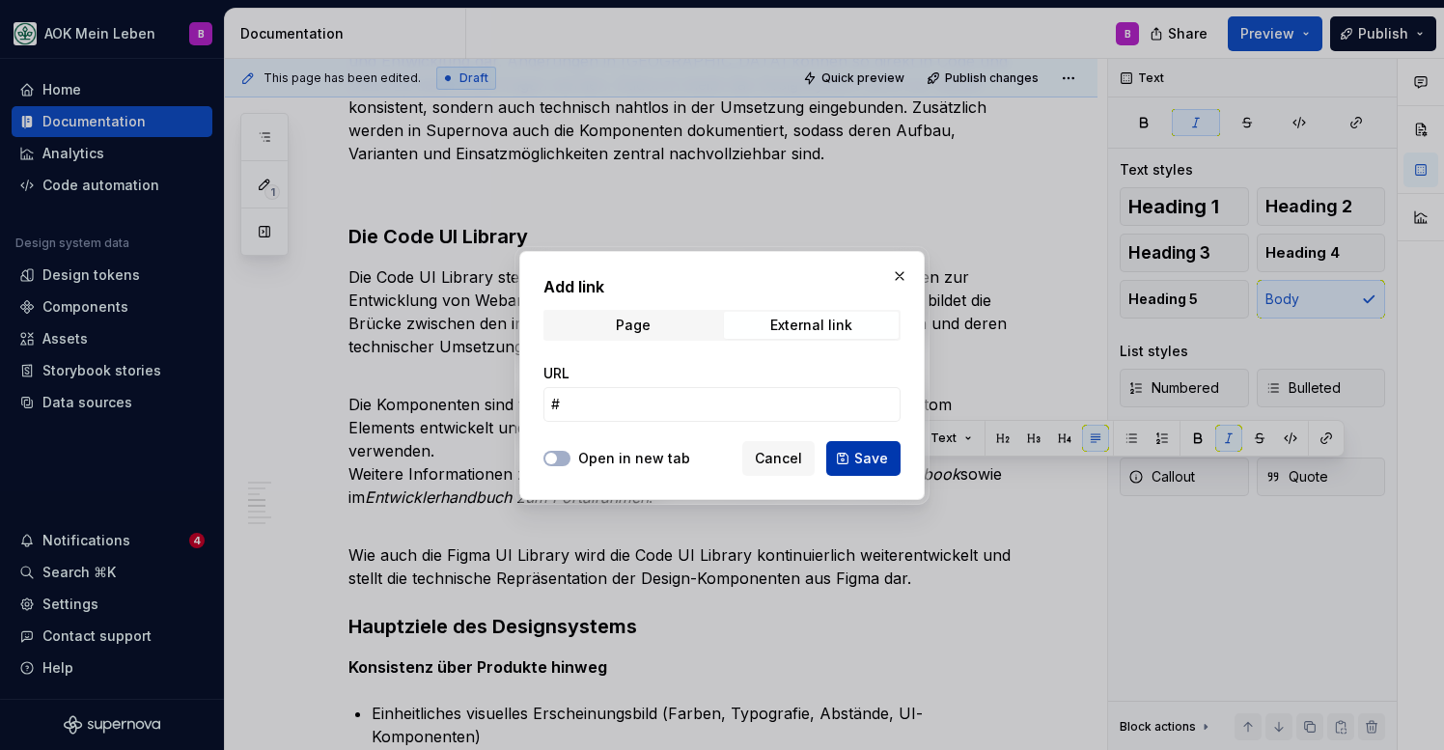
click at [844, 453] on button "Save" at bounding box center [863, 458] width 74 height 35
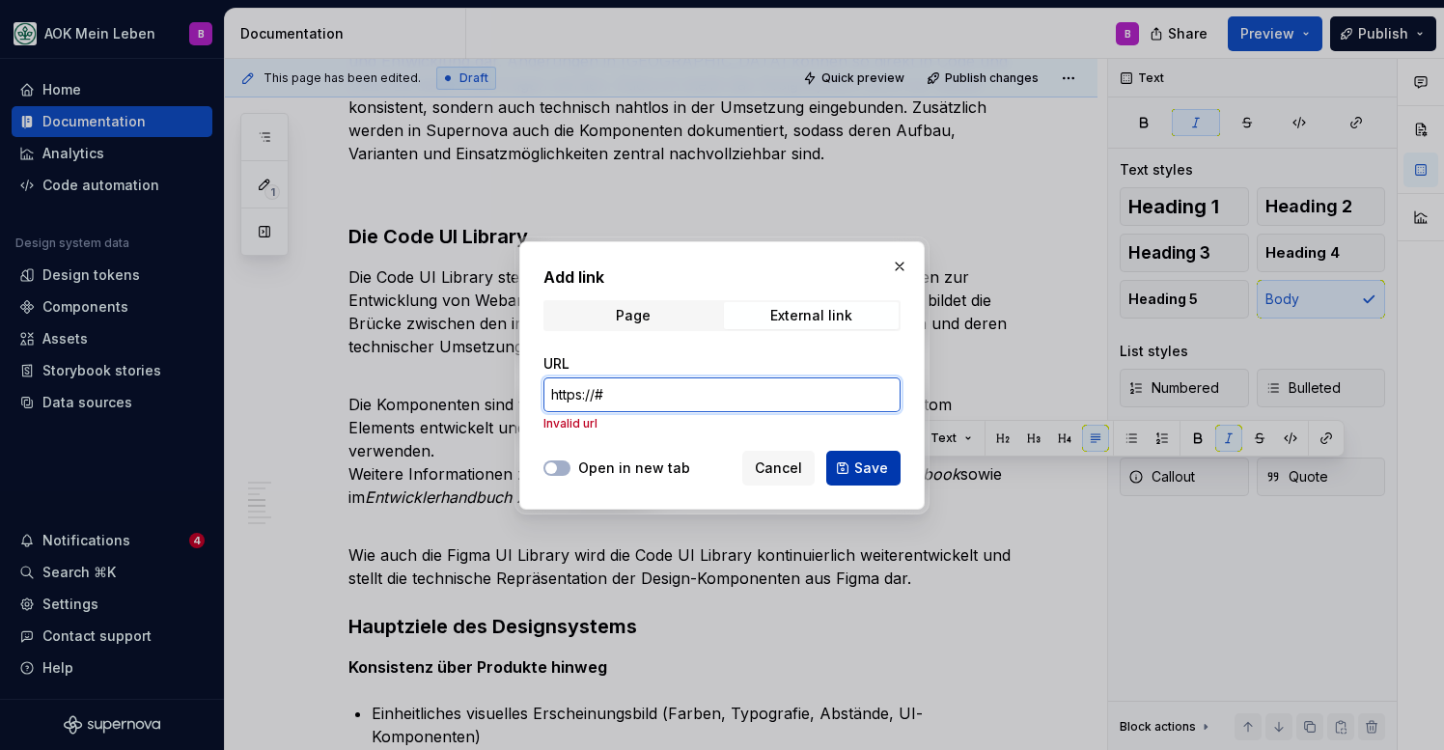
type input "https://#"
click at [845, 474] on button "Save" at bounding box center [863, 468] width 74 height 35
click at [627, 320] on div "Page" at bounding box center [633, 315] width 35 height 15
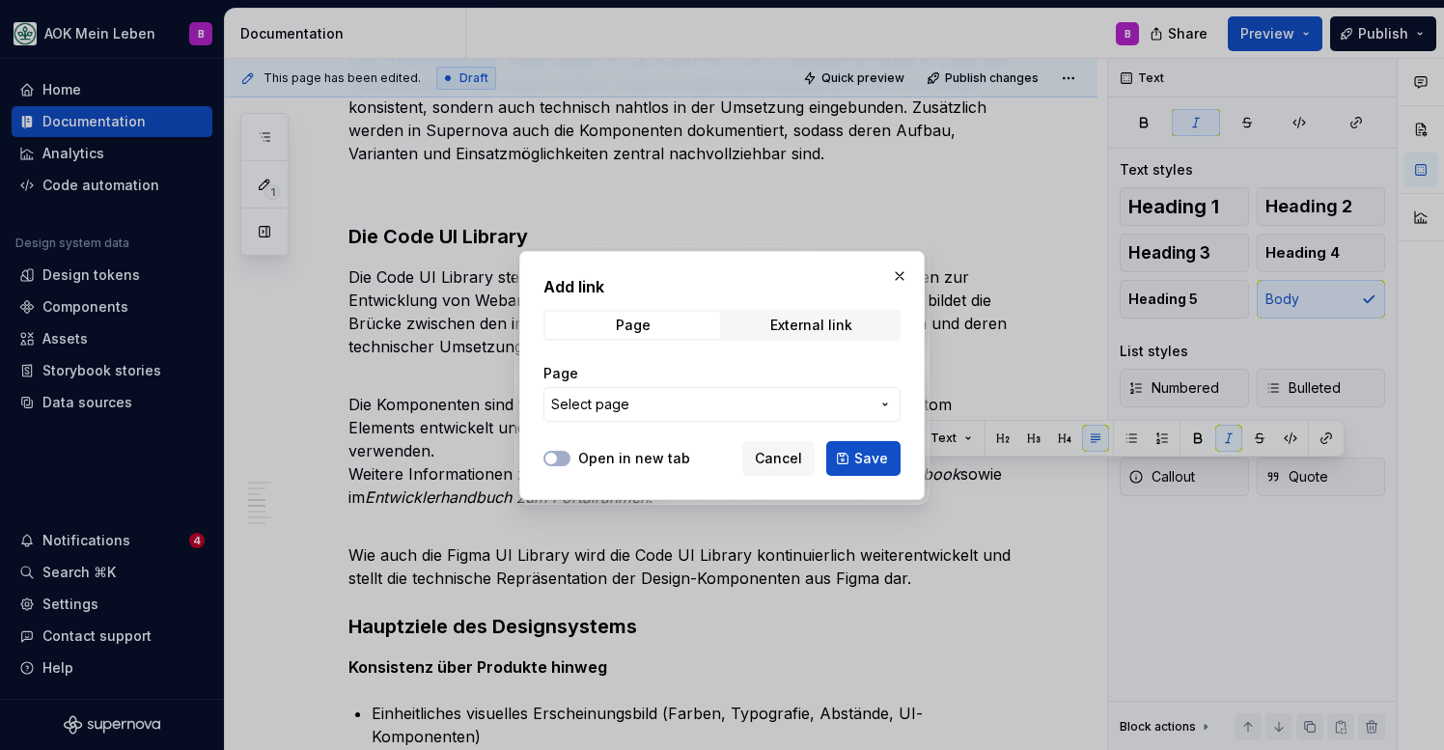
click at [641, 395] on span "Select page" at bounding box center [710, 404] width 319 height 19
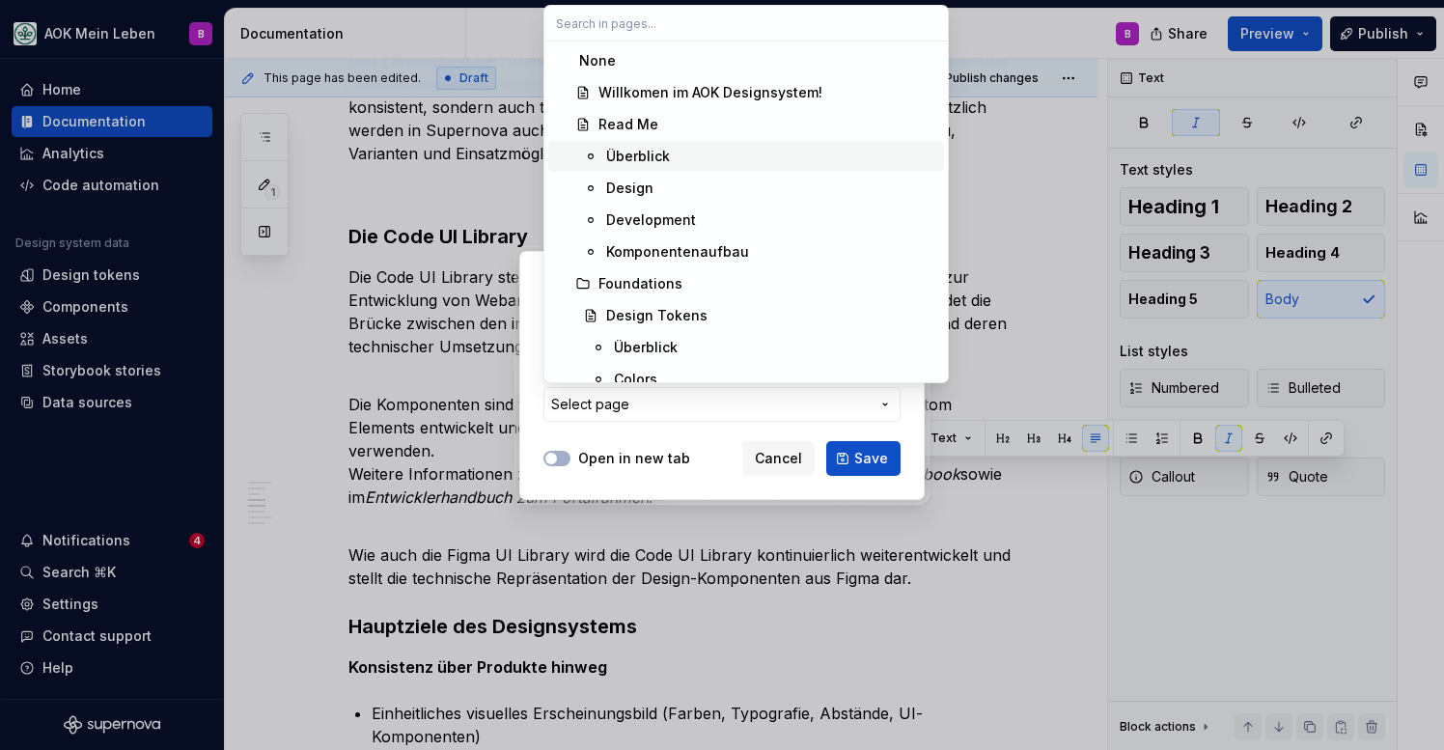
click at [664, 164] on div "Überblick" at bounding box center [638, 156] width 64 height 19
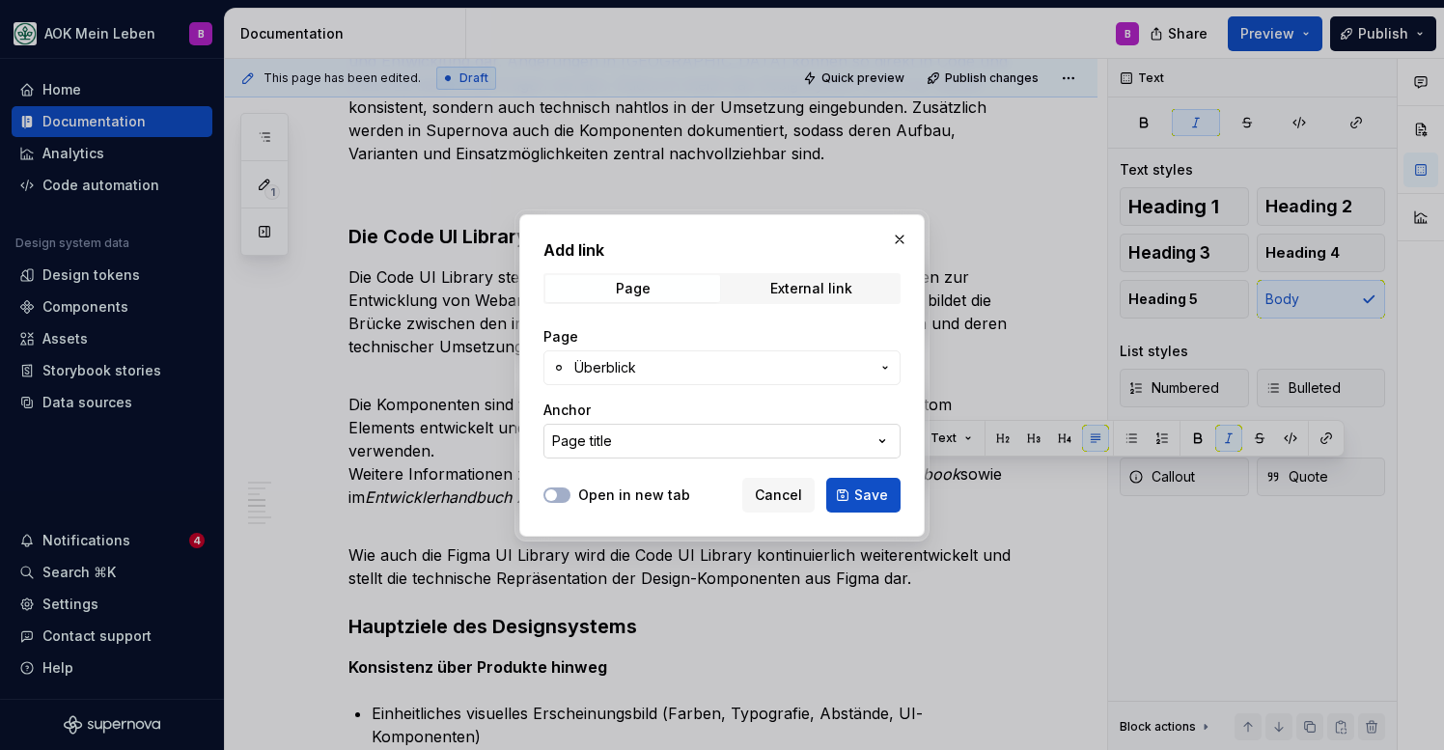
click at [732, 448] on button "Page title" at bounding box center [722, 441] width 357 height 35
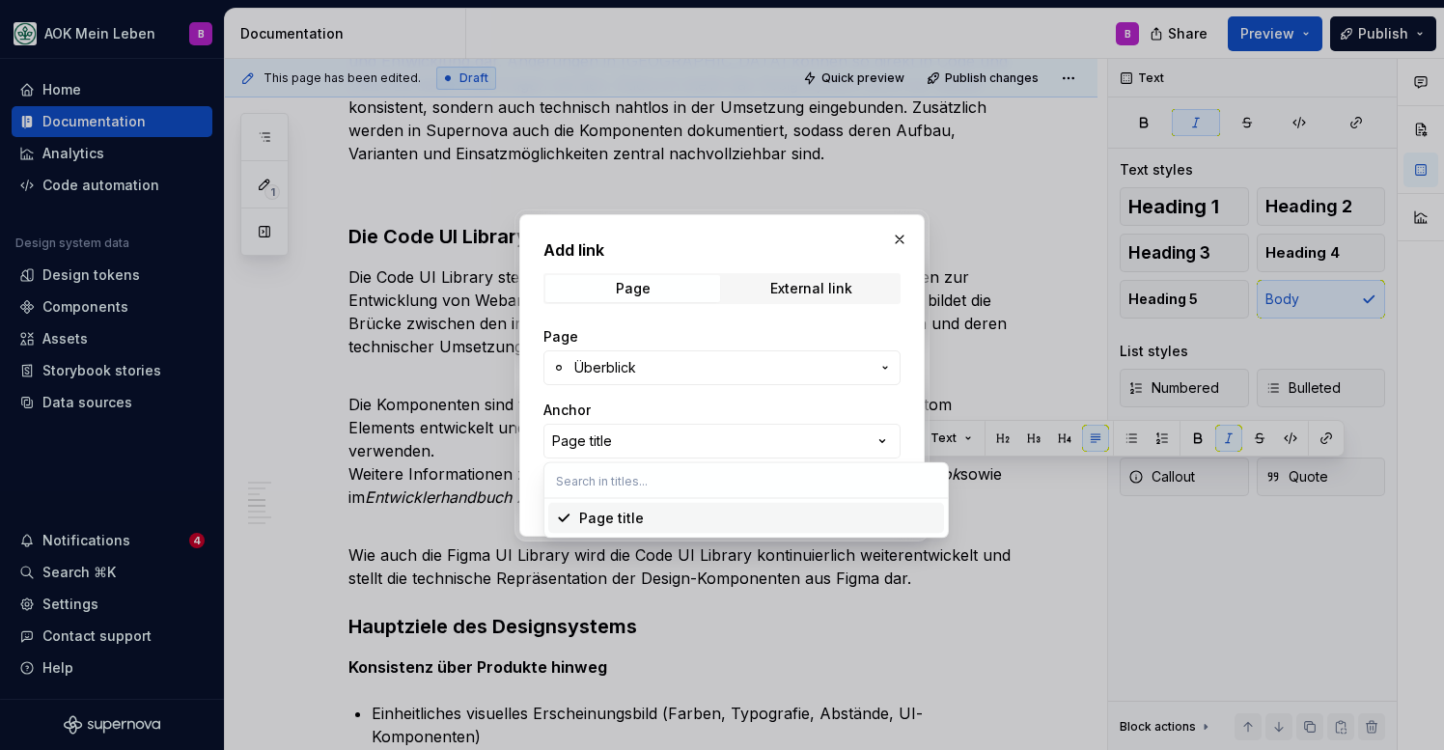
click at [701, 492] on input "text" at bounding box center [746, 480] width 404 height 35
type input "Die Code"
click at [784, 404] on div "Add link Page External link Page Überblick Anchor Page title Open in new tab Ca…" at bounding box center [722, 375] width 1444 height 750
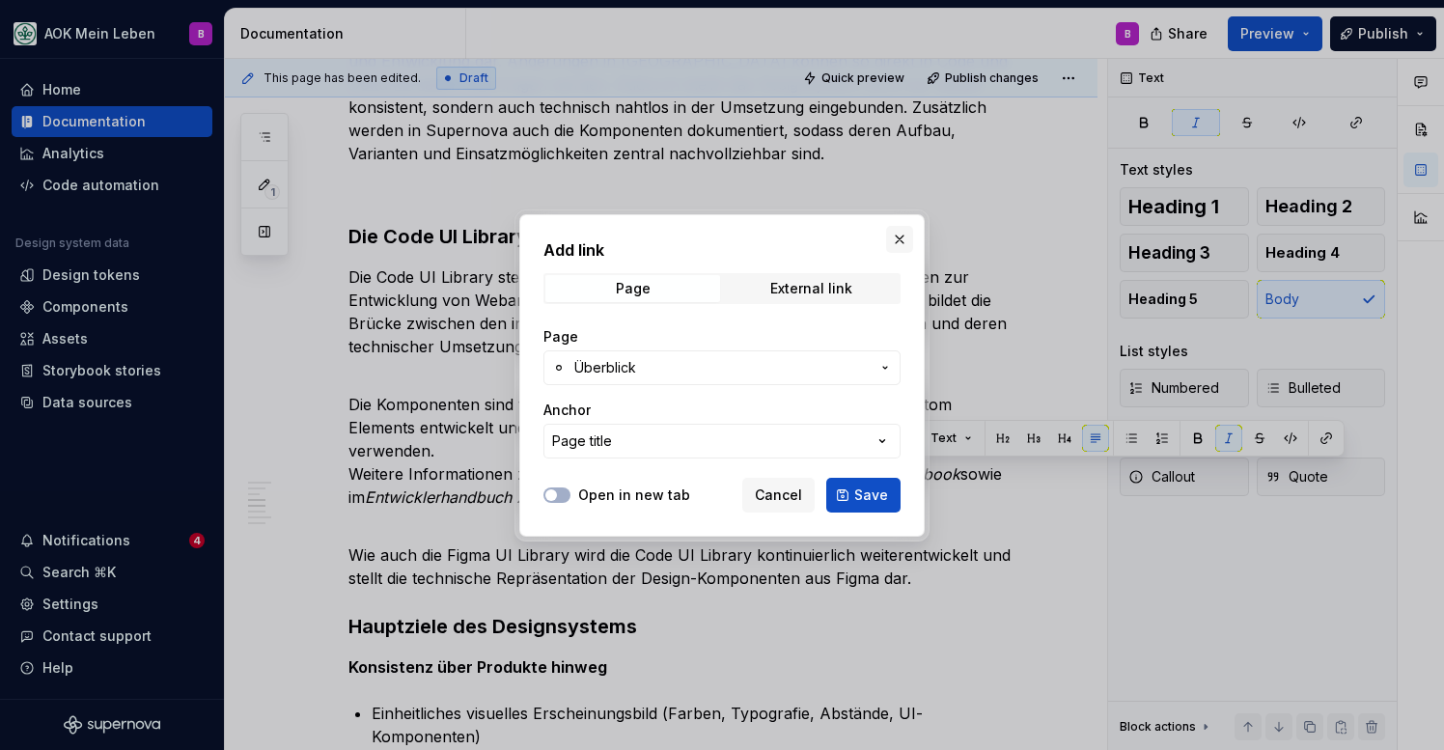
click at [897, 237] on button "button" at bounding box center [899, 239] width 27 height 27
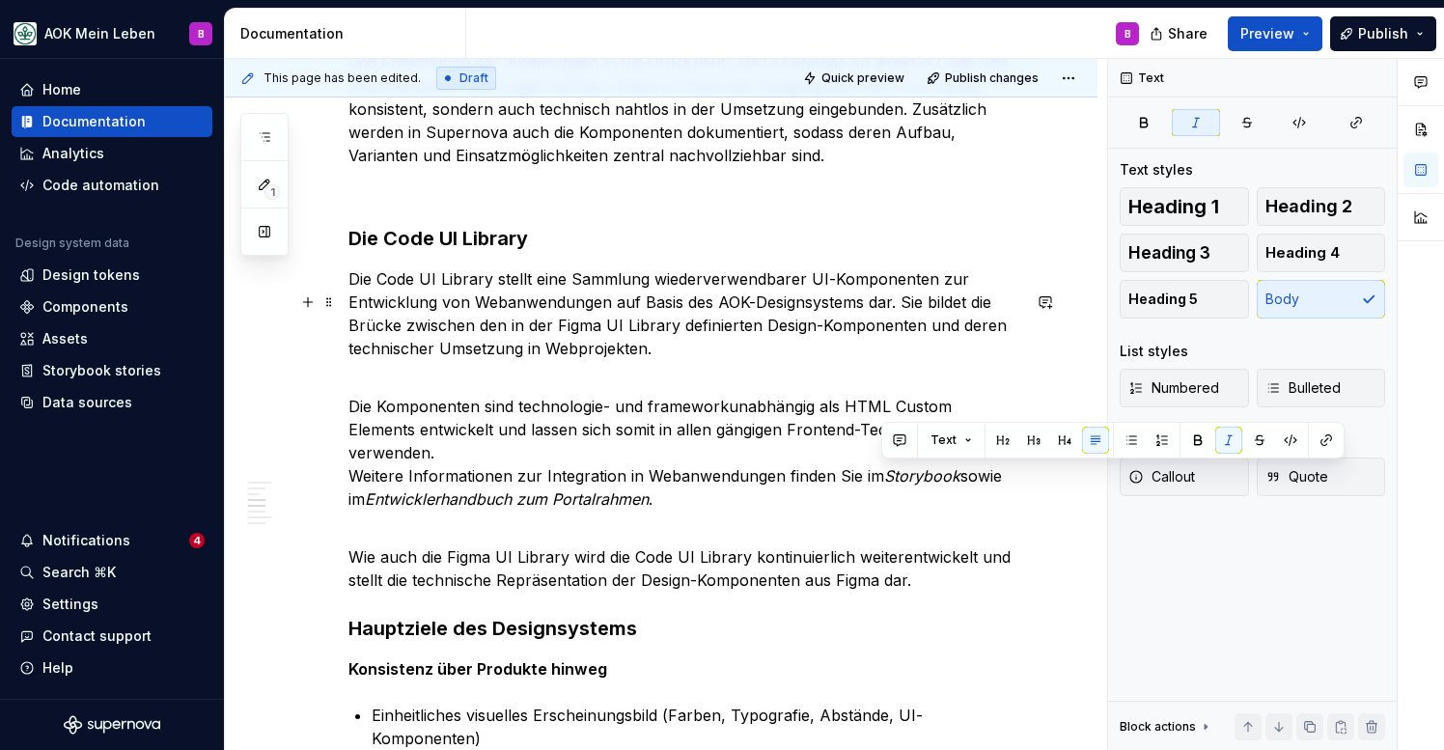
scroll to position [1008, 0]
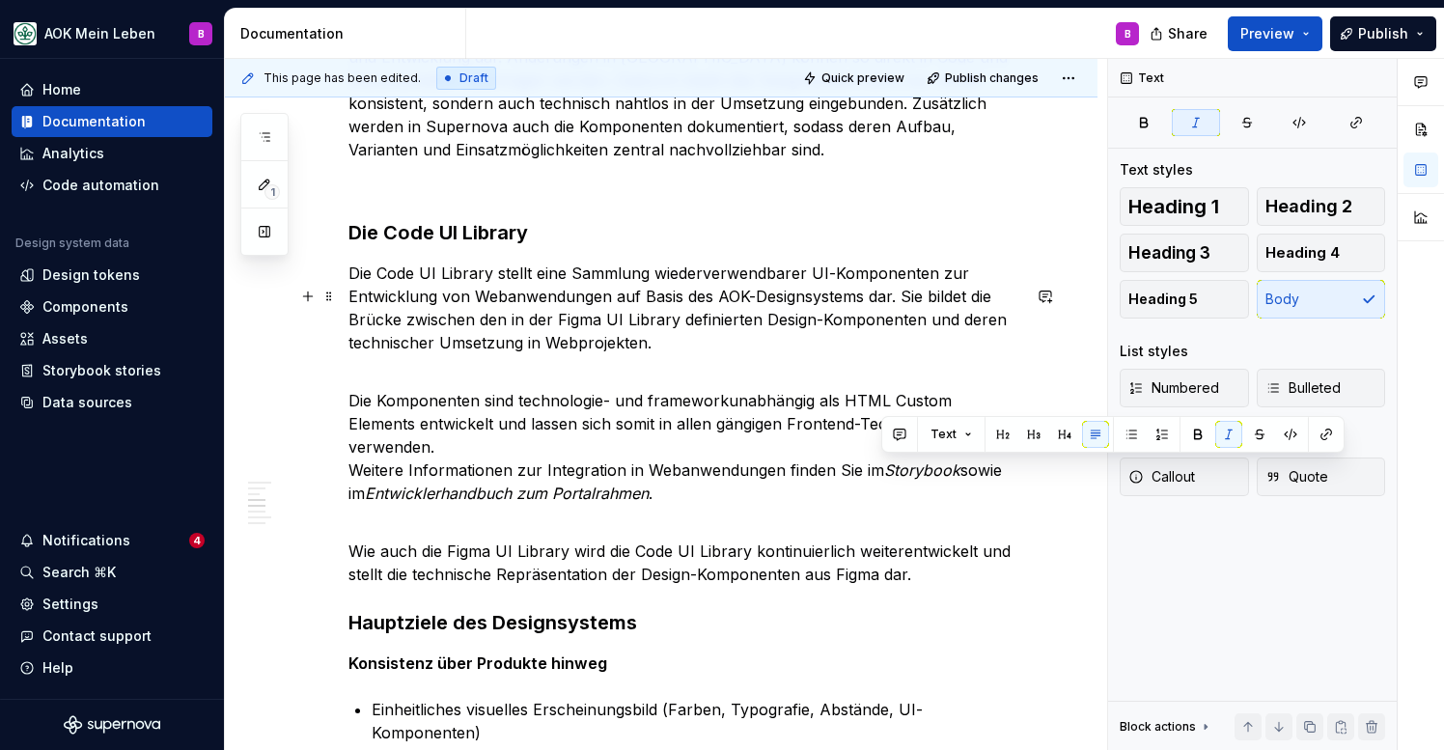
type textarea "*"
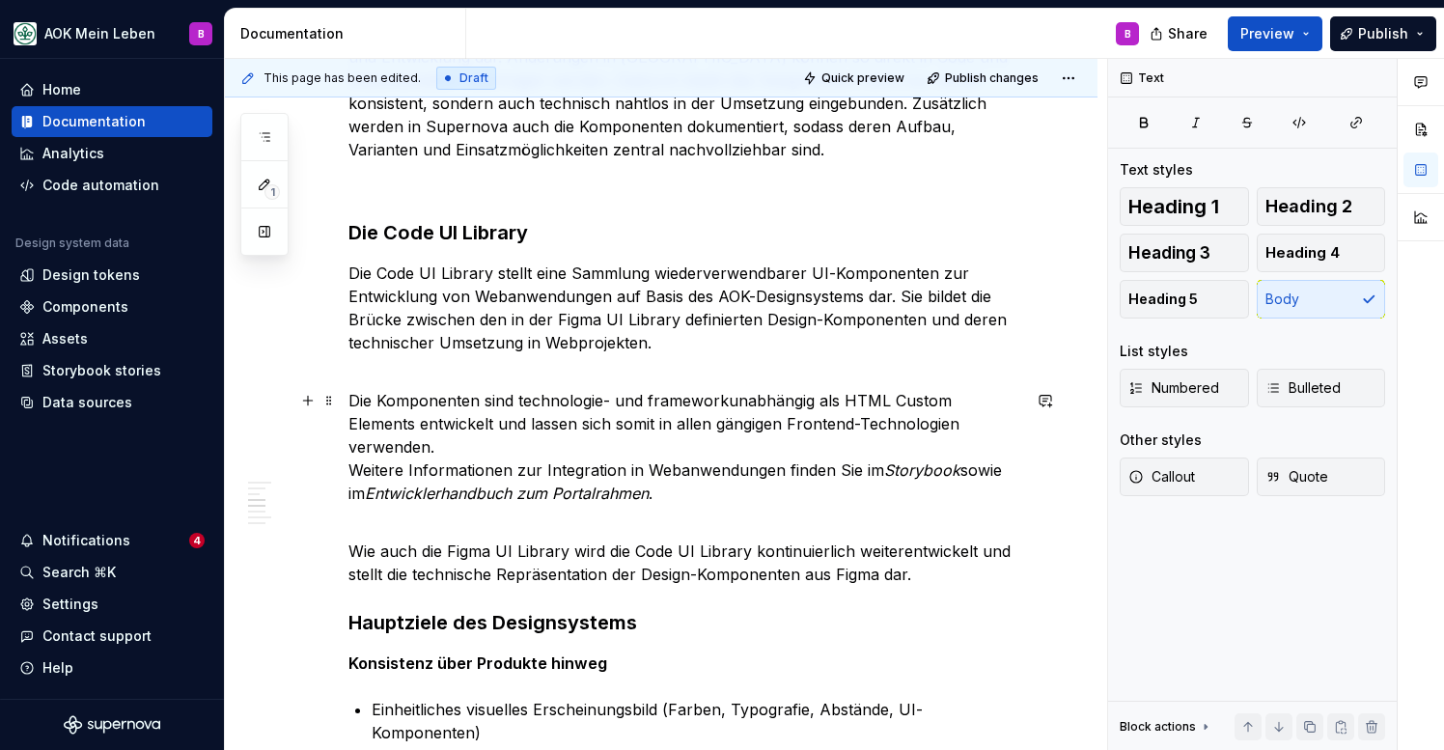
click at [864, 480] on p "Die Komponenten sind technologie- und frameworkunabhängig als HTML Custom Eleme…" at bounding box center [684, 435] width 672 height 139
click at [599, 498] on em "Entwicklerhandbuch zum Portalrahmen" at bounding box center [507, 493] width 284 height 19
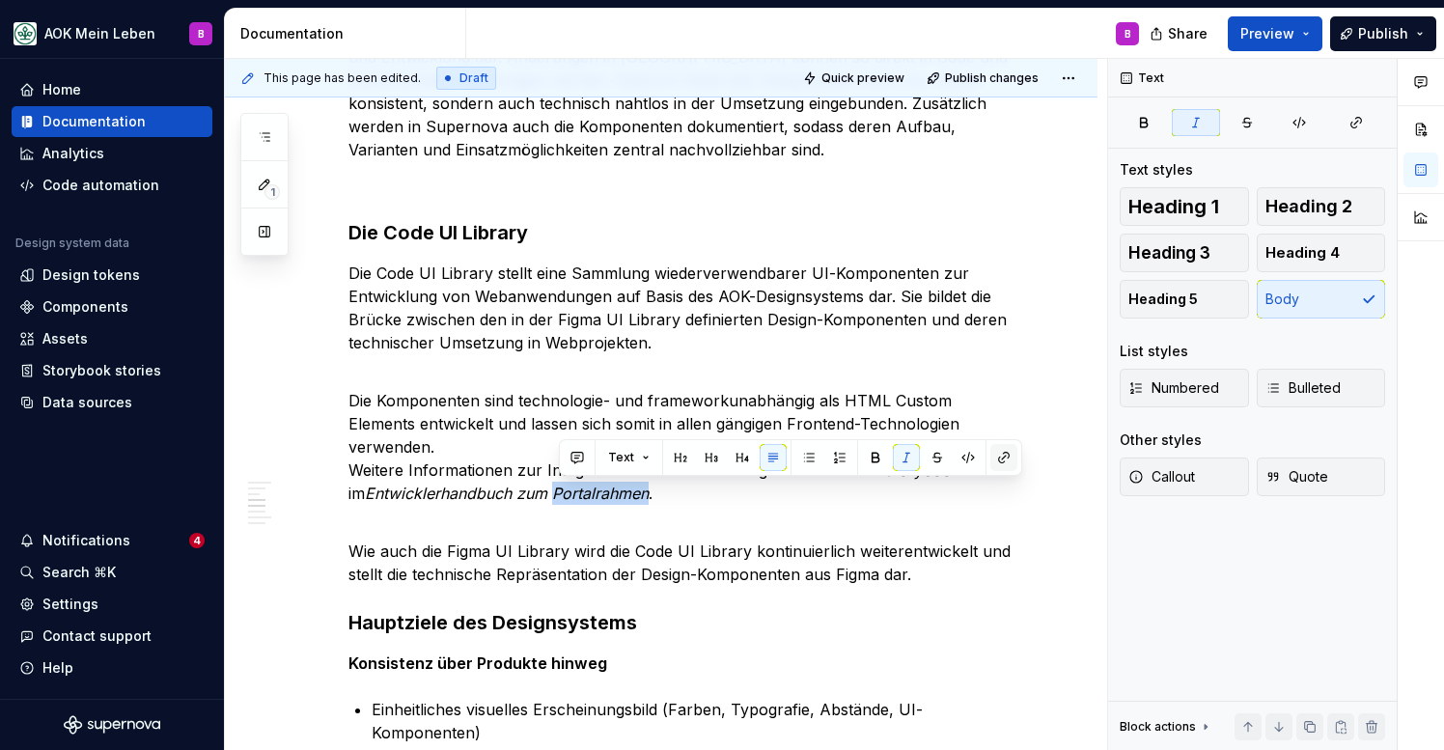
click at [1011, 461] on button "button" at bounding box center [1003, 457] width 27 height 27
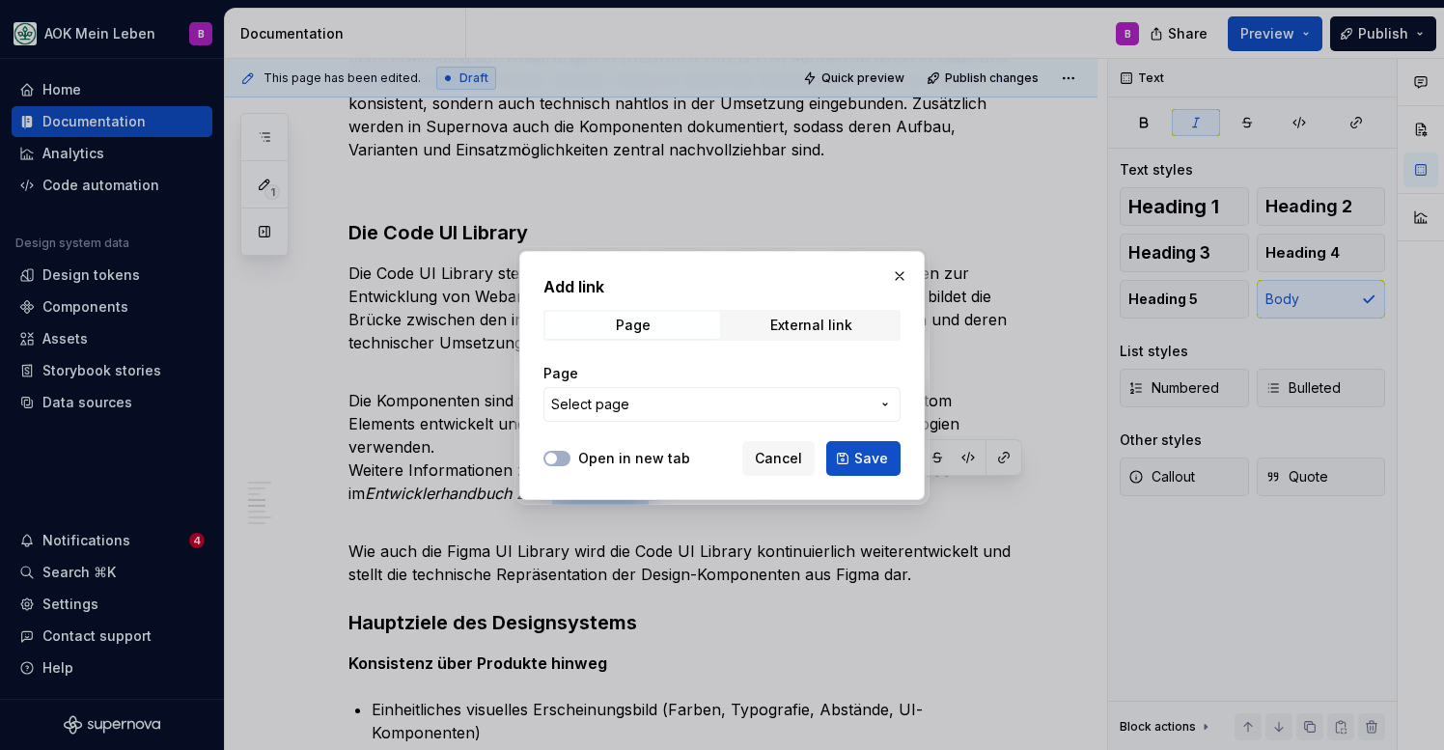
click at [723, 416] on button "Select page" at bounding box center [722, 404] width 357 height 35
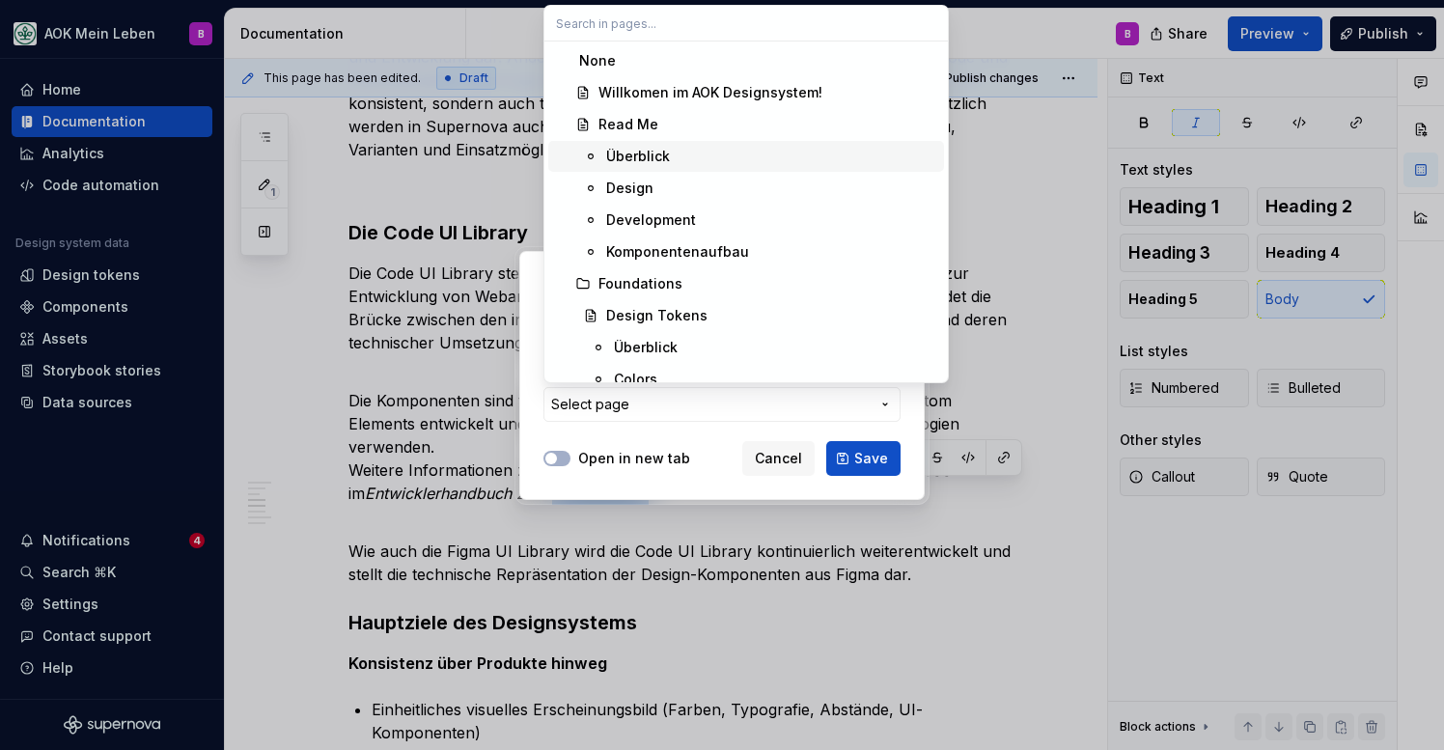
click at [662, 156] on div "Überblick" at bounding box center [638, 156] width 64 height 19
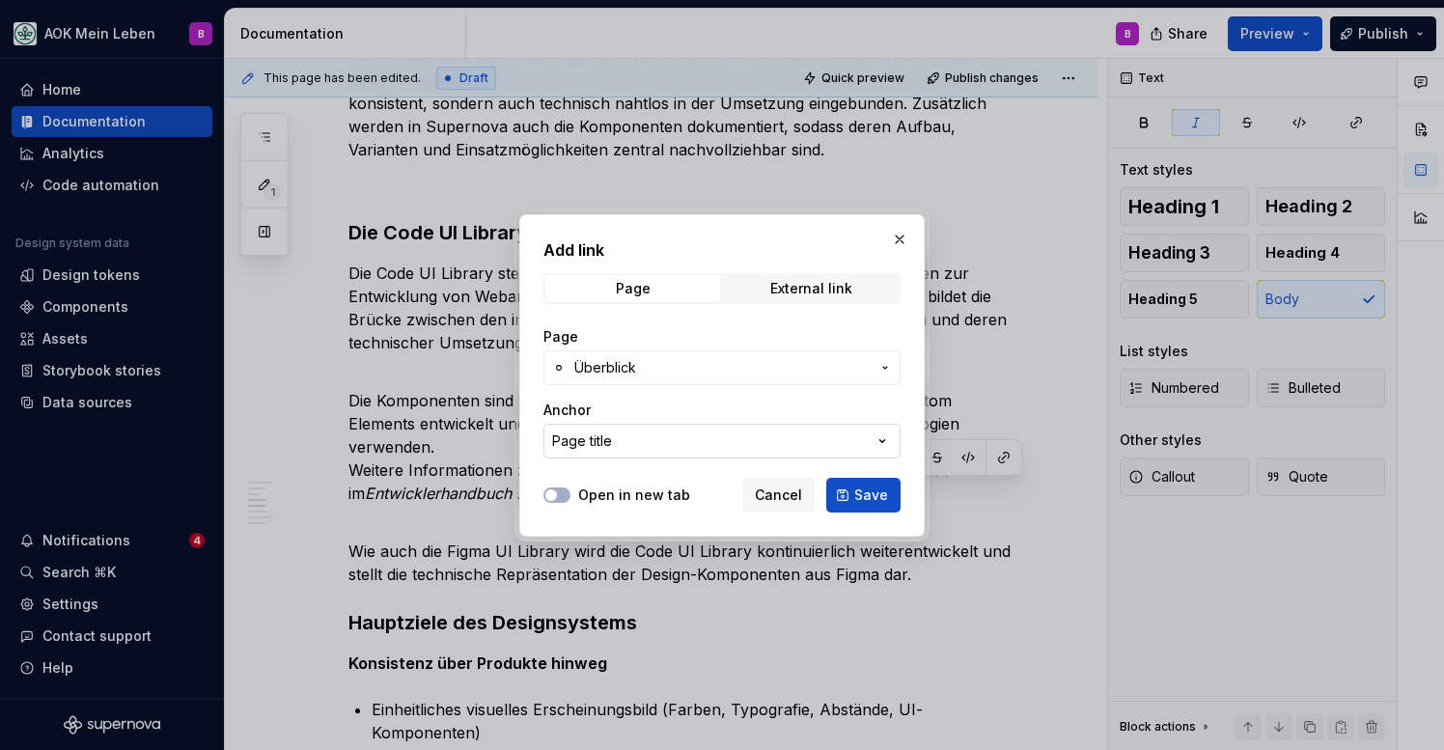
click at [652, 436] on button "Page title" at bounding box center [722, 441] width 357 height 35
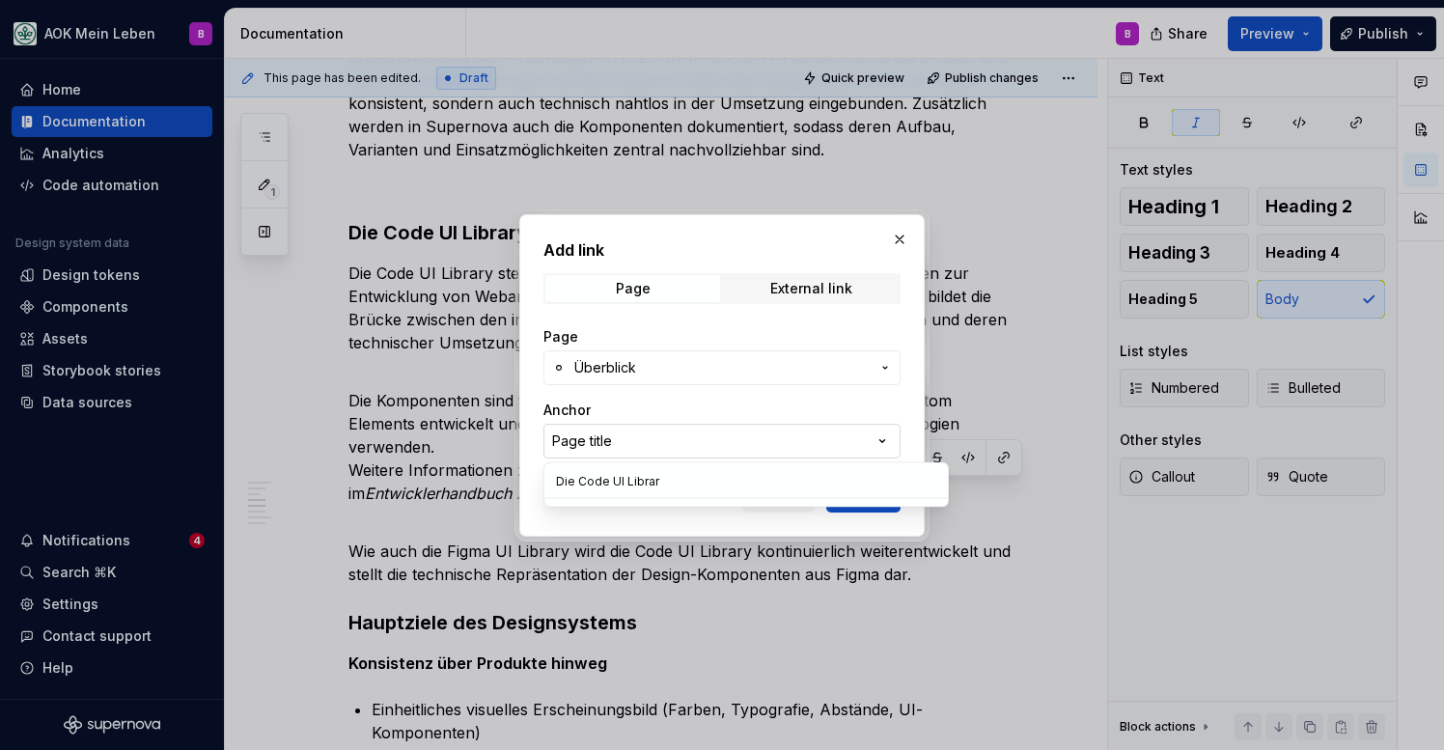
type input "Die Code UI Library"
click at [666, 527] on div "Add link Page External link Page Überblick Anchor Page title Open in new tab Ca…" at bounding box center [722, 375] width 1444 height 750
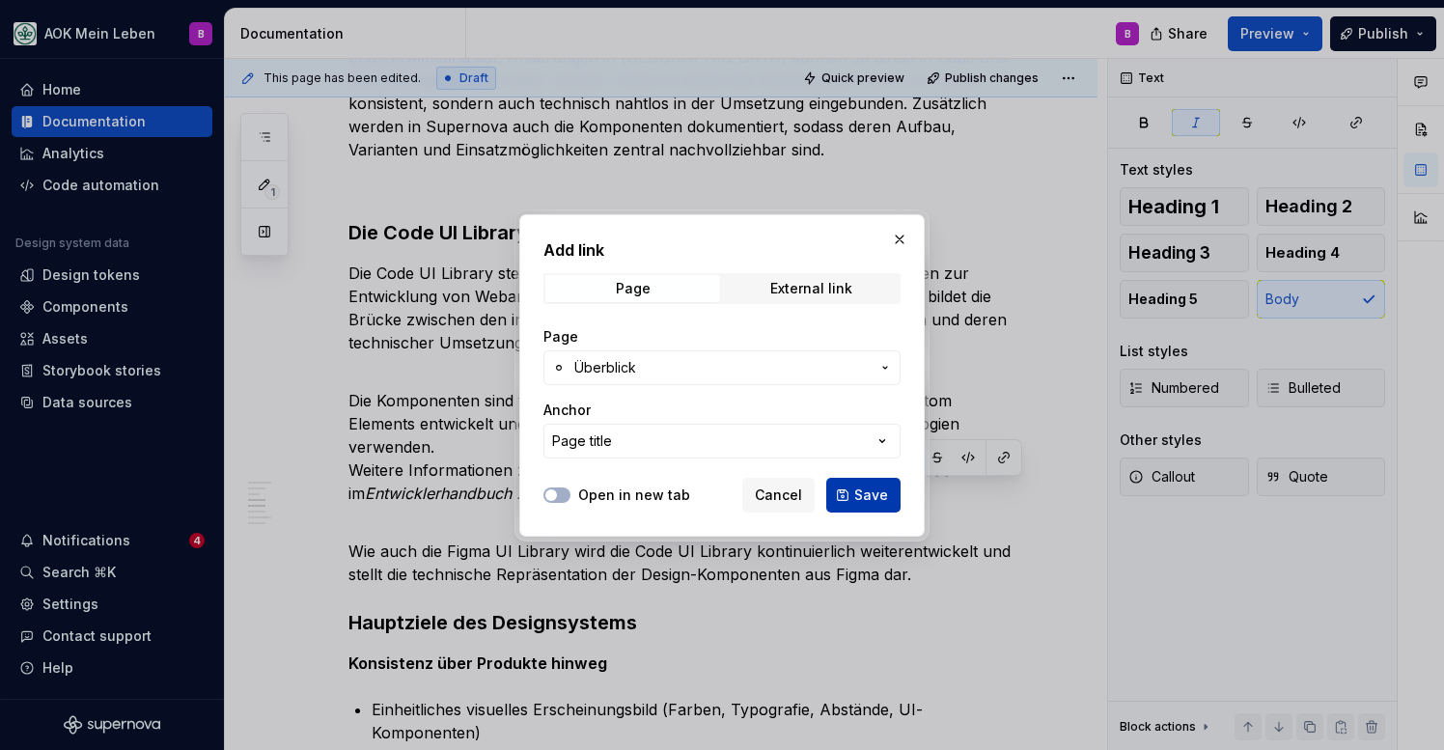
click at [866, 506] on button "Save" at bounding box center [863, 495] width 74 height 35
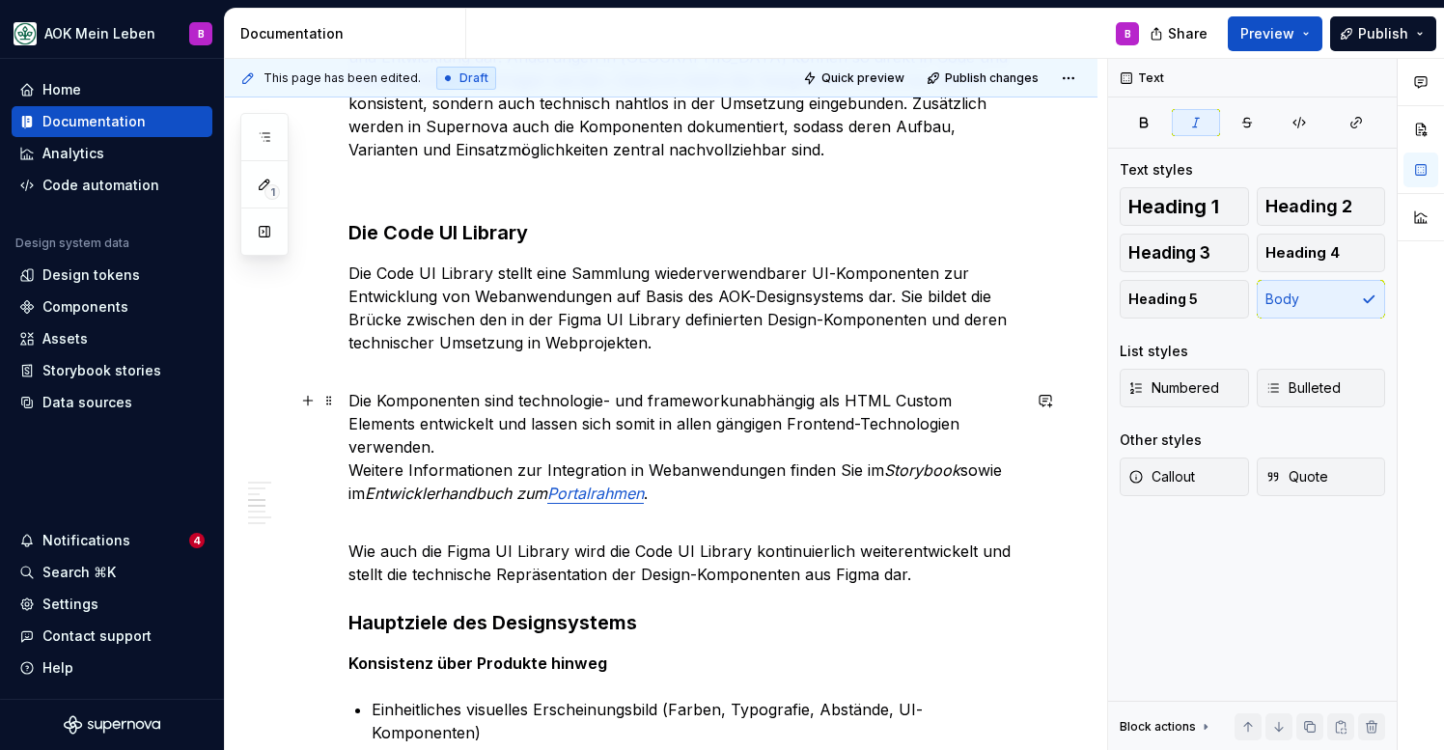
click at [409, 496] on em "Entwicklerhandbuch zum" at bounding box center [456, 493] width 182 height 19
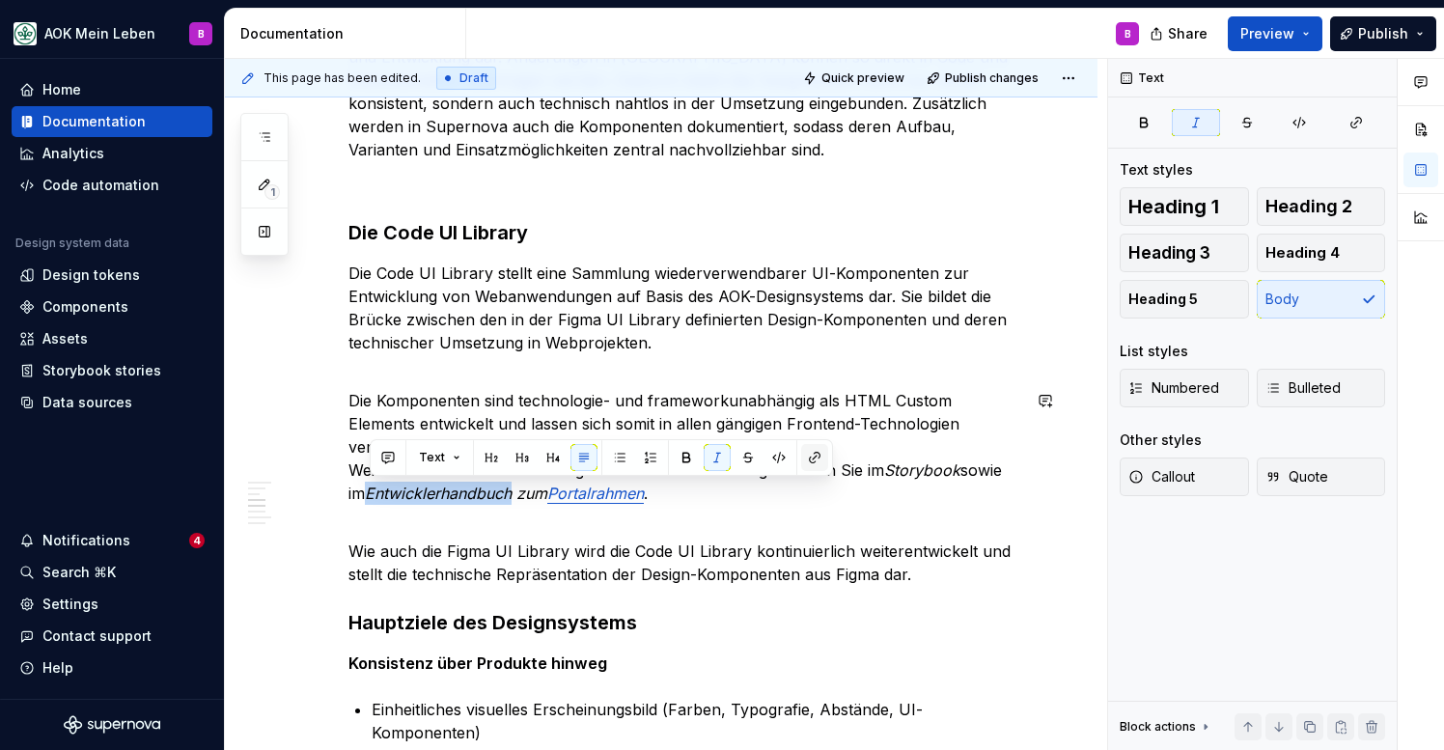
click at [803, 461] on button "button" at bounding box center [814, 457] width 27 height 27
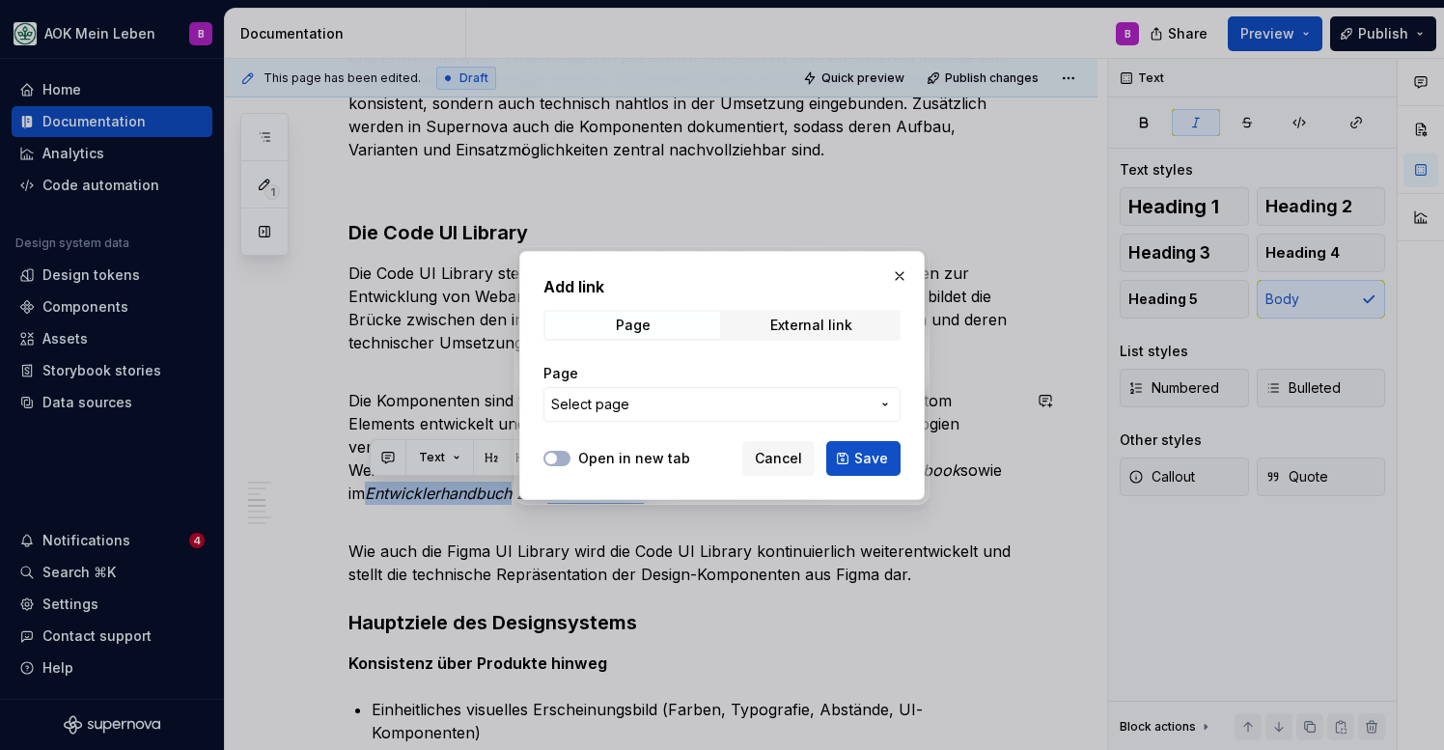
click at [797, 409] on span "Select page" at bounding box center [710, 404] width 319 height 19
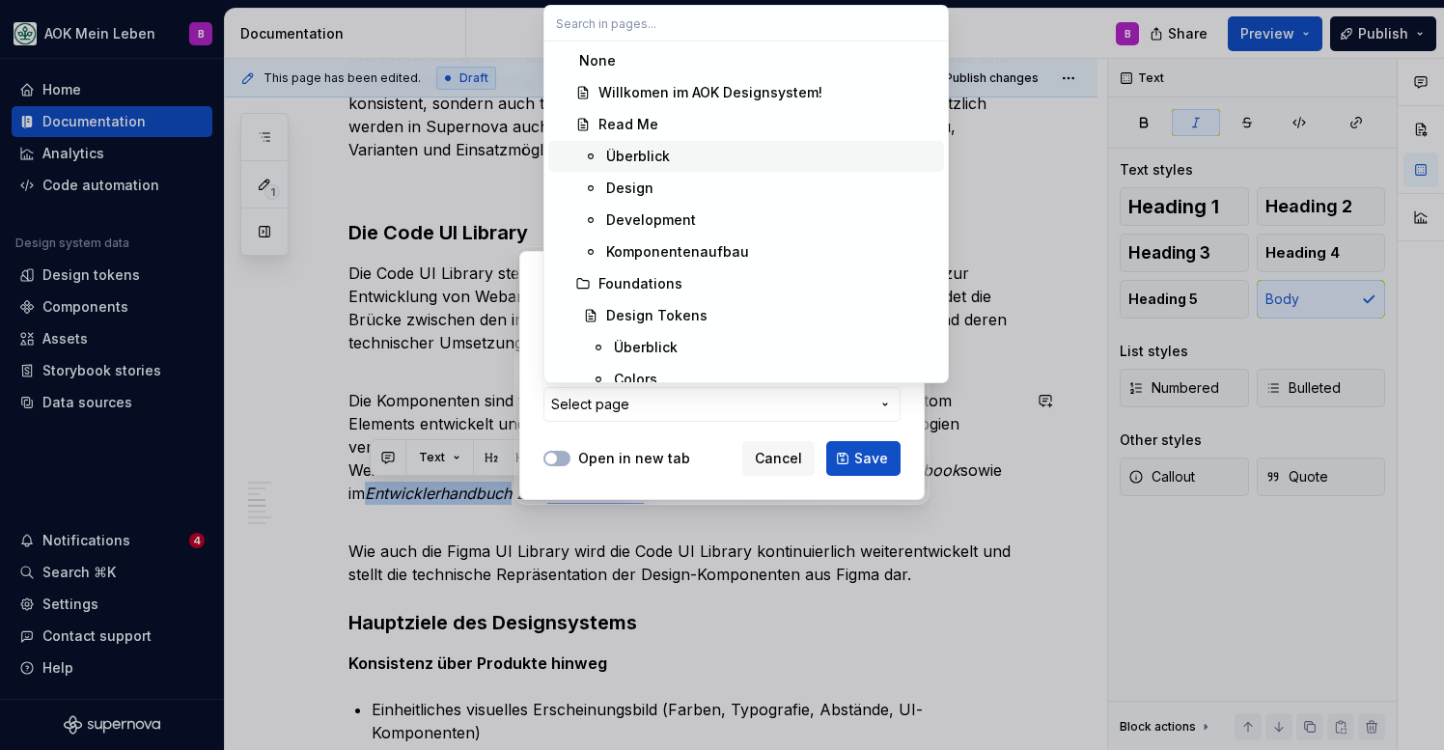
click at [635, 162] on div "Überblick" at bounding box center [638, 156] width 64 height 19
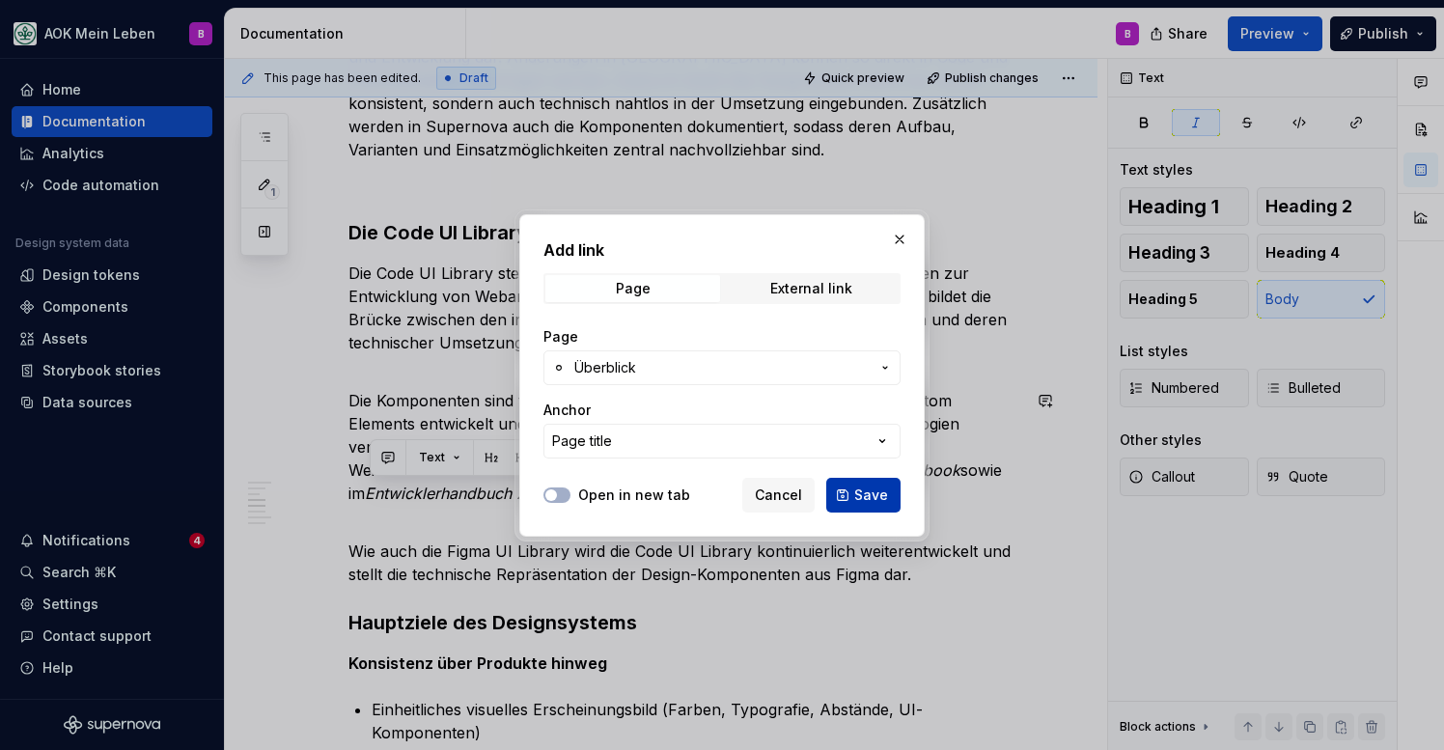
click at [865, 500] on span "Save" at bounding box center [871, 495] width 34 height 19
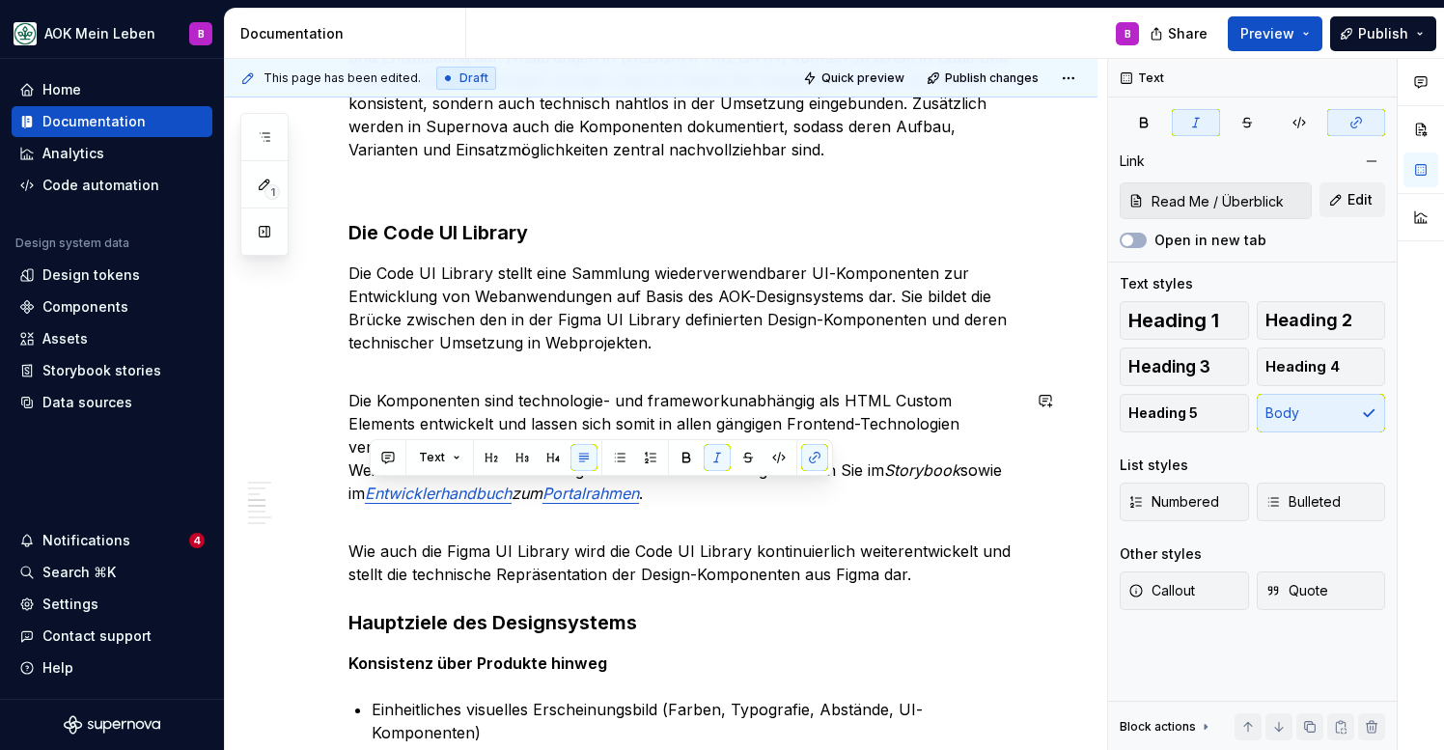
click at [915, 464] on em "Storybook" at bounding box center [922, 469] width 76 height 19
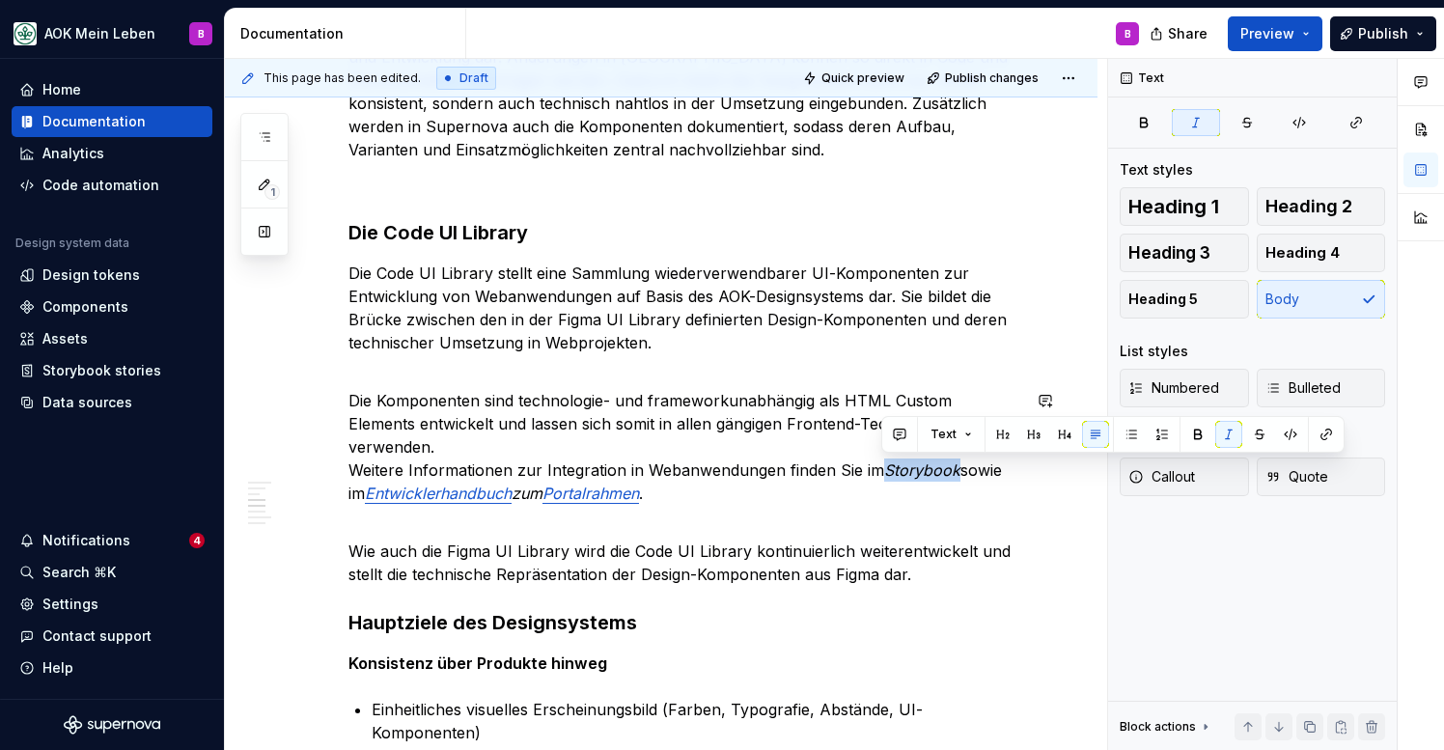
click at [915, 464] on em "Storybook" at bounding box center [922, 469] width 76 height 19
click at [1321, 433] on button "button" at bounding box center [1326, 434] width 27 height 27
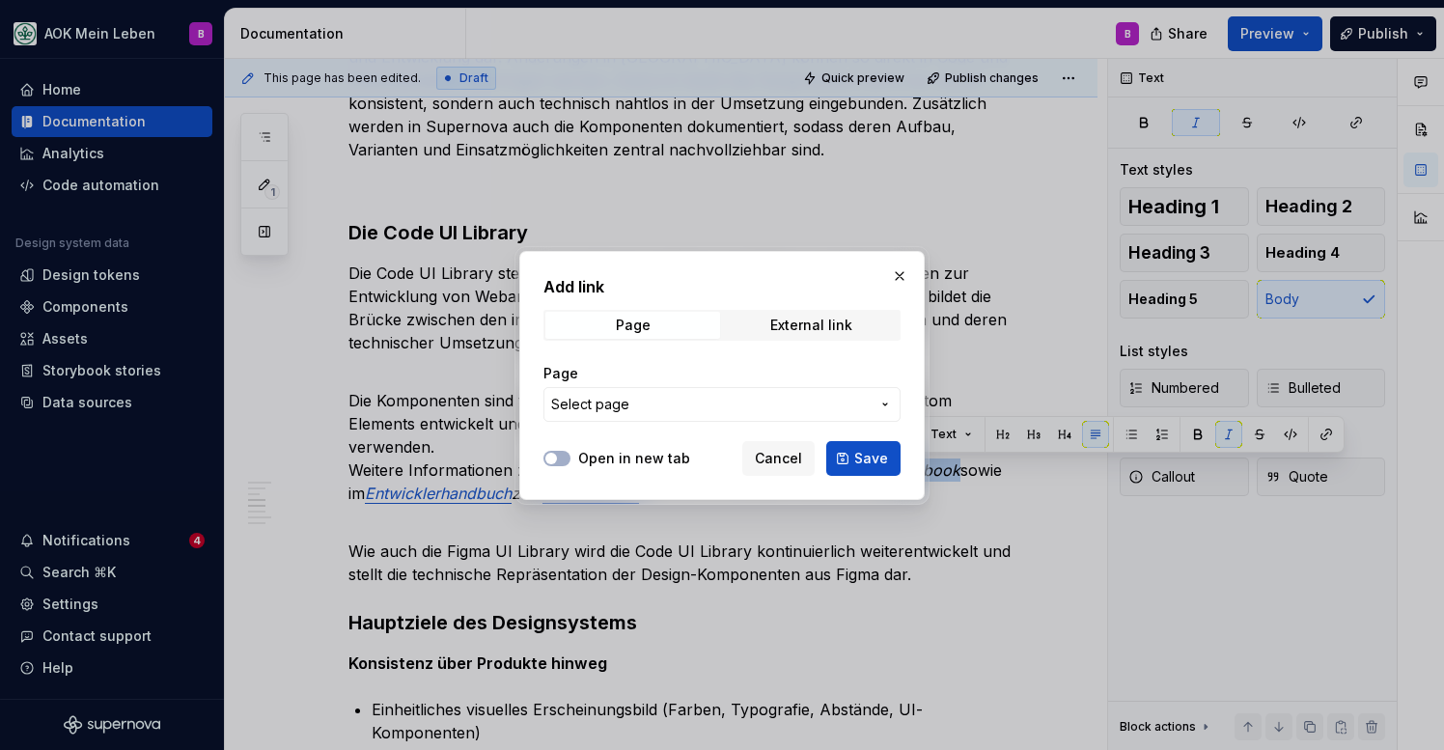
click at [723, 401] on span "Select page" at bounding box center [710, 404] width 319 height 19
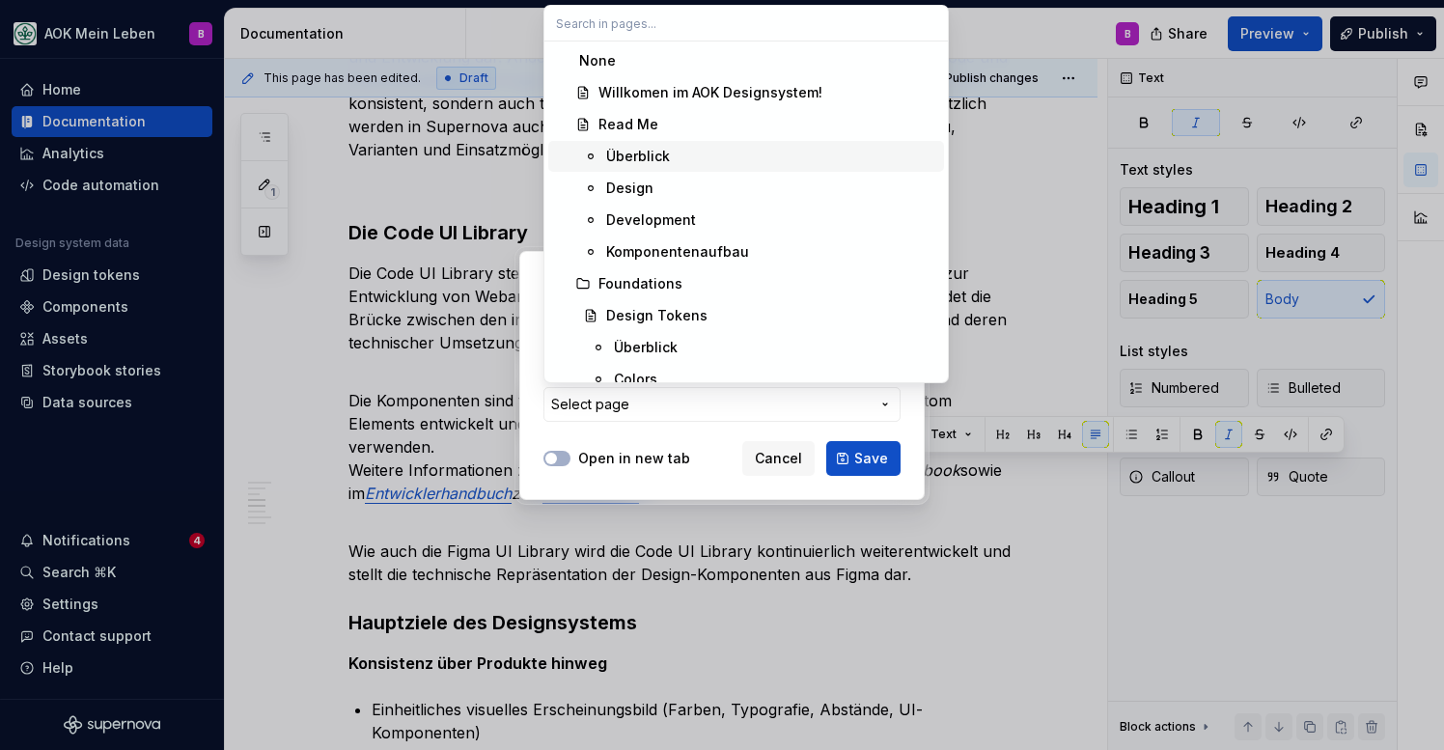
click at [641, 156] on div "Überblick" at bounding box center [638, 156] width 64 height 19
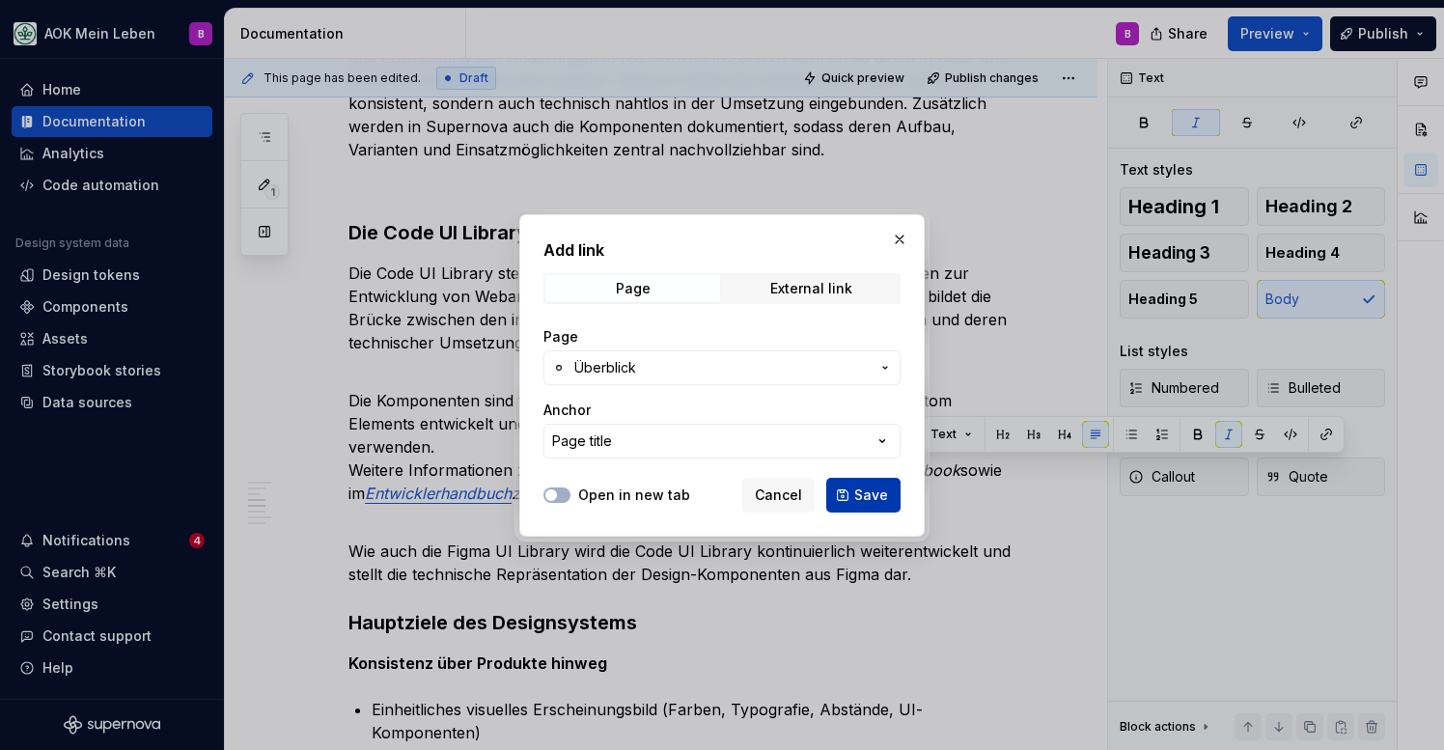
click at [854, 495] on button "Save" at bounding box center [863, 495] width 74 height 35
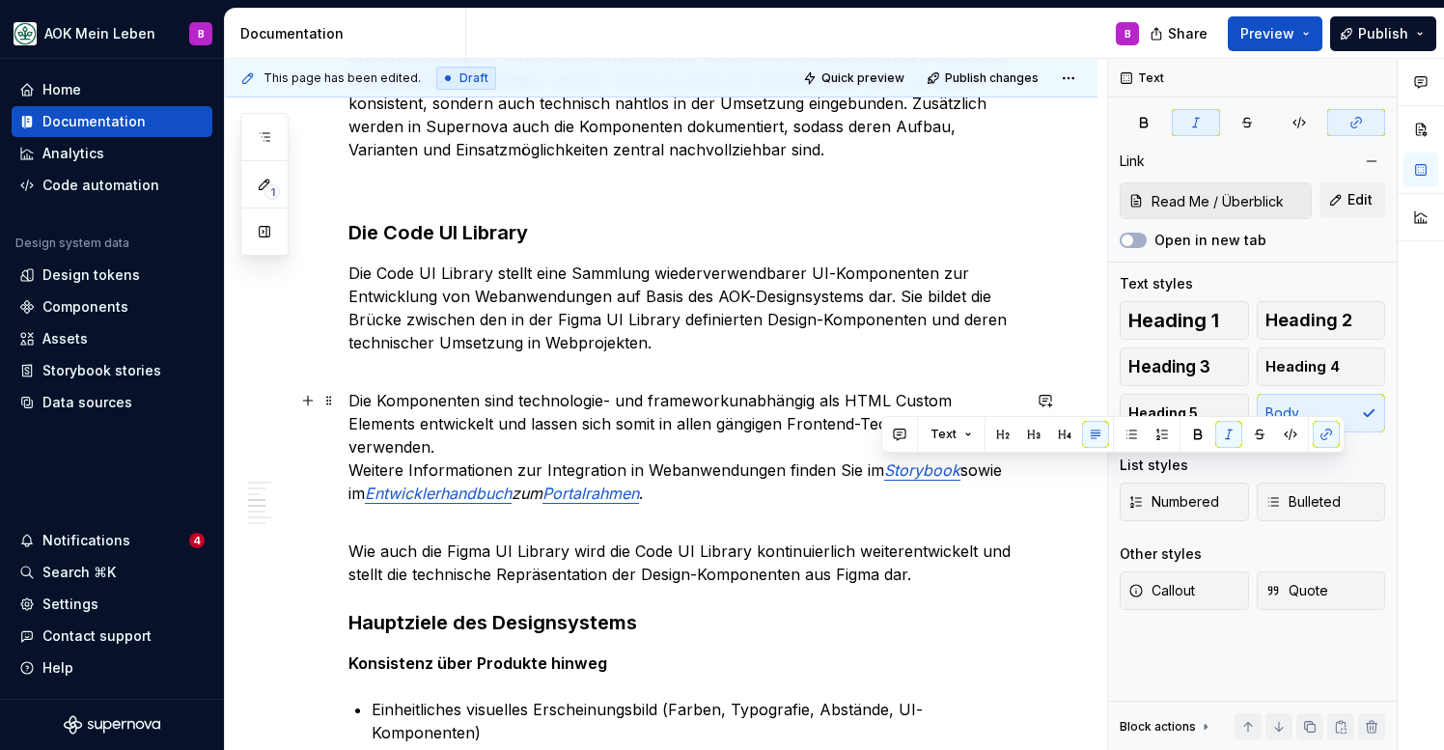
click at [733, 465] on p "Die Komponenten sind technologie- und frameworkunabhängig als HTML Custom Eleme…" at bounding box center [684, 435] width 672 height 139
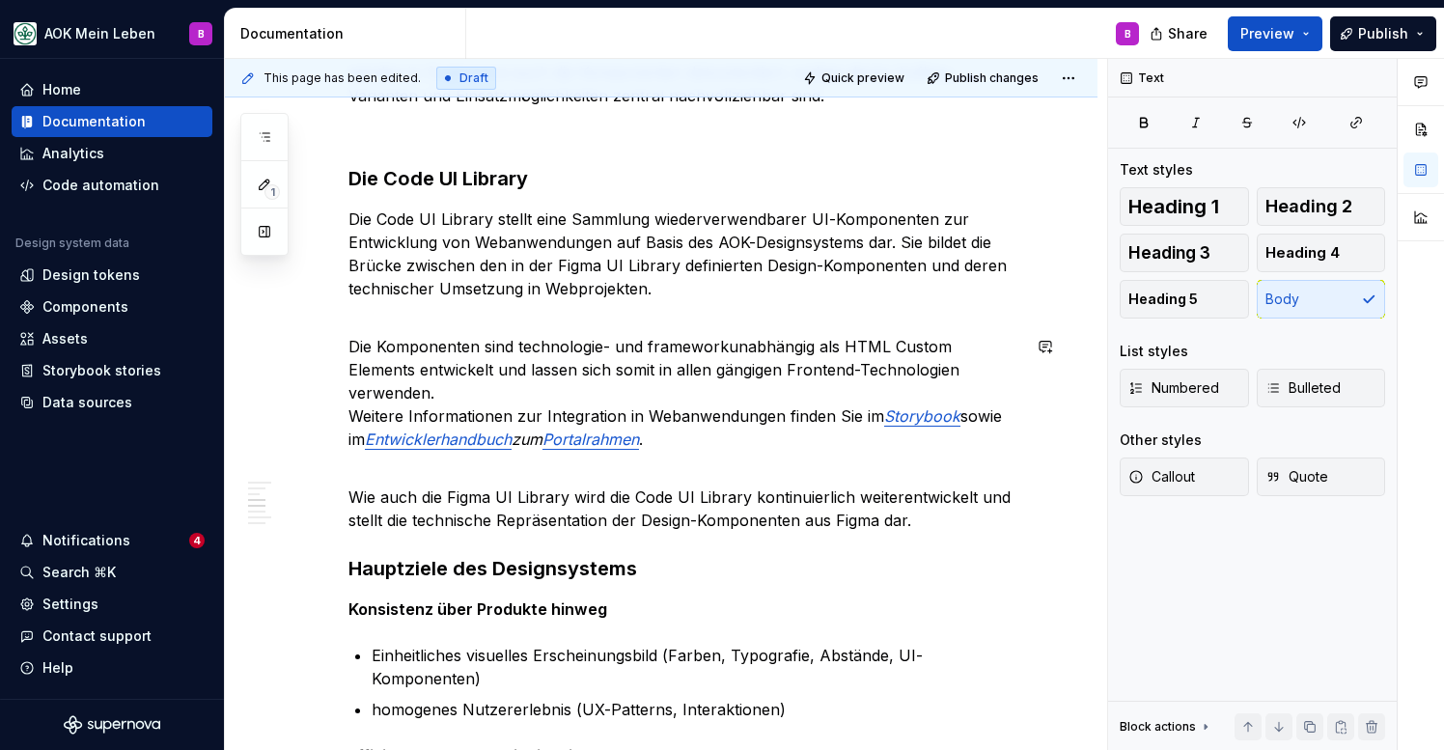
scroll to position [1060, 0]
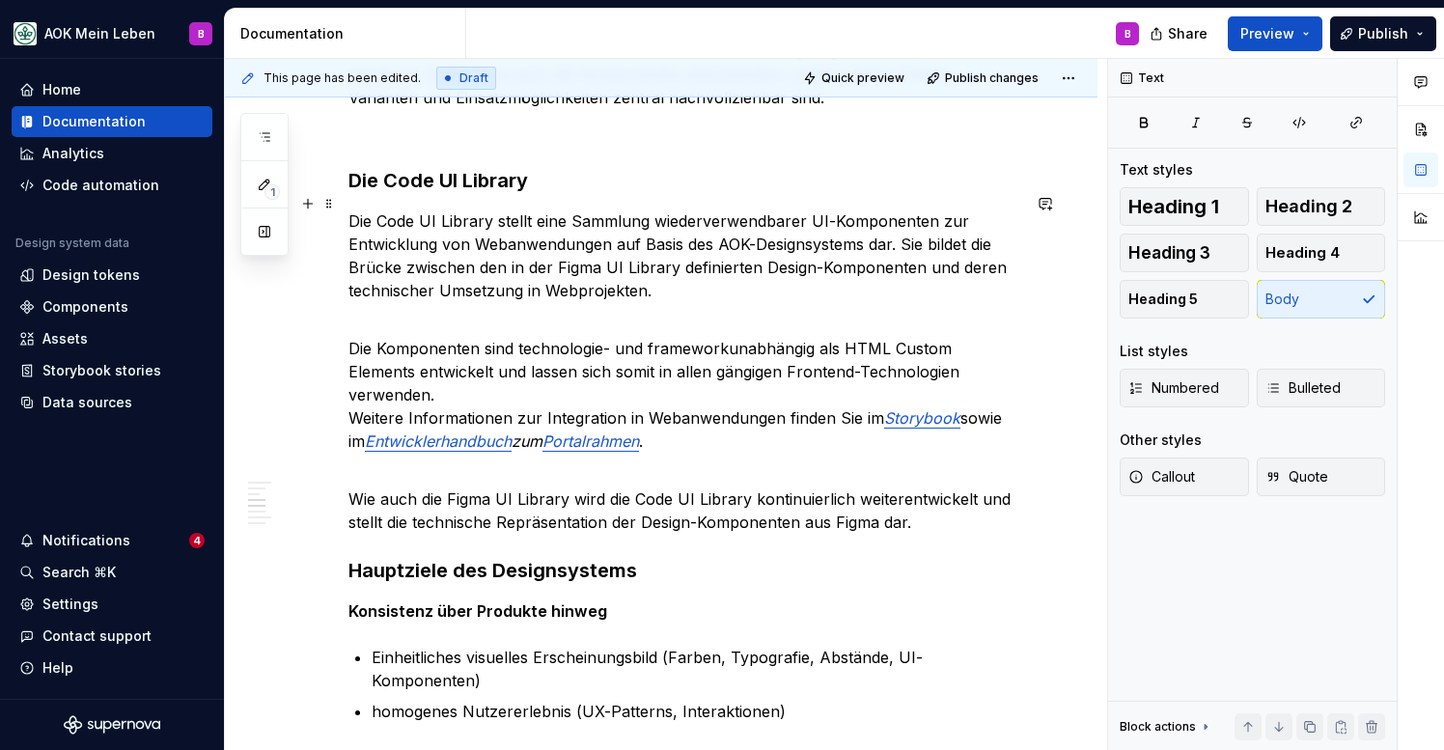
click at [451, 192] on h3 "Die Code UI Library" at bounding box center [684, 180] width 672 height 27
click at [566, 379] on p "Die Komponenten sind technologie- und frameworkunabhängig als HTML Custom Eleme…" at bounding box center [684, 383] width 672 height 139
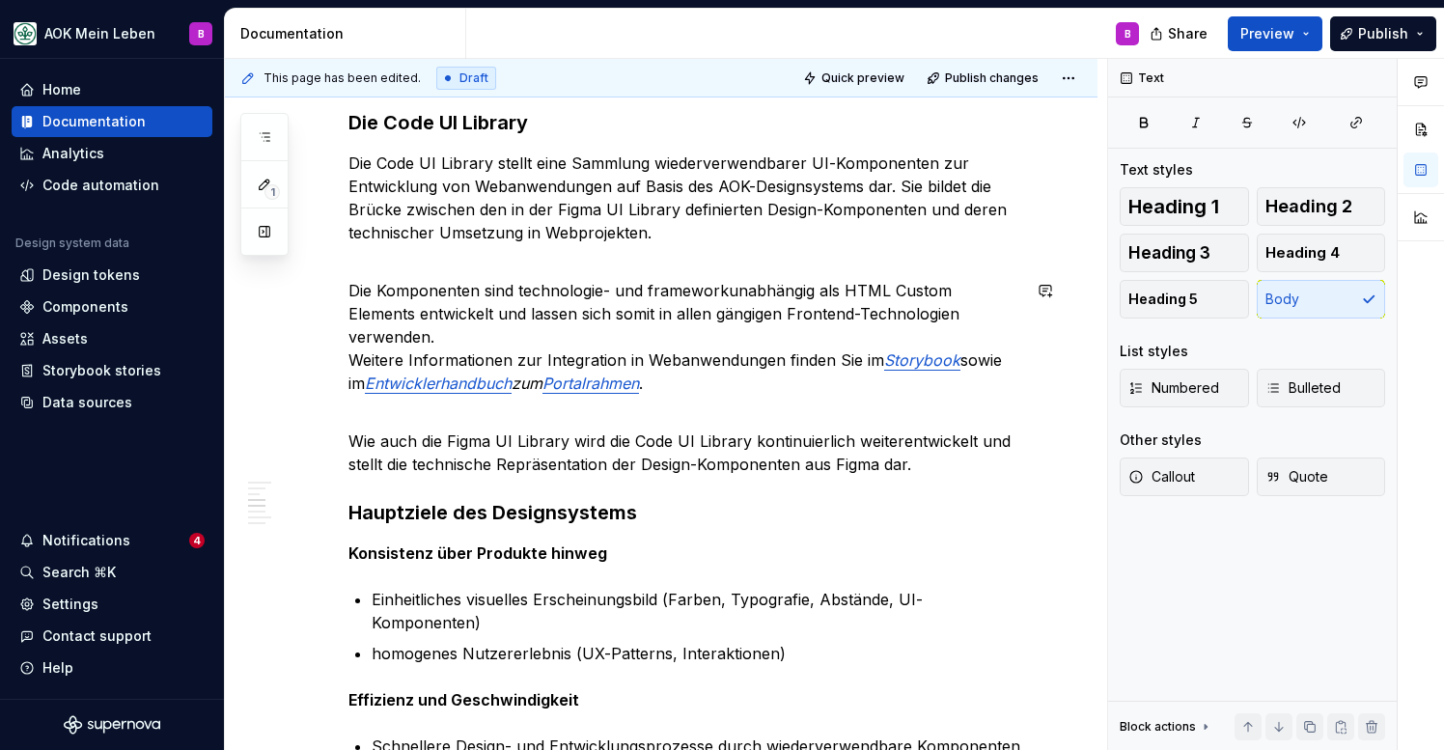
scroll to position [1140, 0]
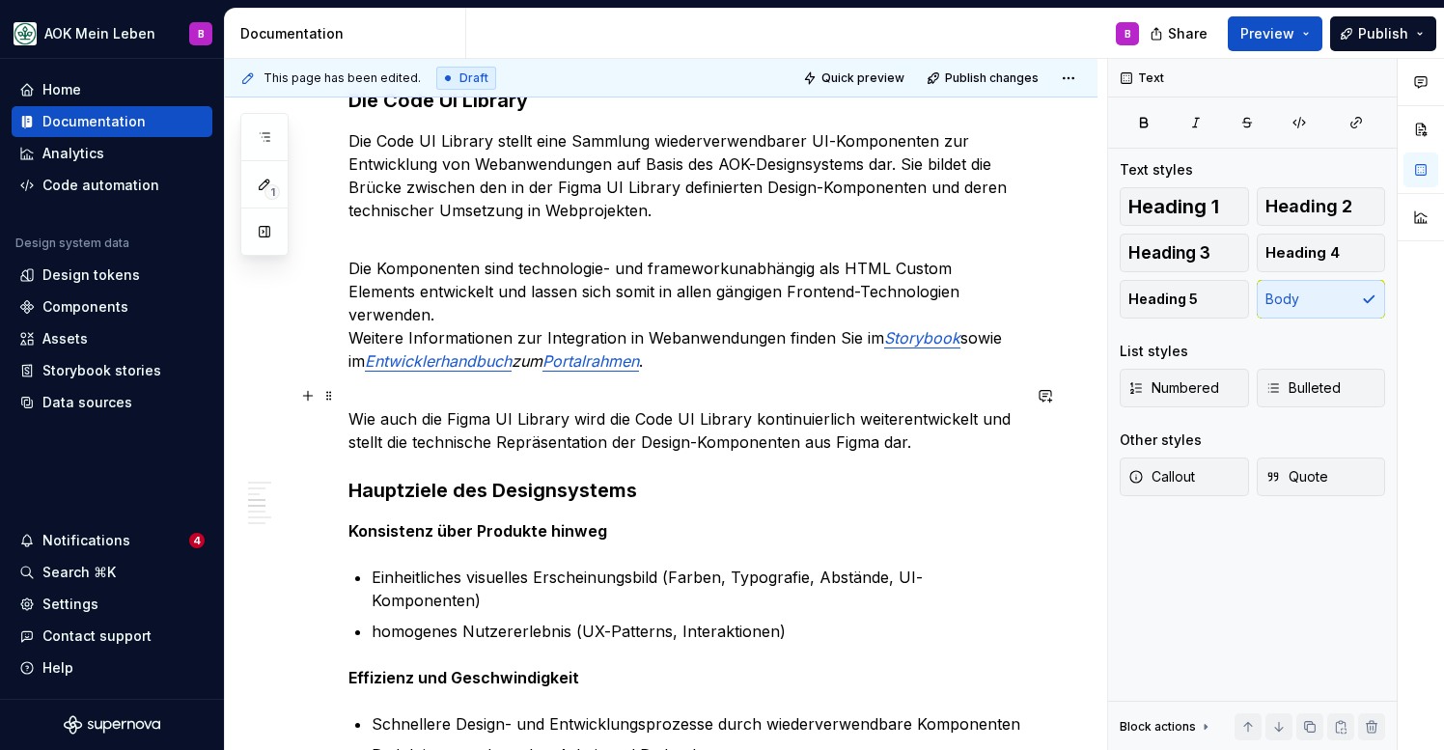
click at [926, 450] on p "Wie auch die Figma UI Library wird die Code UI Library kontinuierlich weiterent…" at bounding box center [684, 419] width 672 height 70
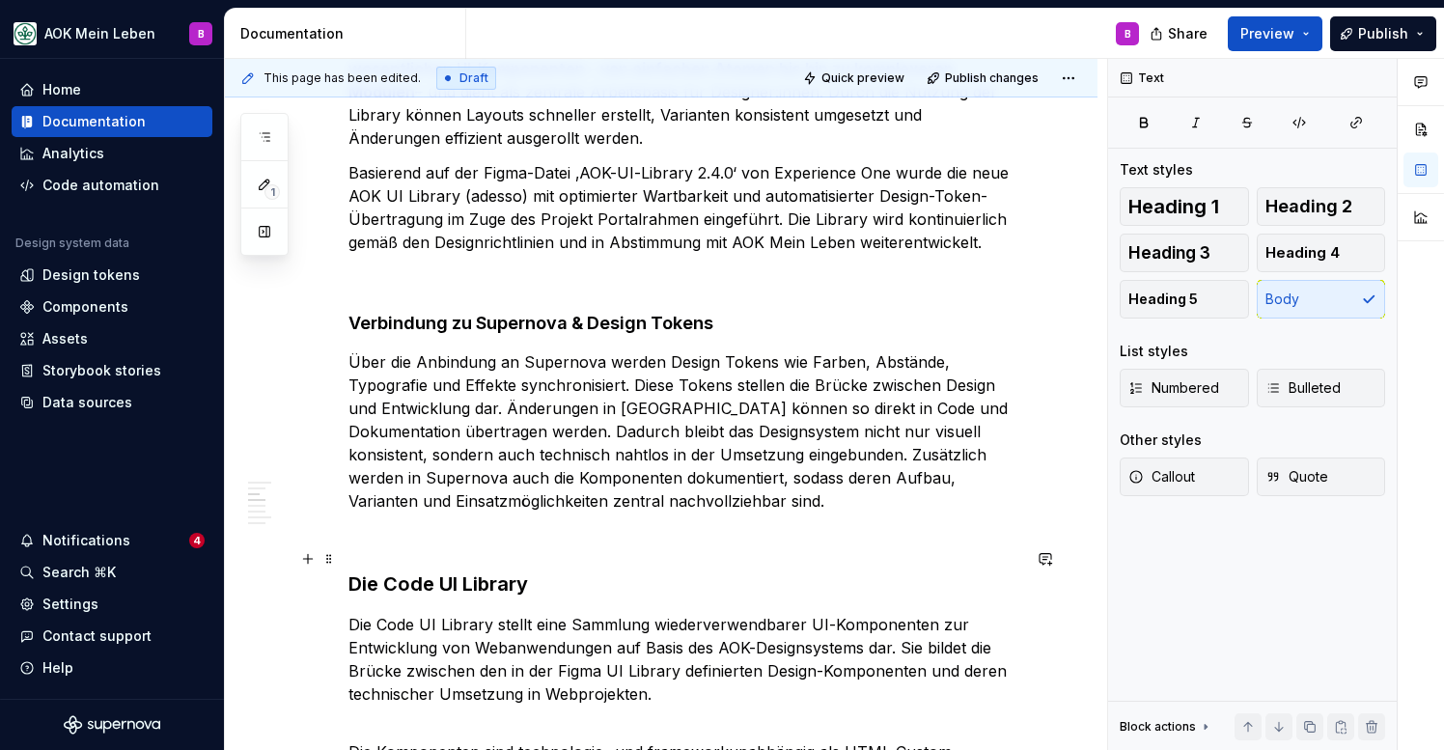
click at [561, 547] on p at bounding box center [684, 535] width 672 height 23
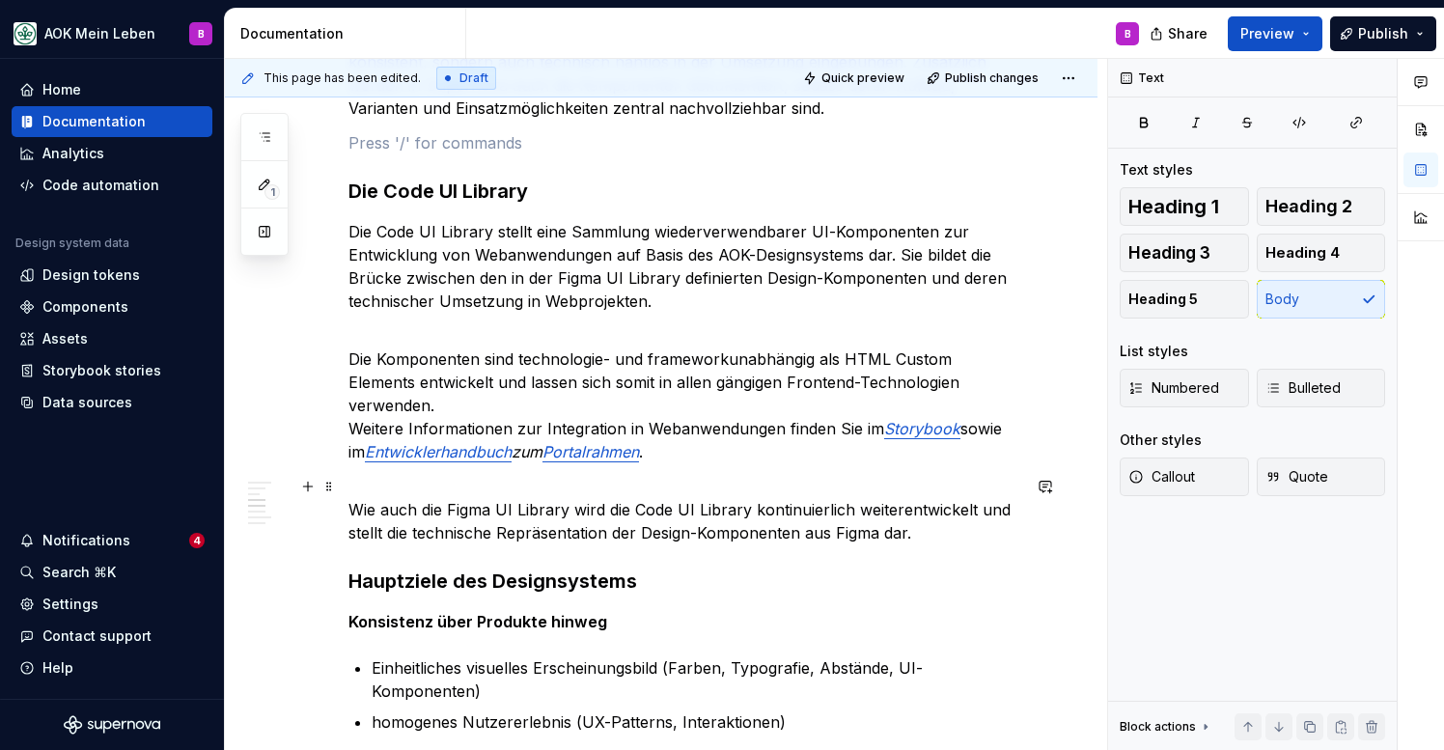
scroll to position [1286, 0]
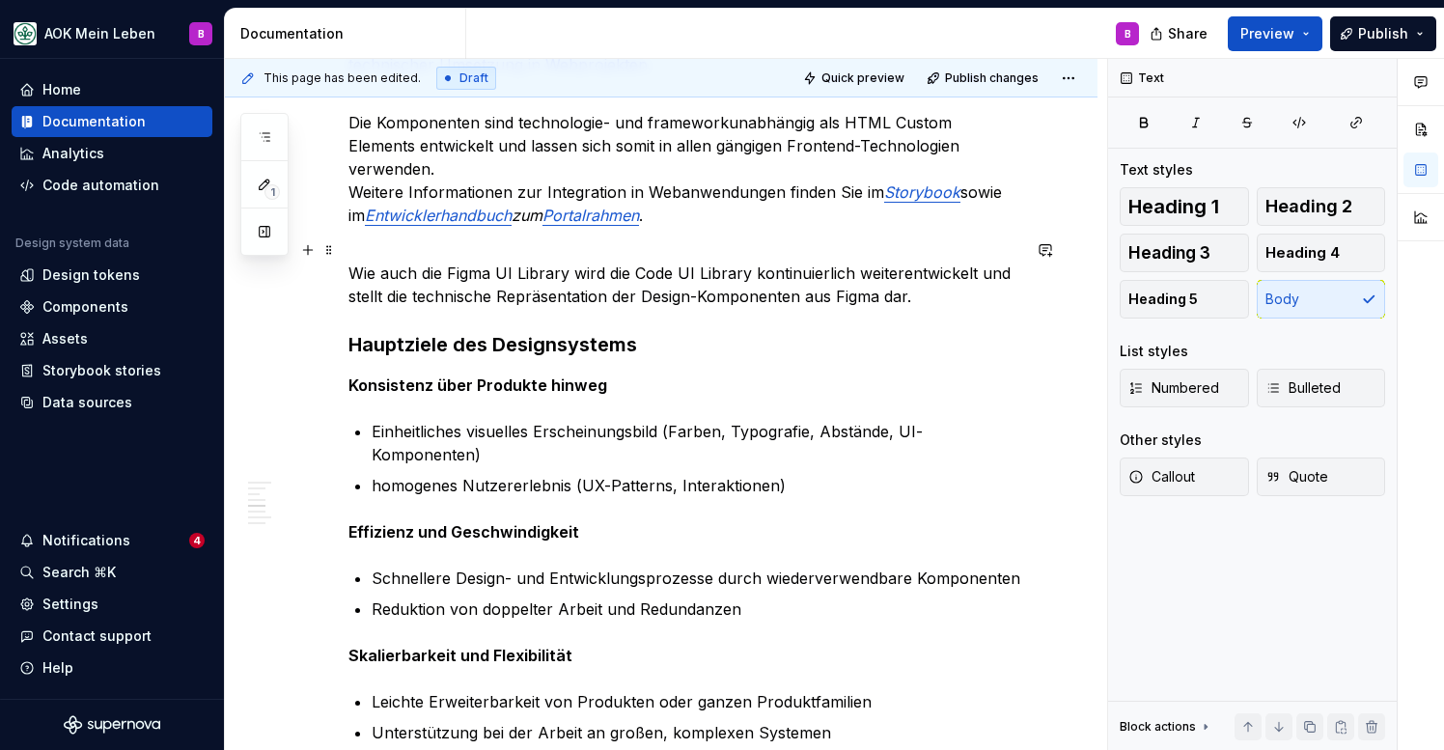
click at [942, 305] on p "Wie auch die Figma UI Library wird die Code UI Library kontinuierlich weiterent…" at bounding box center [684, 273] width 672 height 70
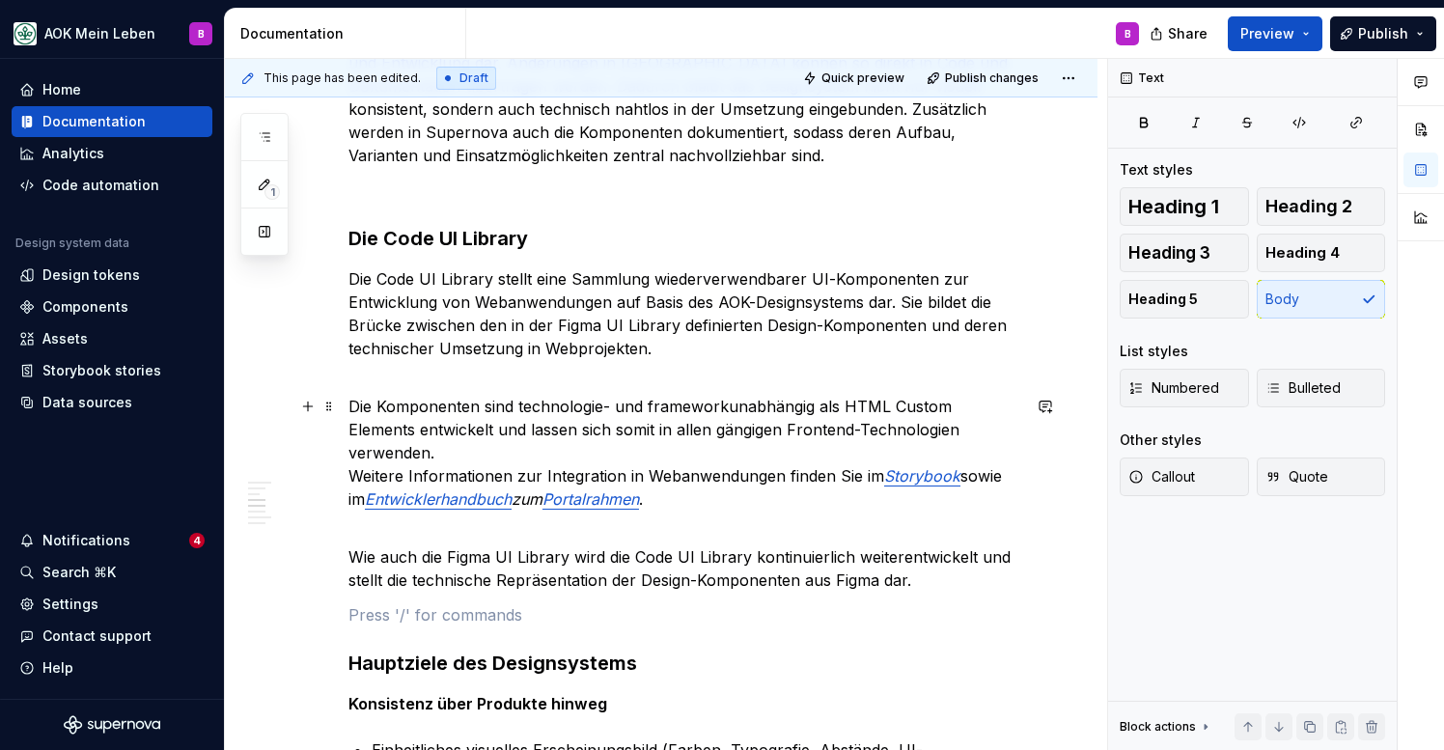
scroll to position [995, 0]
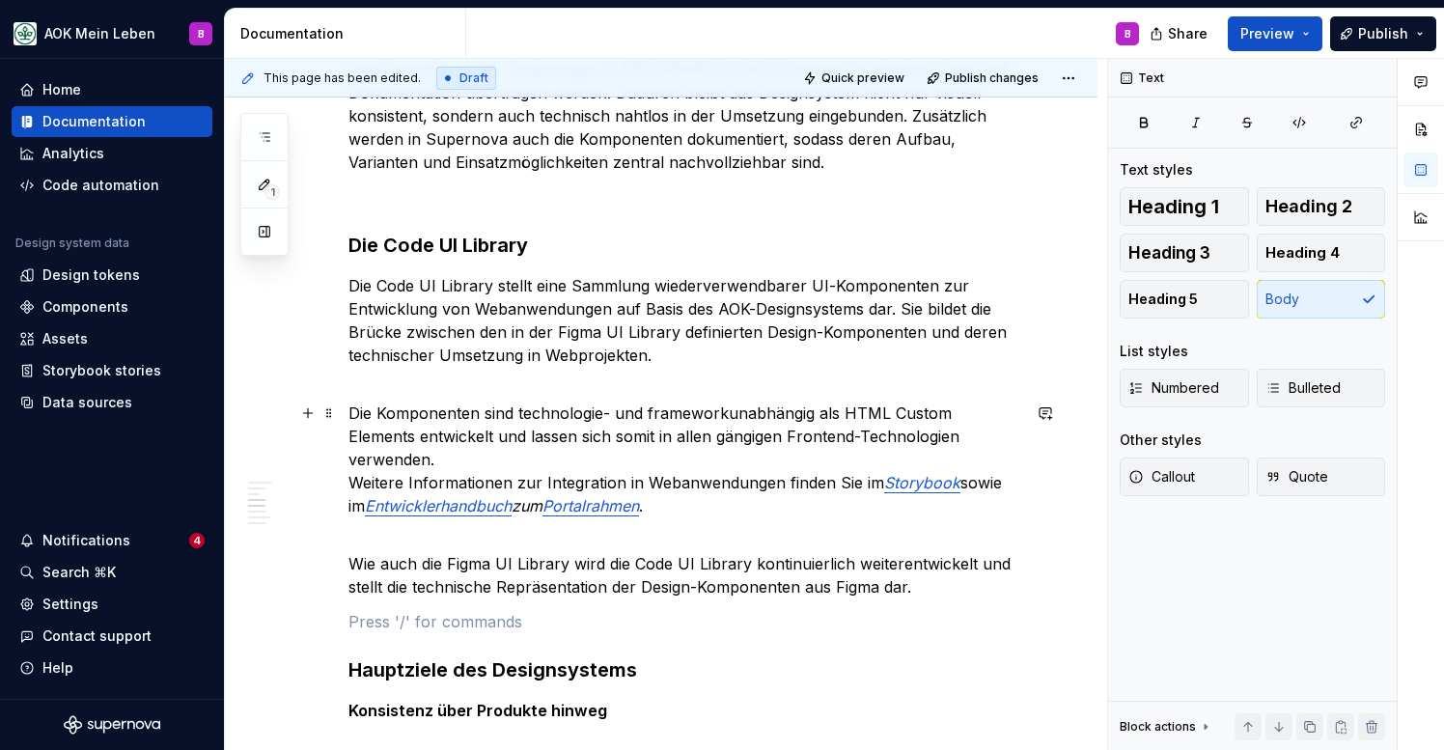
click at [777, 442] on p "Die Komponenten sind technologie- und frameworkunabhängig als HTML Custom Eleme…" at bounding box center [684, 447] width 672 height 139
click at [1365, 35] on span "Publish" at bounding box center [1383, 33] width 50 height 19
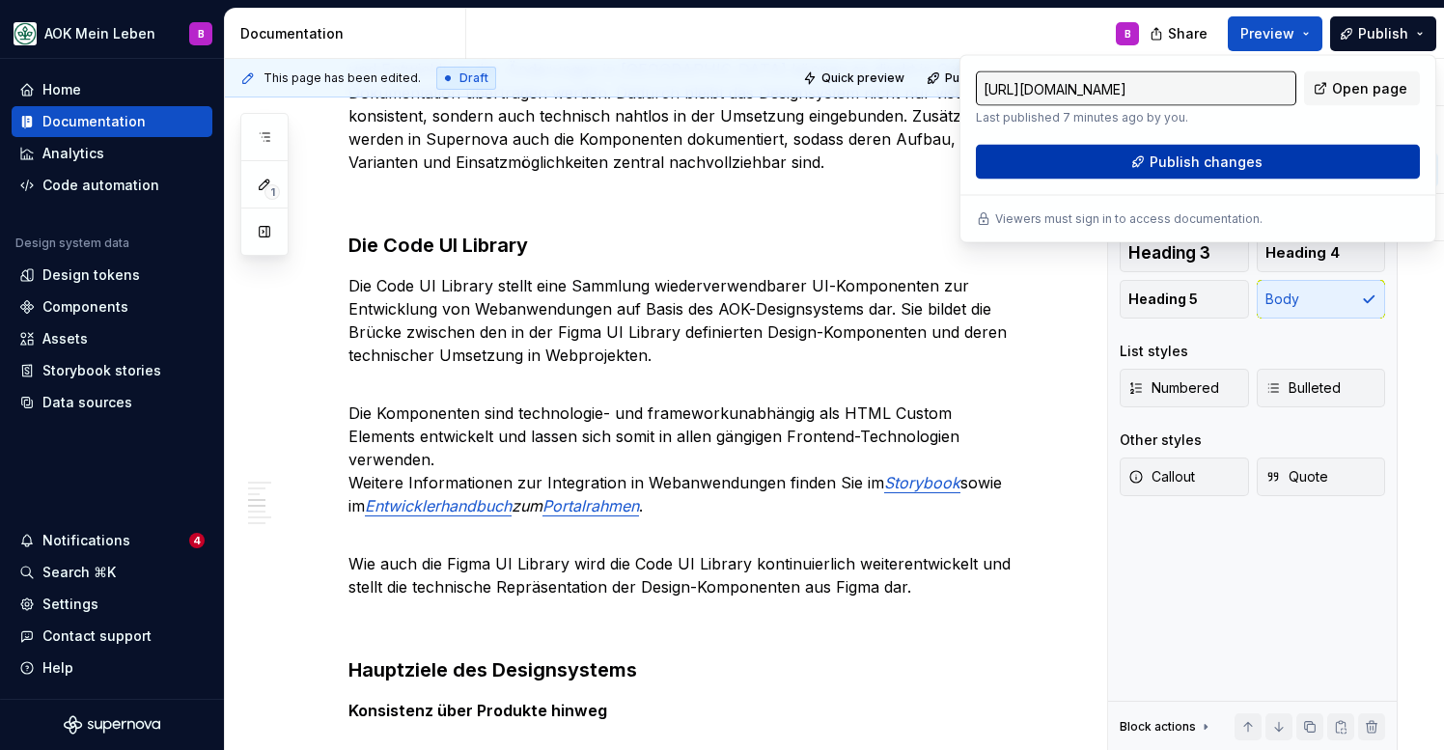
click at [1203, 169] on span "Publish changes" at bounding box center [1206, 162] width 113 height 19
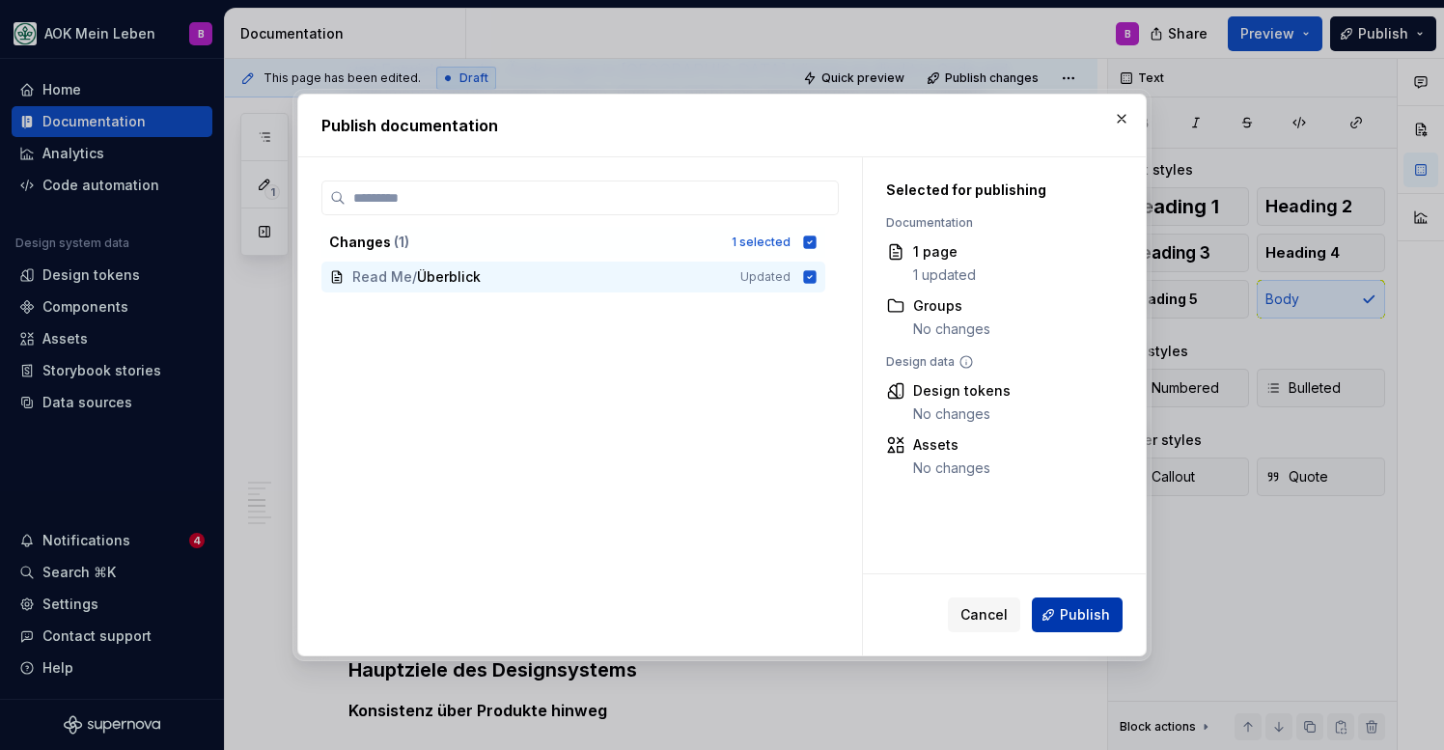
click at [1093, 622] on span "Publish" at bounding box center [1085, 614] width 50 height 19
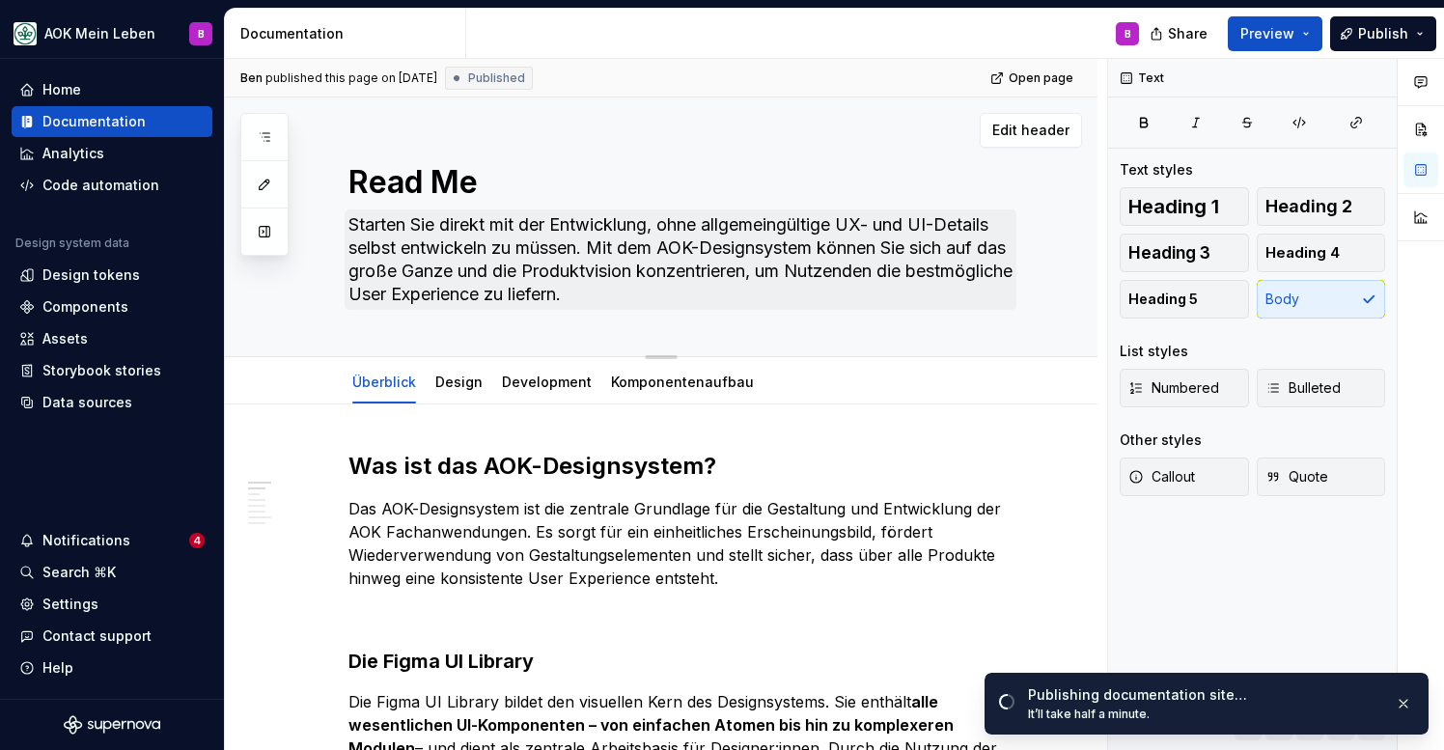
scroll to position [0, 0]
click at [437, 376] on link "Design" at bounding box center [458, 382] width 47 height 16
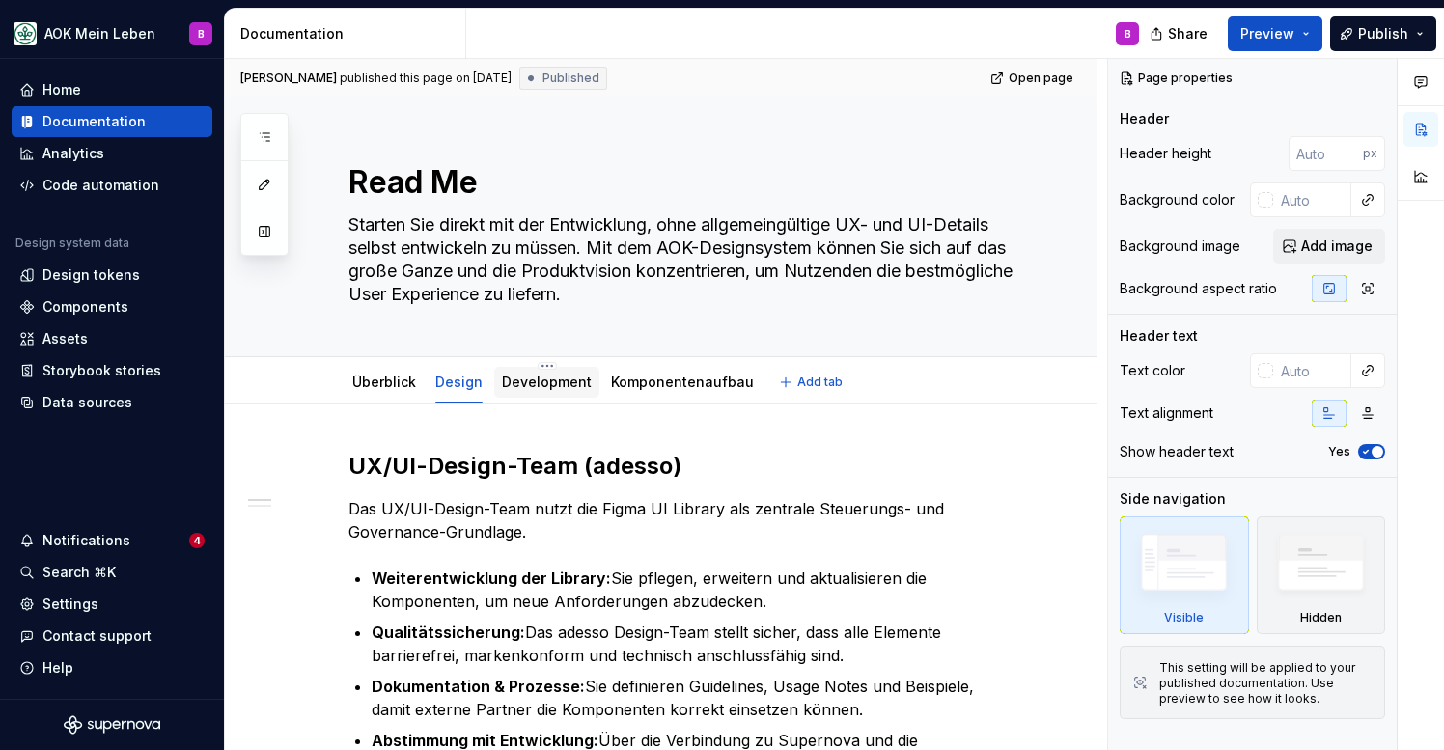
click at [550, 400] on div at bounding box center [546, 401] width 105 height 2
click at [550, 392] on div "Development" at bounding box center [547, 382] width 90 height 23
click at [525, 384] on link "Development" at bounding box center [547, 382] width 90 height 16
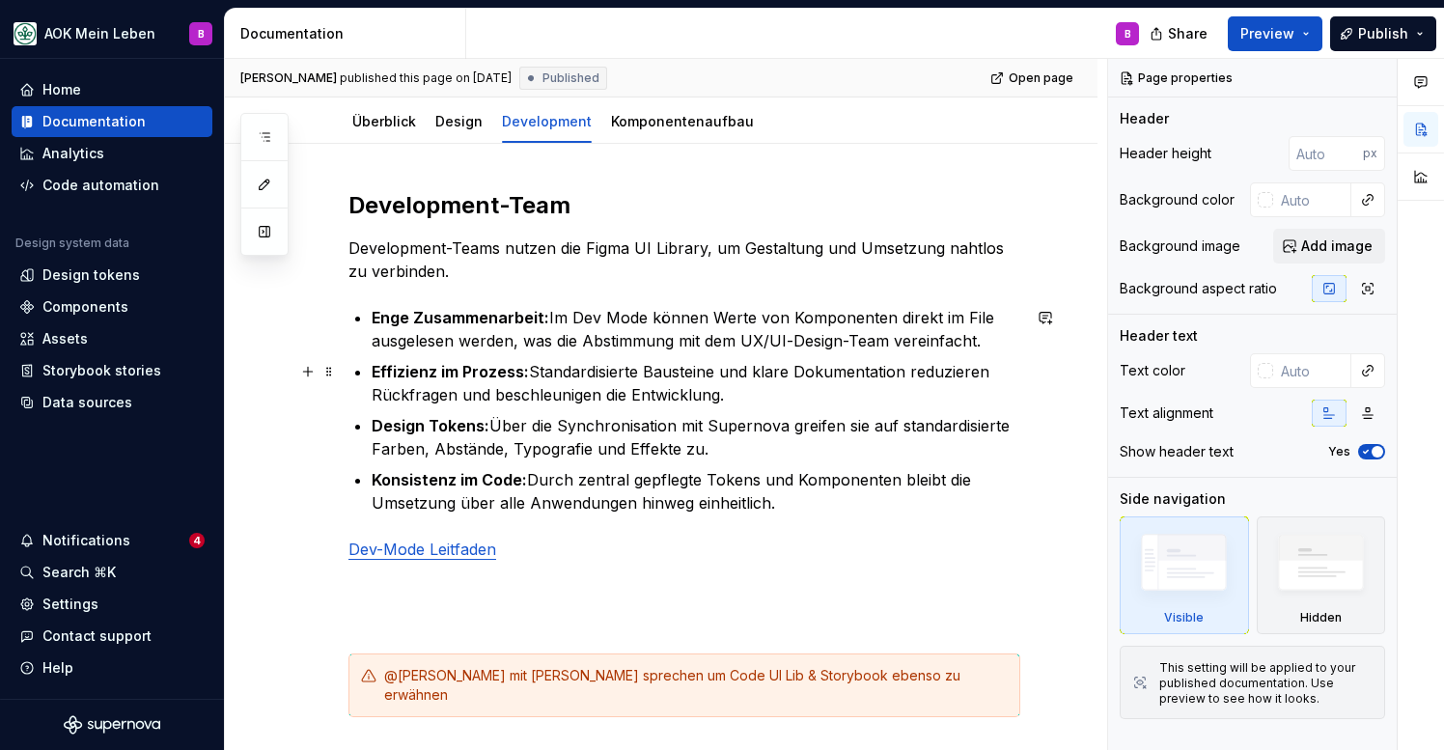
scroll to position [263, 0]
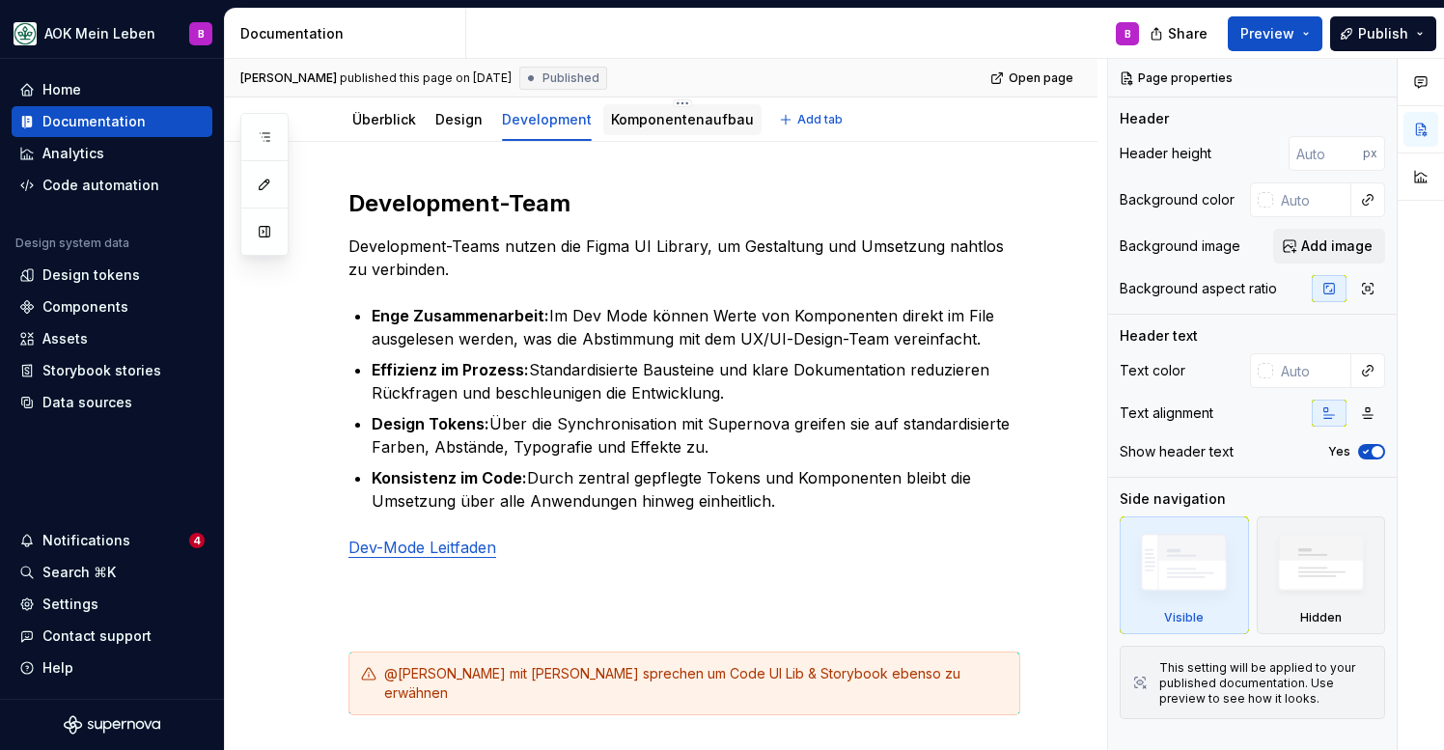
click at [681, 123] on link "Komponentenaufbau" at bounding box center [682, 119] width 143 height 16
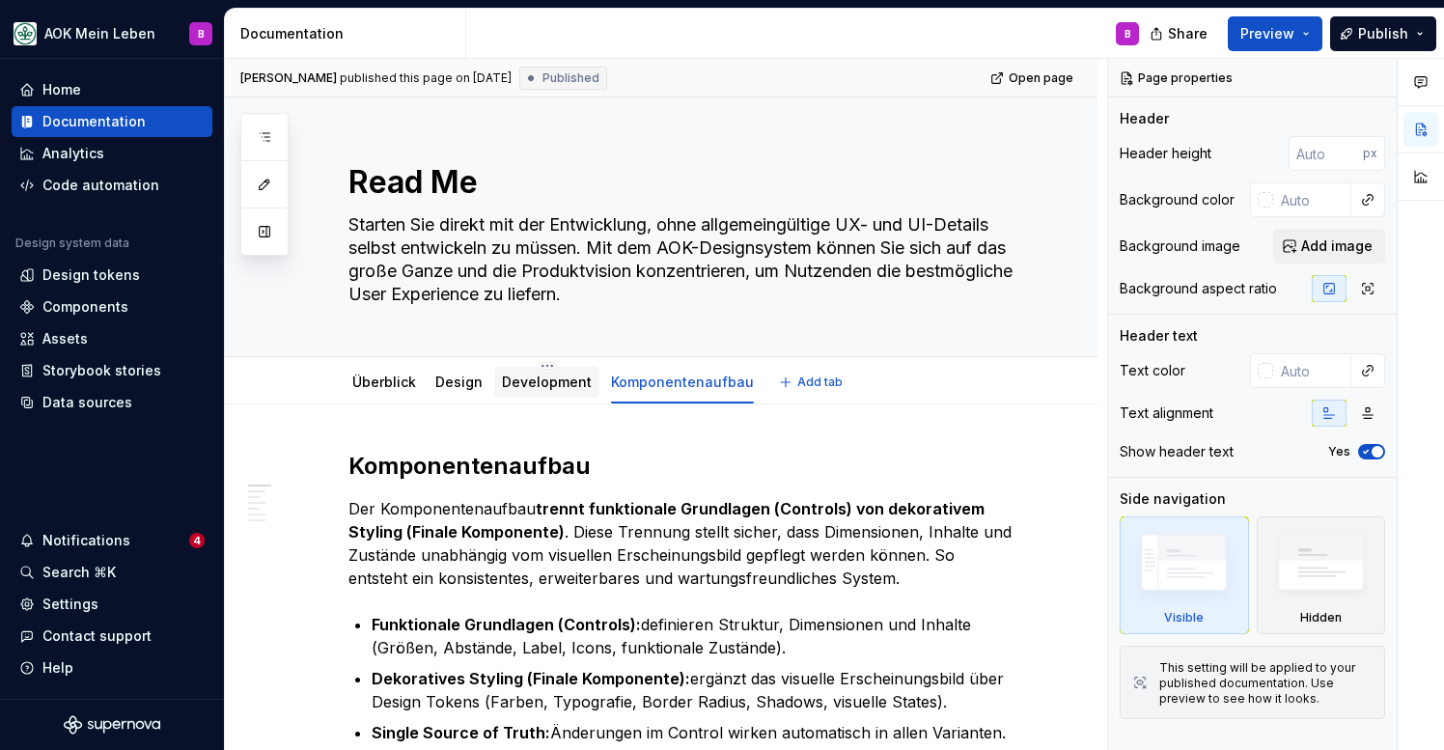
click at [535, 386] on link "Development" at bounding box center [547, 382] width 90 height 16
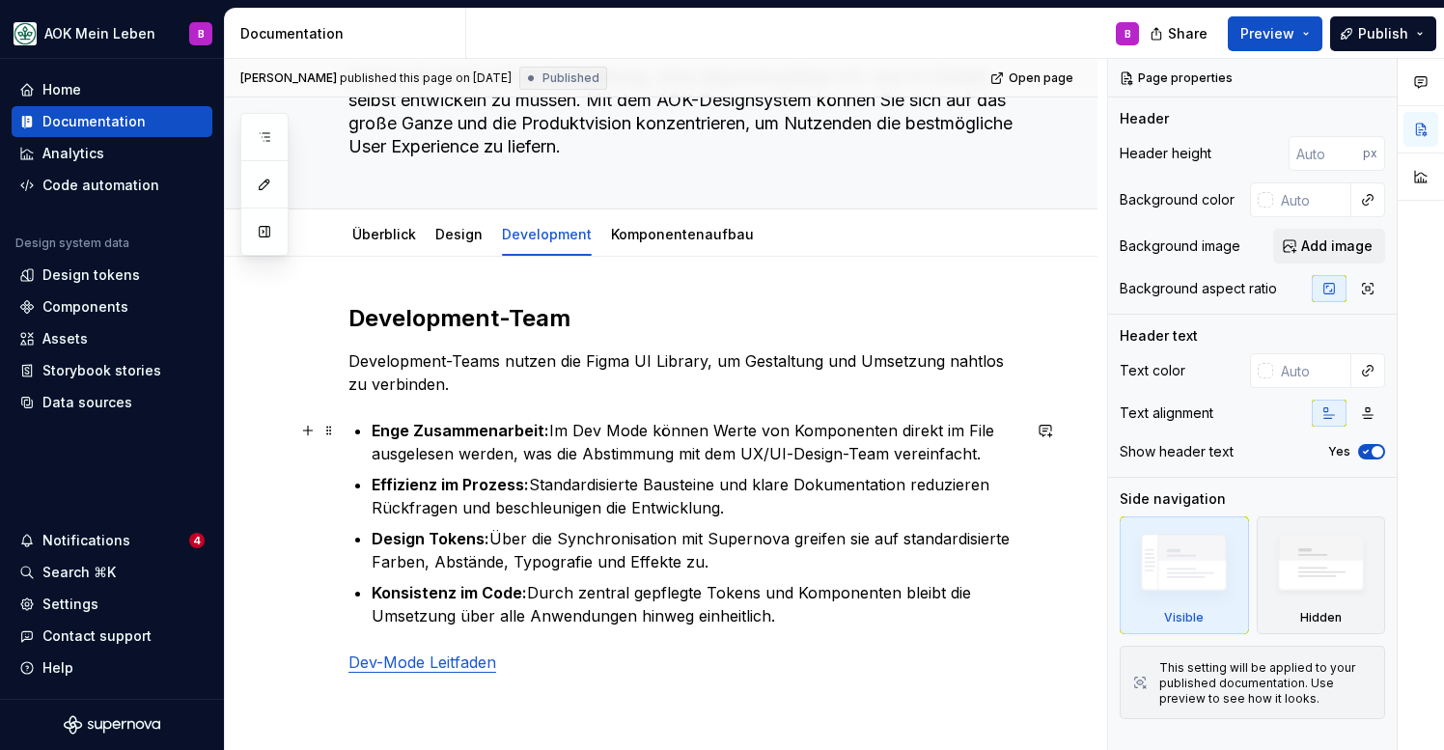
scroll to position [146, 0]
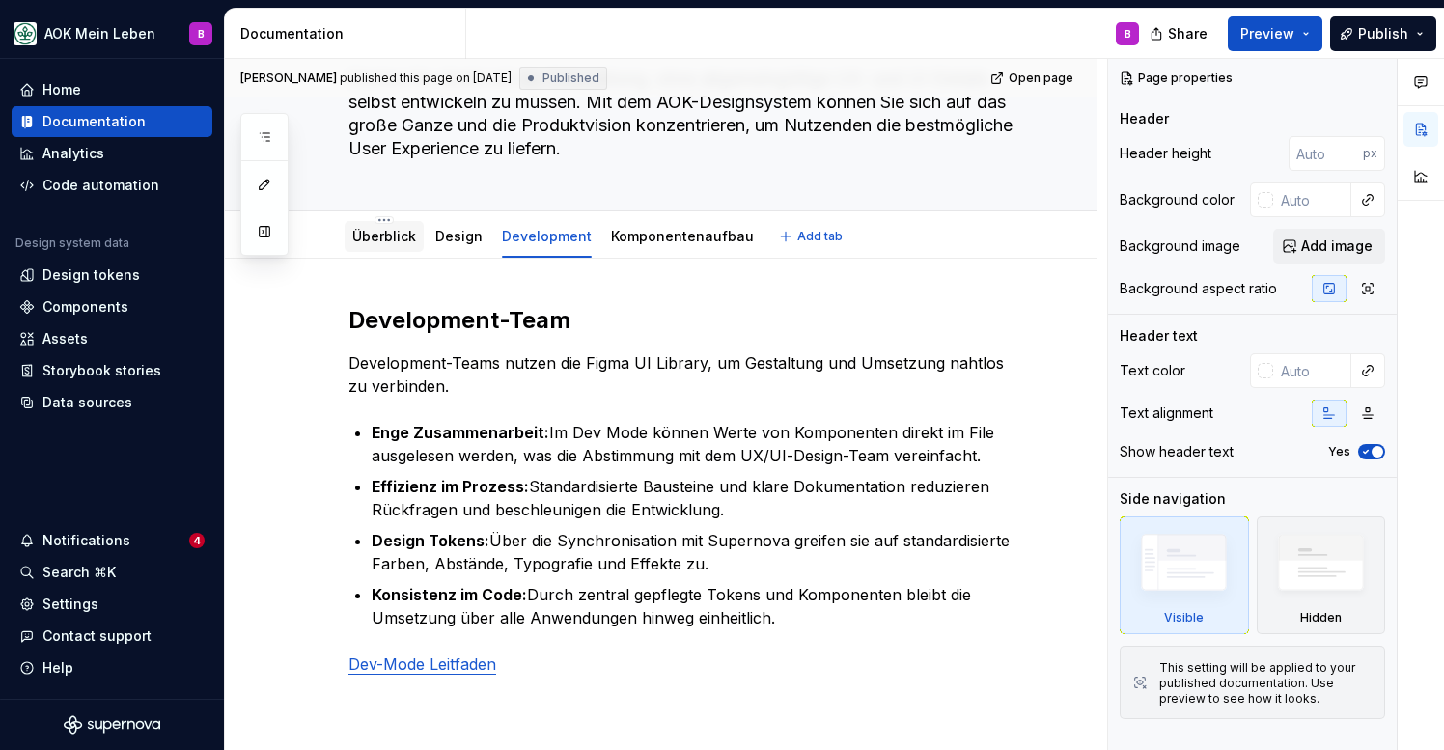
click at [383, 231] on link "Überblick" at bounding box center [384, 236] width 64 height 16
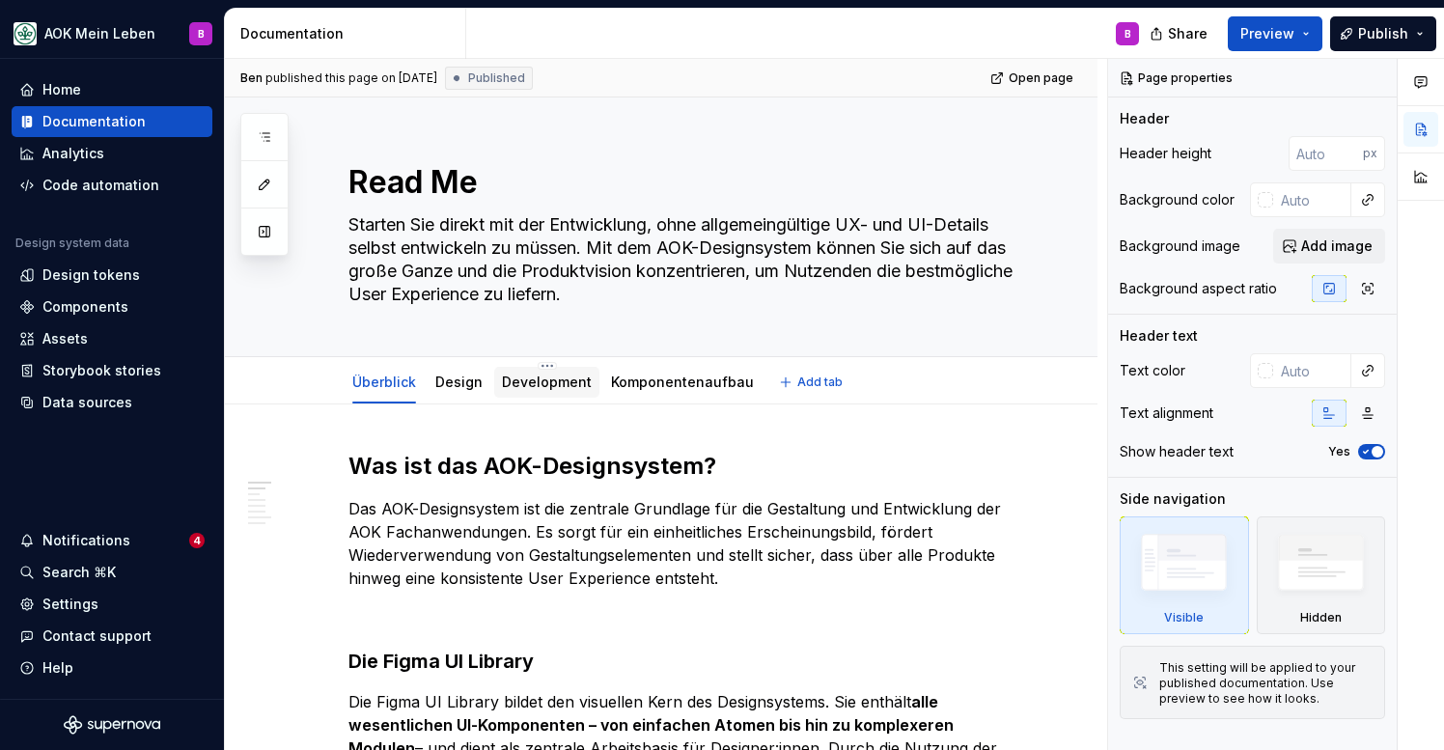
click at [516, 378] on link "Development" at bounding box center [547, 382] width 90 height 16
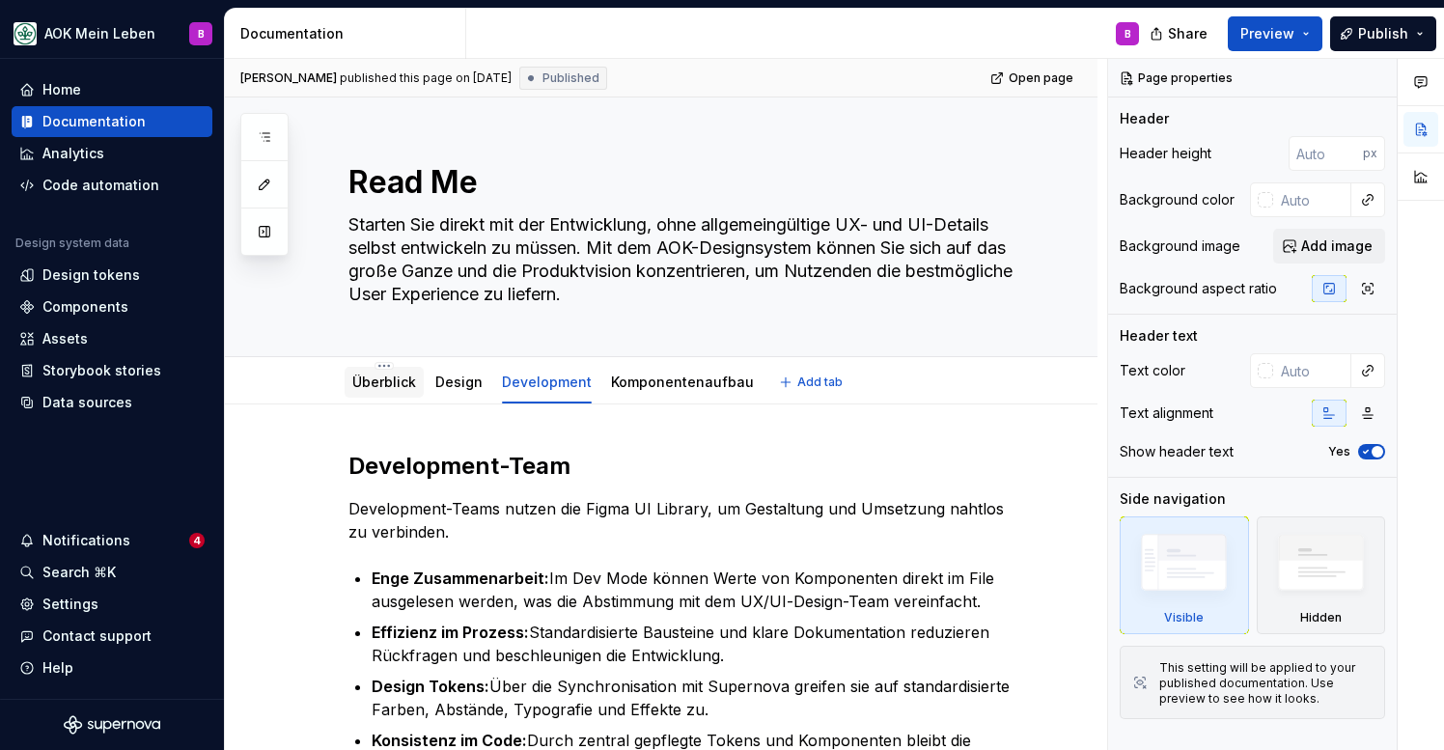
click at [393, 387] on link "Überblick" at bounding box center [384, 382] width 64 height 16
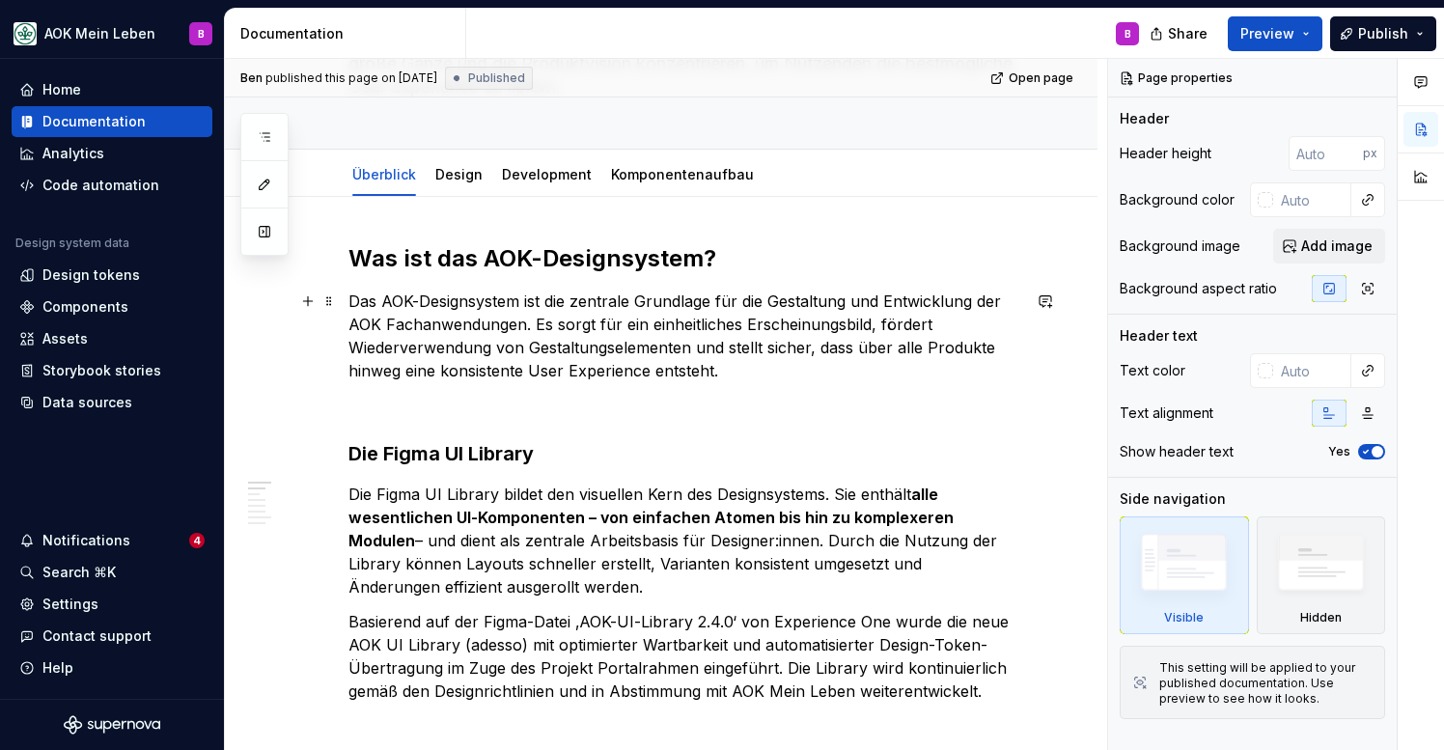
scroll to position [188, 0]
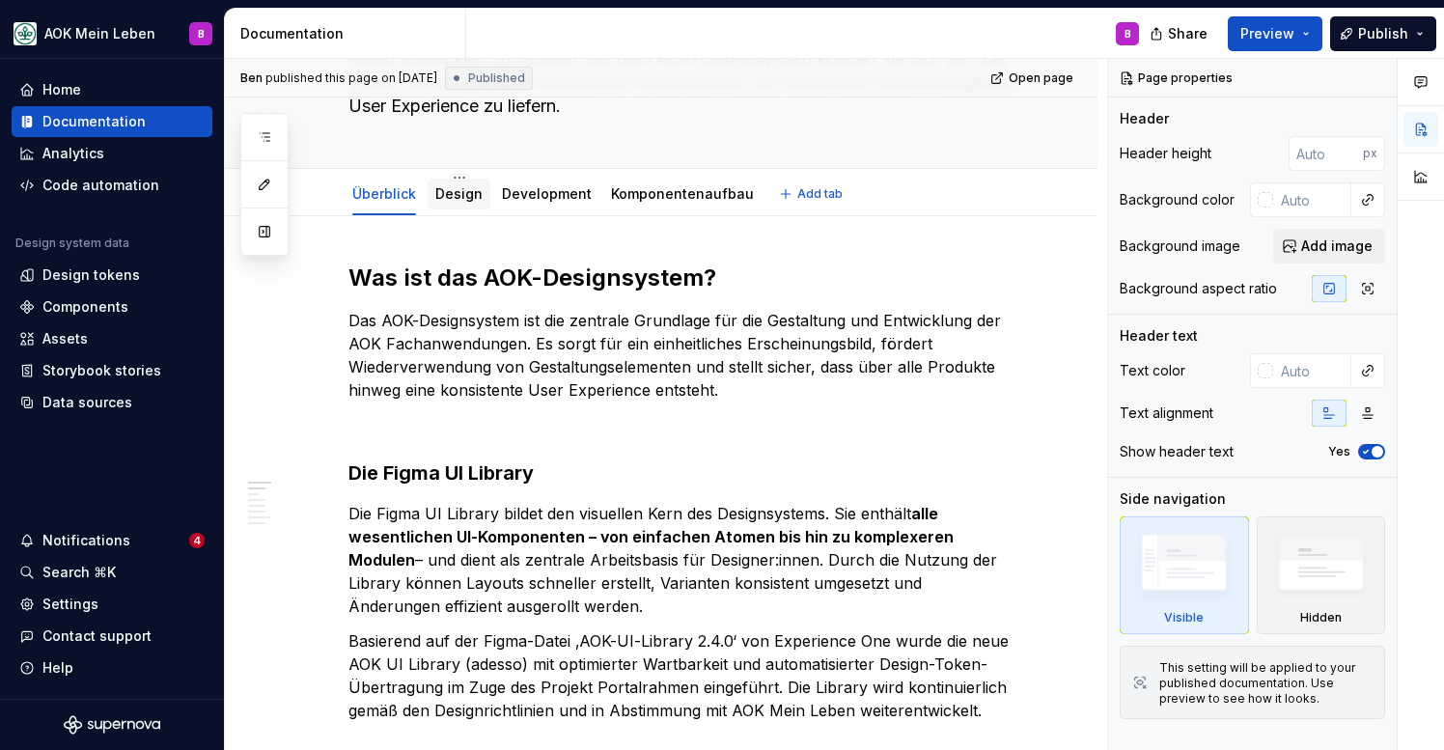
click at [476, 194] on link "Design" at bounding box center [458, 193] width 47 height 16
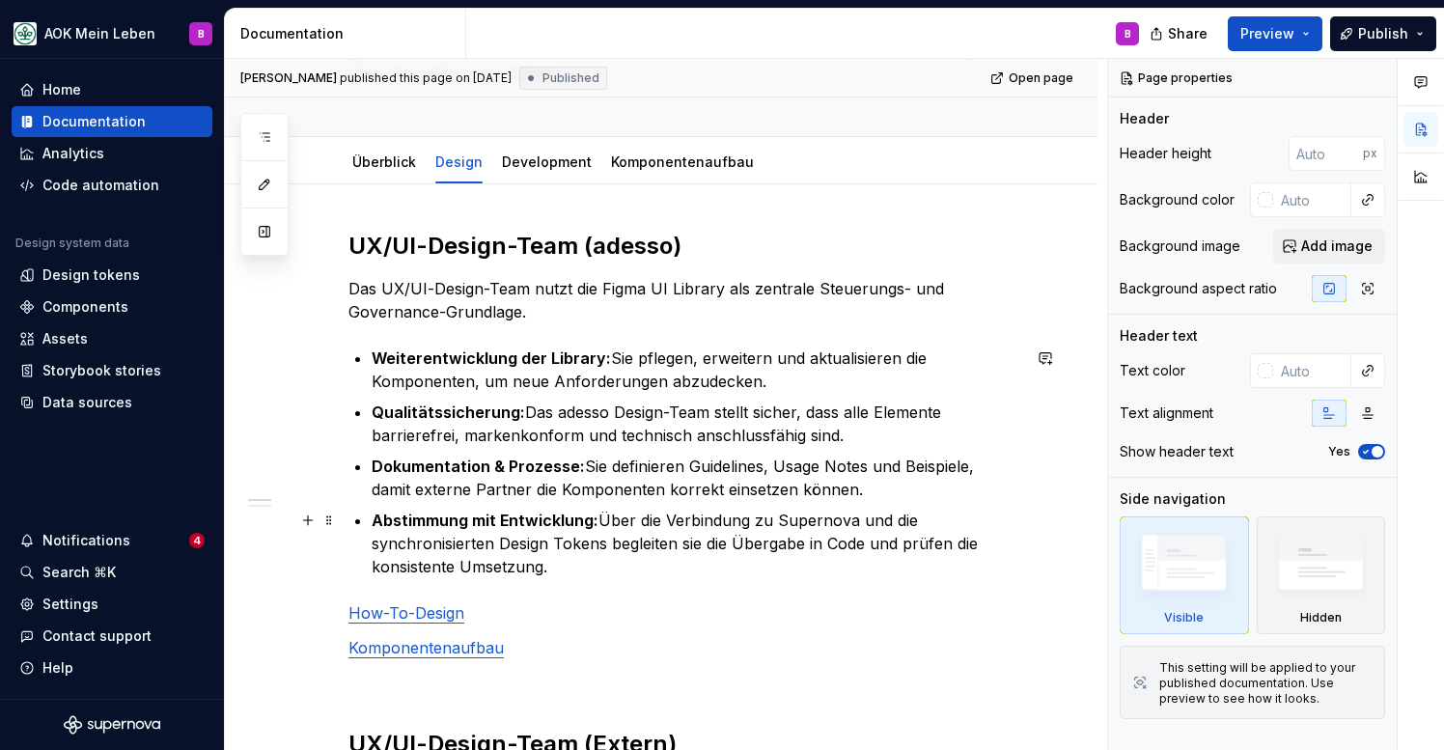
scroll to position [70, 0]
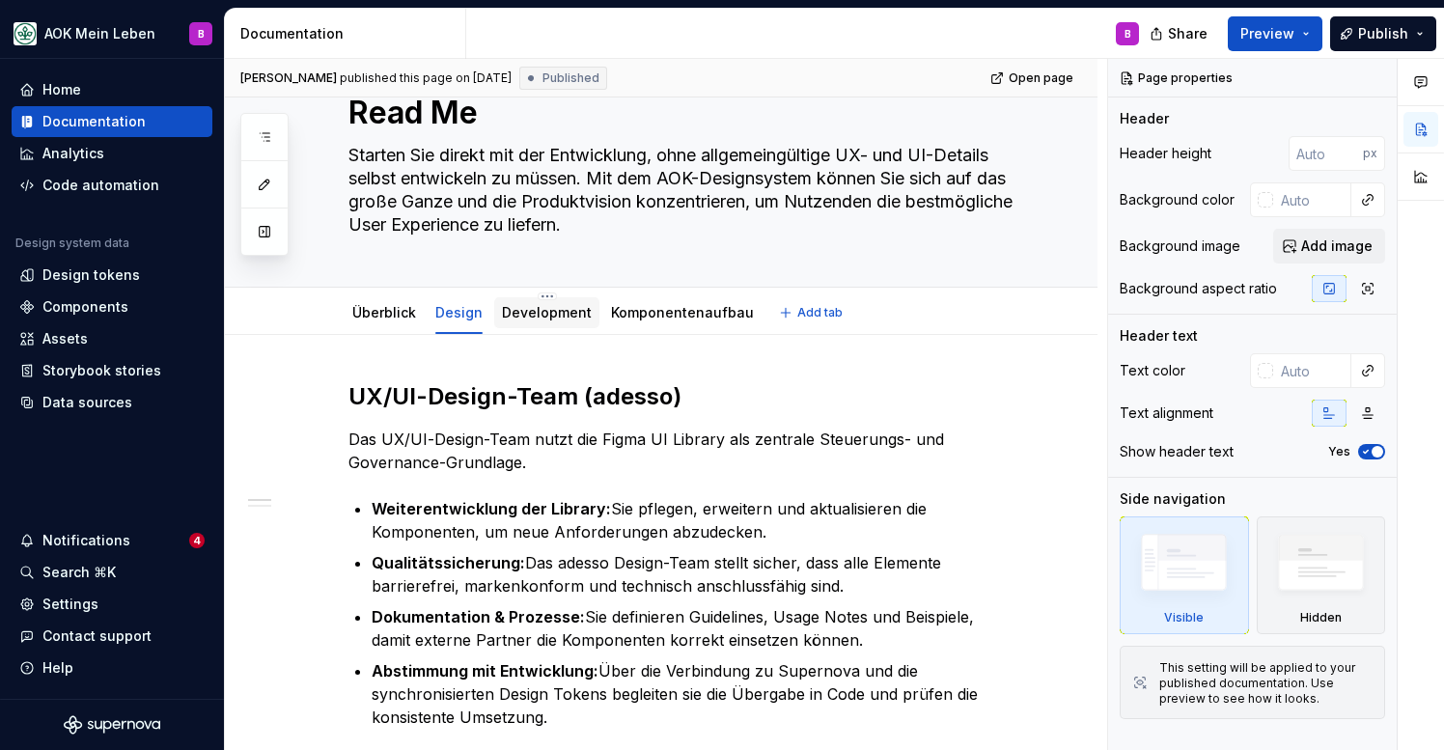
click at [535, 310] on link "Development" at bounding box center [547, 312] width 90 height 16
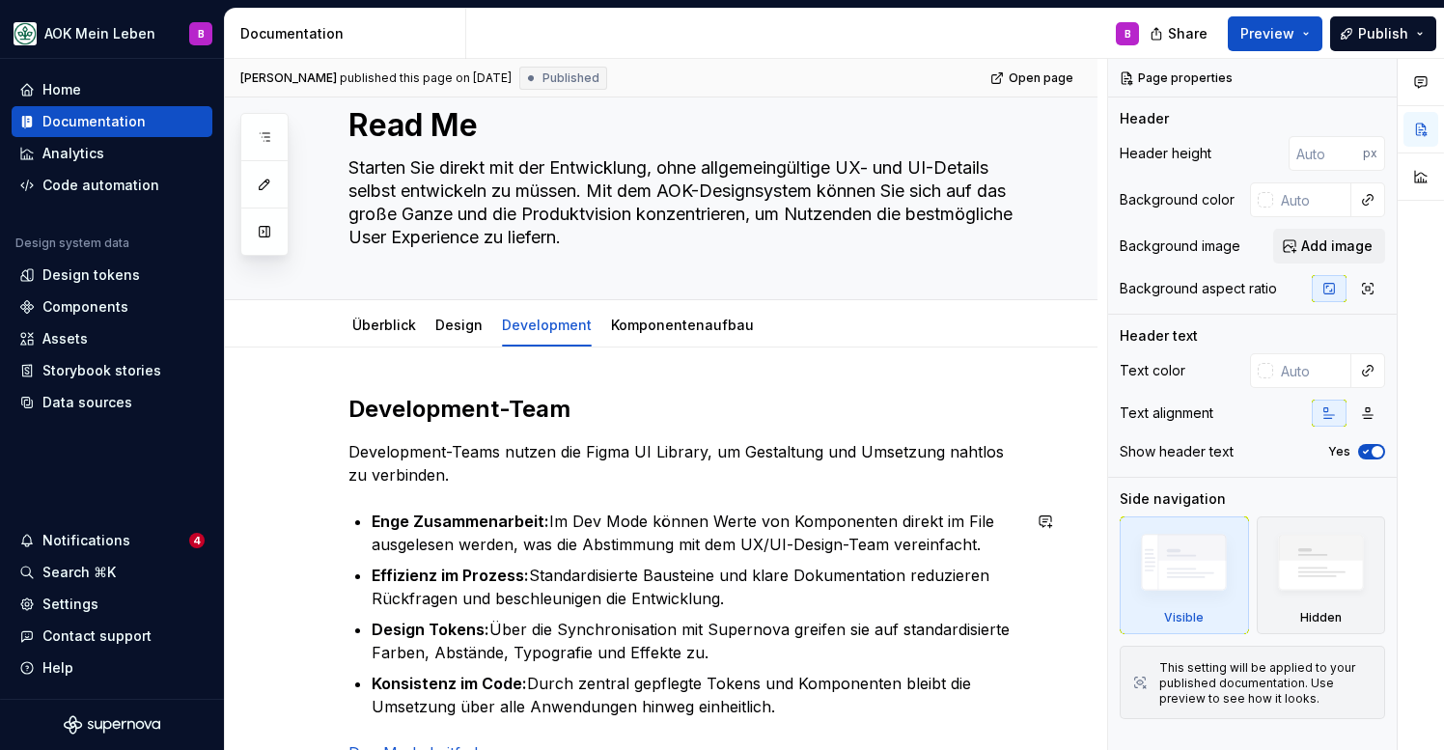
scroll to position [16, 0]
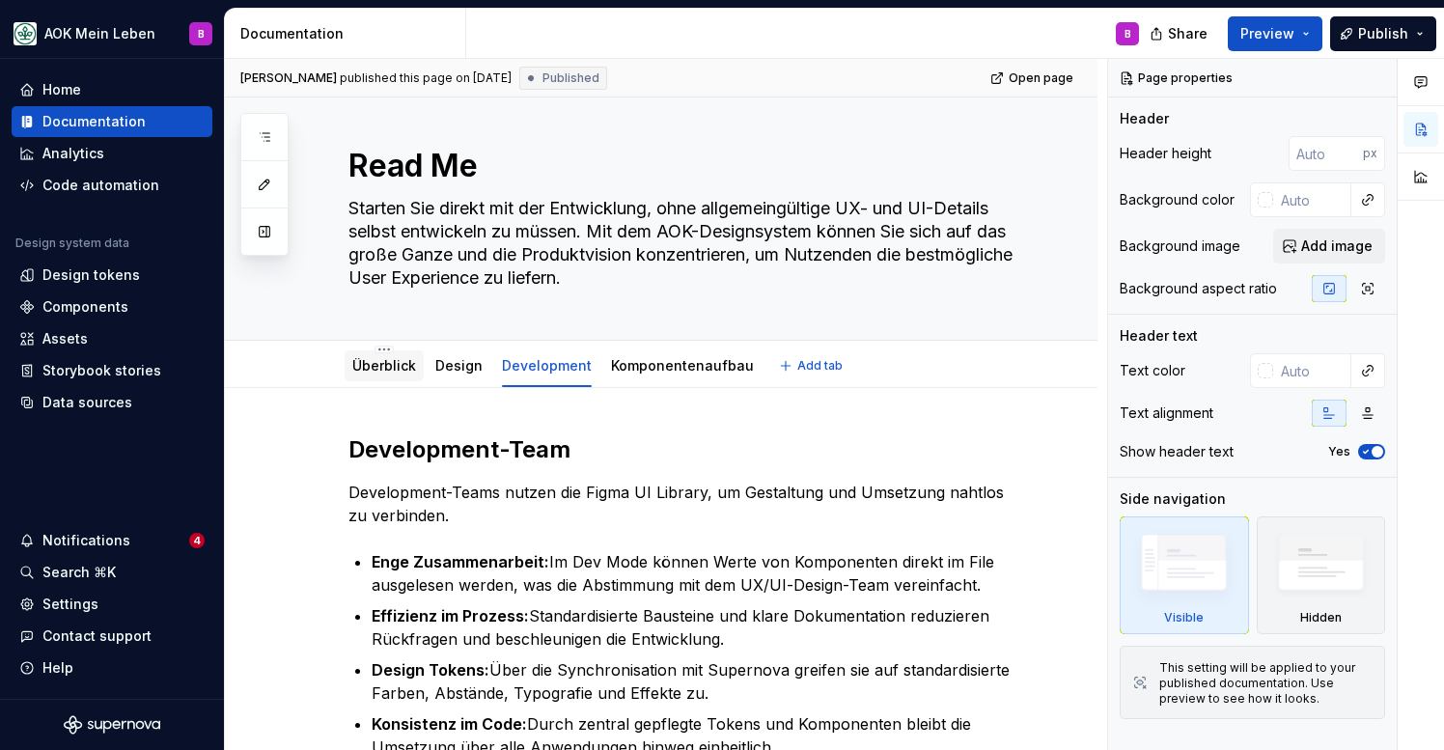
click at [395, 378] on div "Überblick" at bounding box center [384, 365] width 79 height 31
click at [389, 361] on link "Überblick" at bounding box center [384, 365] width 64 height 16
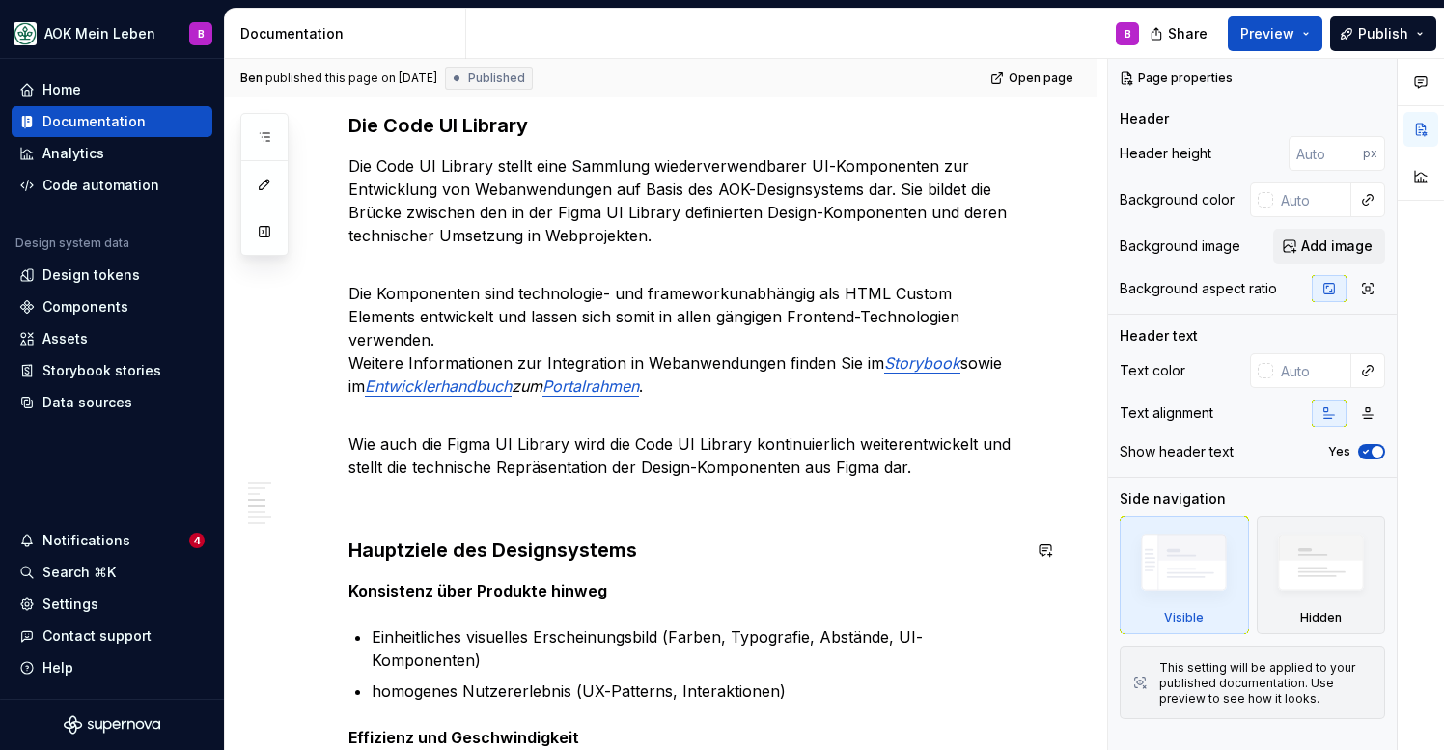
scroll to position [1103, 0]
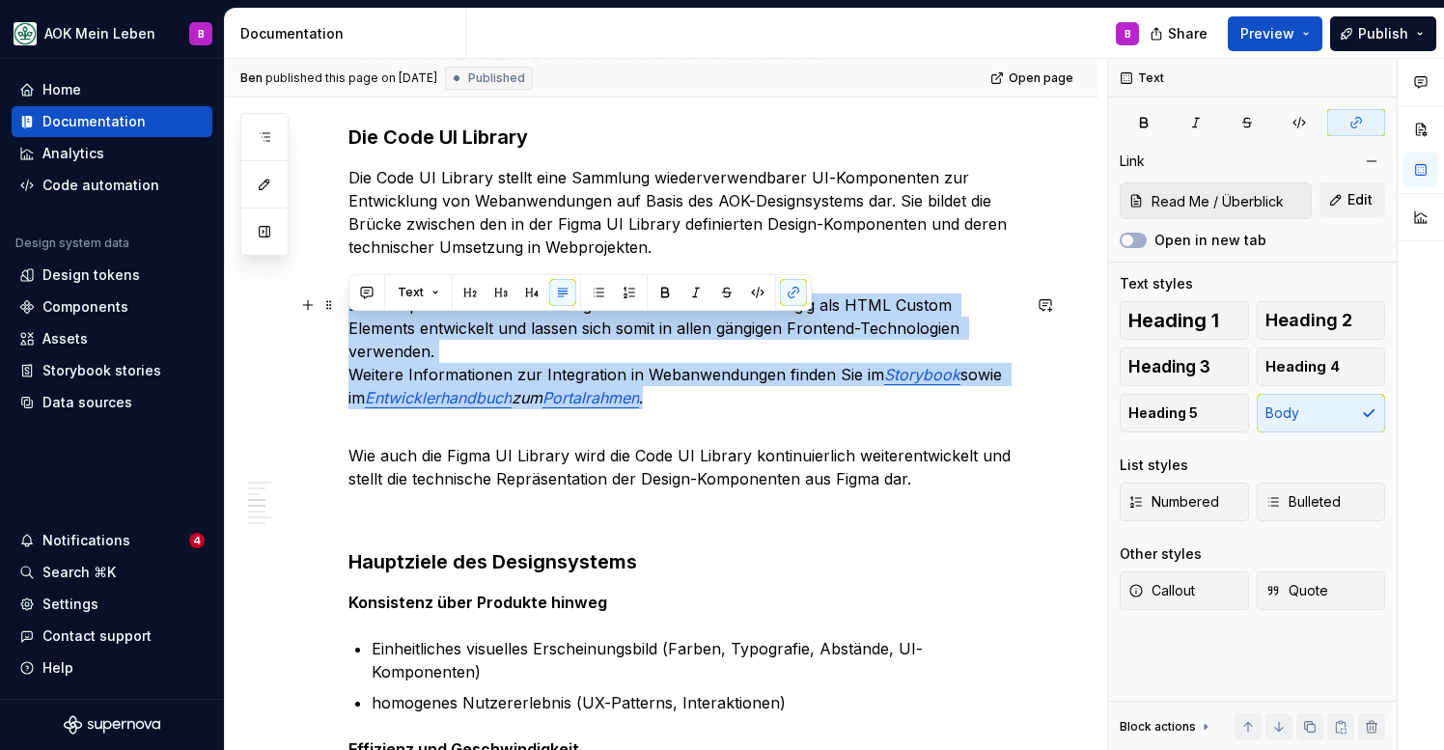
drag, startPoint x: 684, startPoint y: 401, endPoint x: 352, endPoint y: 328, distance: 339.9
click at [352, 328] on p "Die Komponenten sind technologie- und frameworkunabhängig als HTML Custom Eleme…" at bounding box center [684, 339] width 672 height 139
copy p "Die Komponenten sind technologie- und frameworkunabhängig als HTML Custom Eleme…"
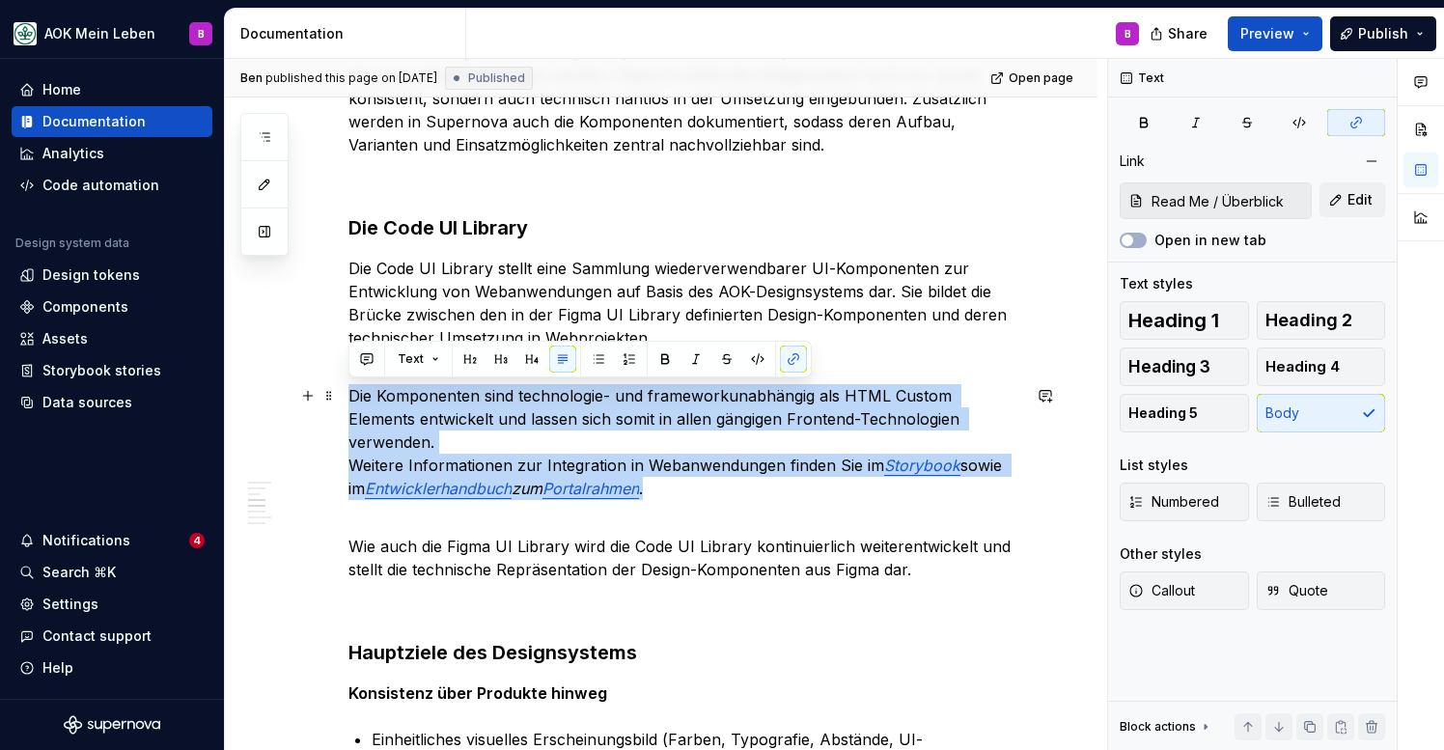
scroll to position [1008, 0]
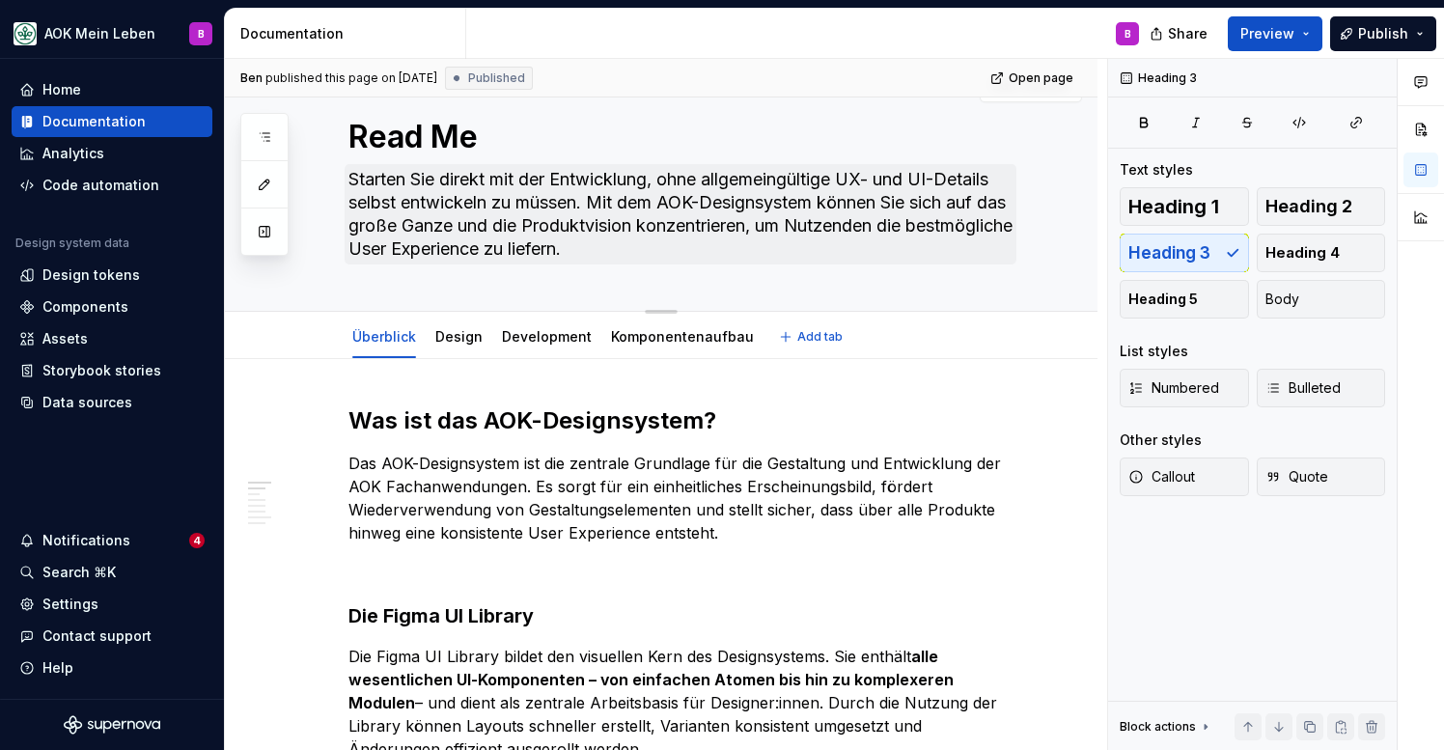
scroll to position [9, 0]
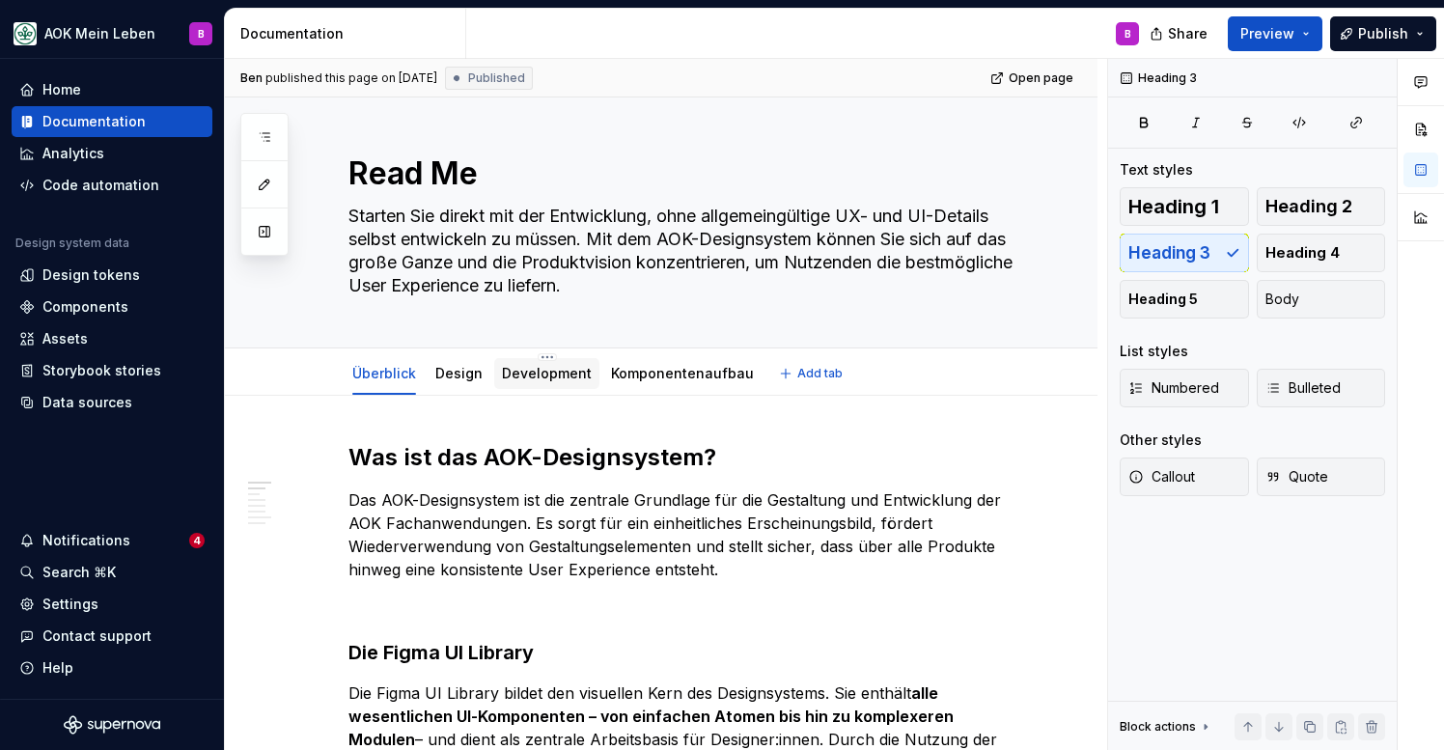
click at [536, 376] on link "Development" at bounding box center [547, 373] width 90 height 16
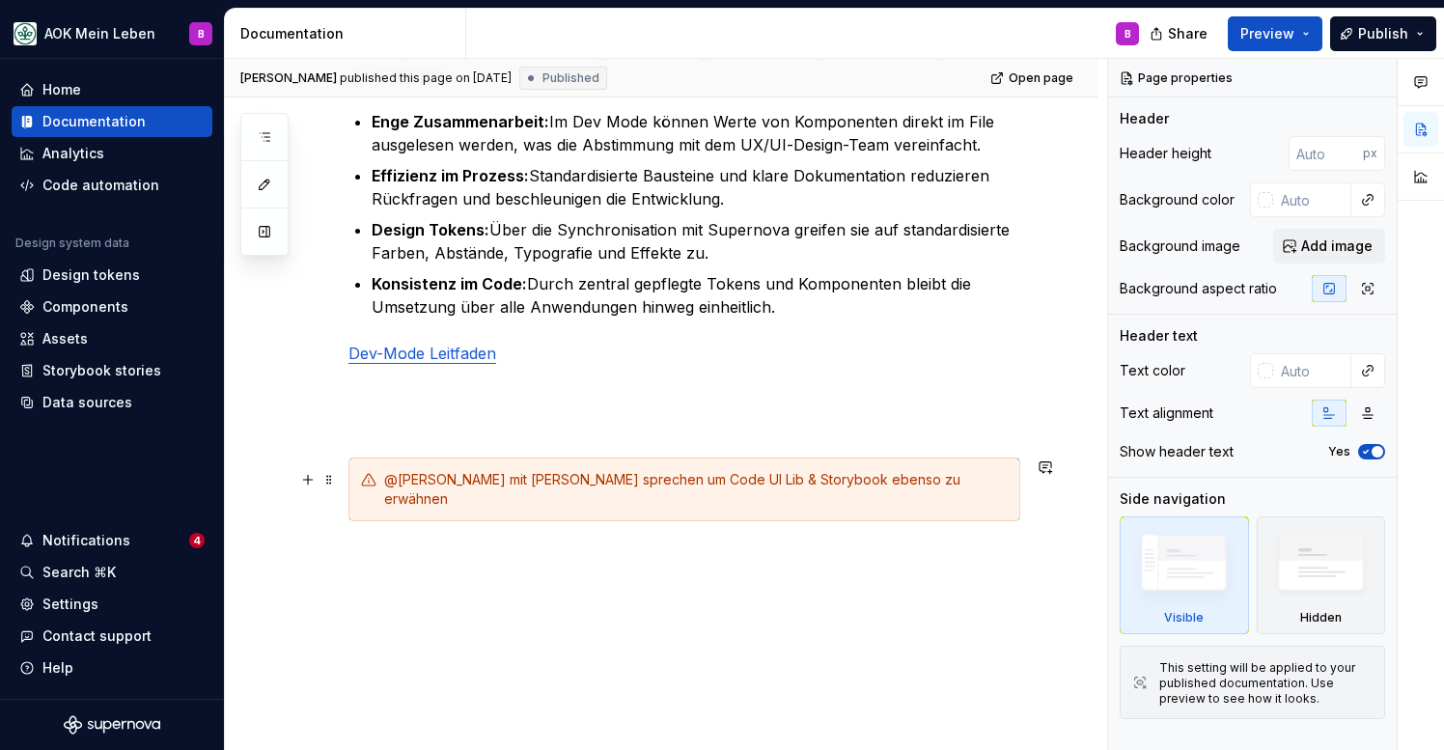
scroll to position [456, 0]
click at [553, 433] on p at bounding box center [684, 423] width 672 height 23
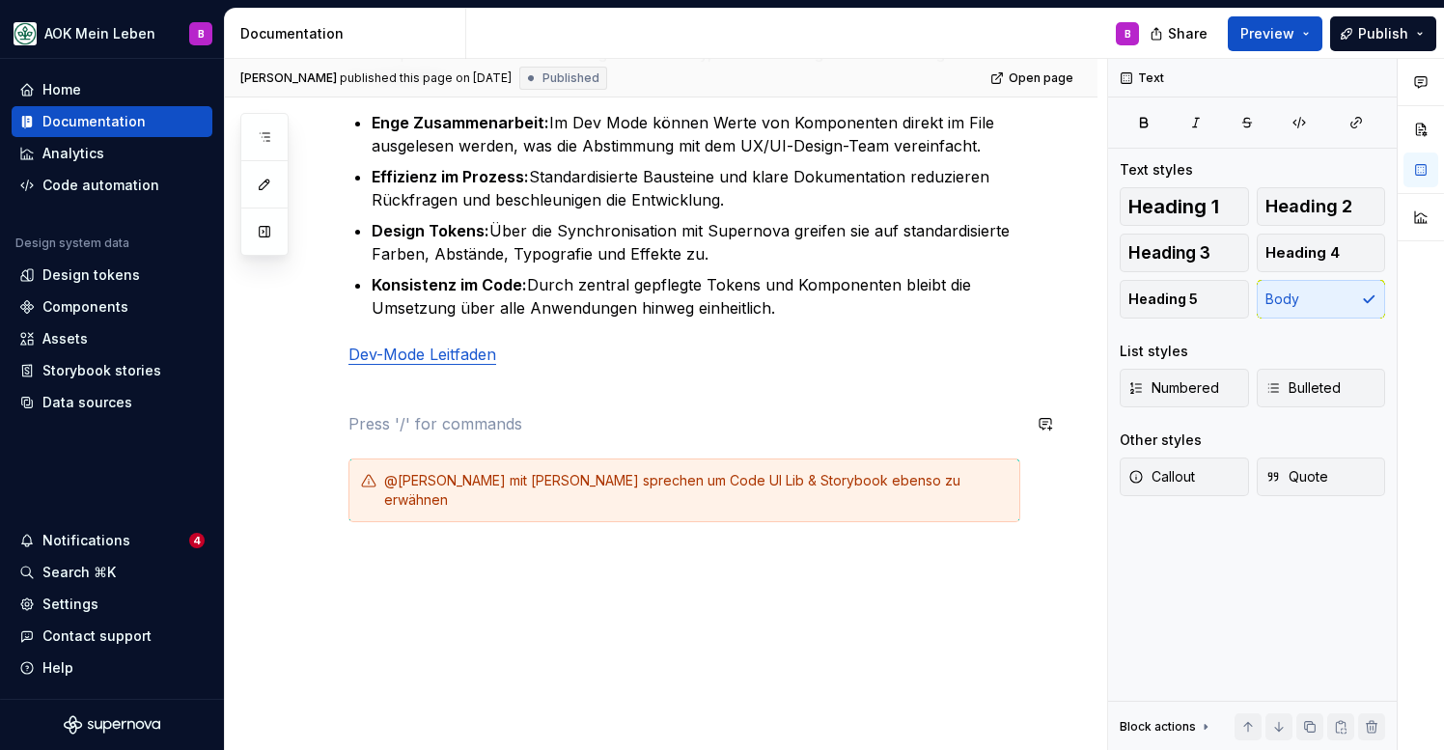
scroll to position [1, 0]
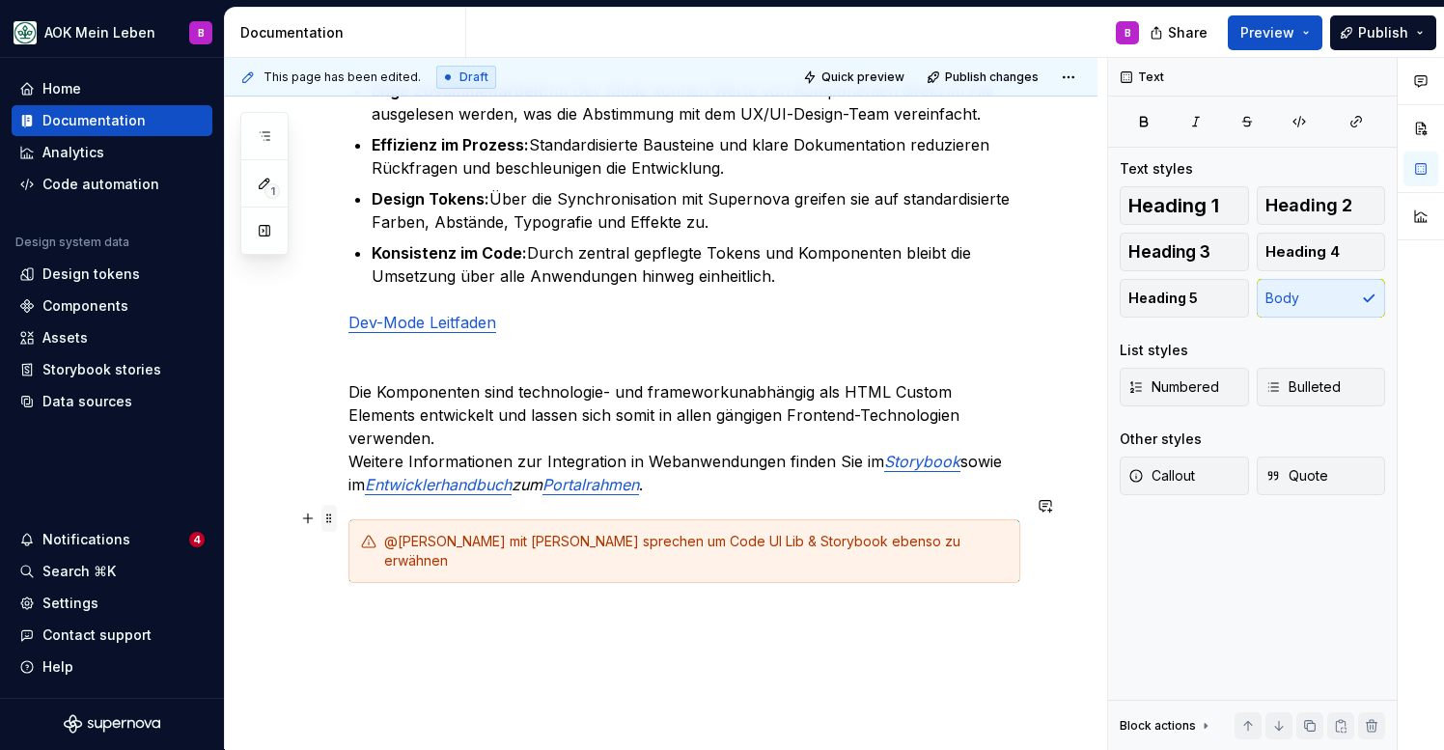
click at [335, 522] on span at bounding box center [328, 518] width 15 height 27
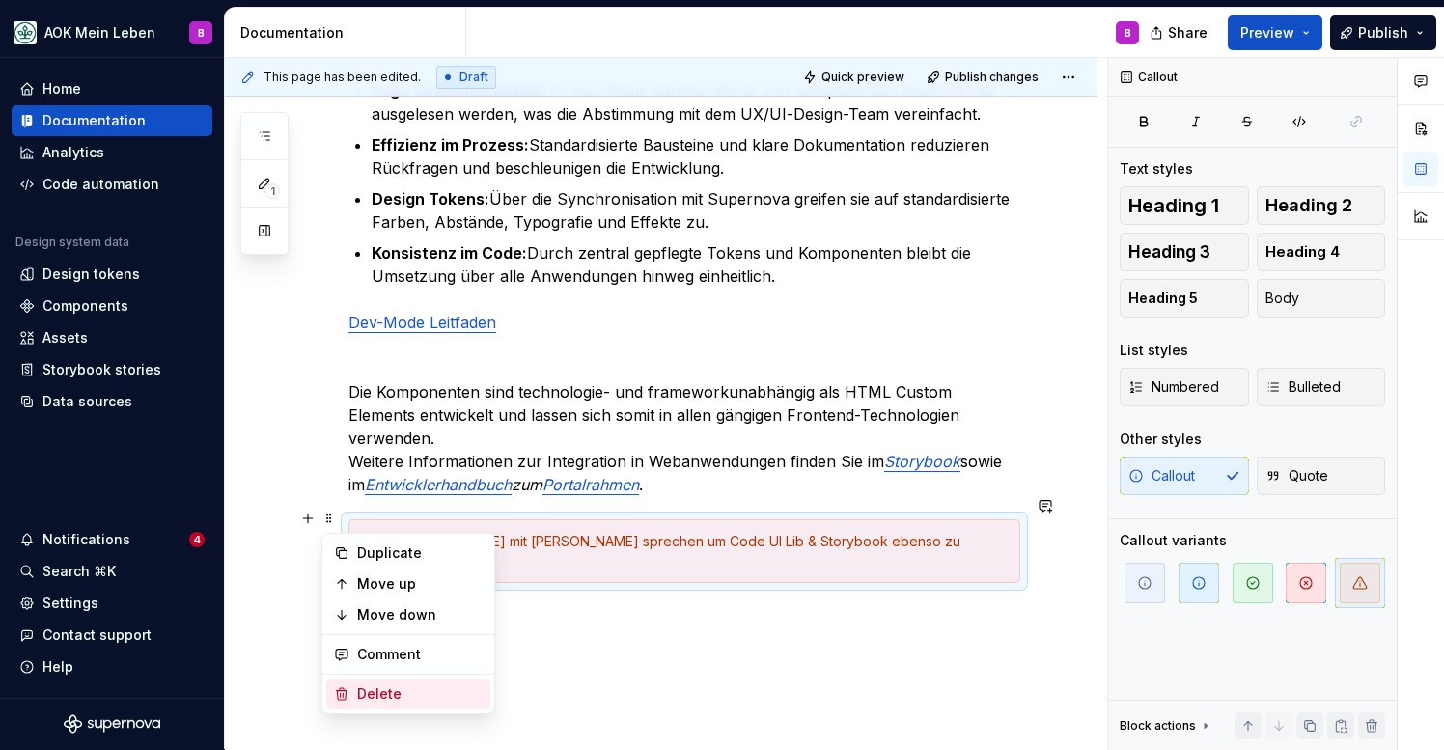
click at [377, 693] on div "Delete" at bounding box center [419, 693] width 125 height 19
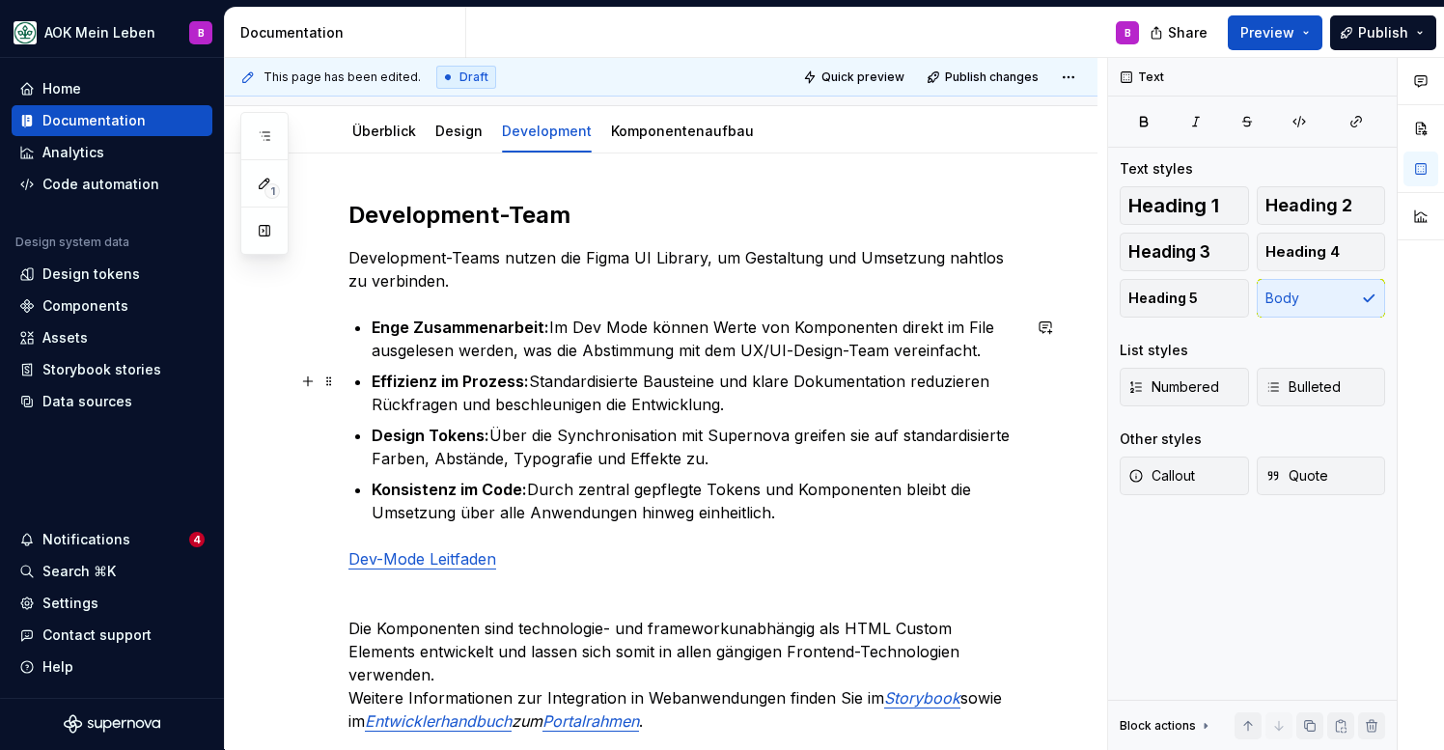
scroll to position [238, 0]
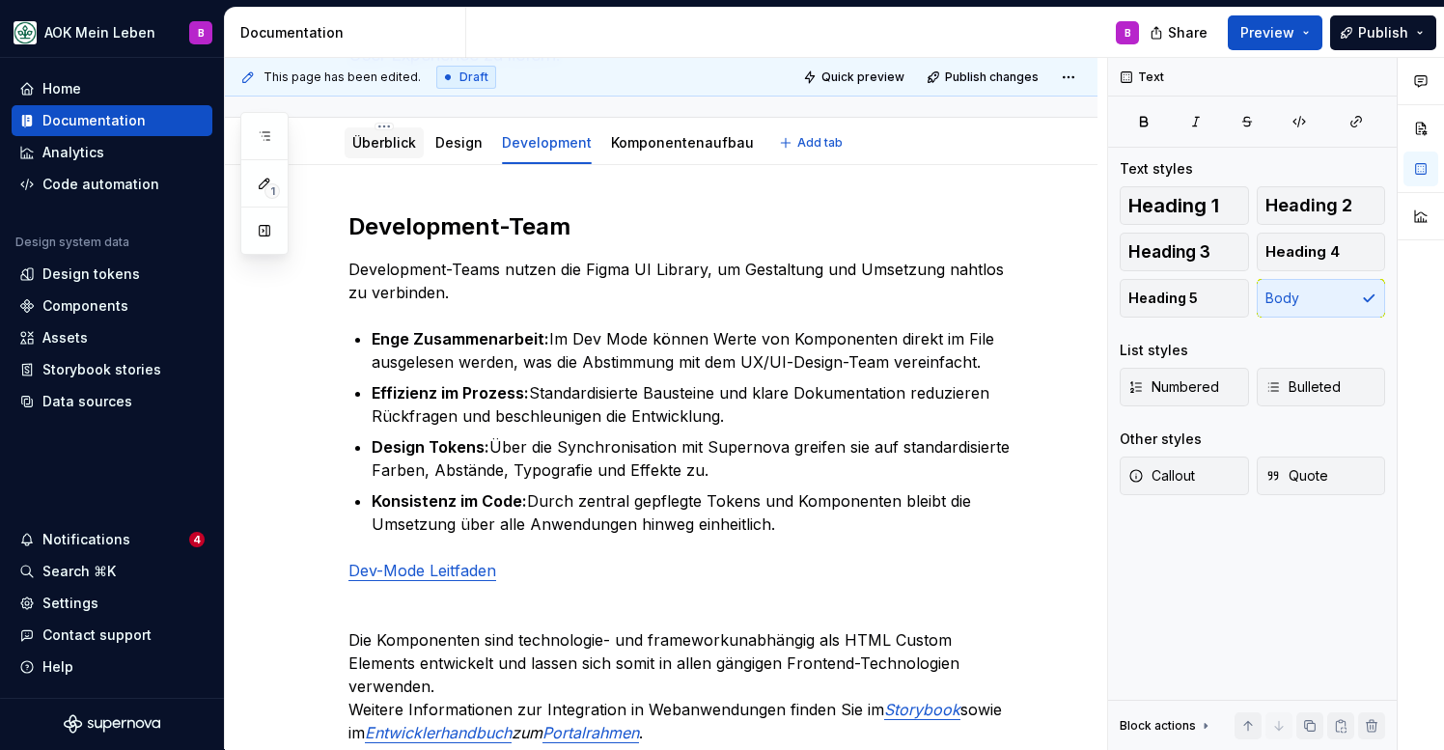
click at [378, 146] on link "Überblick" at bounding box center [384, 142] width 64 height 16
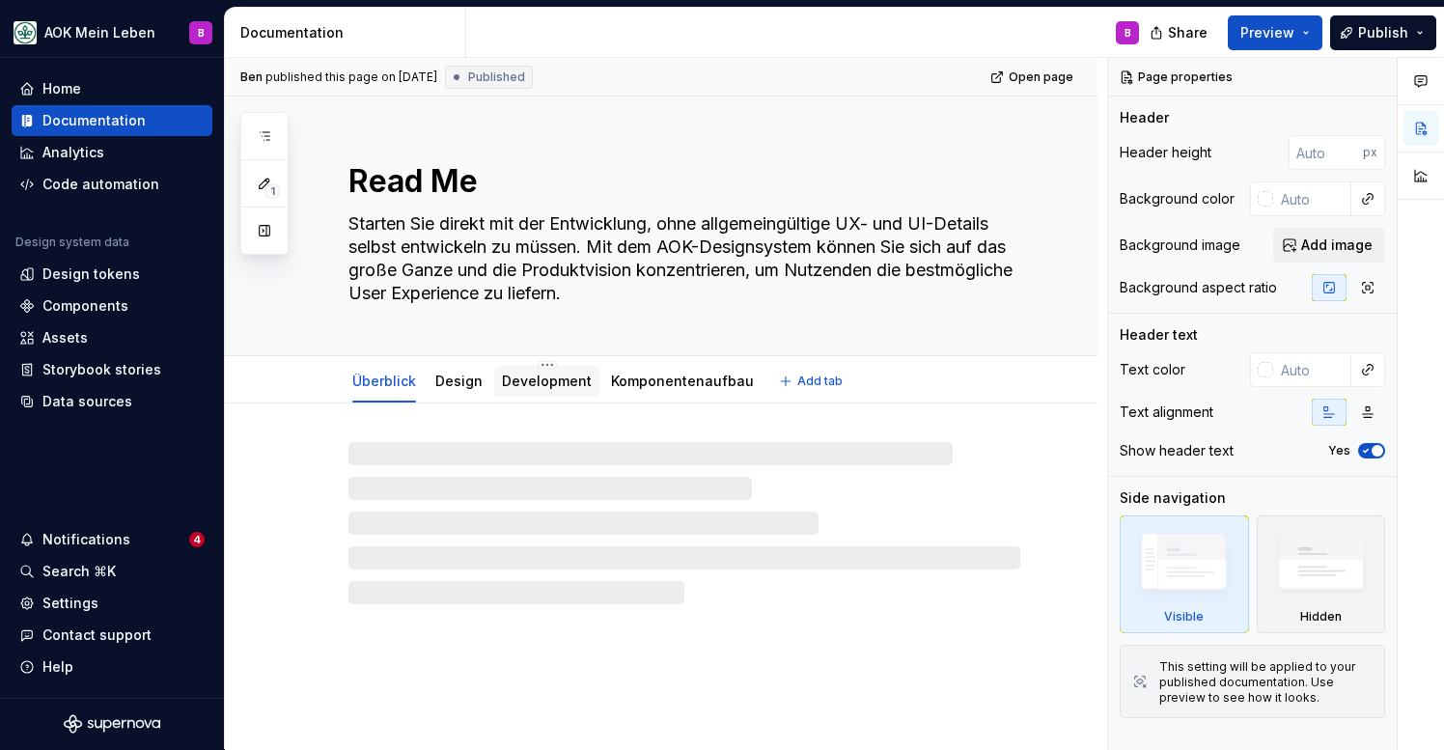
type textarea "*"
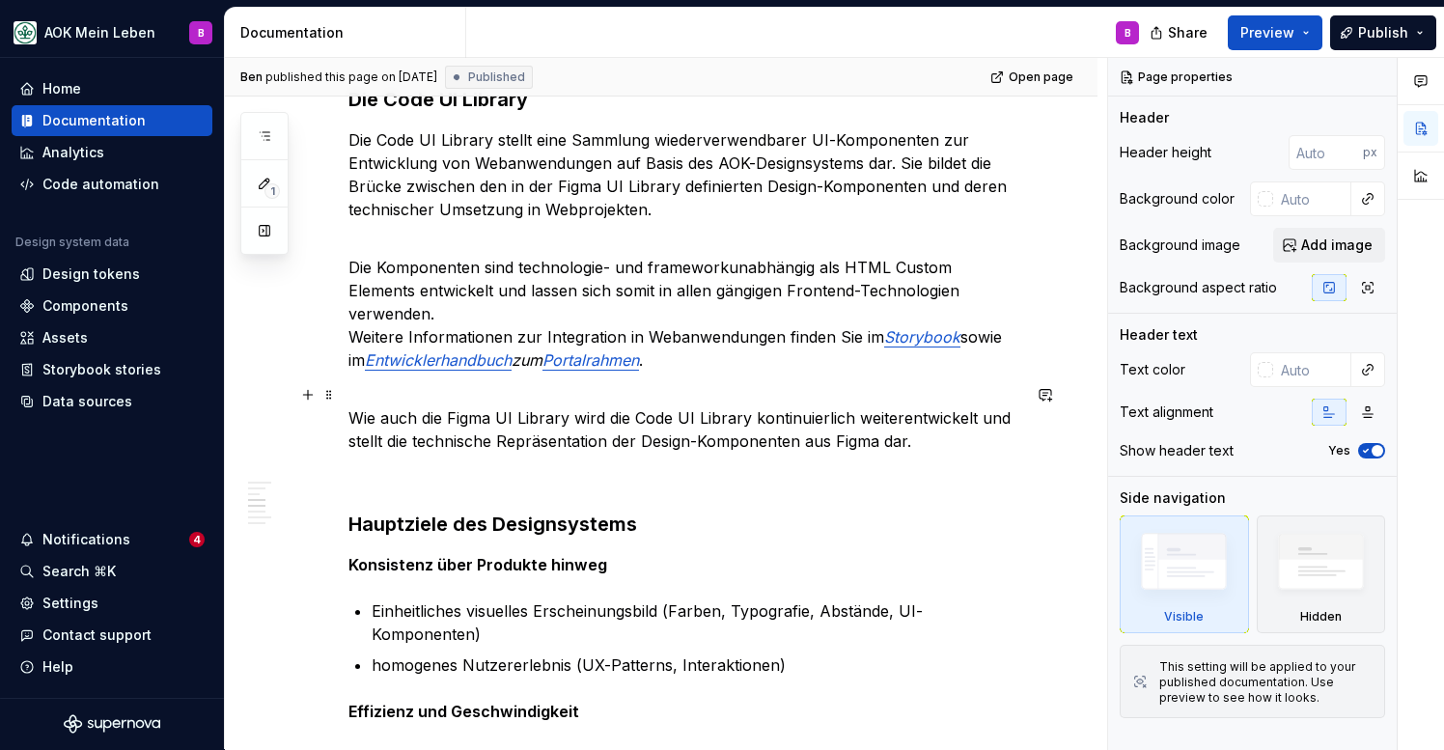
scroll to position [1036, 0]
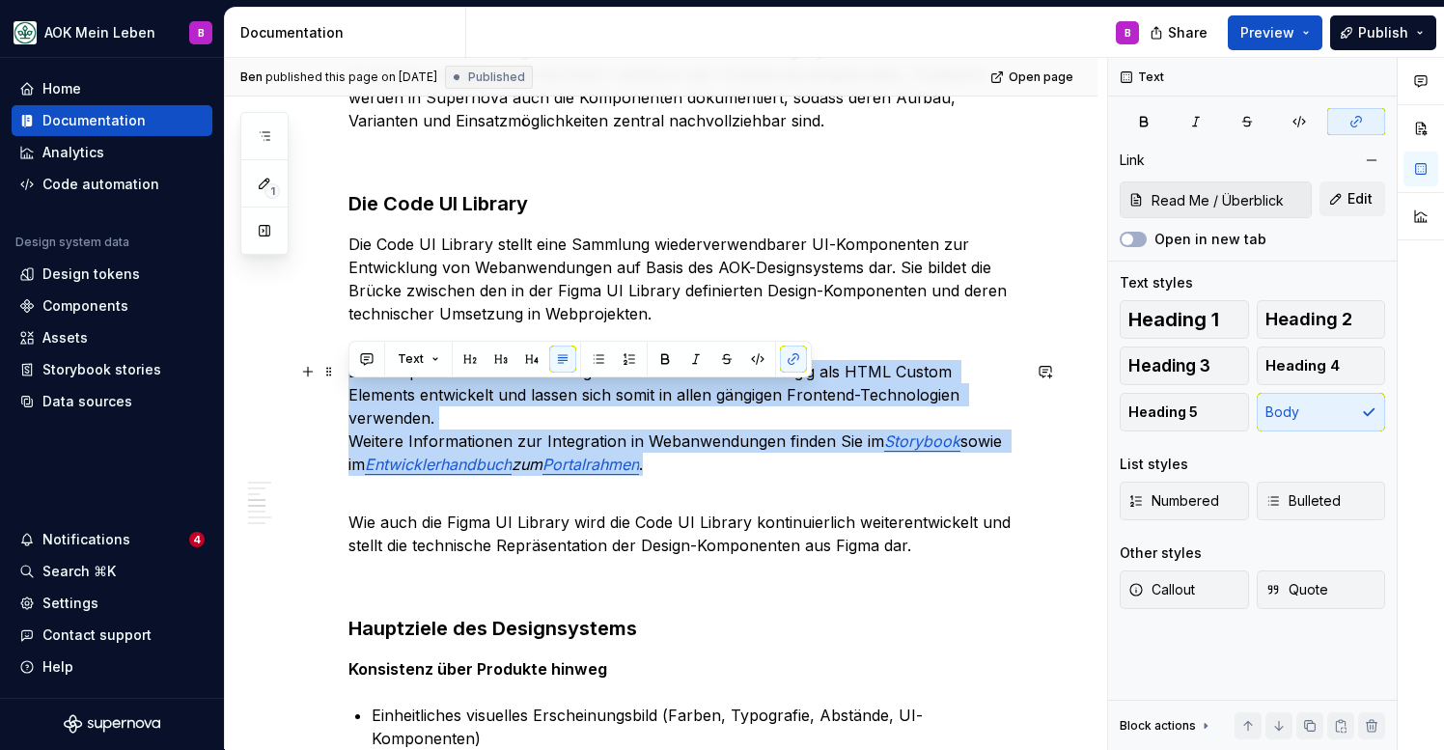
drag, startPoint x: 696, startPoint y: 465, endPoint x: 341, endPoint y: 396, distance: 362.0
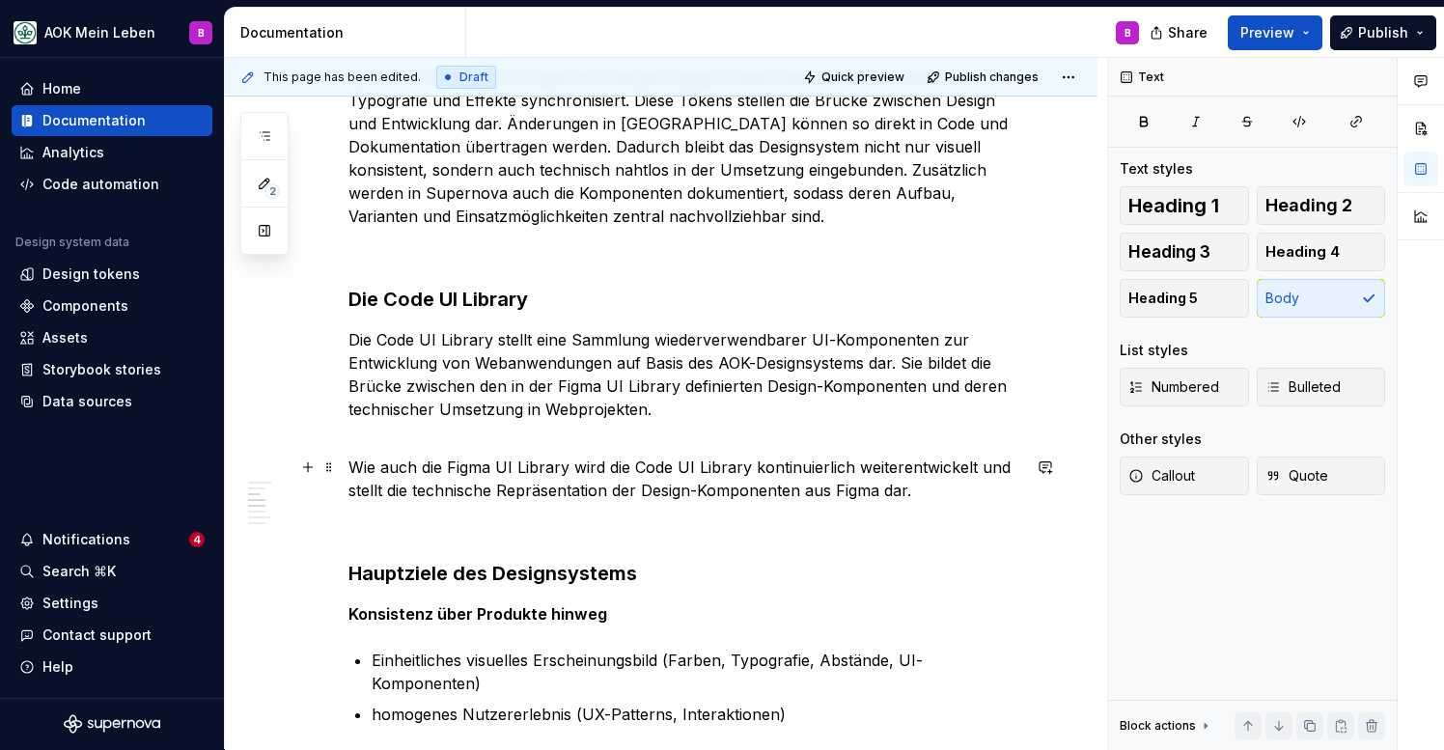
scroll to position [941, 0]
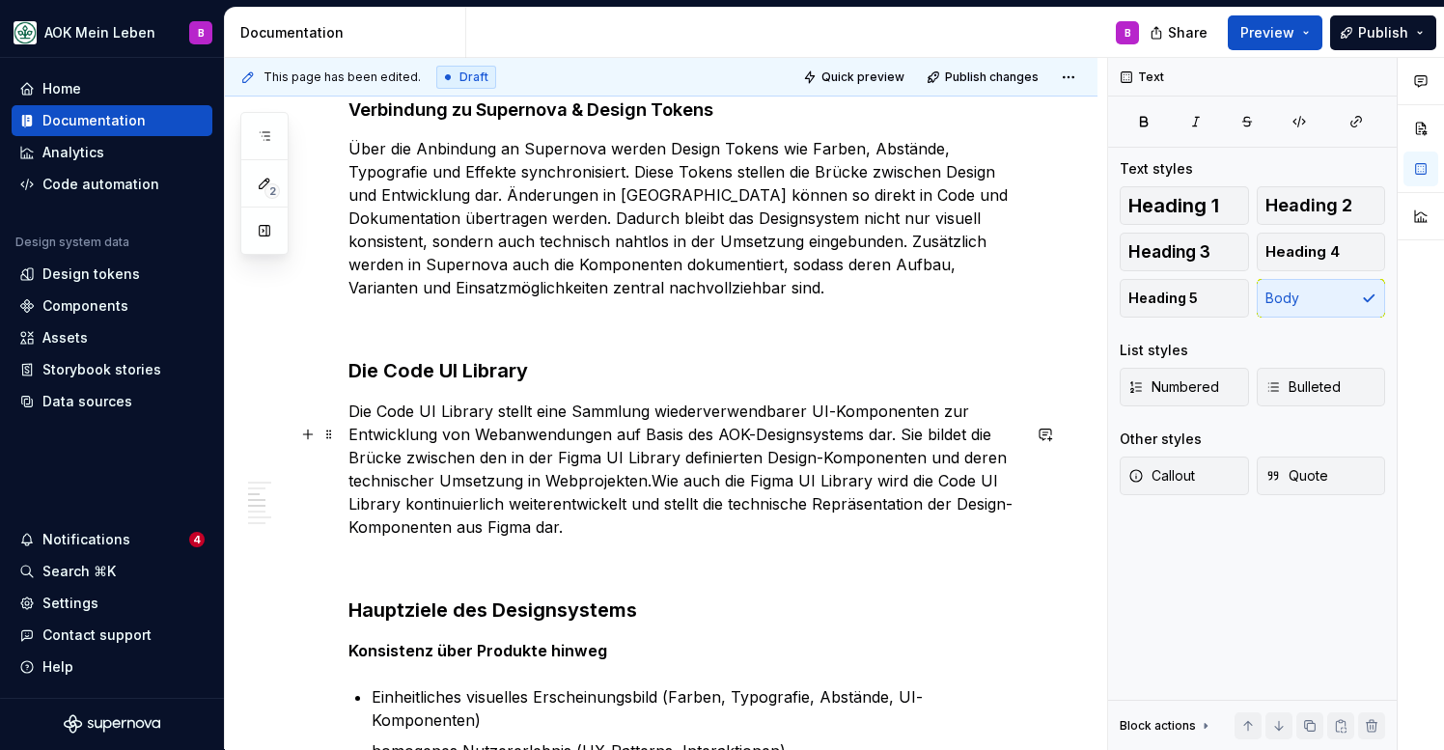
scroll to position [867, 0]
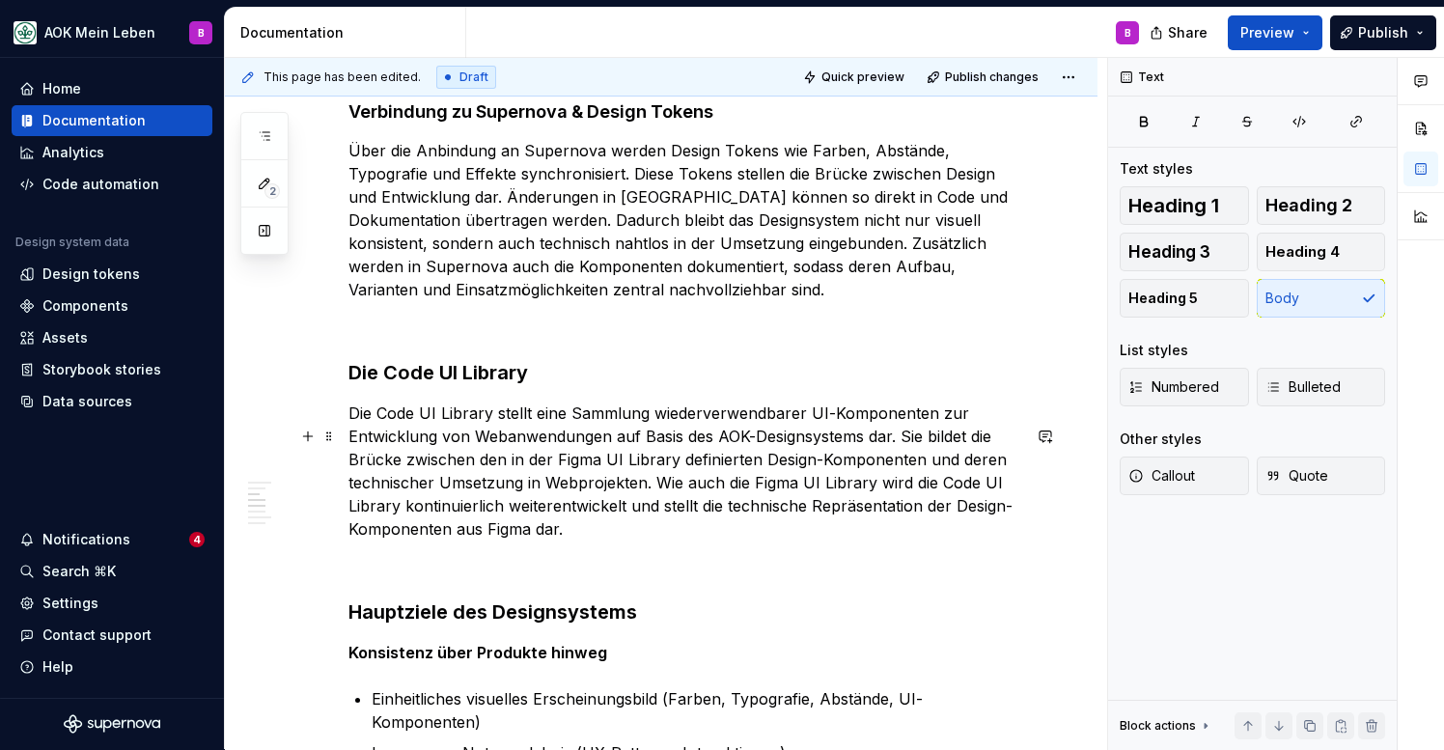
click at [616, 541] on p "Die Code UI Library stellt eine Sammlung wiederverwendbarer UI-Komponenten zur …" at bounding box center [684, 471] width 672 height 139
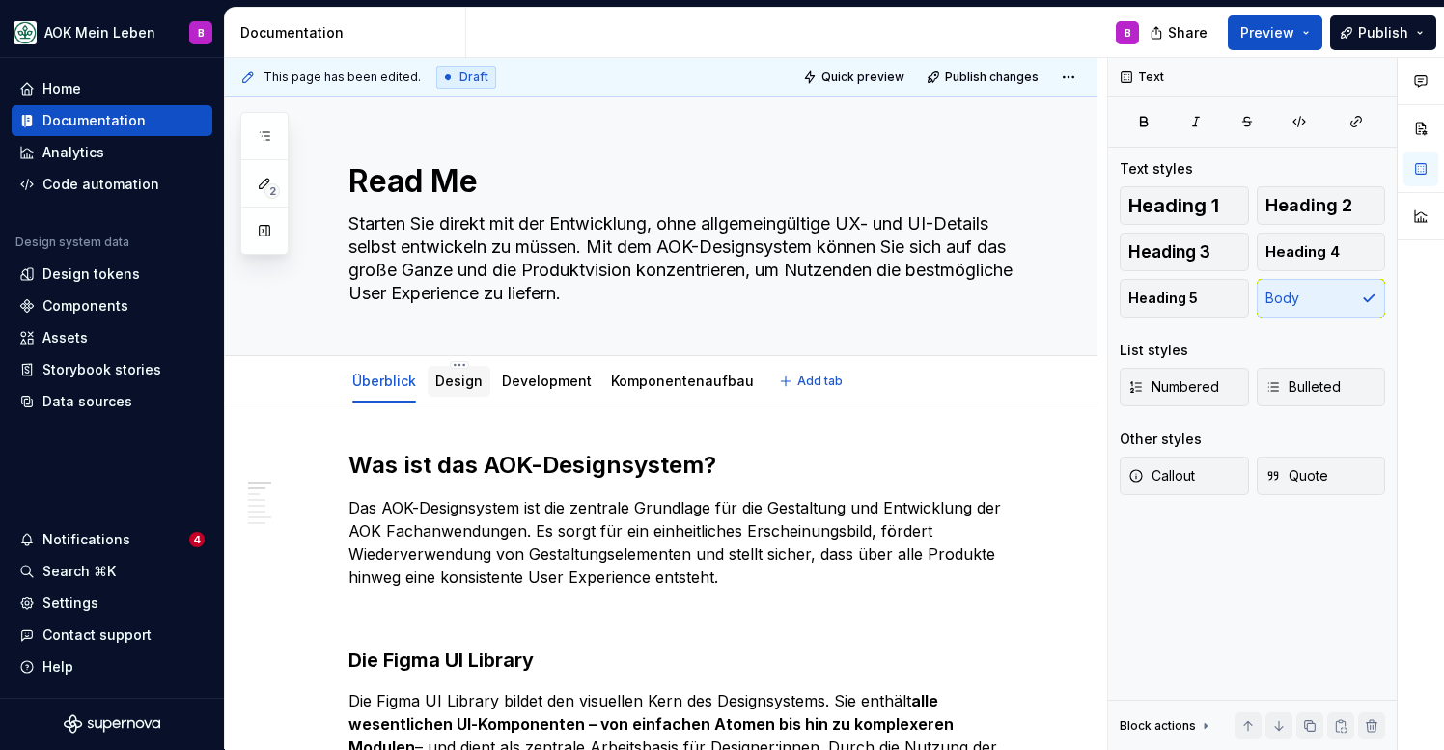
scroll to position [0, 0]
click at [459, 396] on div "Design" at bounding box center [459, 381] width 63 height 31
click at [528, 388] on link "Development" at bounding box center [547, 381] width 90 height 16
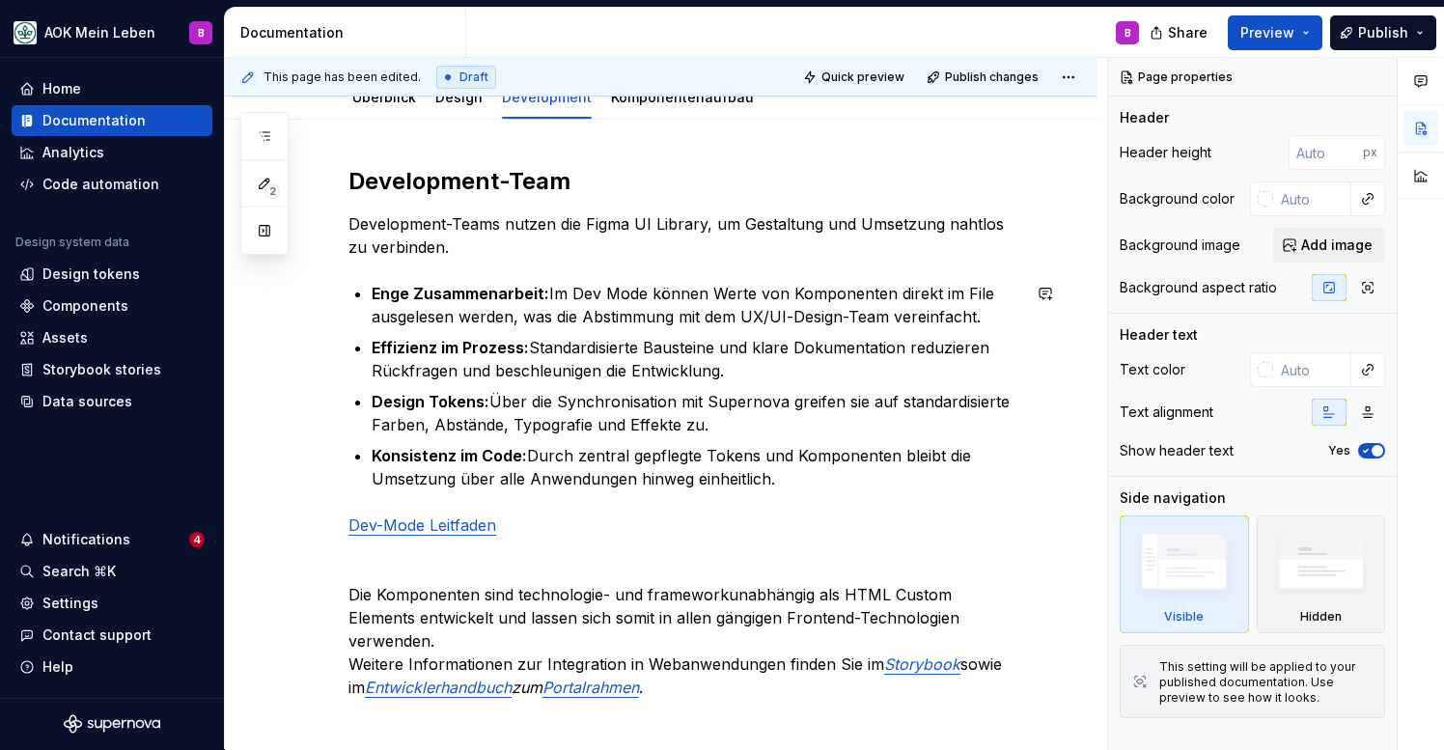
scroll to position [293, 0]
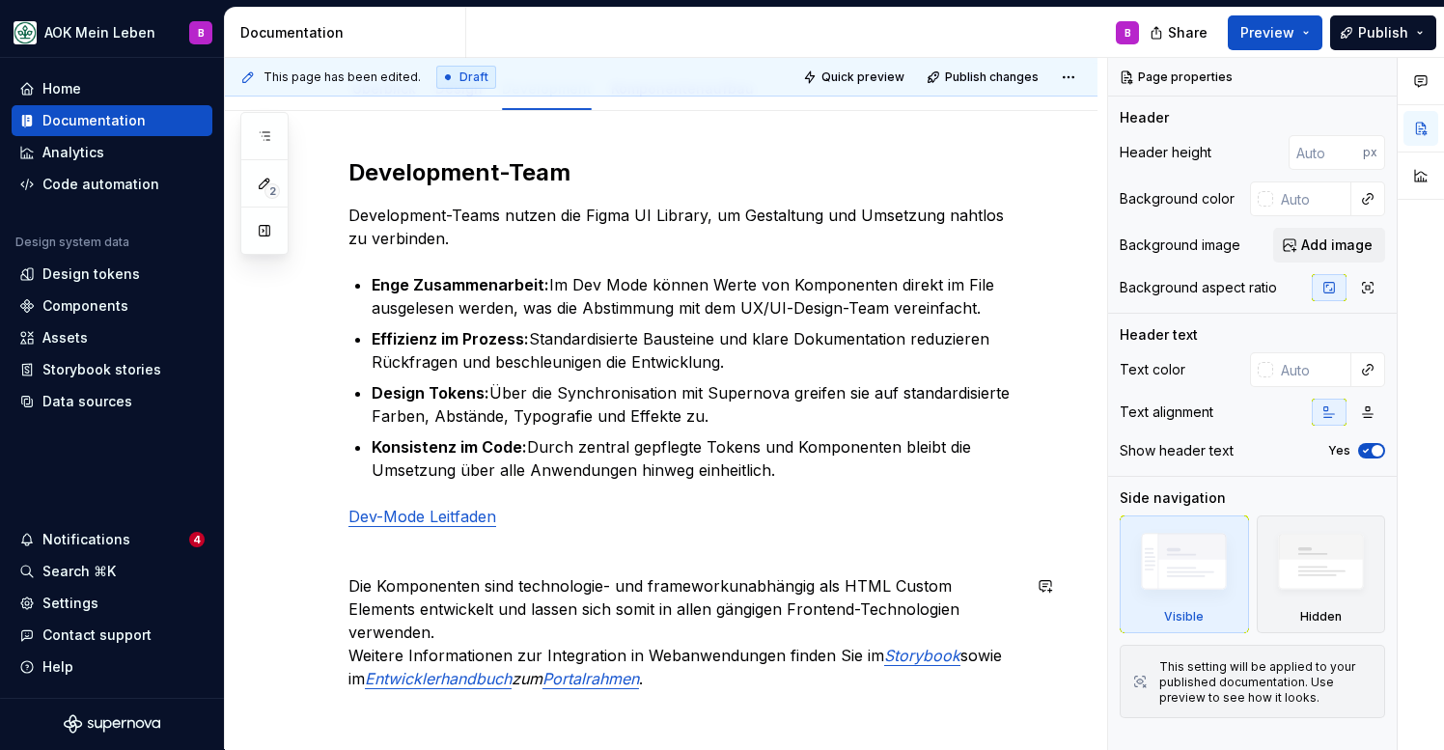
click at [809, 746] on div "Development-Team Development-Teams nutzen die Figma UI Library, um Gestaltung u…" at bounding box center [661, 524] width 873 height 827
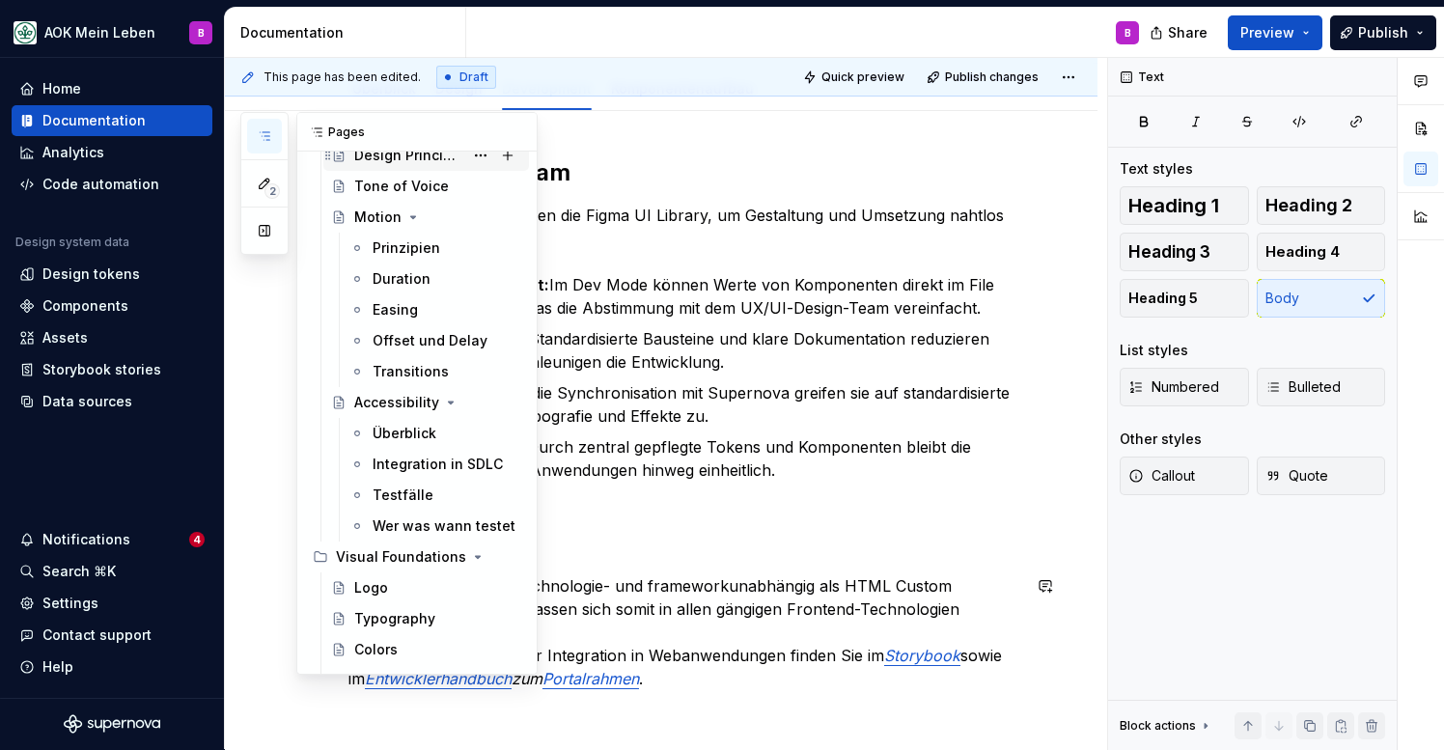
scroll to position [469, 0]
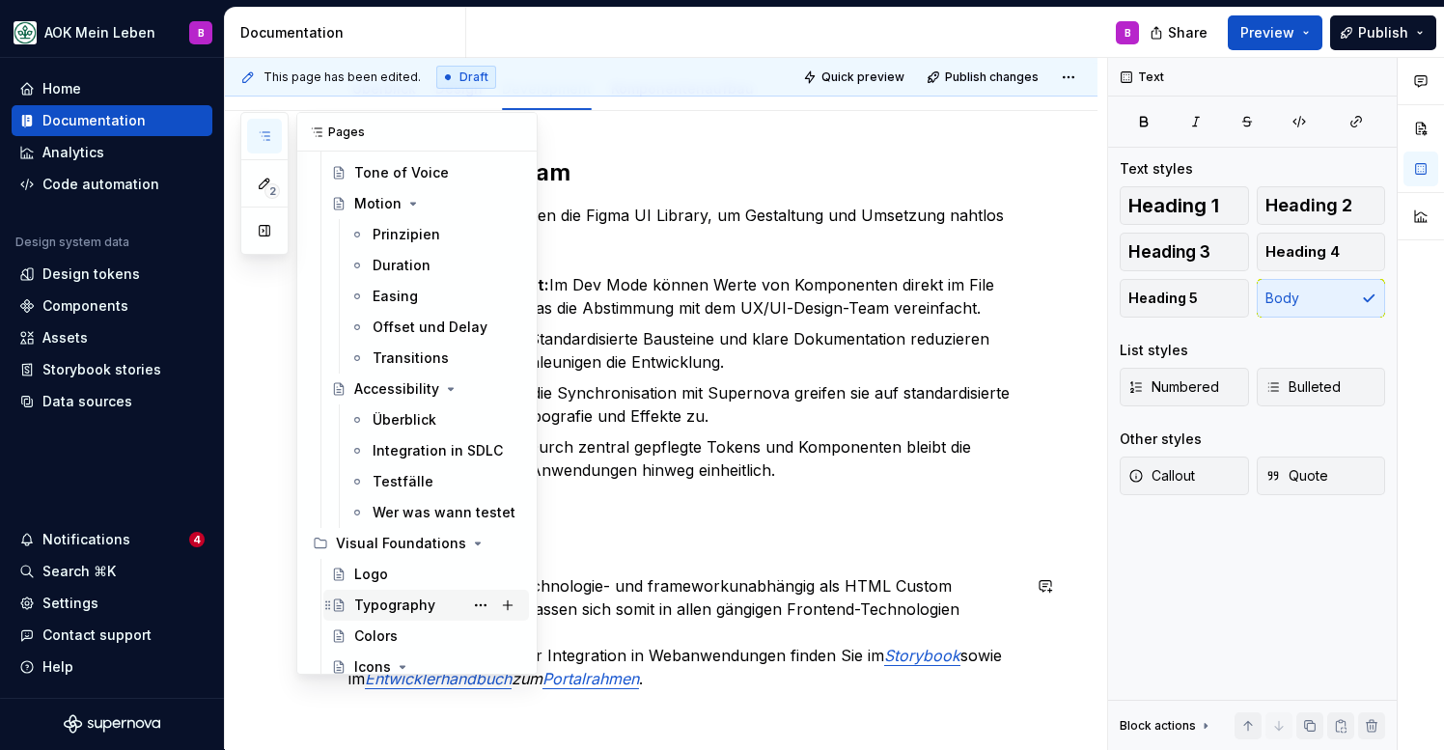
click at [406, 611] on div "Typography" at bounding box center [394, 605] width 81 height 19
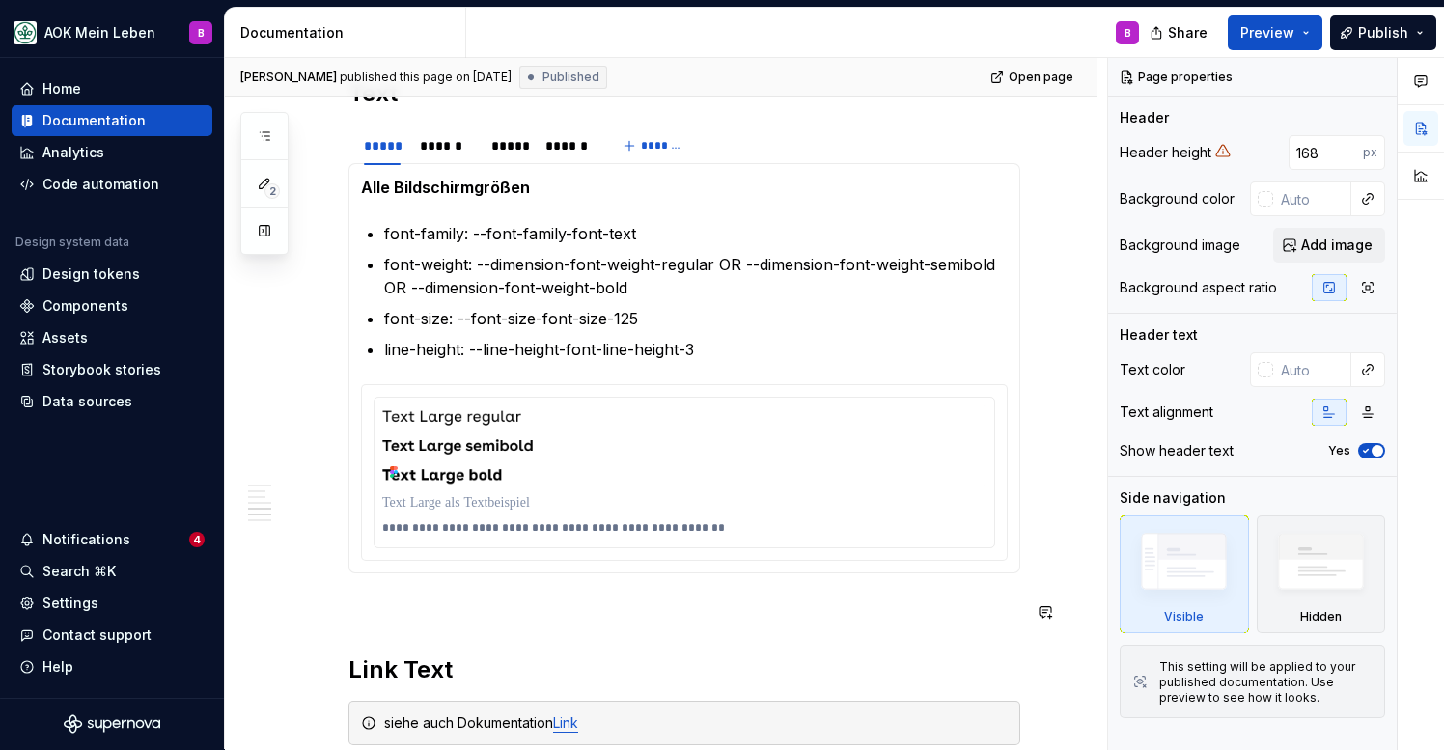
scroll to position [3449, 0]
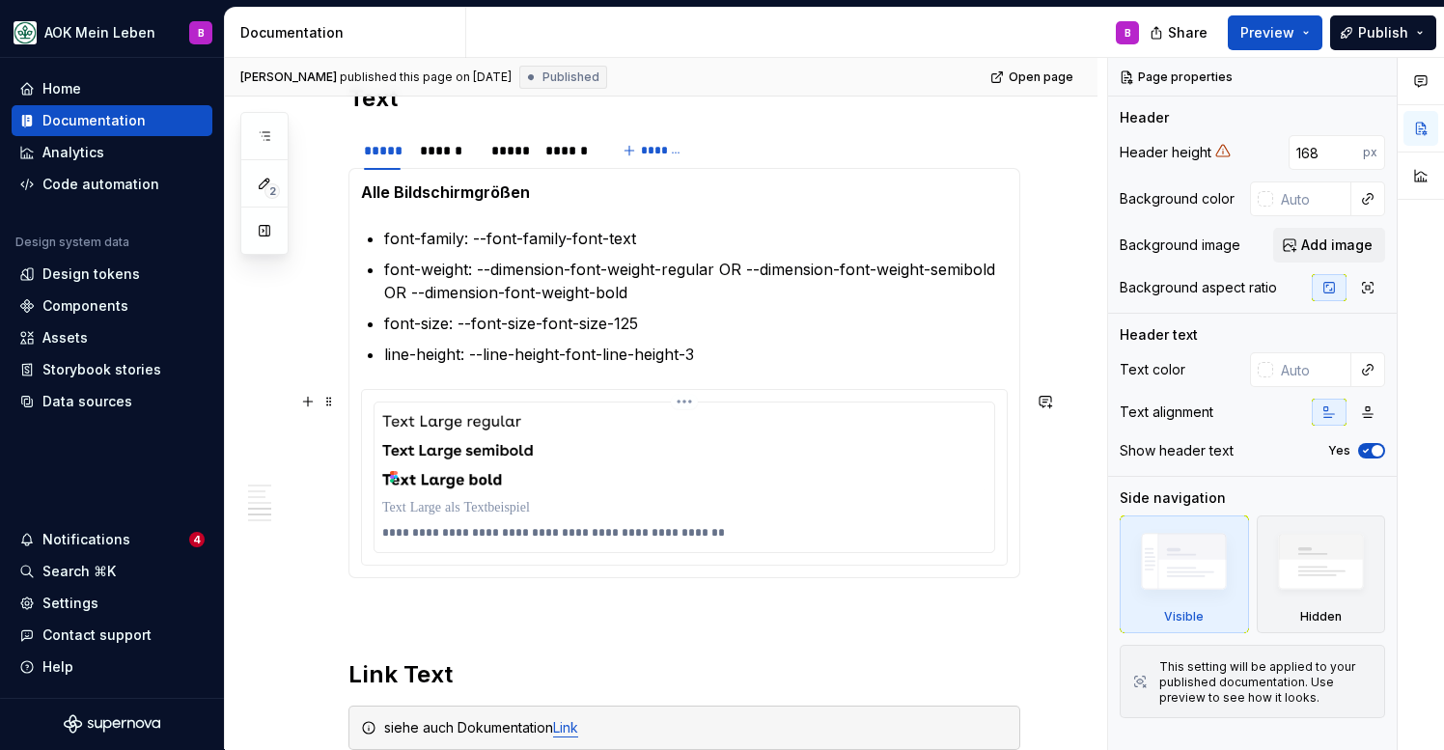
click at [516, 502] on p at bounding box center [684, 507] width 604 height 19
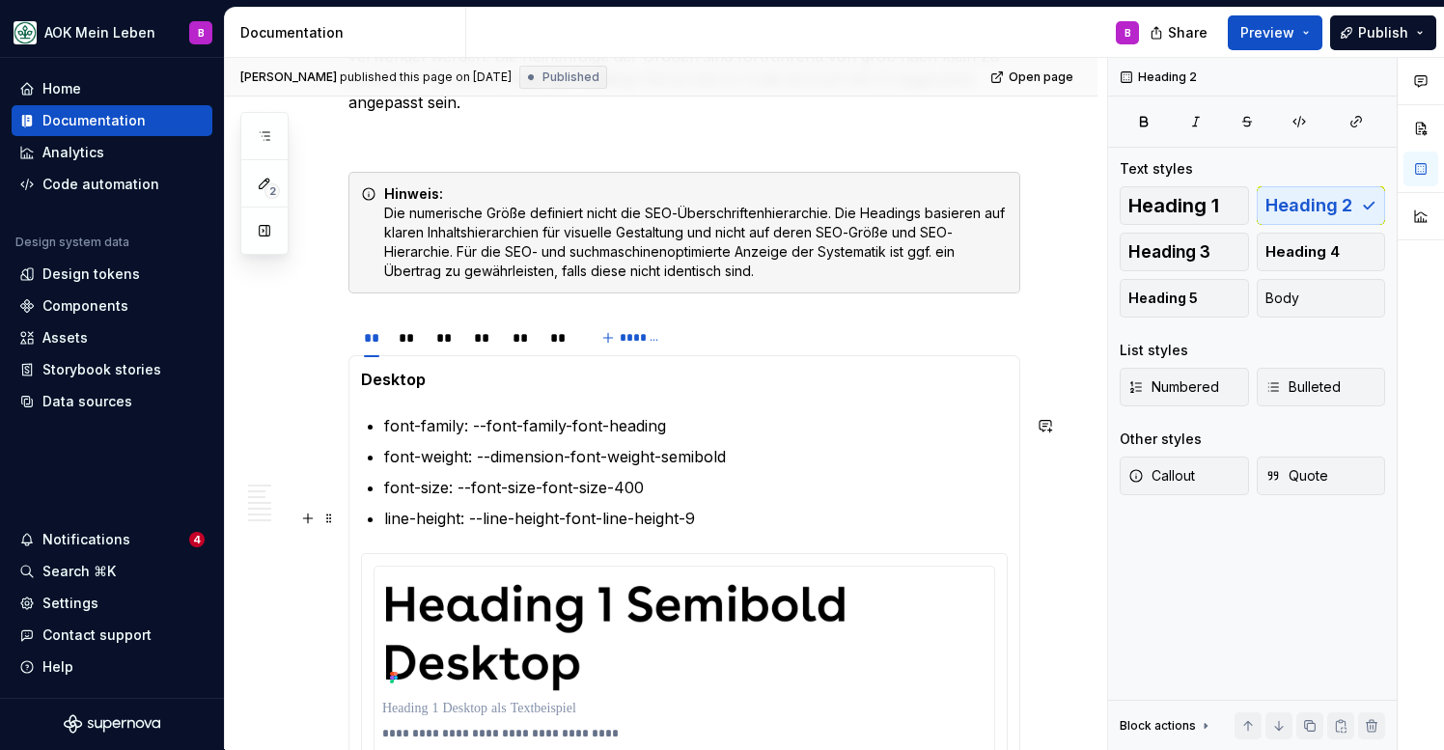
scroll to position [1978, 0]
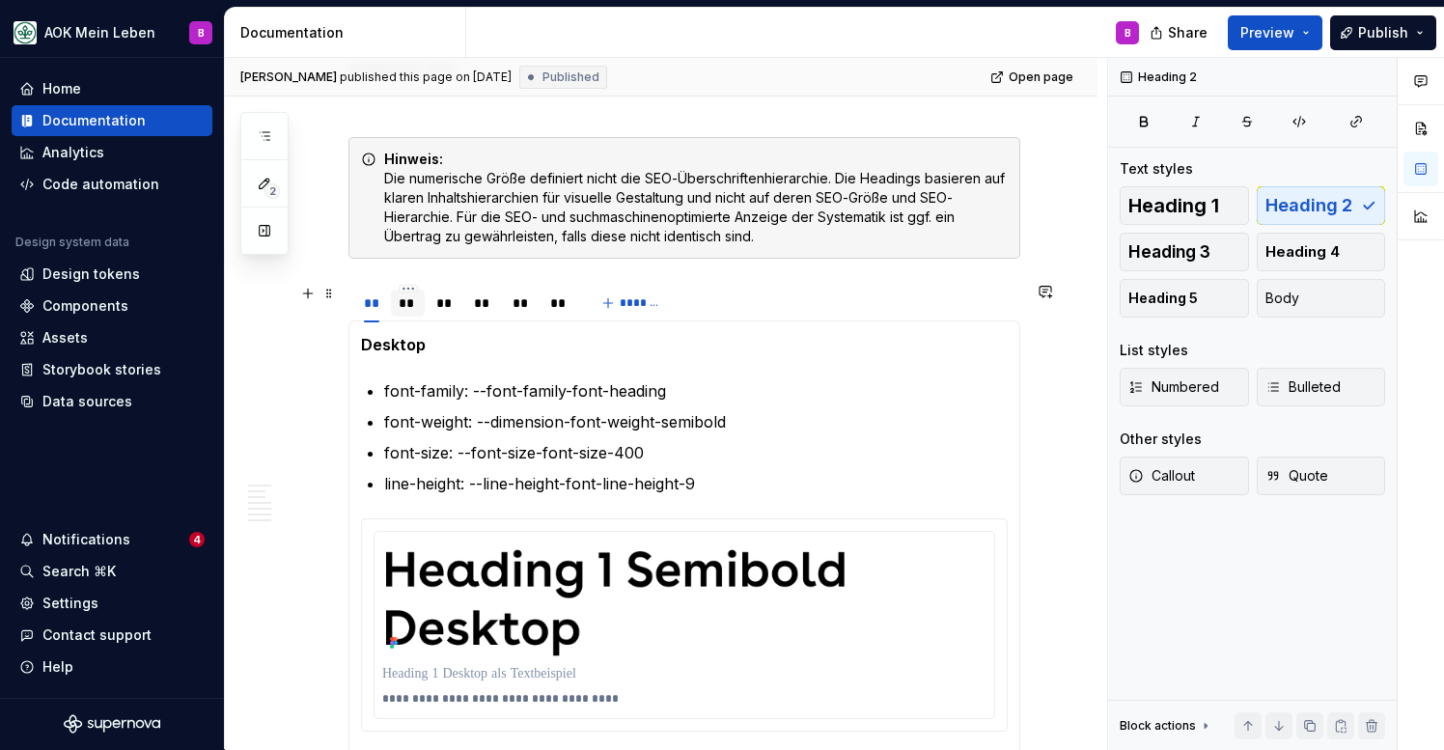
click at [407, 307] on div "**" at bounding box center [408, 302] width 18 height 19
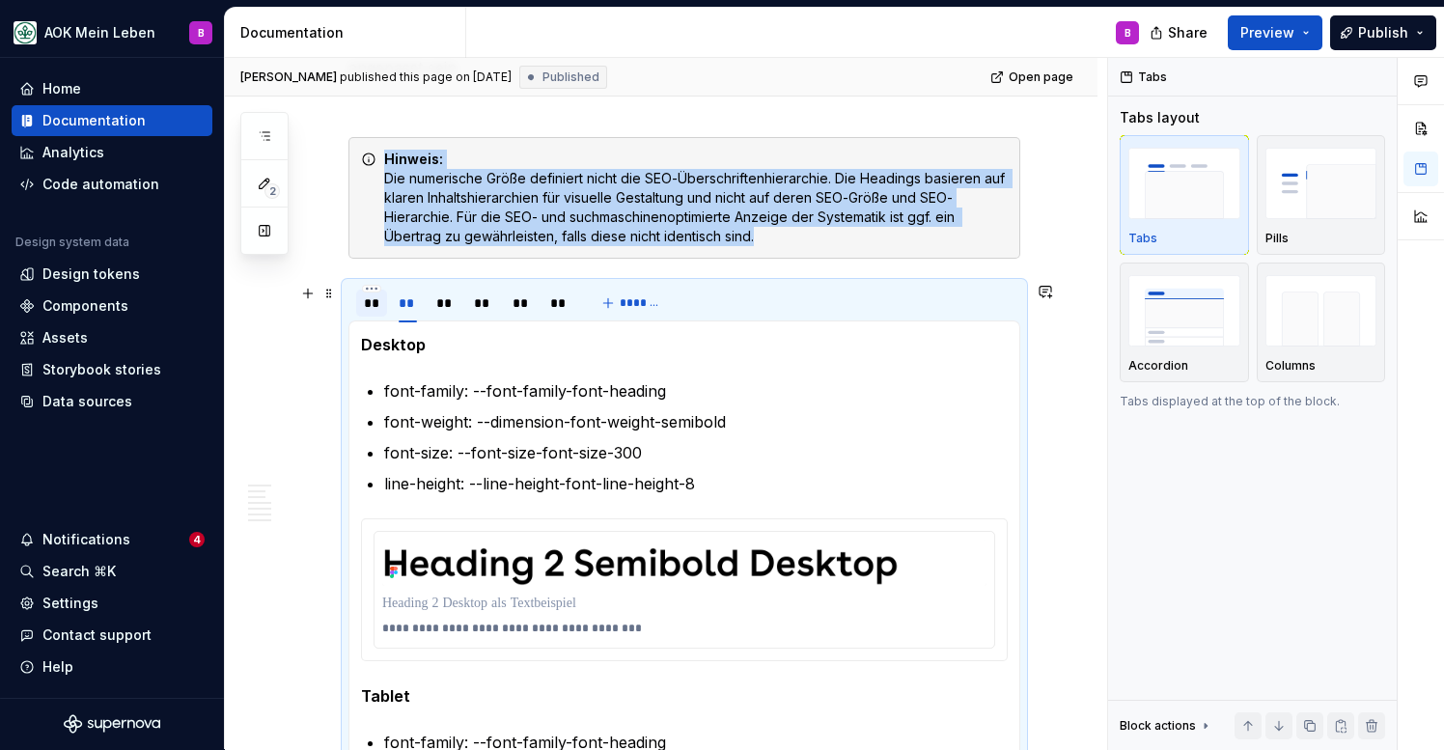
click at [379, 305] on div "**" at bounding box center [371, 302] width 15 height 19
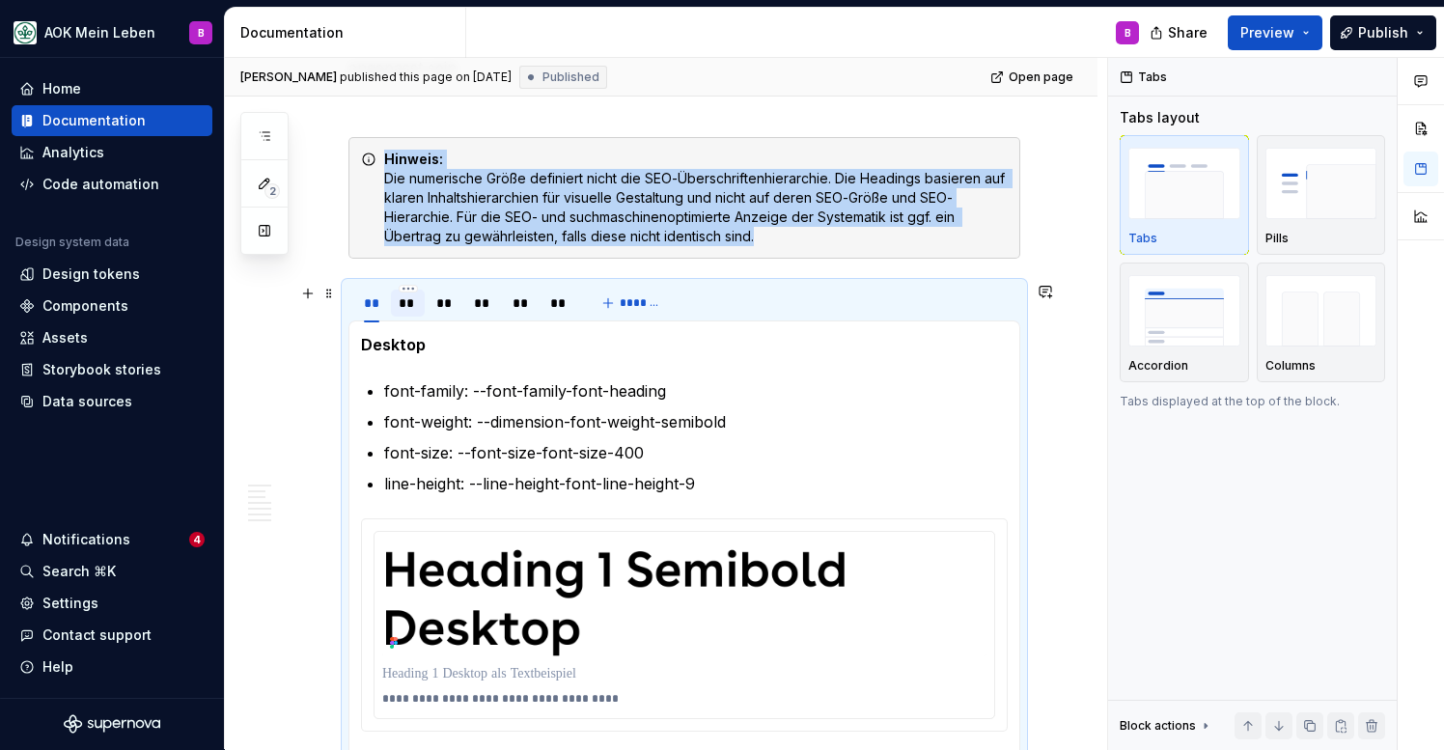
click at [410, 310] on div "**" at bounding box center [408, 302] width 18 height 19
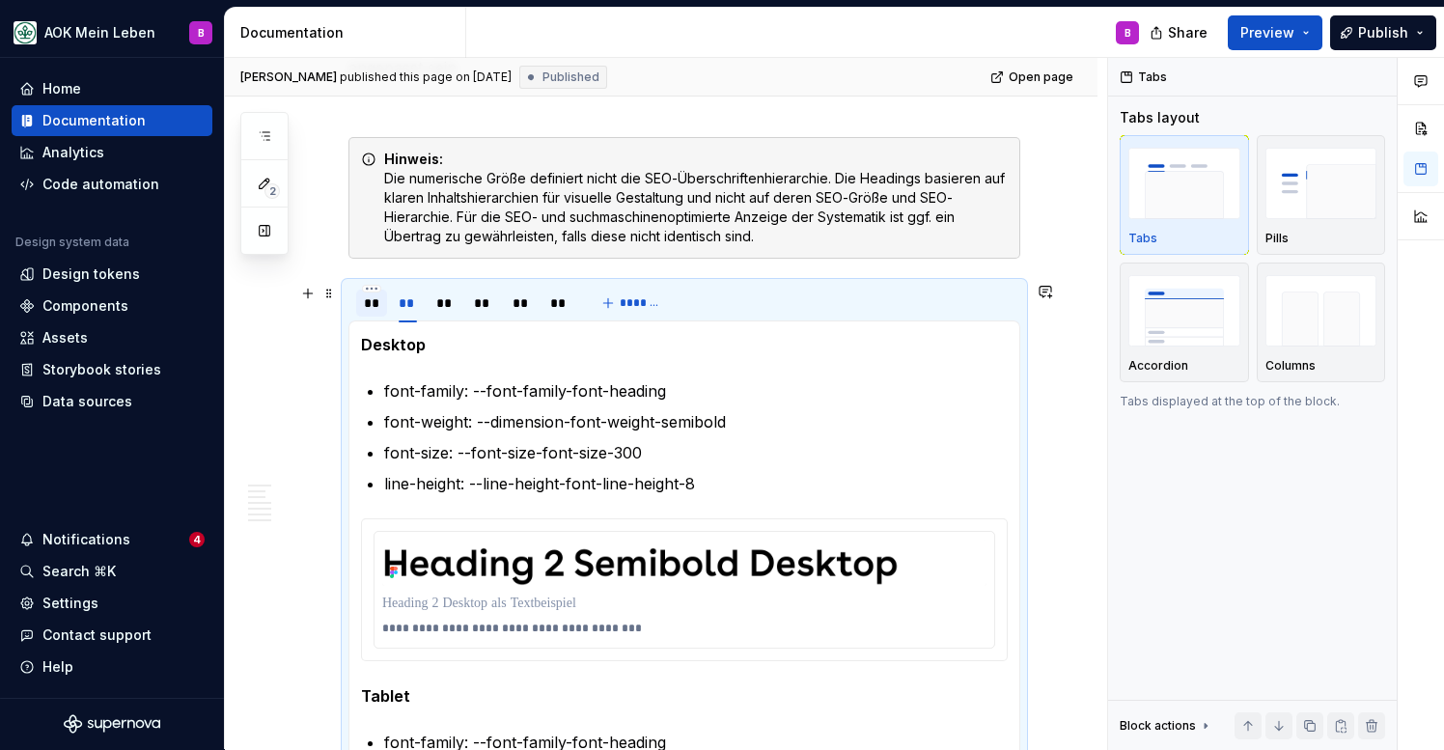
click at [377, 310] on div "**" at bounding box center [371, 302] width 15 height 19
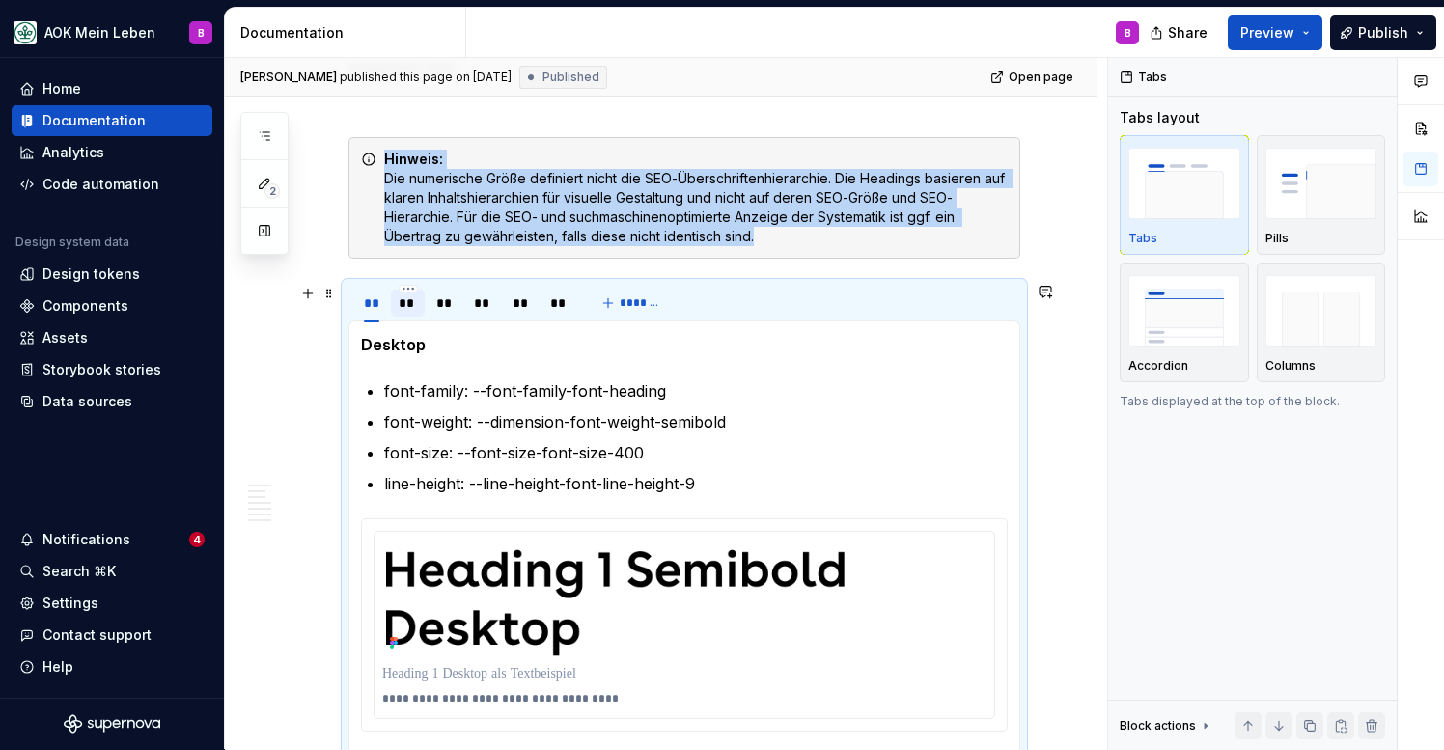
click at [404, 309] on div "**" at bounding box center [408, 302] width 18 height 19
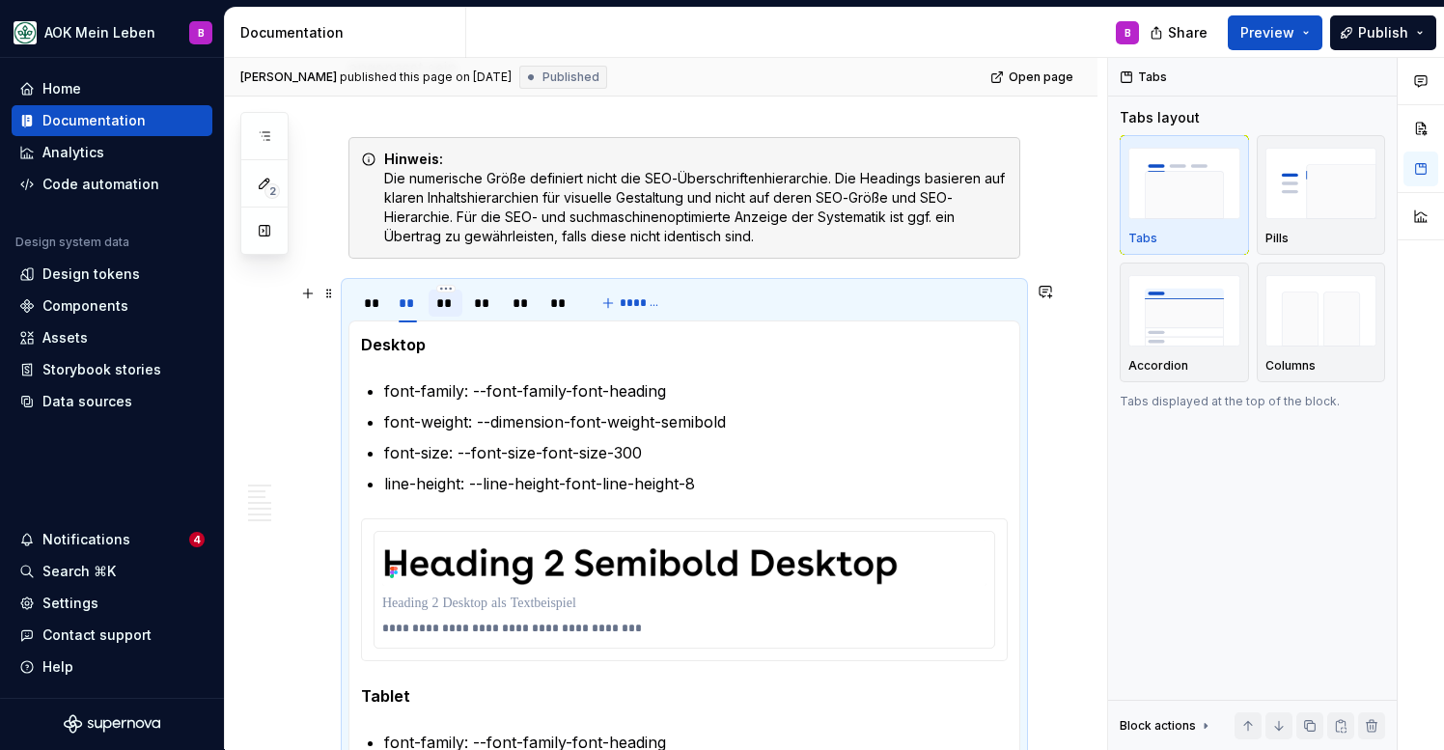
click at [440, 309] on div "**" at bounding box center [445, 302] width 18 height 19
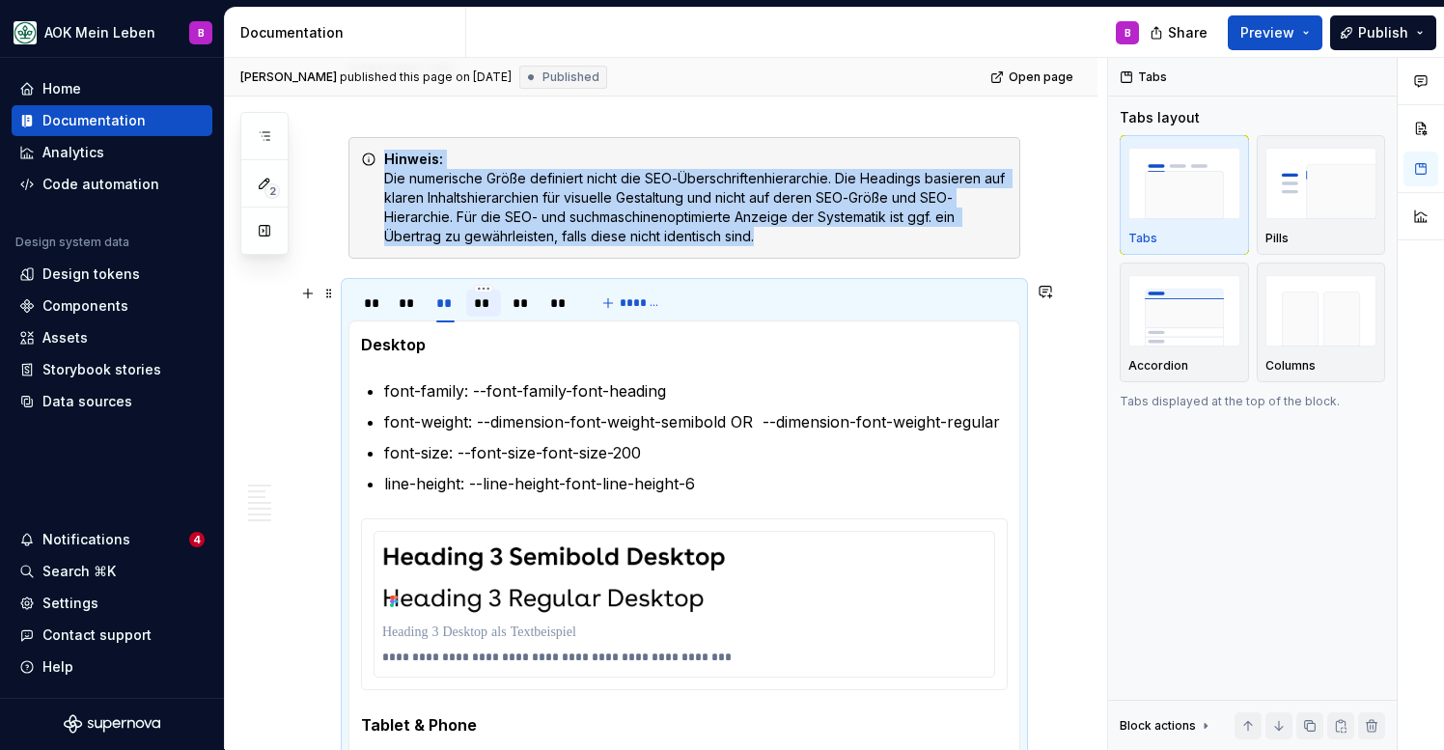
click at [480, 312] on div "**" at bounding box center [483, 302] width 19 height 19
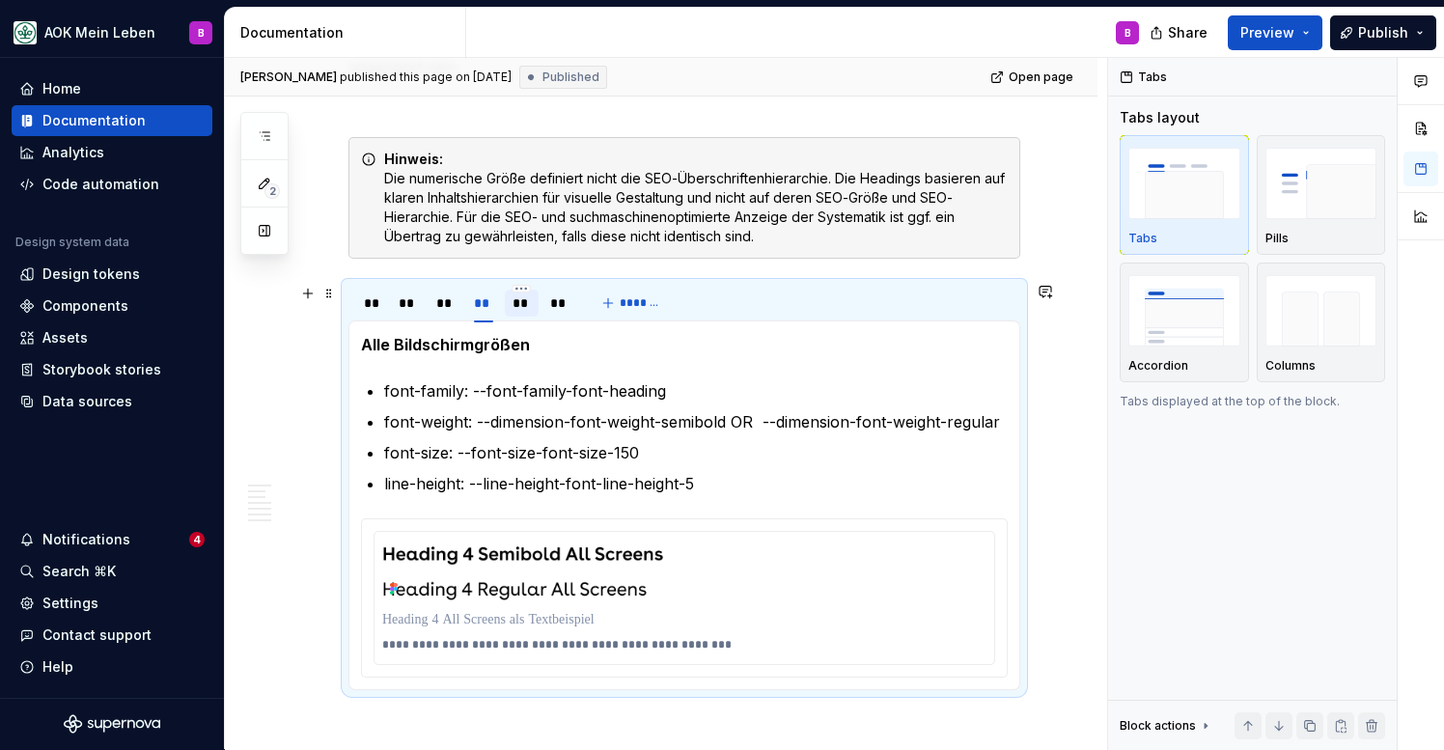
click at [515, 309] on div "**" at bounding box center [522, 302] width 18 height 19
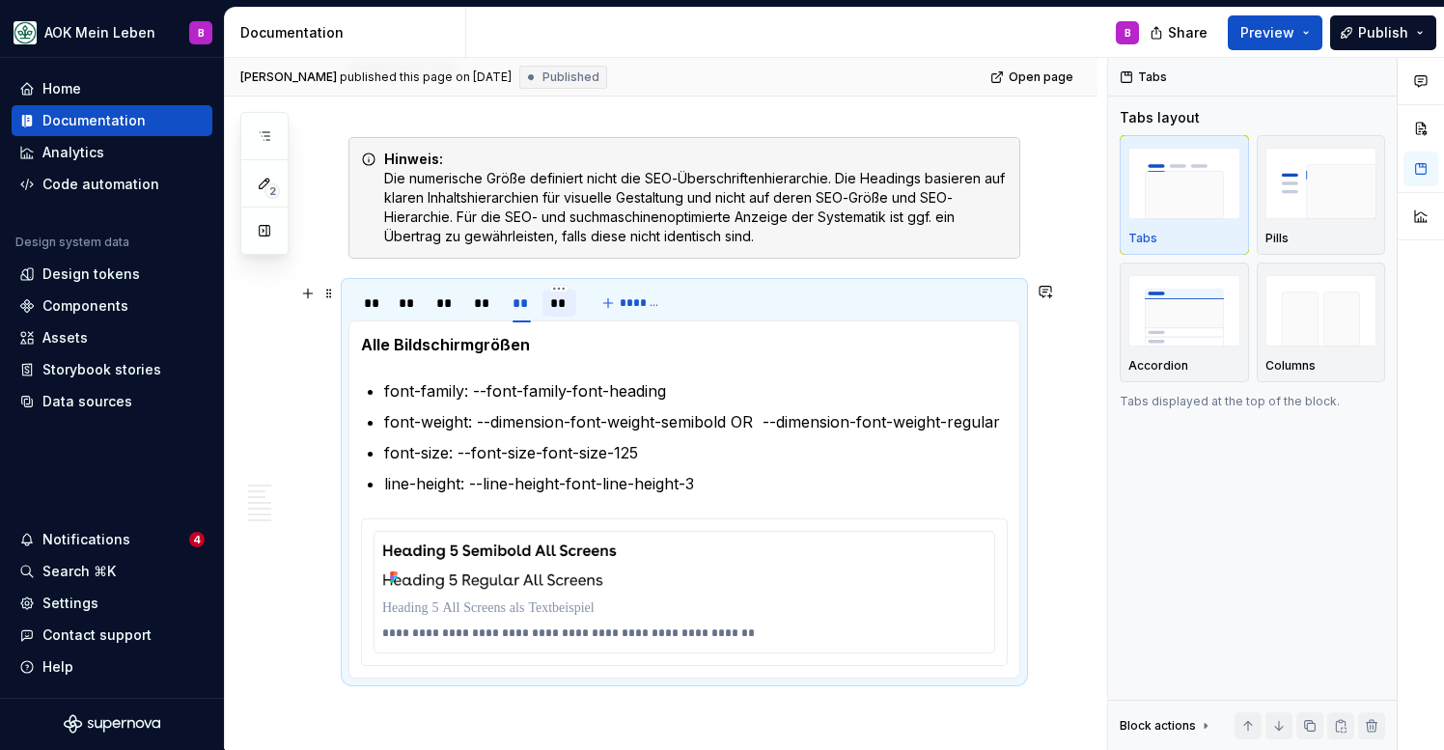
click at [547, 311] on div "**" at bounding box center [560, 303] width 34 height 27
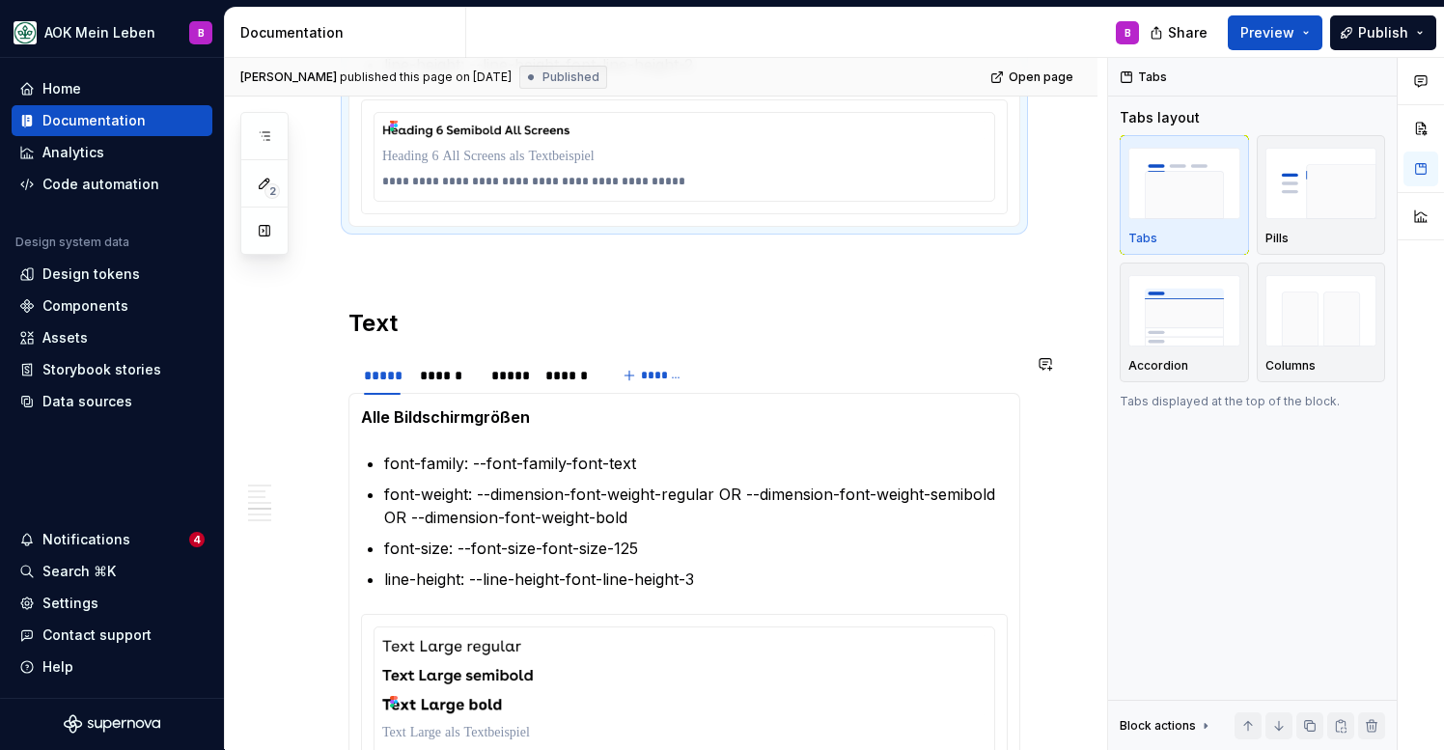
scroll to position [2457, 0]
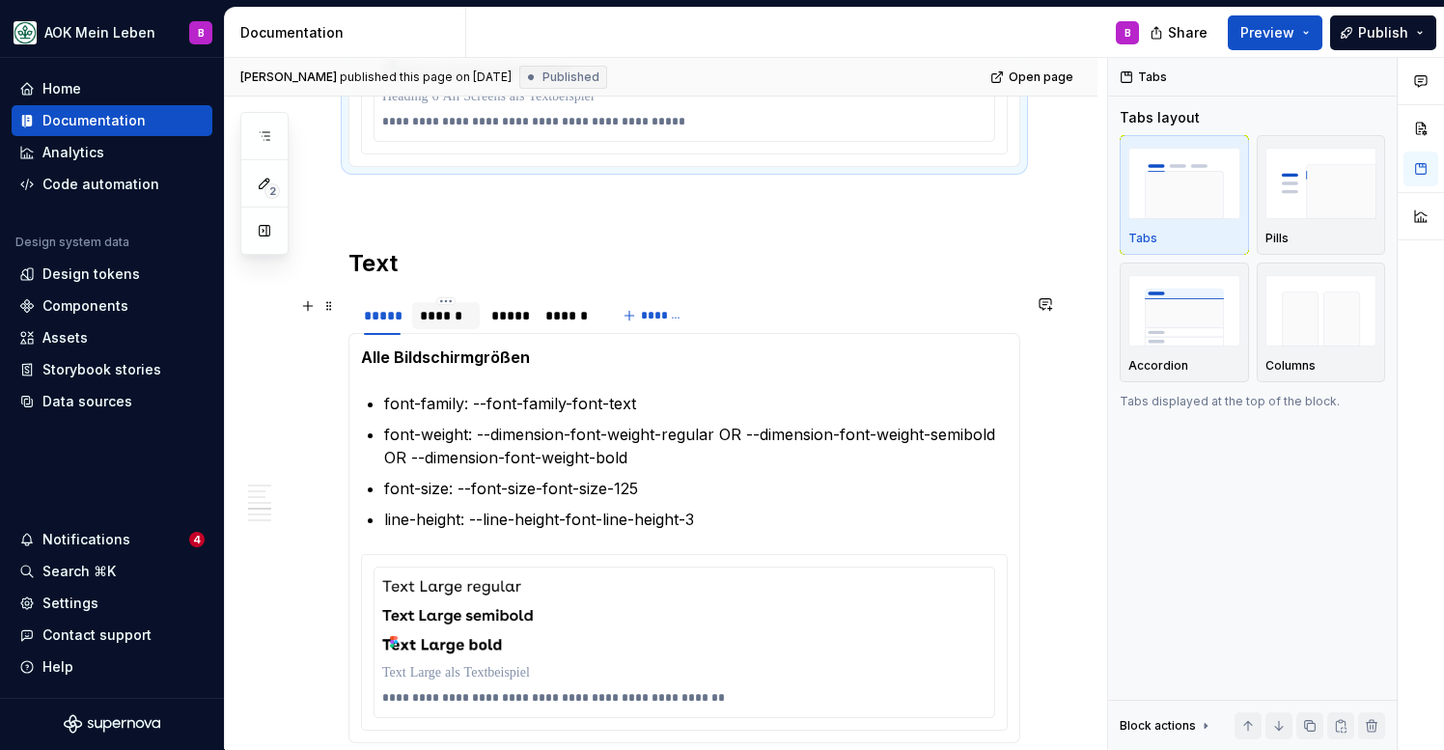
click at [453, 326] on div "******" at bounding box center [446, 315] width 68 height 27
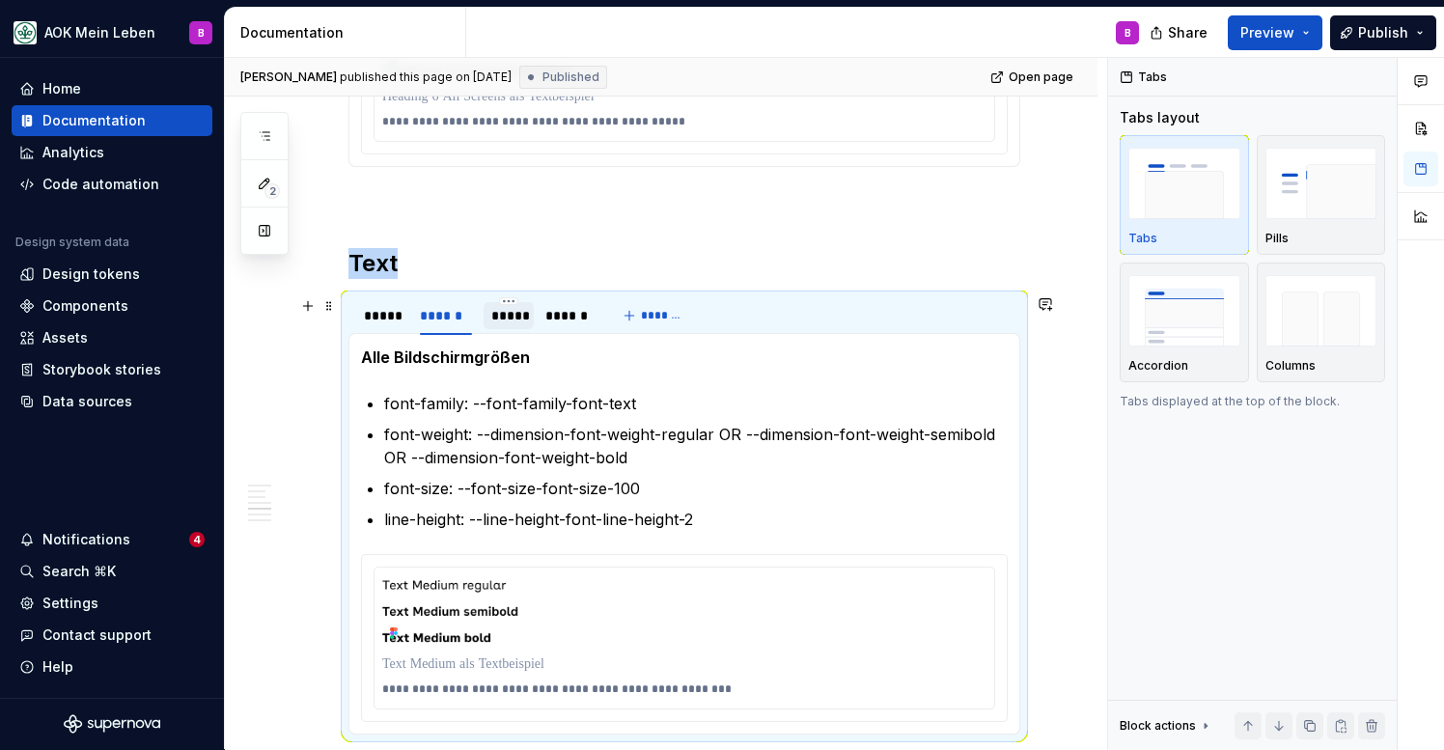
click at [509, 325] on div "*****" at bounding box center [508, 315] width 35 height 19
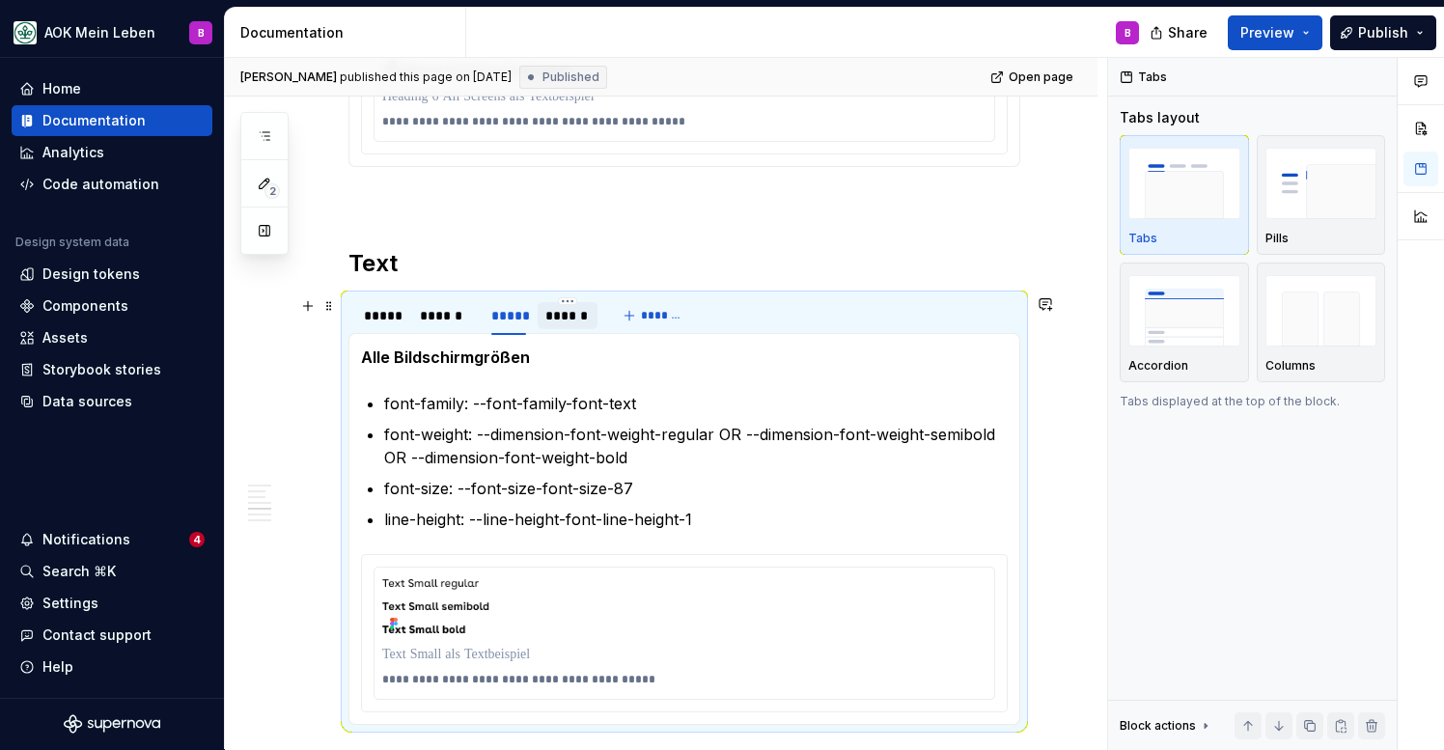
click at [547, 325] on div "******" at bounding box center [567, 315] width 44 height 19
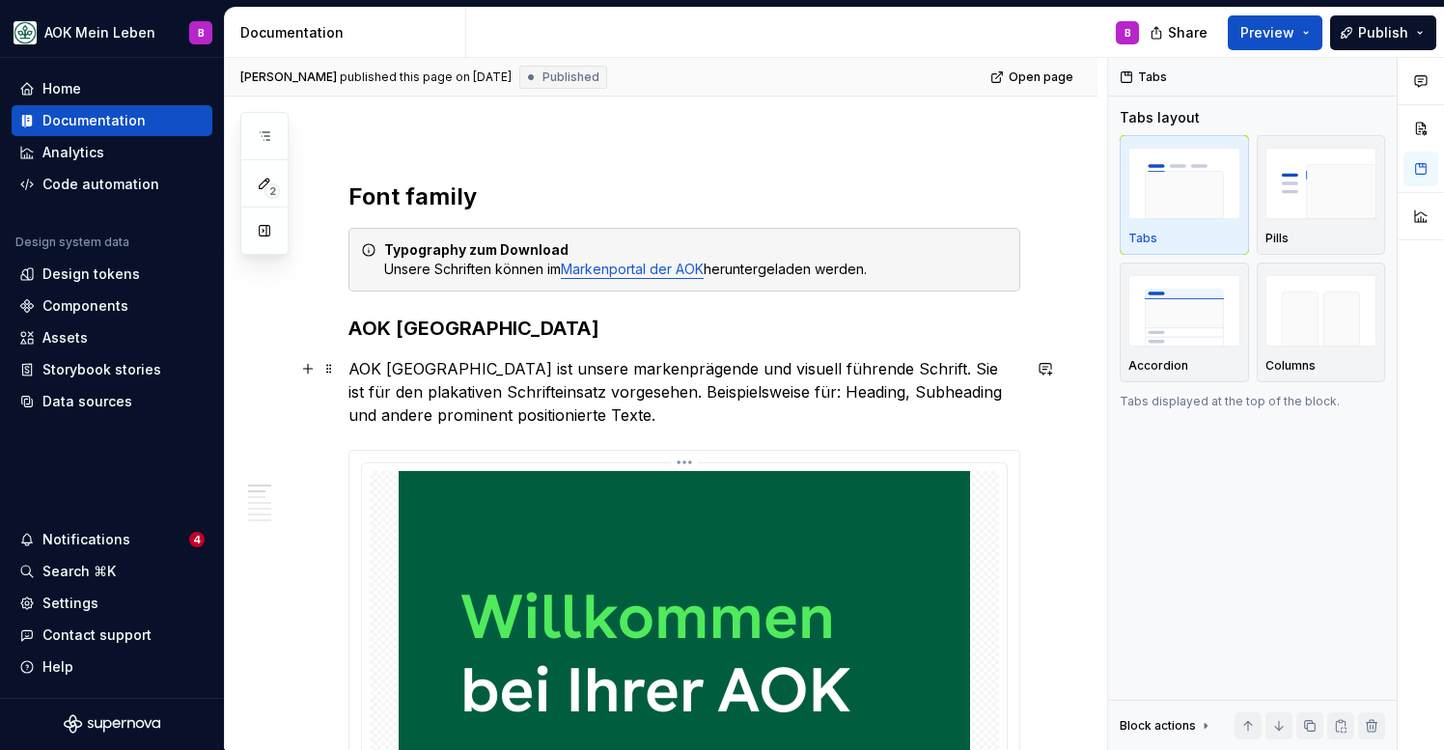
scroll to position [239, 0]
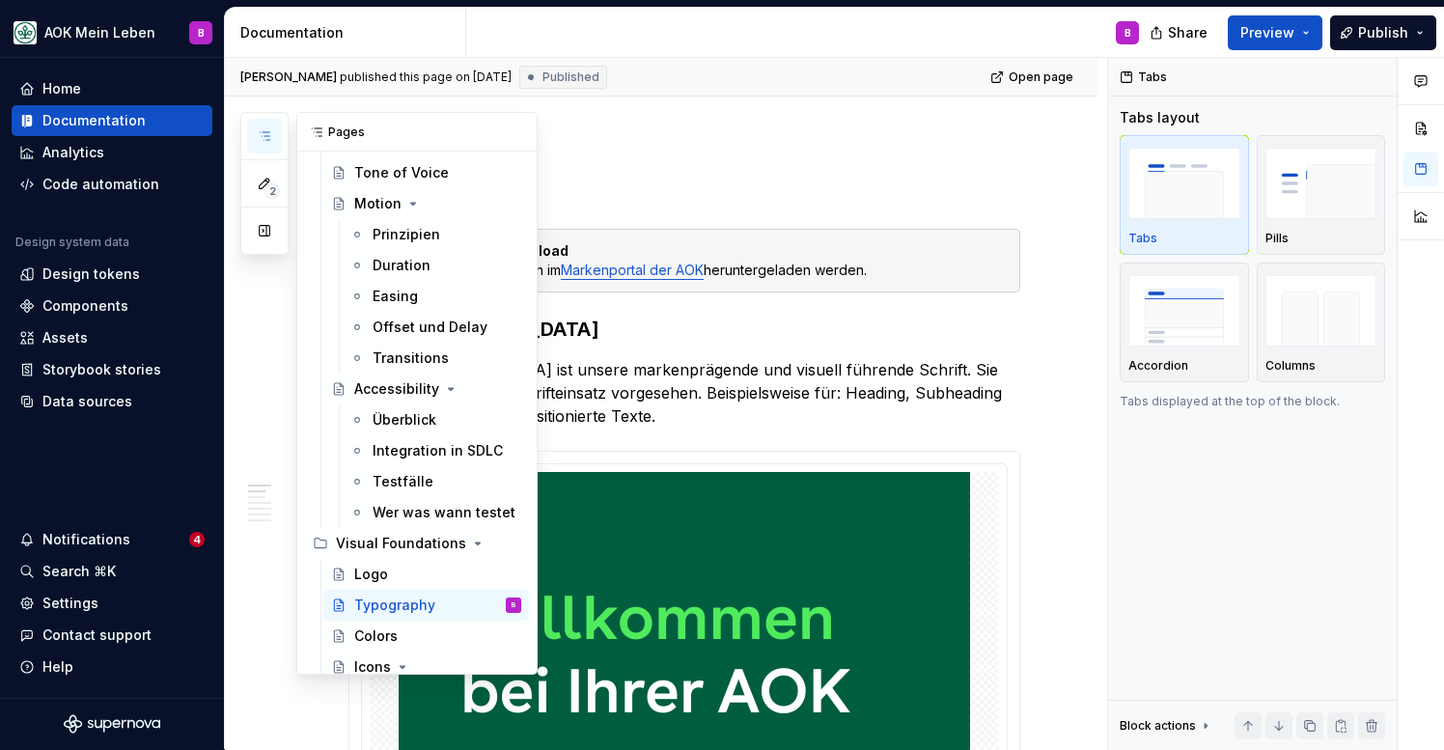
click at [264, 137] on icon "button" at bounding box center [264, 135] width 15 height 15
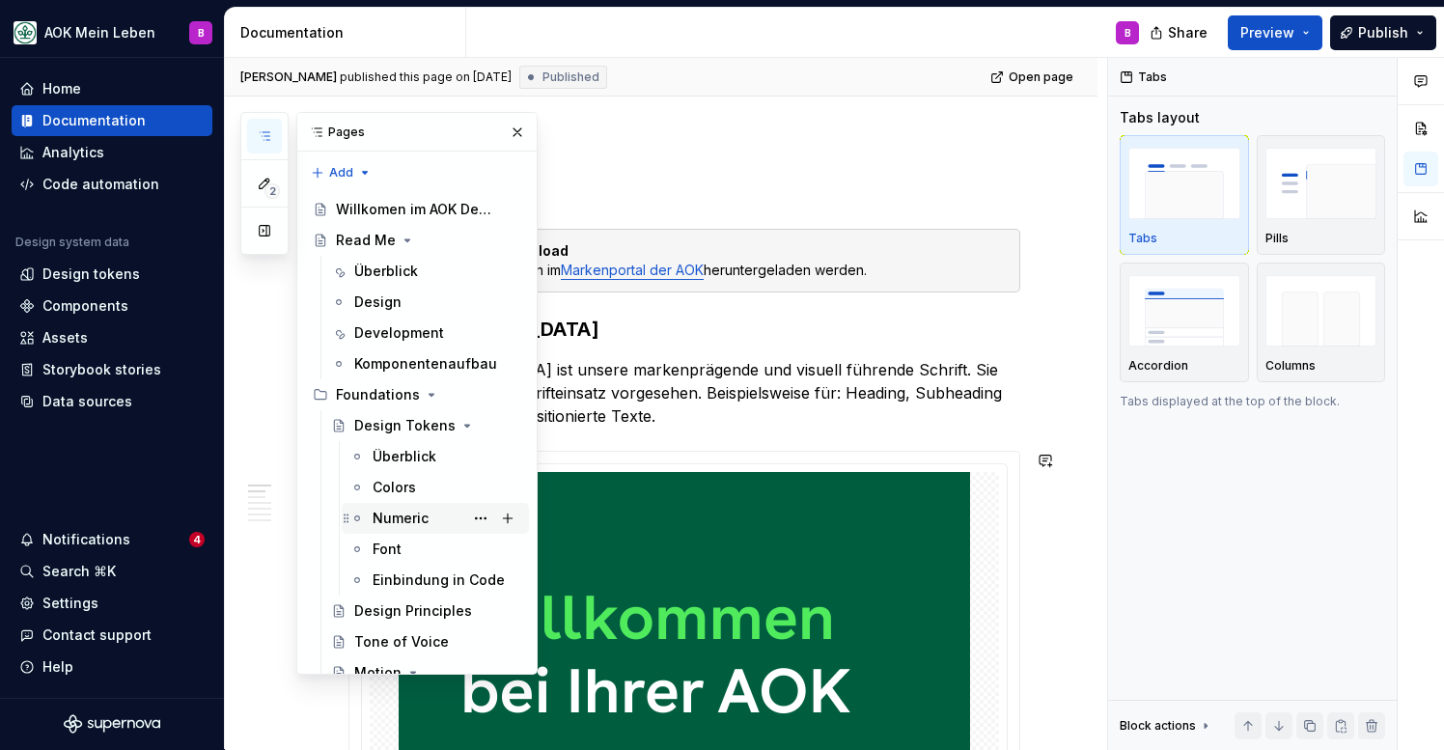
scroll to position [0, 0]
click at [386, 281] on div "Überblick" at bounding box center [437, 271] width 167 height 27
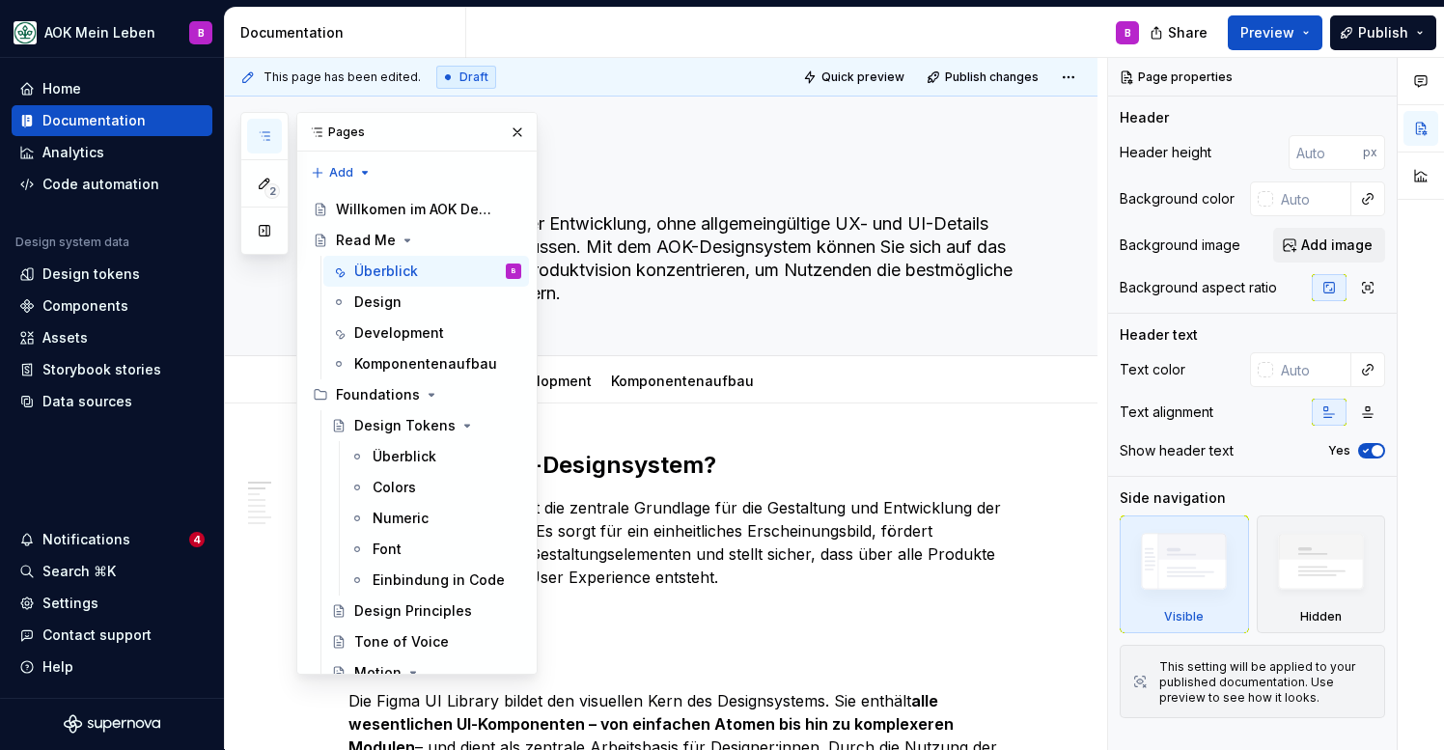
click at [269, 139] on icon "button" at bounding box center [264, 135] width 15 height 15
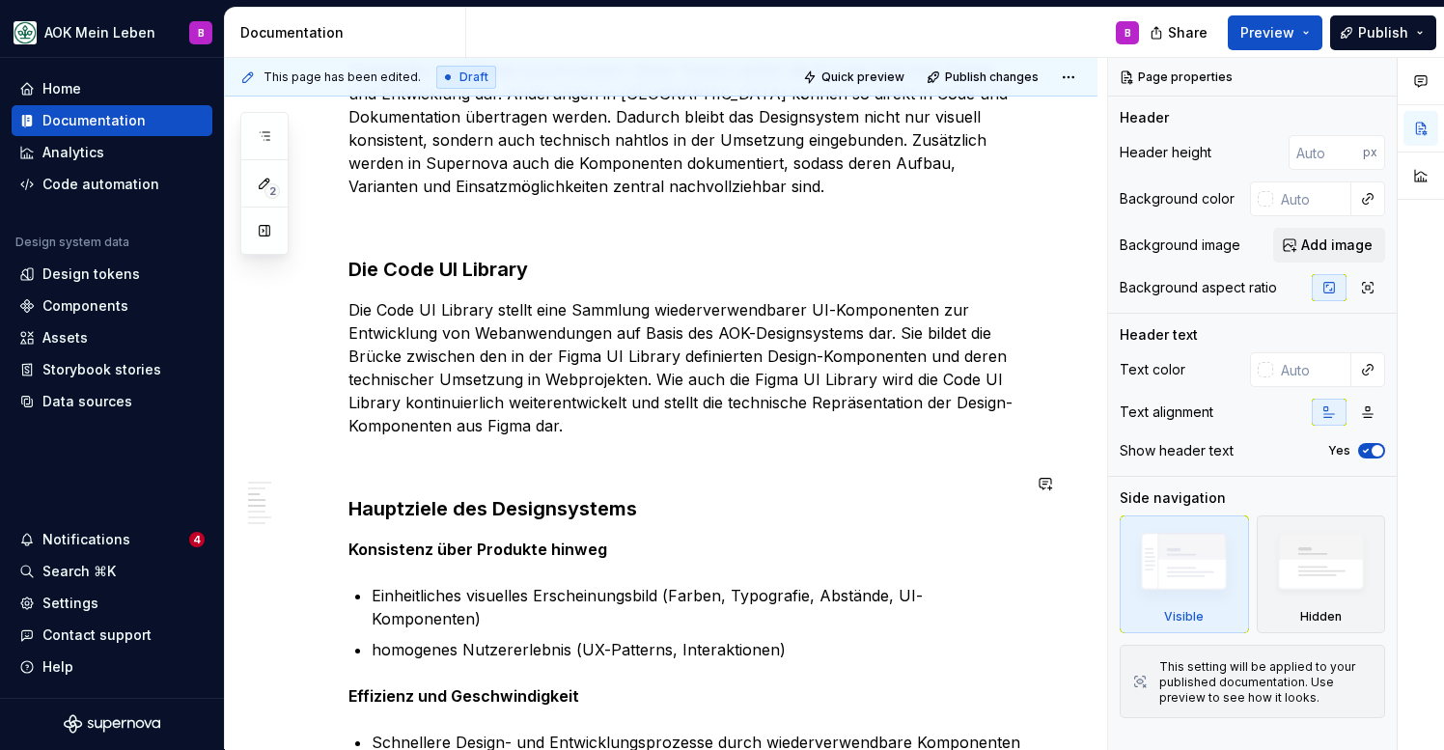
scroll to position [977, 0]
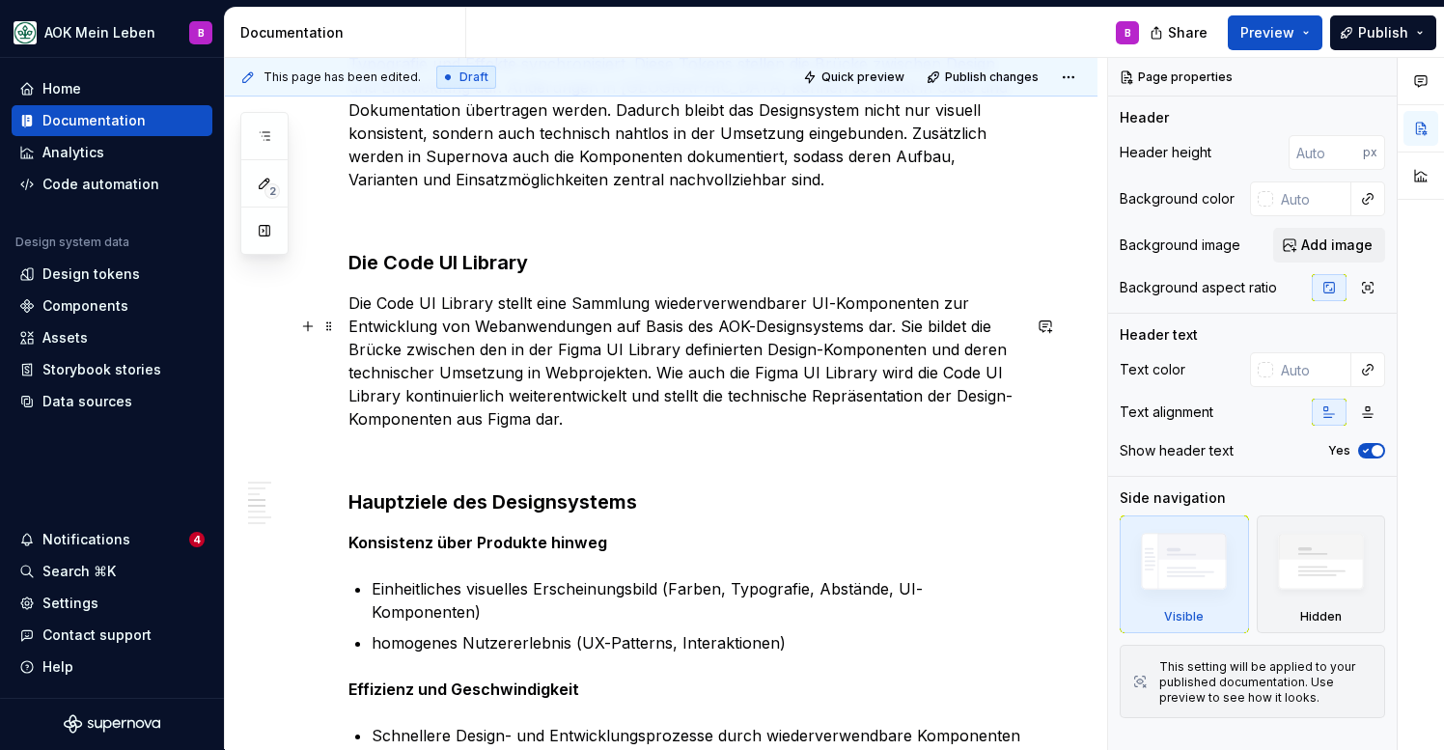
click at [580, 431] on p "Die Code UI Library stellt eine Sammlung wiederverwendbarer UI-Komponenten zur …" at bounding box center [684, 361] width 672 height 139
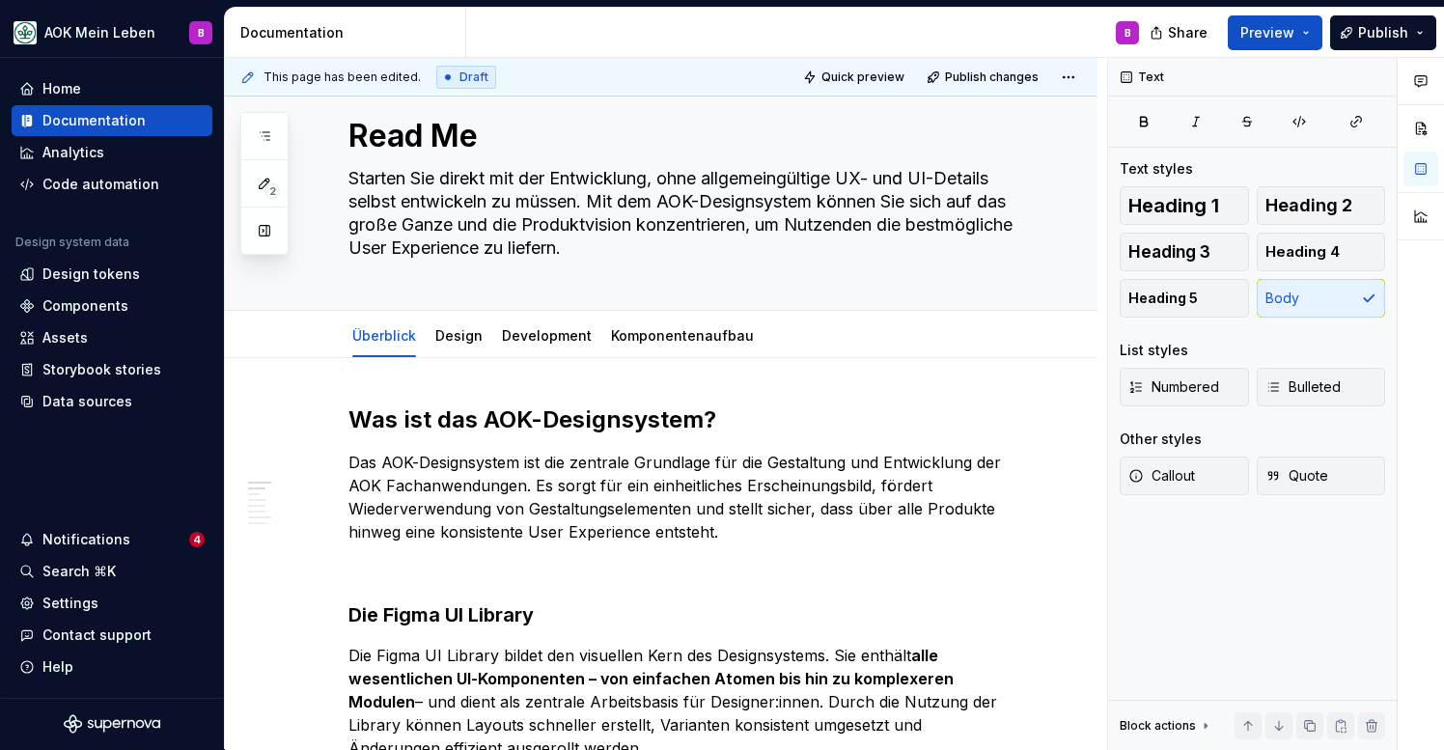
scroll to position [41, 0]
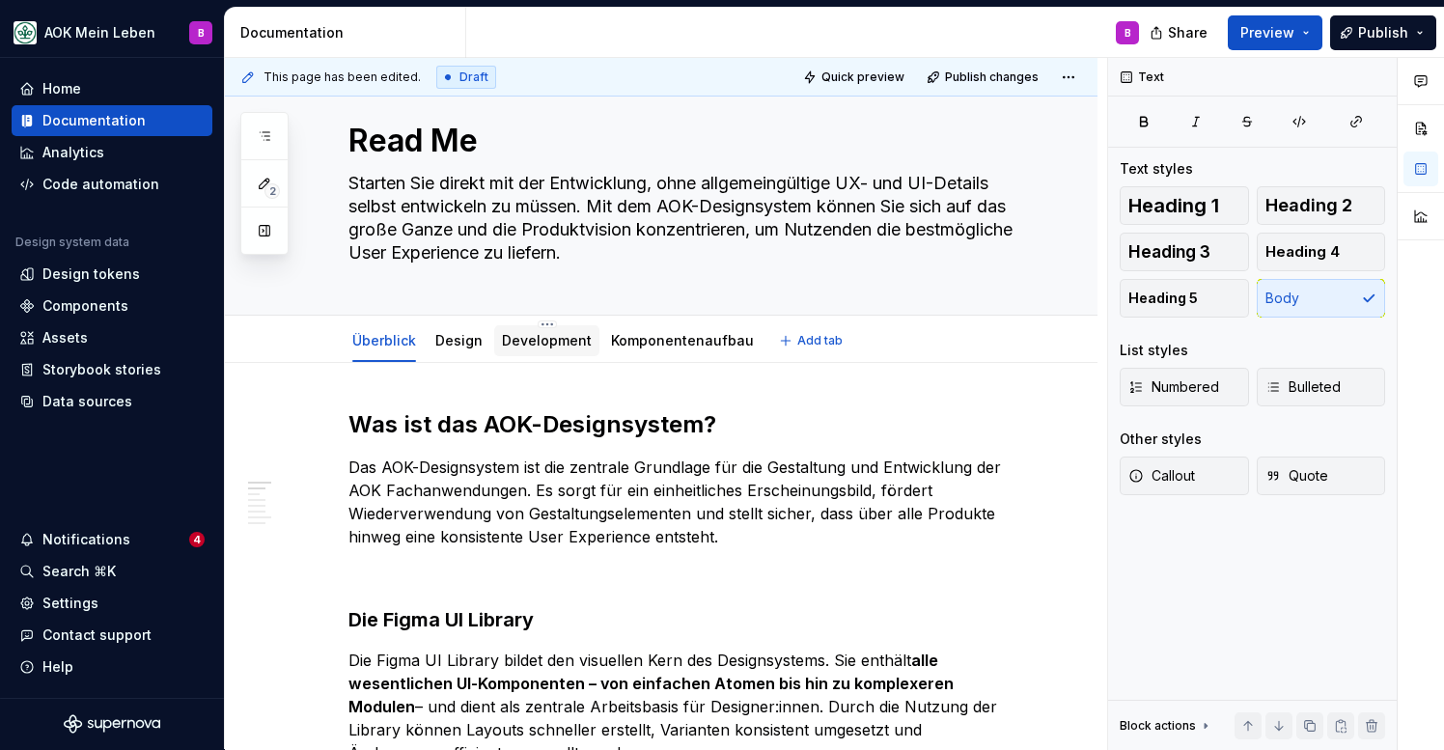
click at [540, 335] on link "Development" at bounding box center [547, 340] width 90 height 16
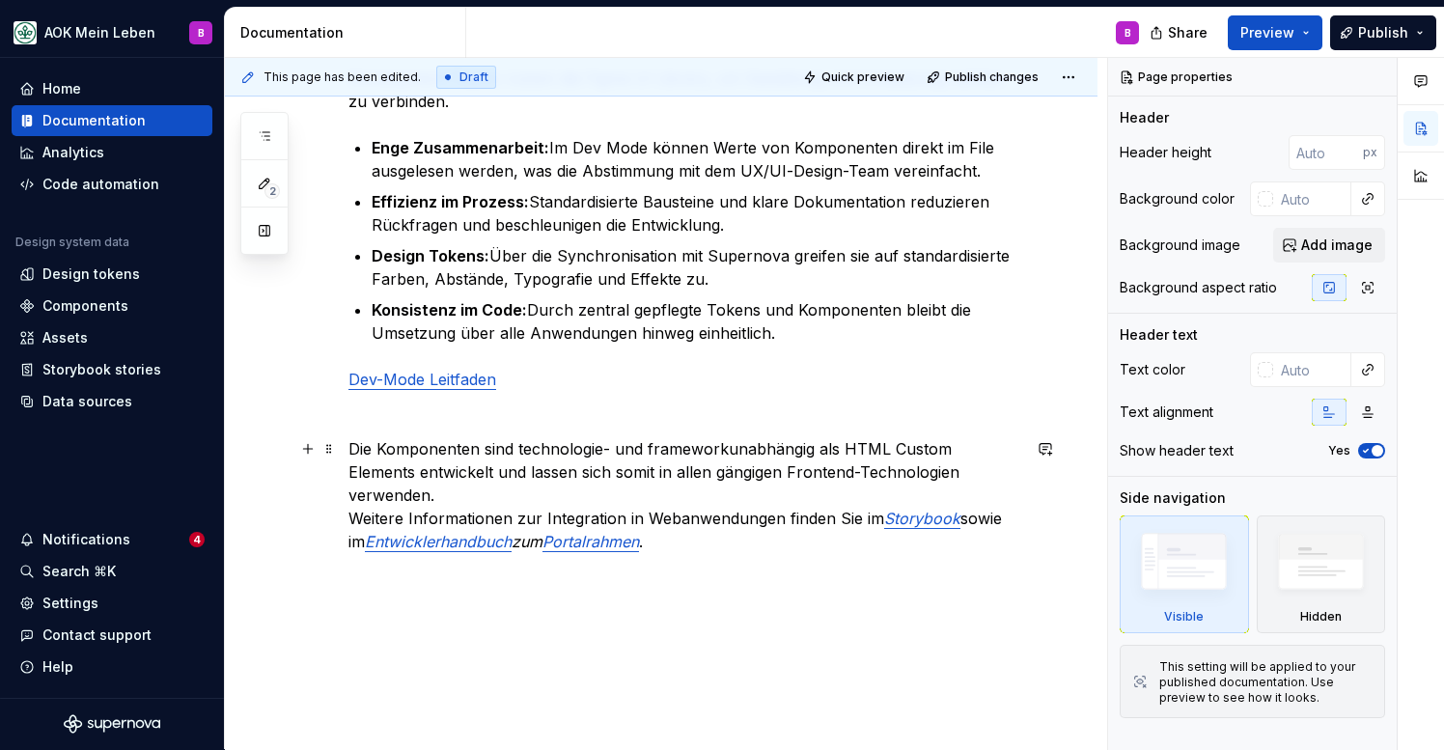
scroll to position [437, 0]
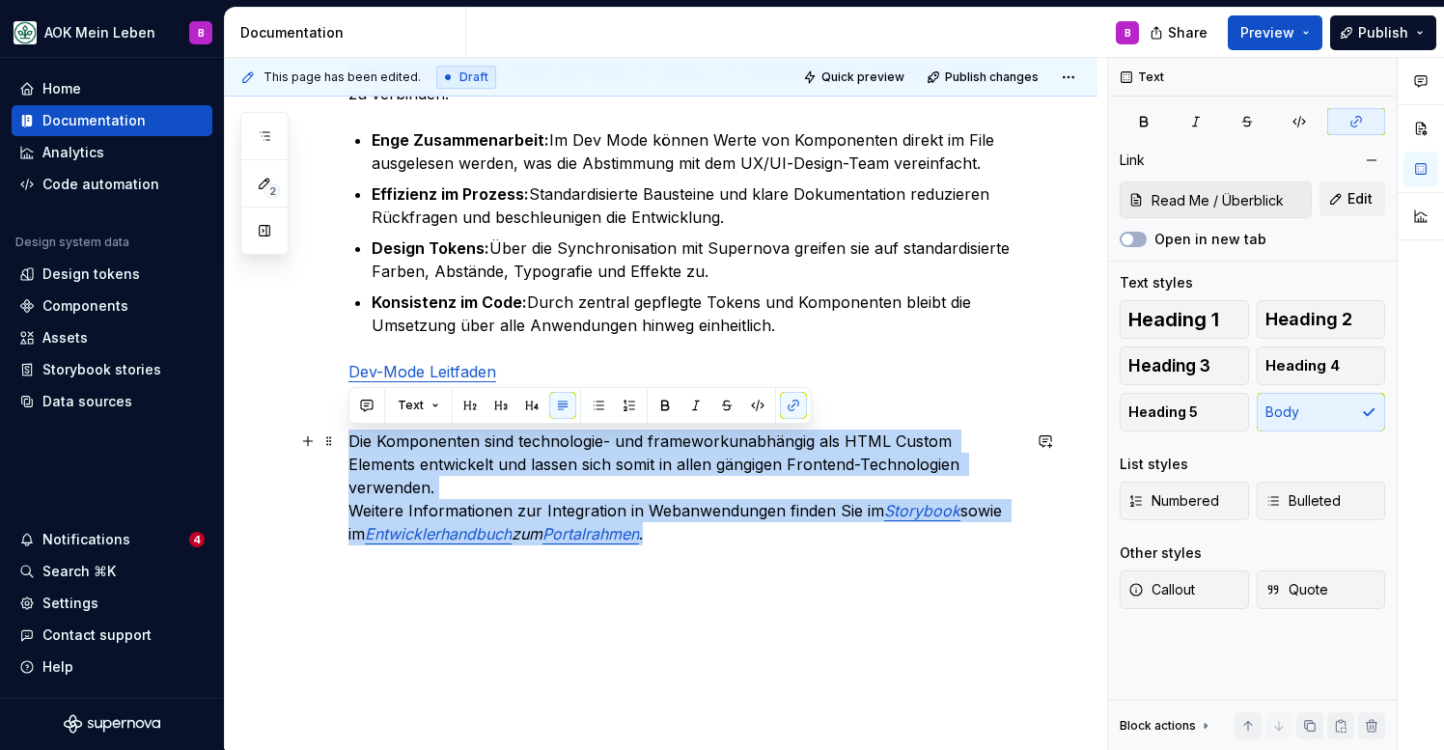
drag, startPoint x: 687, startPoint y: 514, endPoint x: 350, endPoint y: 448, distance: 343.2
click at [350, 448] on p "Die Komponenten sind technologie- und frameworkunabhängig als HTML Custom Eleme…" at bounding box center [684, 488] width 672 height 116
copy p "Die Komponenten sind technologie- und frameworkunabhängig als HTML Custom Eleme…"
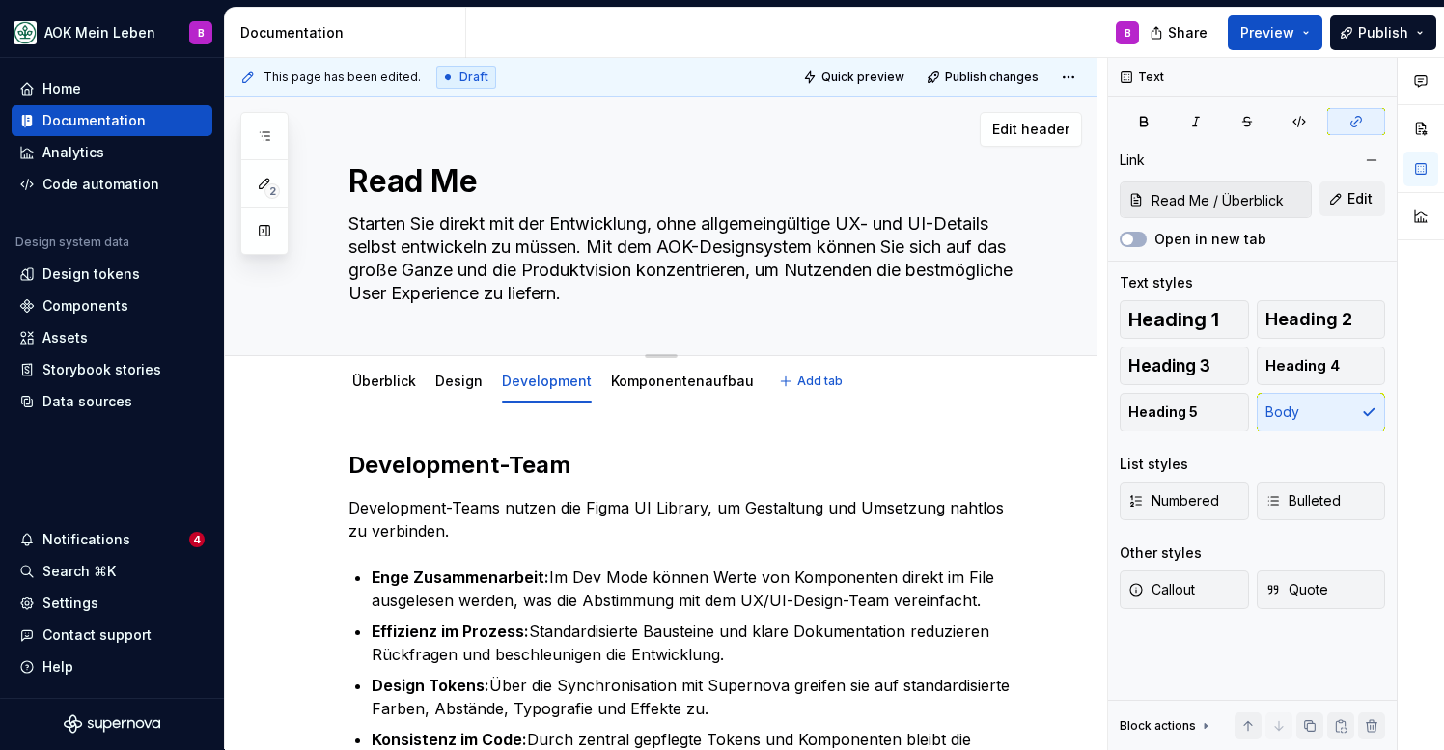
scroll to position [0, 0]
click at [386, 388] on link "Überblick" at bounding box center [384, 381] width 64 height 16
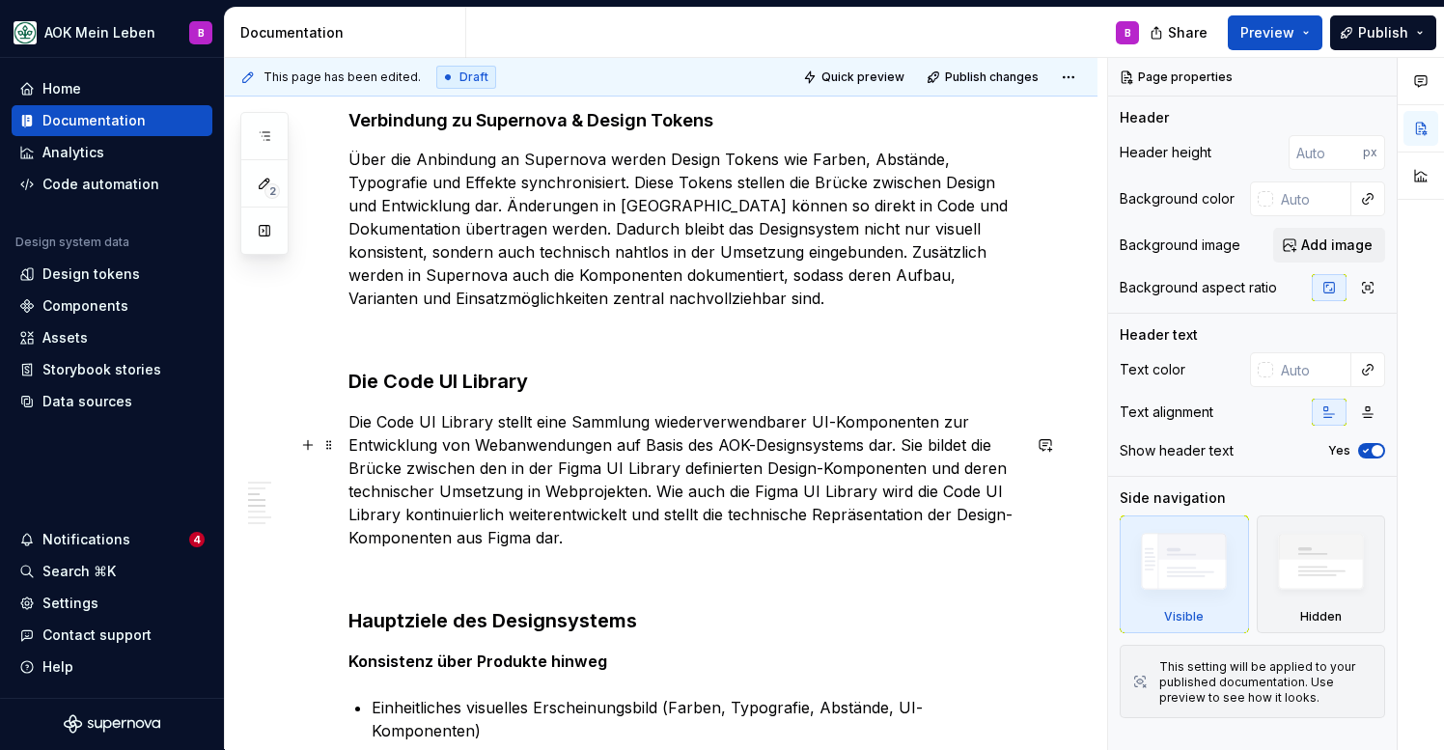
scroll to position [859, 0]
click at [652, 516] on p "Die Code UI Library stellt eine Sammlung wiederverwendbarer UI-Komponenten zur …" at bounding box center [684, 478] width 672 height 139
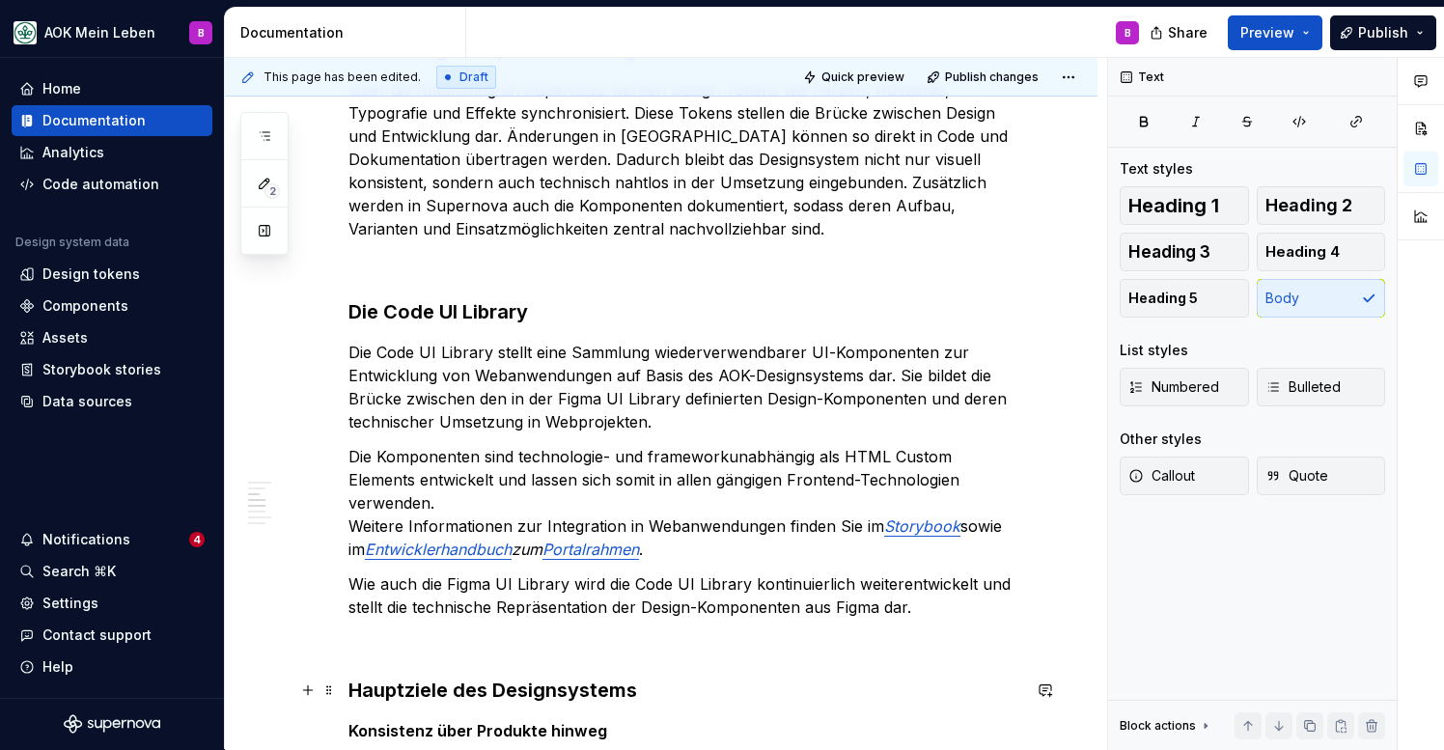
scroll to position [952, 0]
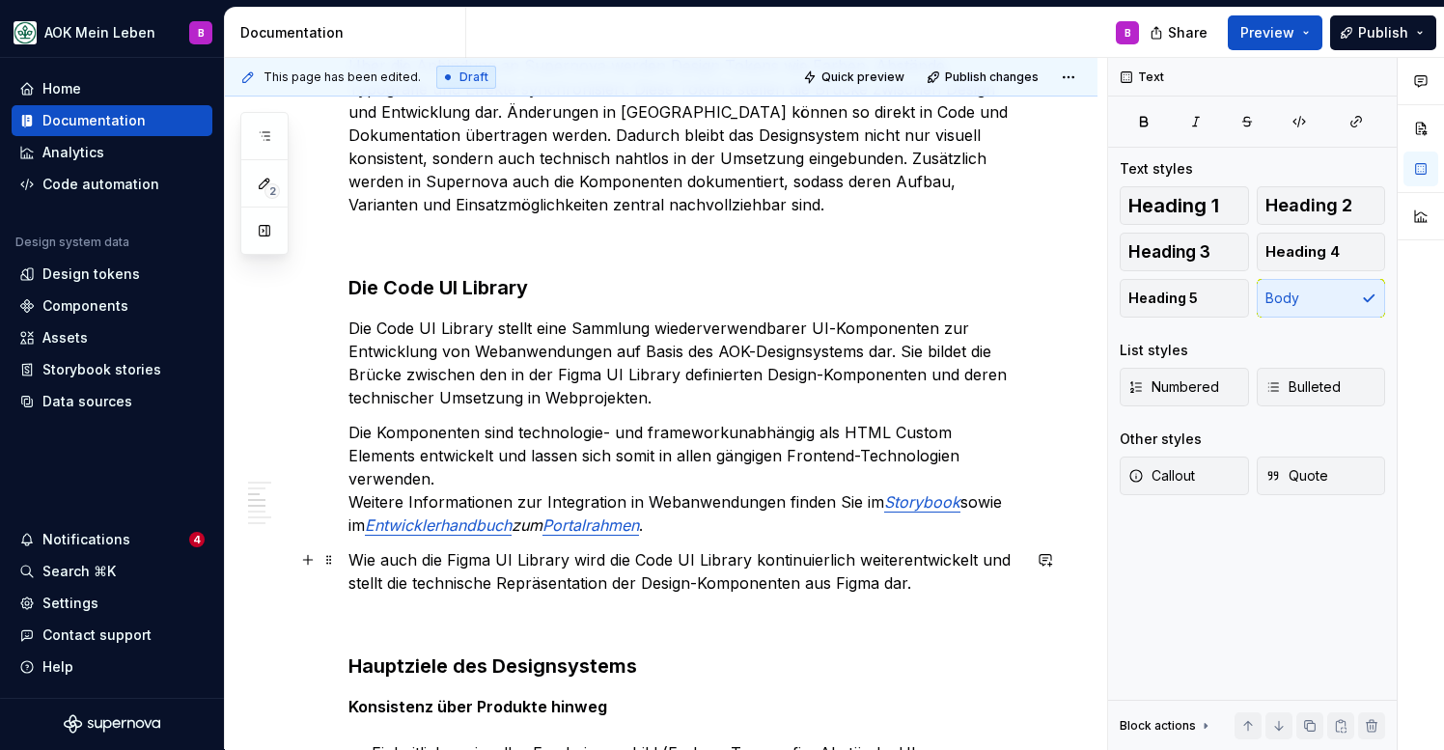
click at [939, 585] on p "Wie auch die Figma UI Library wird die Code UI Library kontinuierlich weiterent…" at bounding box center [684, 571] width 672 height 46
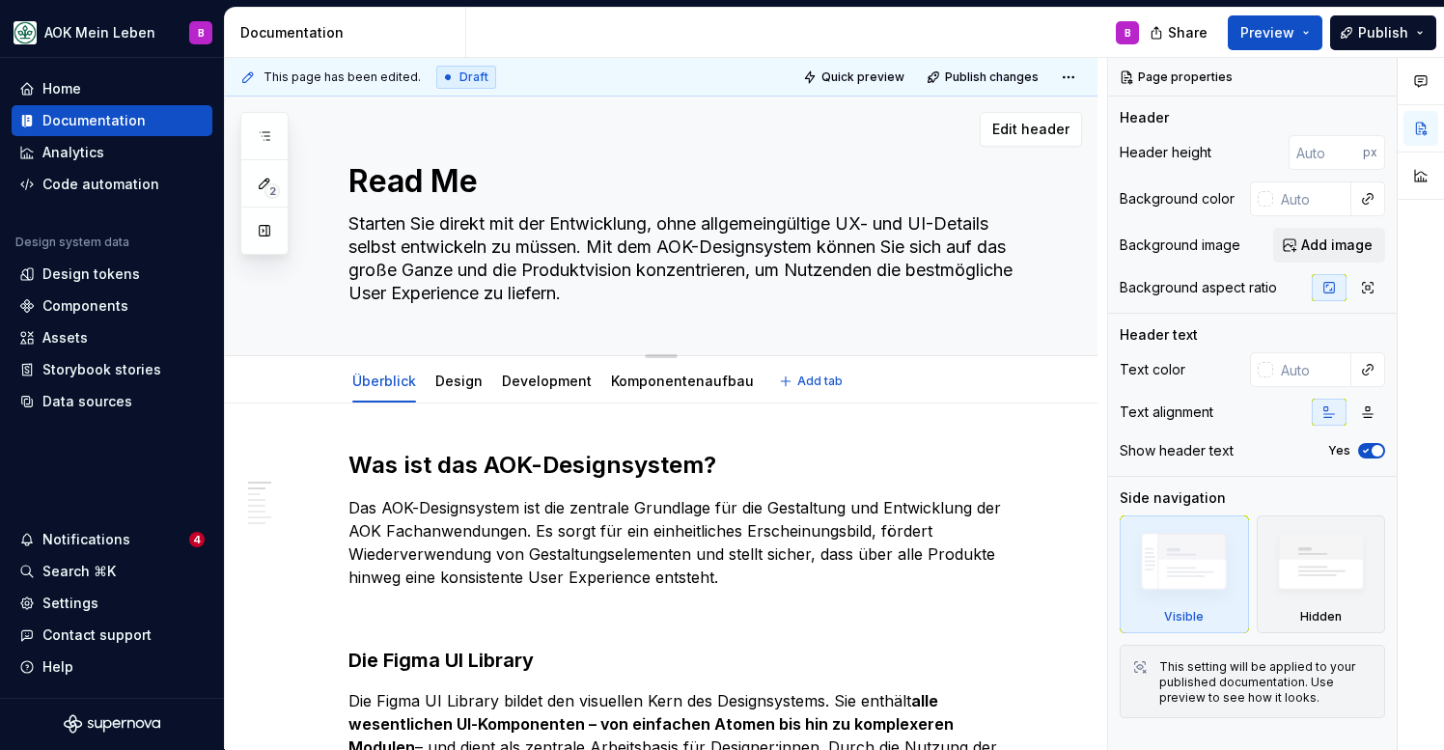
scroll to position [0, 0]
click at [502, 383] on link "Development" at bounding box center [547, 381] width 90 height 16
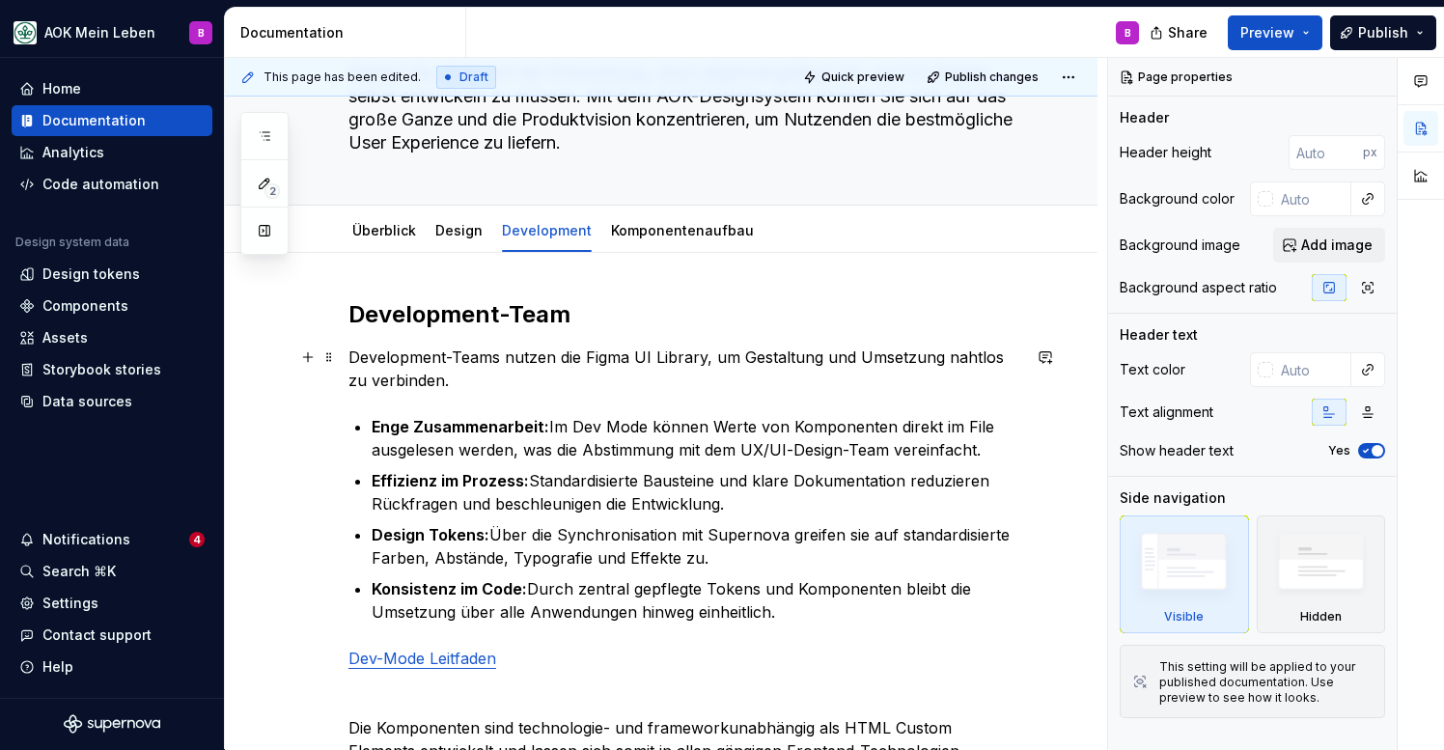
scroll to position [112, 0]
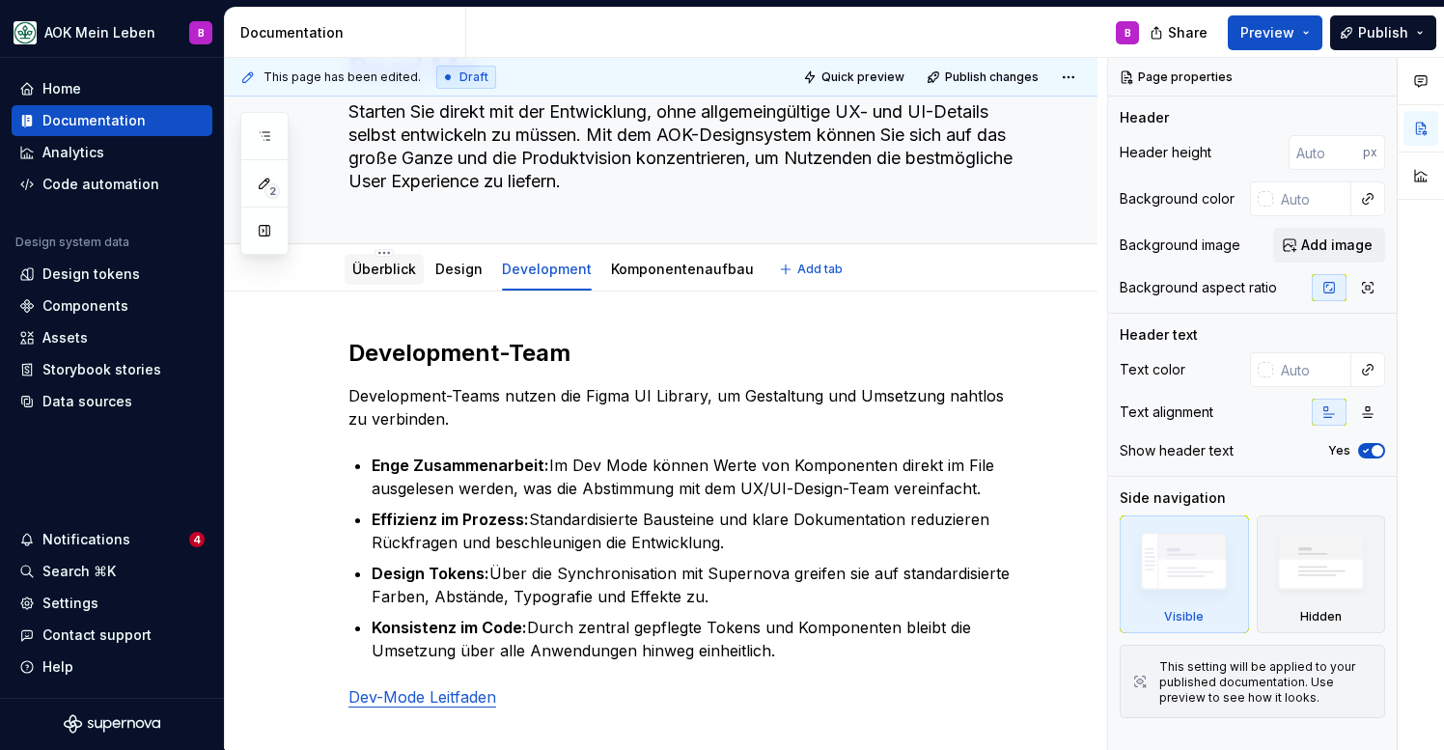
click at [389, 277] on div "Überblick" at bounding box center [384, 269] width 64 height 19
click at [264, 131] on icon "button" at bounding box center [264, 135] width 15 height 15
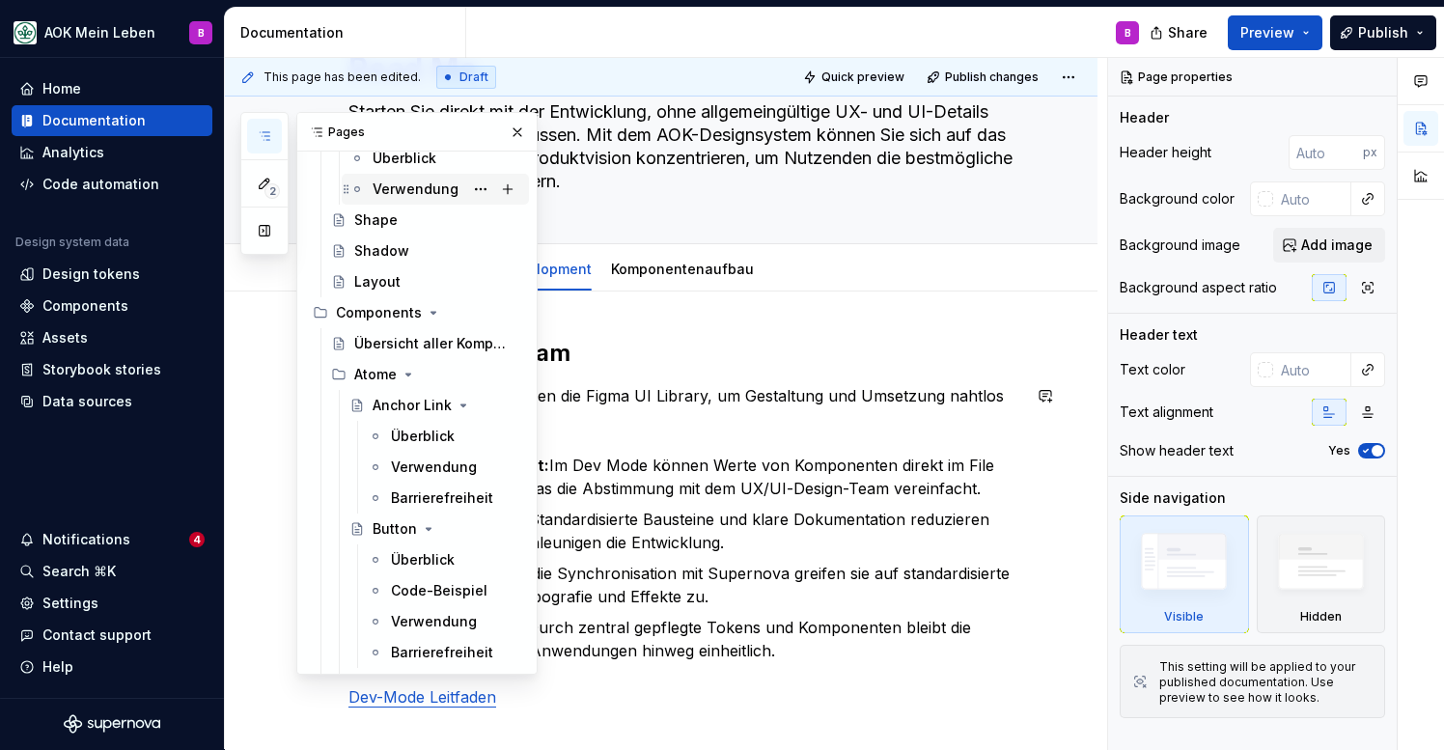
scroll to position [1164, 0]
click at [402, 591] on div "Code-Beispiel" at bounding box center [427, 589] width 72 height 19
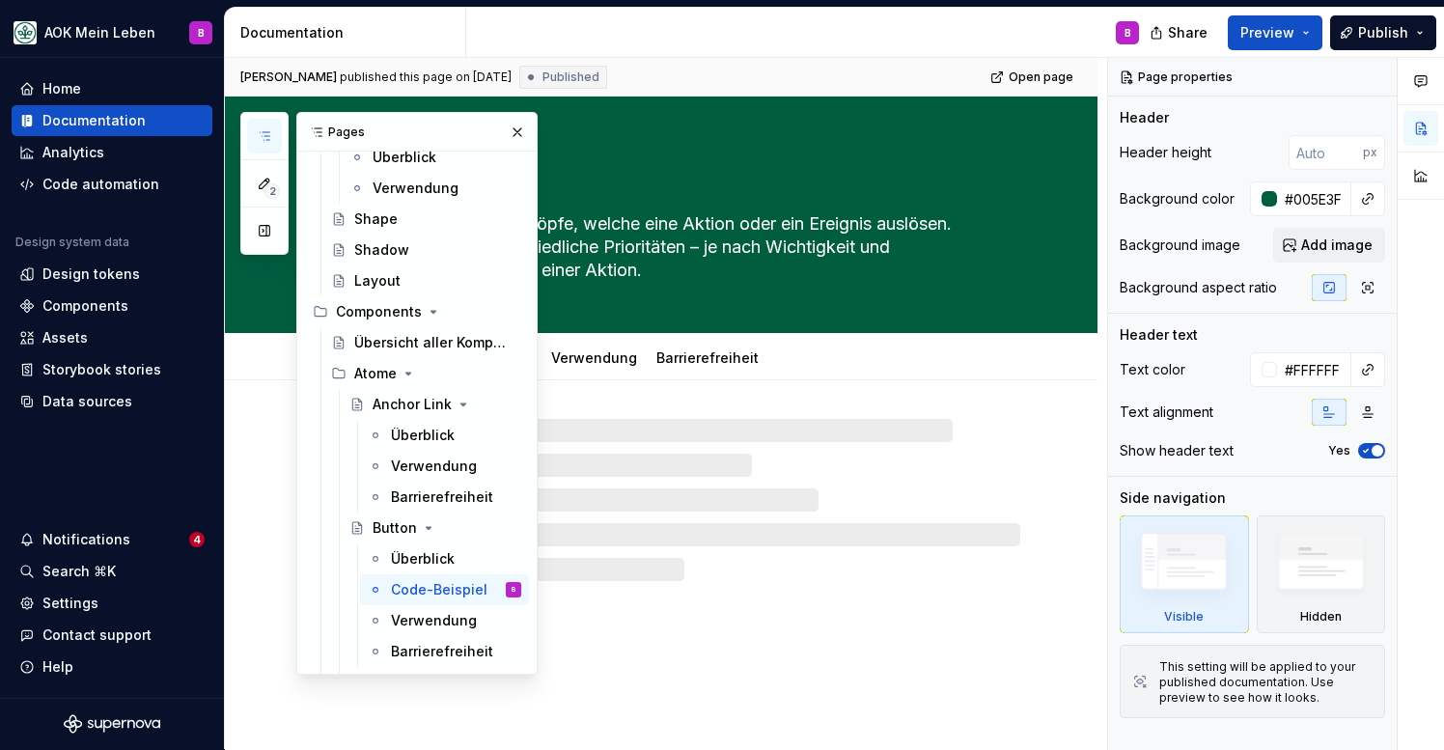
click at [272, 130] on button "button" at bounding box center [264, 136] width 35 height 35
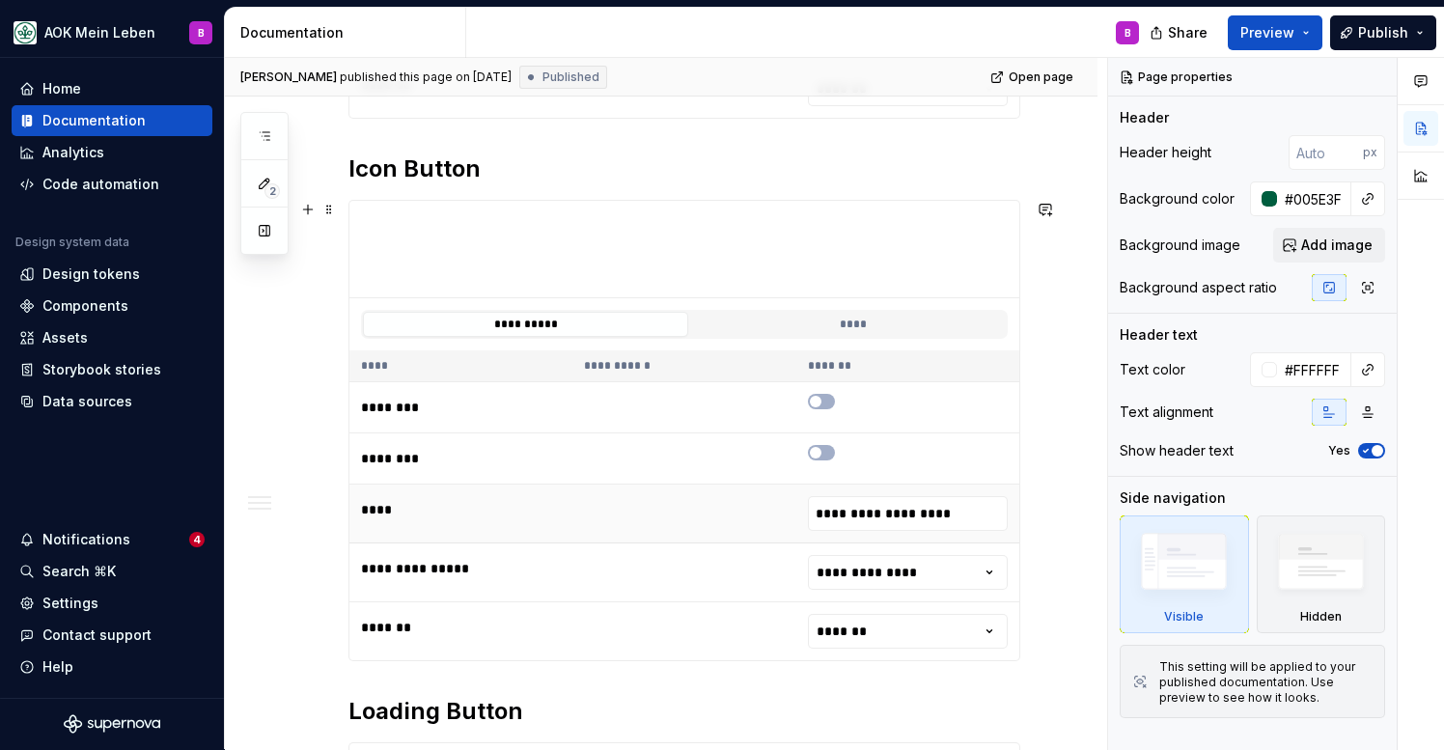
scroll to position [763, 0]
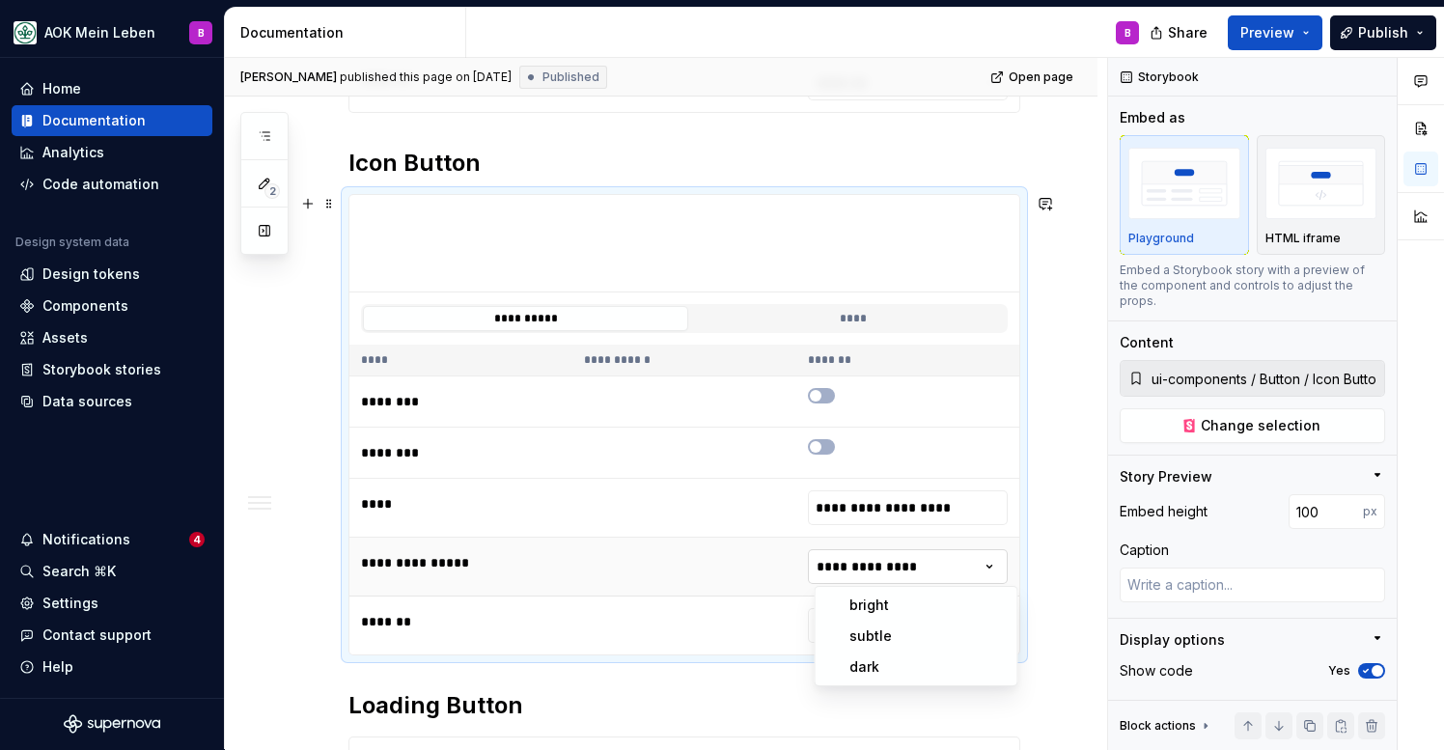
click at [845, 557] on html "AOK Mein Leben B Home Documentation Analytics Code automation Design system dat…" at bounding box center [722, 375] width 1444 height 750
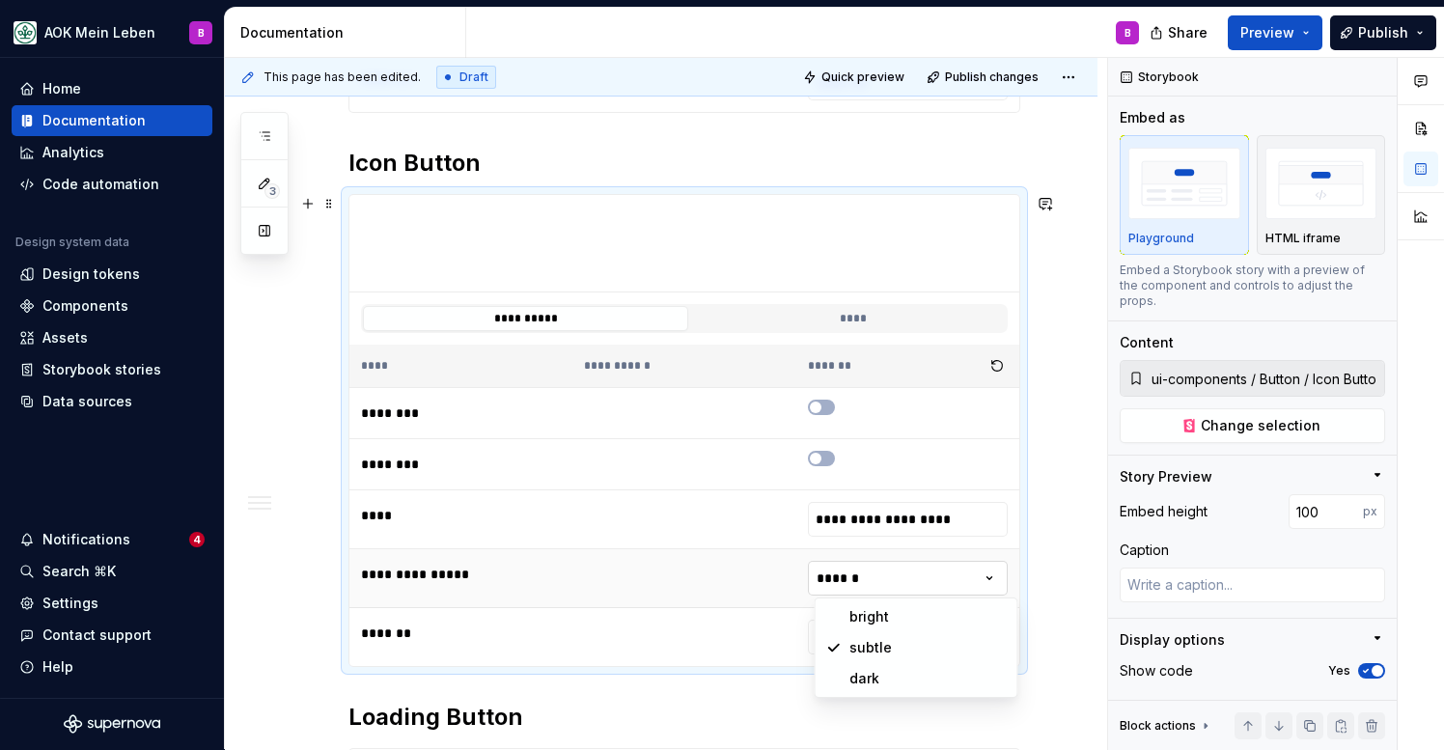
click at [874, 592] on html "AOK Mein Leben B Home Documentation Analytics Code automation Design system dat…" at bounding box center [722, 375] width 1444 height 750
click at [852, 573] on html "AOK Mein Leben B Home Documentation Analytics Code automation Design system dat…" at bounding box center [722, 375] width 1444 height 750
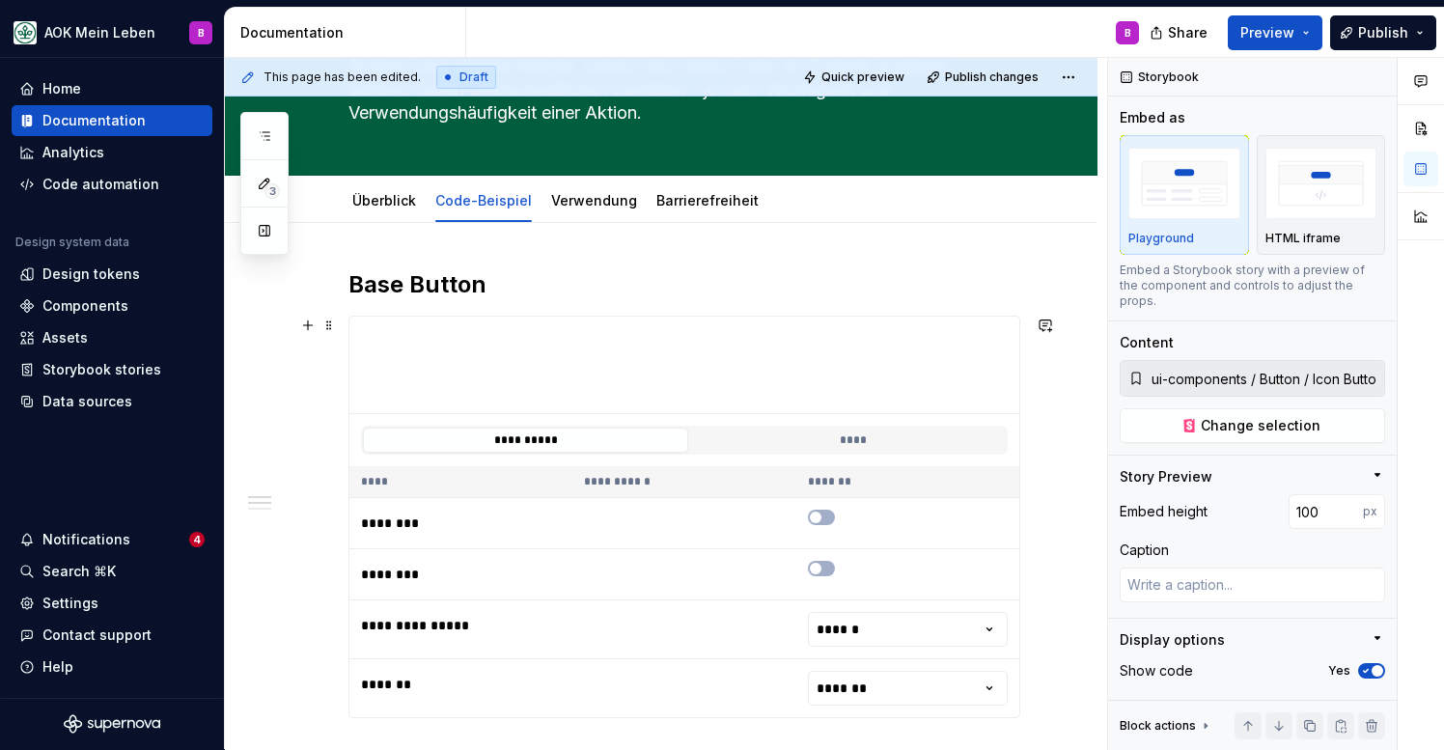
scroll to position [189, 0]
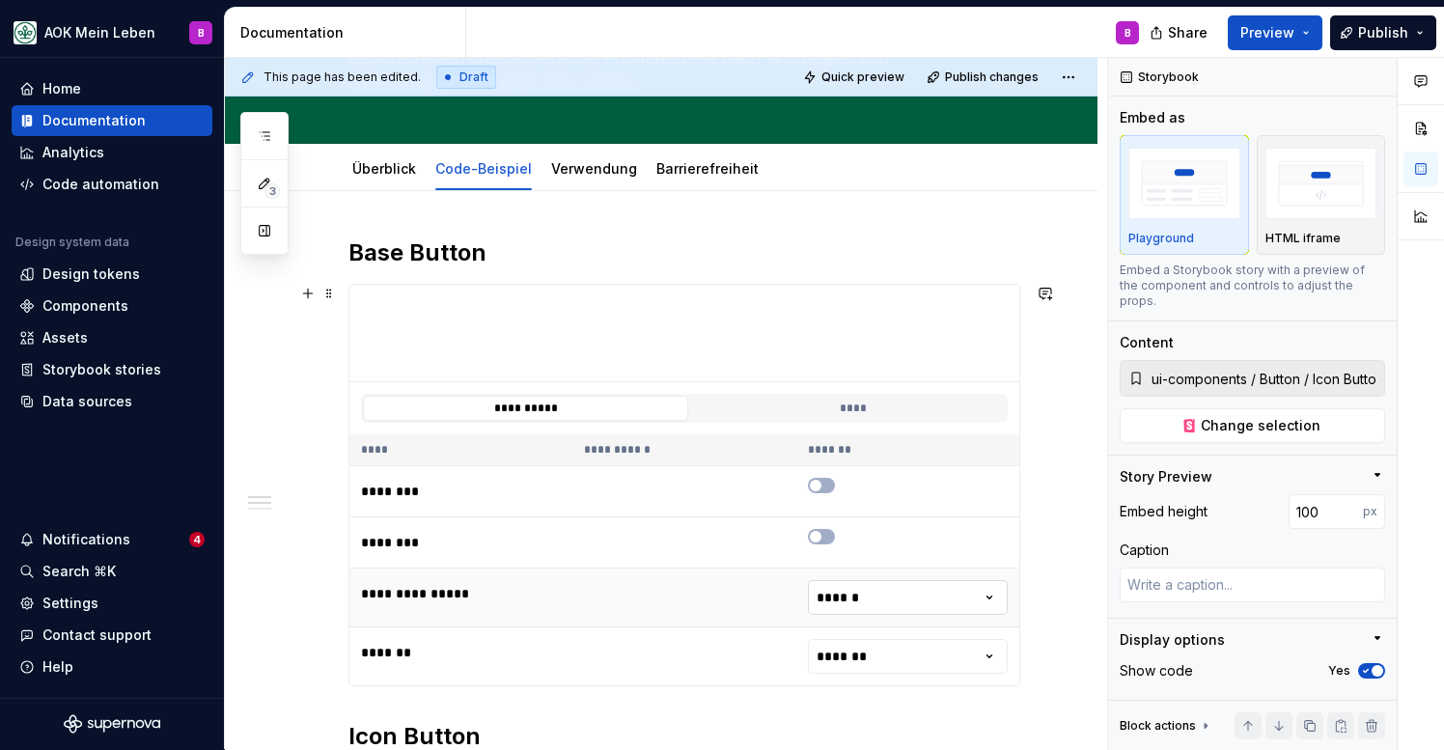
type textarea "*"
type input "ui-components / Button / Base Button"
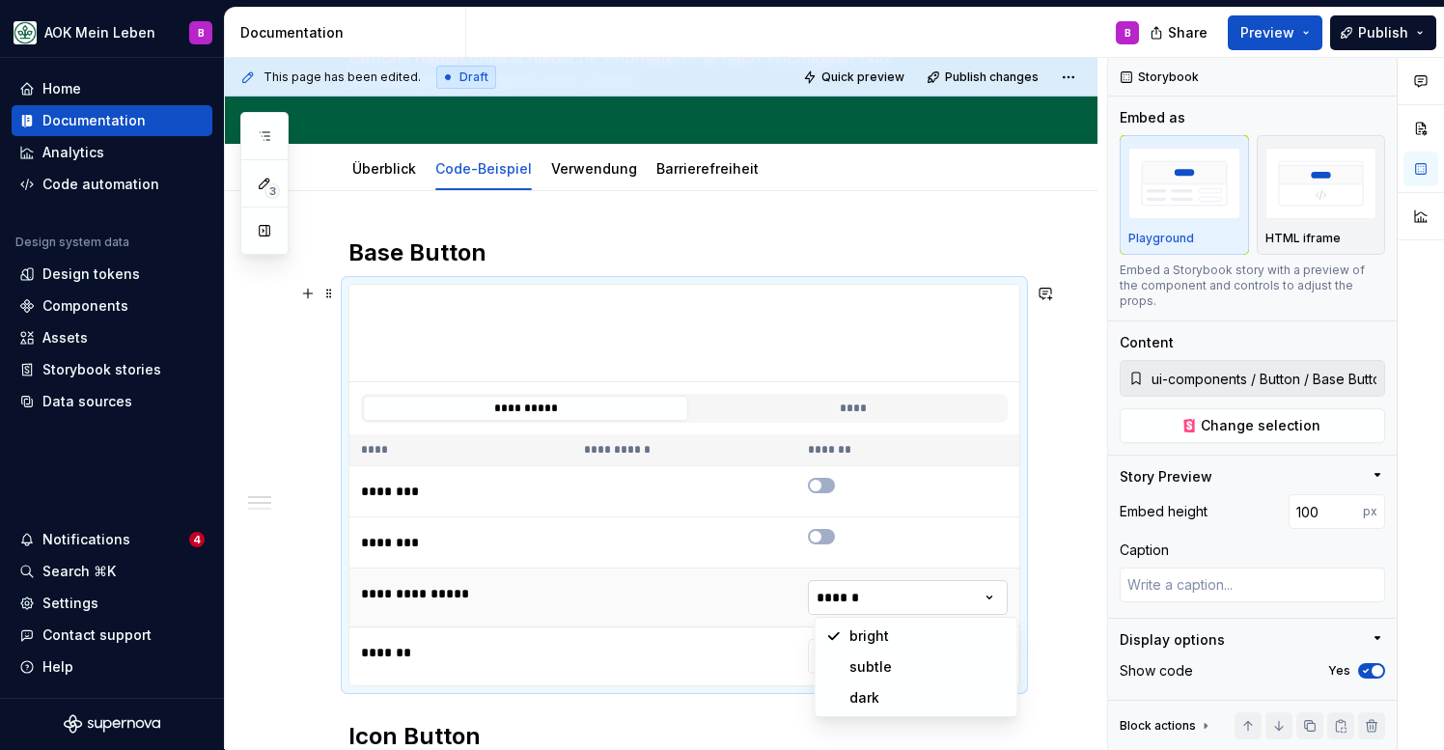
click at [877, 603] on html "AOK Mein Leben B Home Documentation Analytics Code automation Design system dat…" at bounding box center [722, 375] width 1444 height 750
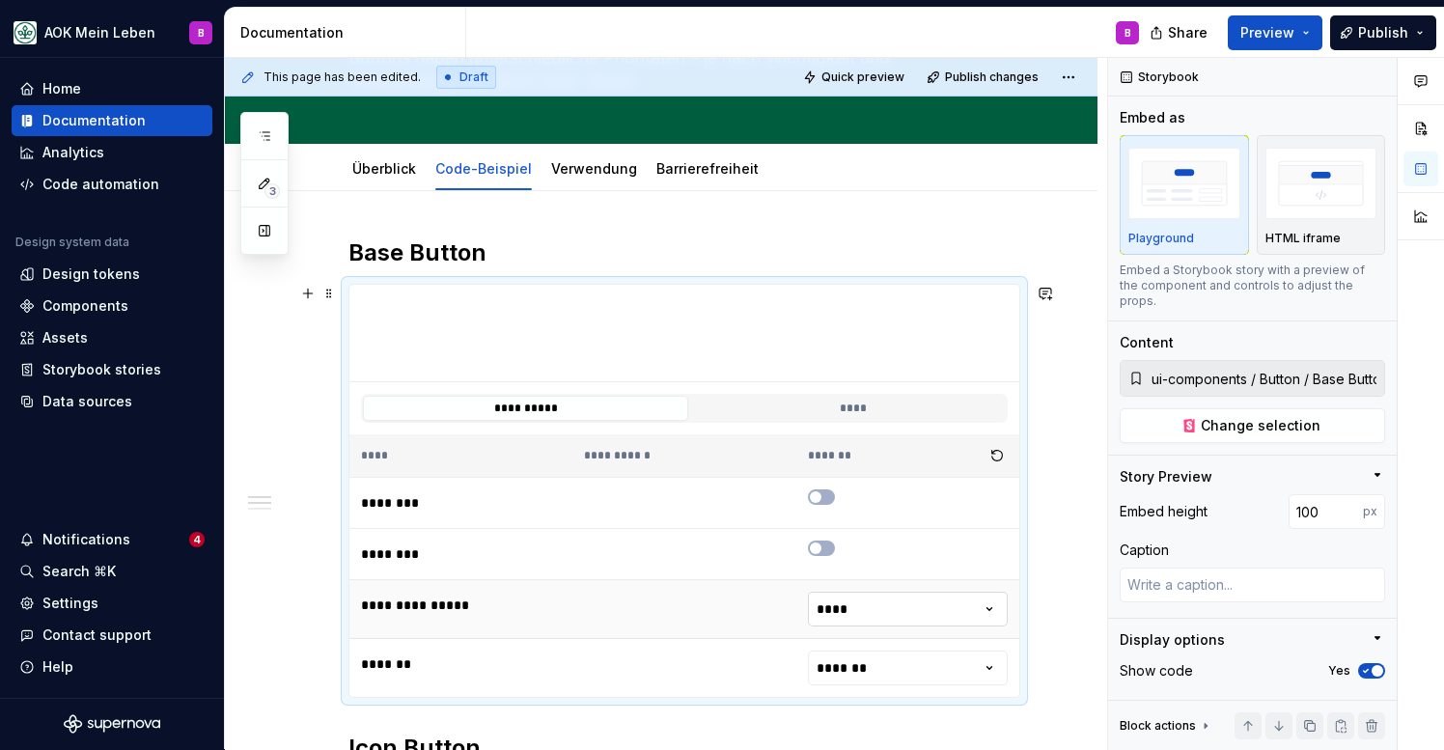
click at [849, 605] on html "AOK Mein Leben B Home Documentation Analytics Code automation Design system dat…" at bounding box center [722, 375] width 1444 height 750
click at [856, 617] on html "AOK Mein Leben B Home Documentation Analytics Code automation Design system dat…" at bounding box center [722, 375] width 1444 height 750
type textarea "*"
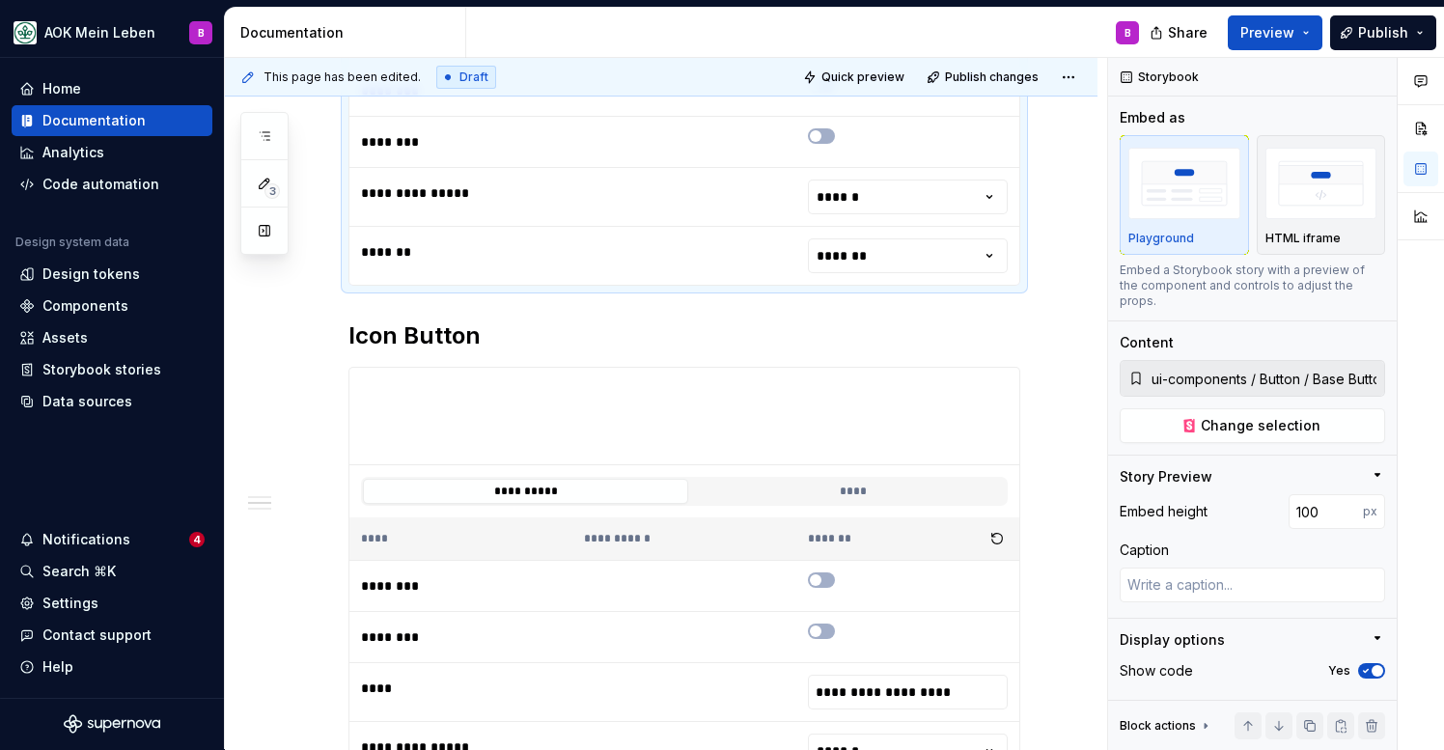
scroll to position [602, 0]
